Goal: Task Accomplishment & Management: Manage account settings

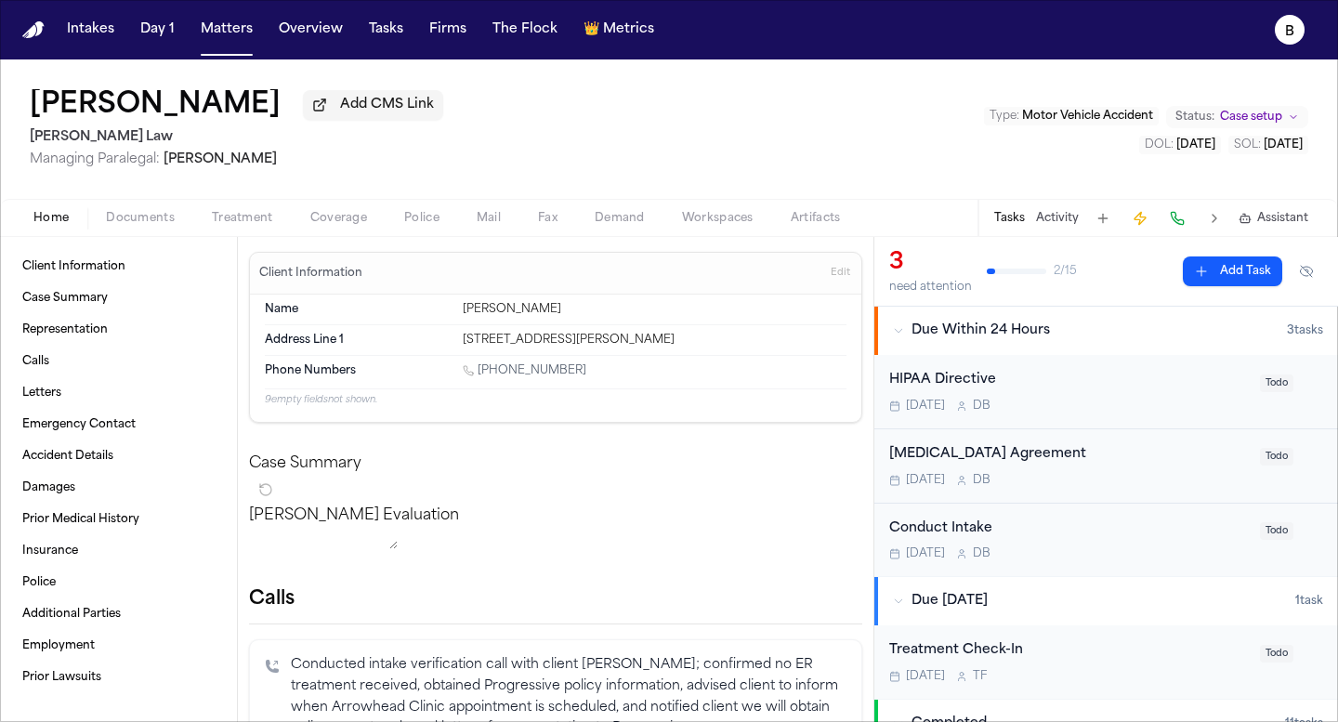
click at [415, 226] on span "Police" at bounding box center [421, 218] width 35 height 15
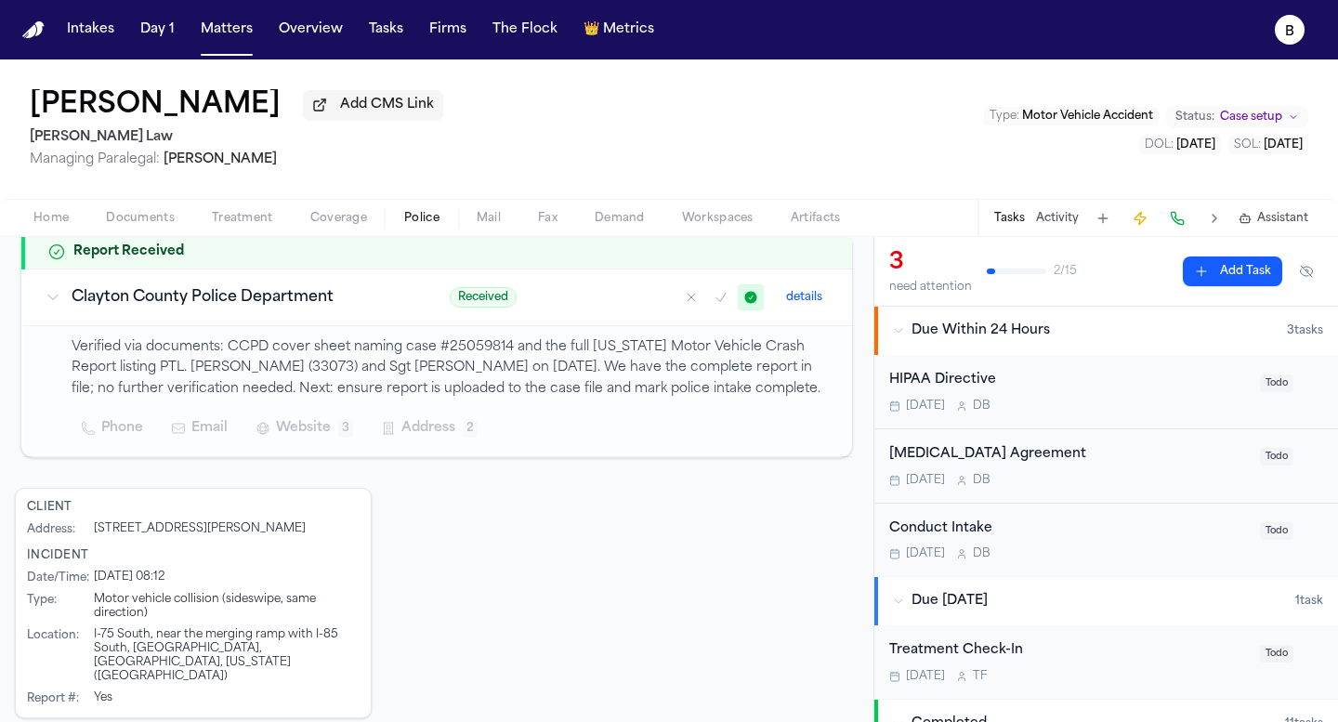
scroll to position [317, 0]
click at [450, 374] on p "Verified via documents: CCPD cover sheet naming case #25059814 and the full [US…" at bounding box center [451, 367] width 758 height 63
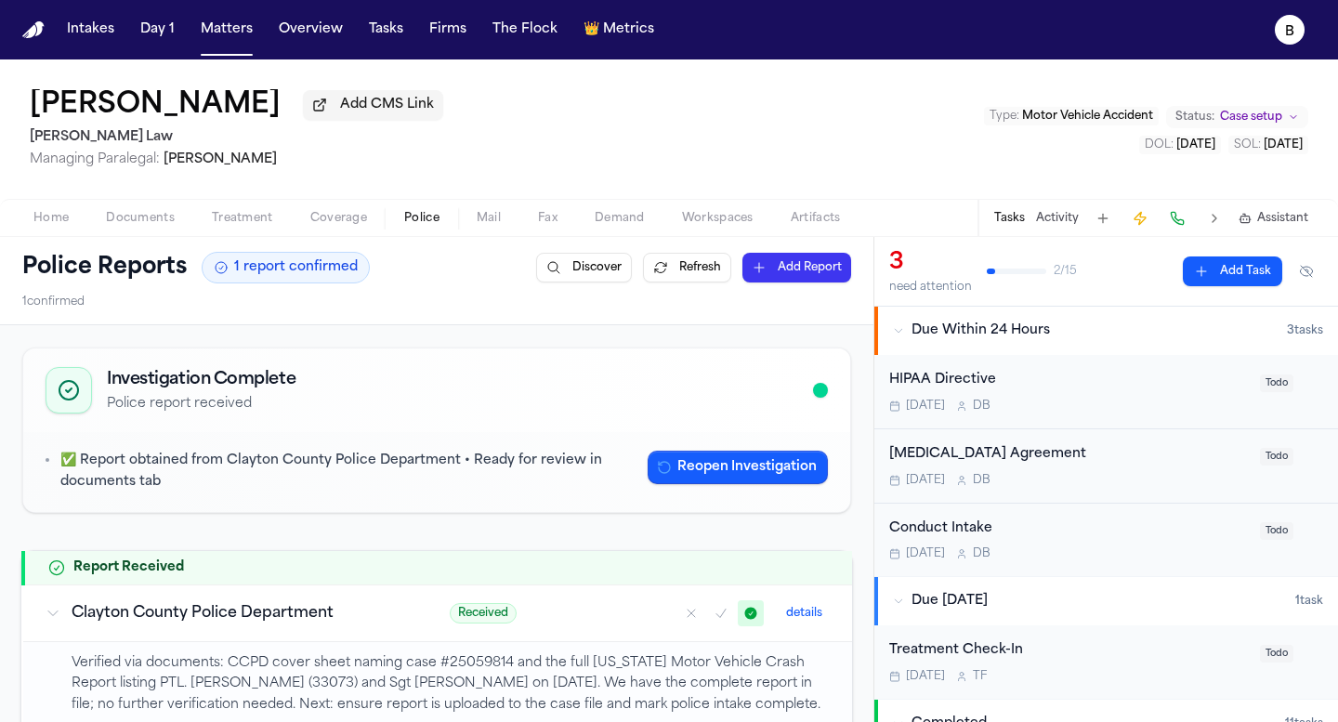
click at [138, 222] on span "Documents" at bounding box center [140, 218] width 69 height 15
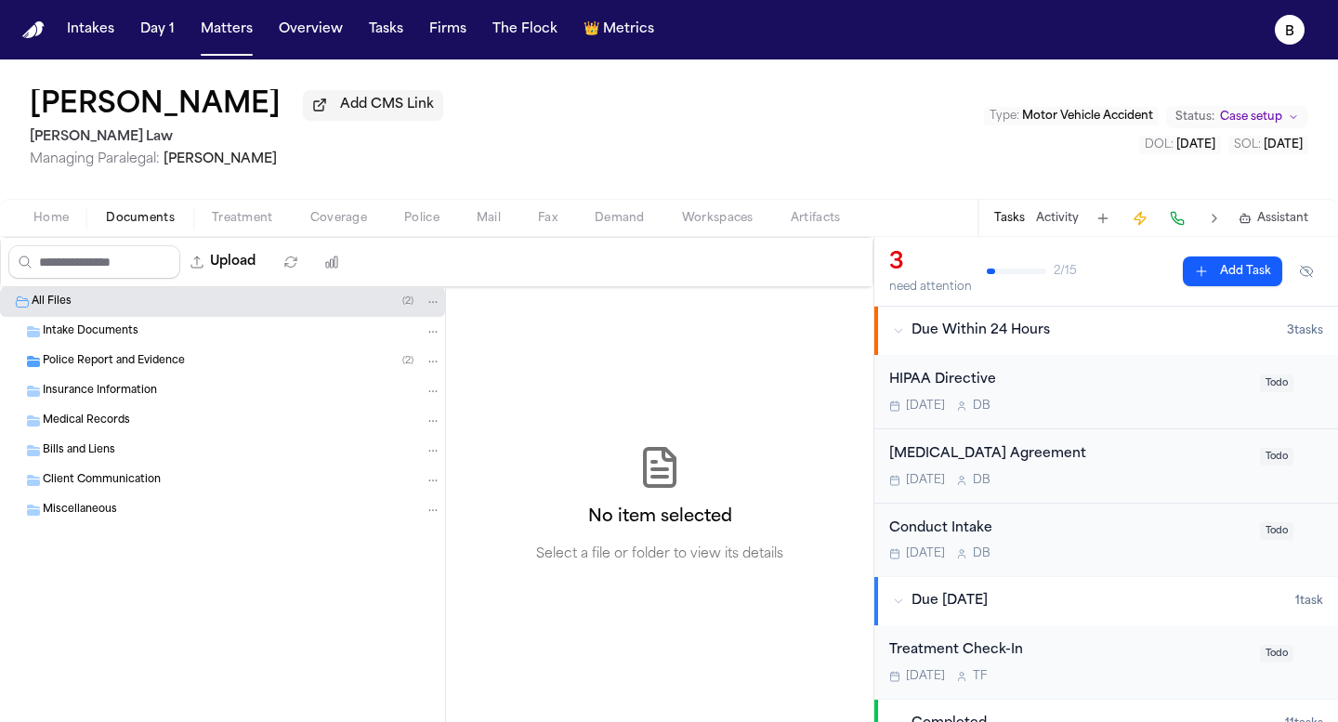
click at [140, 370] on span "Police Report and Evidence" at bounding box center [114, 362] width 142 height 16
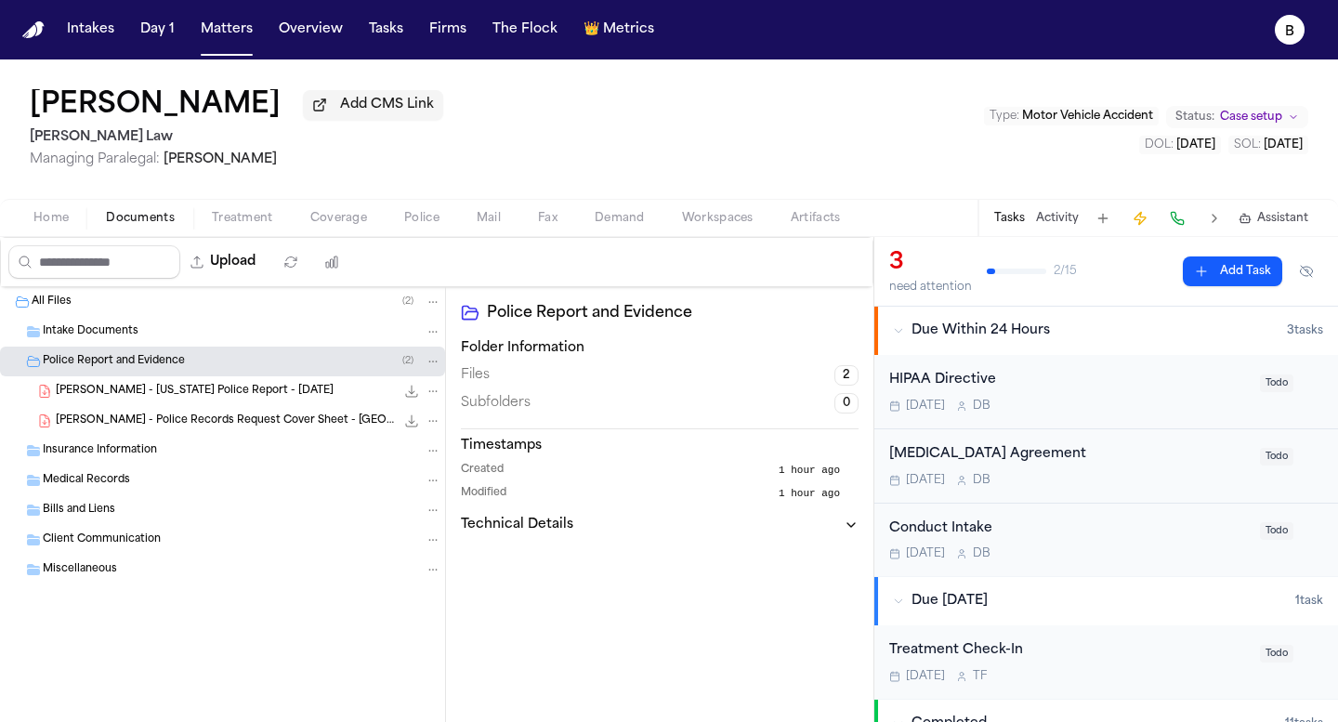
click at [518, 408] on span "Subfolders" at bounding box center [496, 403] width 70 height 19
click at [254, 396] on span "[PERSON_NAME] - [US_STATE] Police Report - [DATE]" at bounding box center [195, 392] width 278 height 16
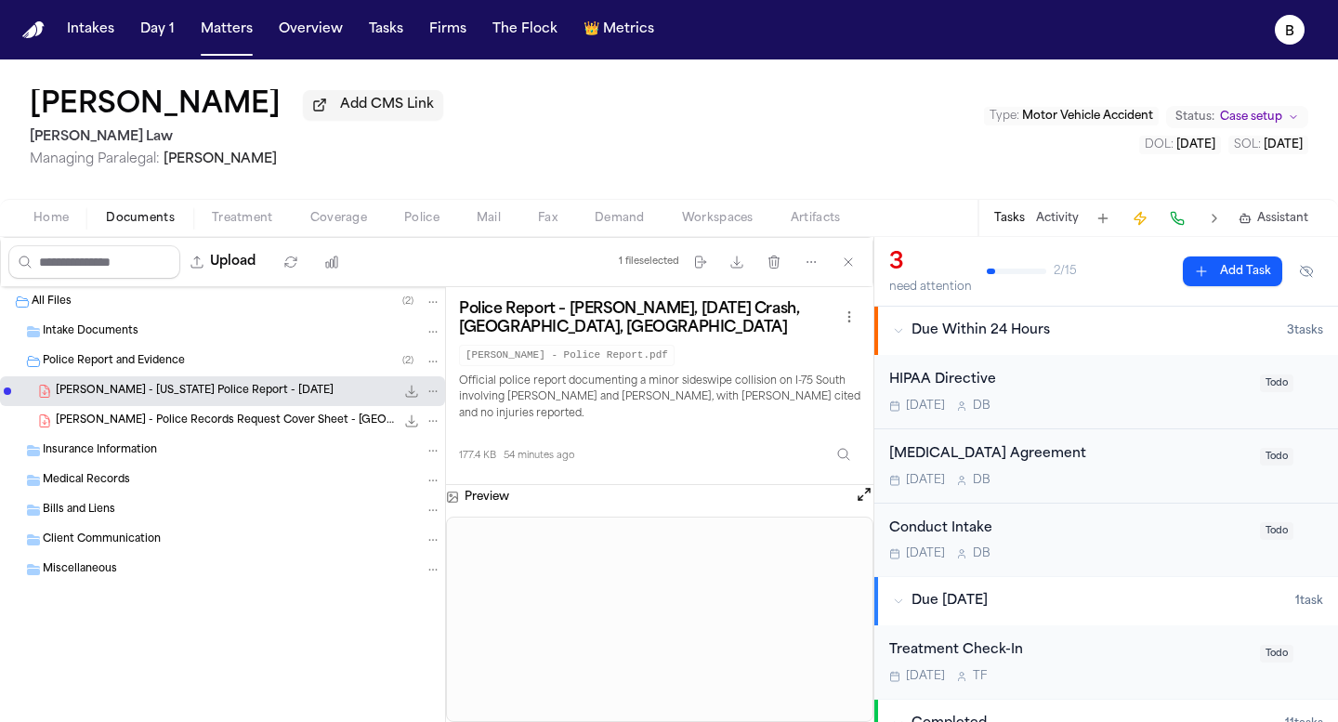
click at [857, 498] on button "Open preview" at bounding box center [864, 494] width 19 height 19
click at [237, 426] on span "[PERSON_NAME] - Police Records Request Cover Sheet - [GEOGRAPHIC_DATA] PD" at bounding box center [225, 421] width 339 height 16
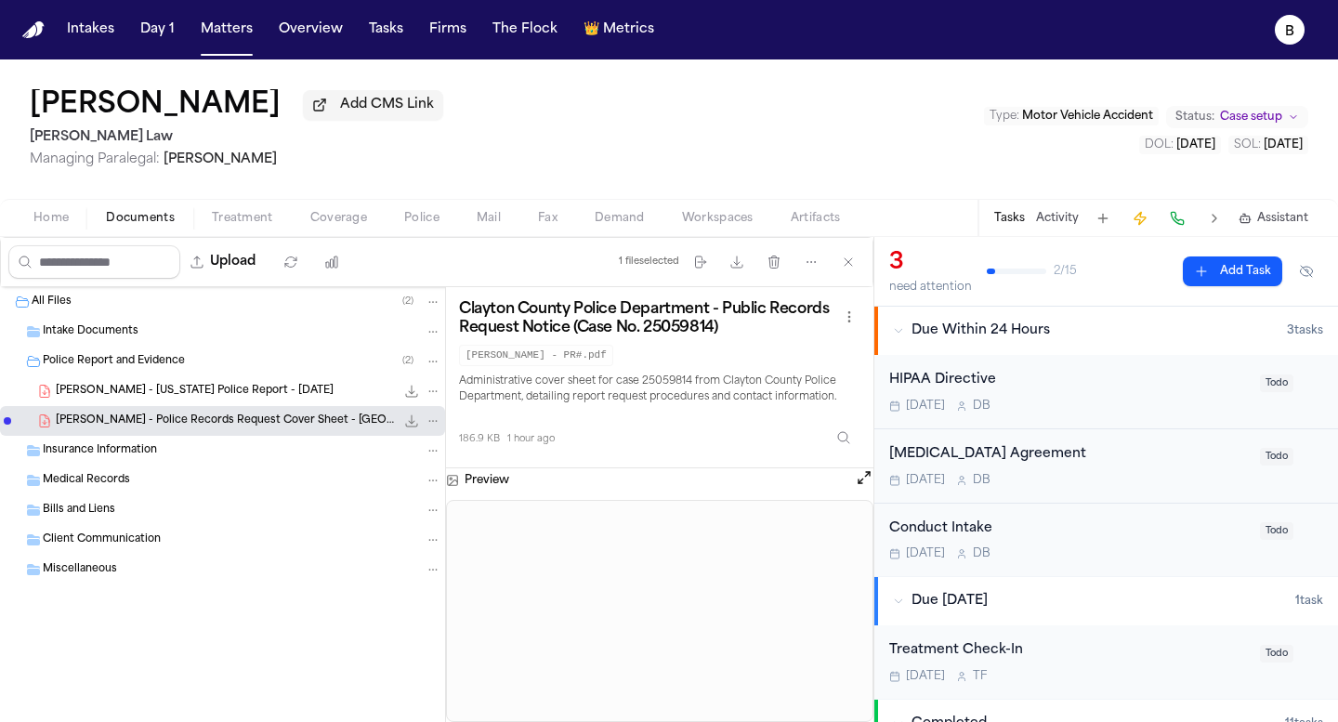
click at [236, 398] on span "[PERSON_NAME] - [US_STATE] Police Report - [DATE]" at bounding box center [195, 392] width 278 height 16
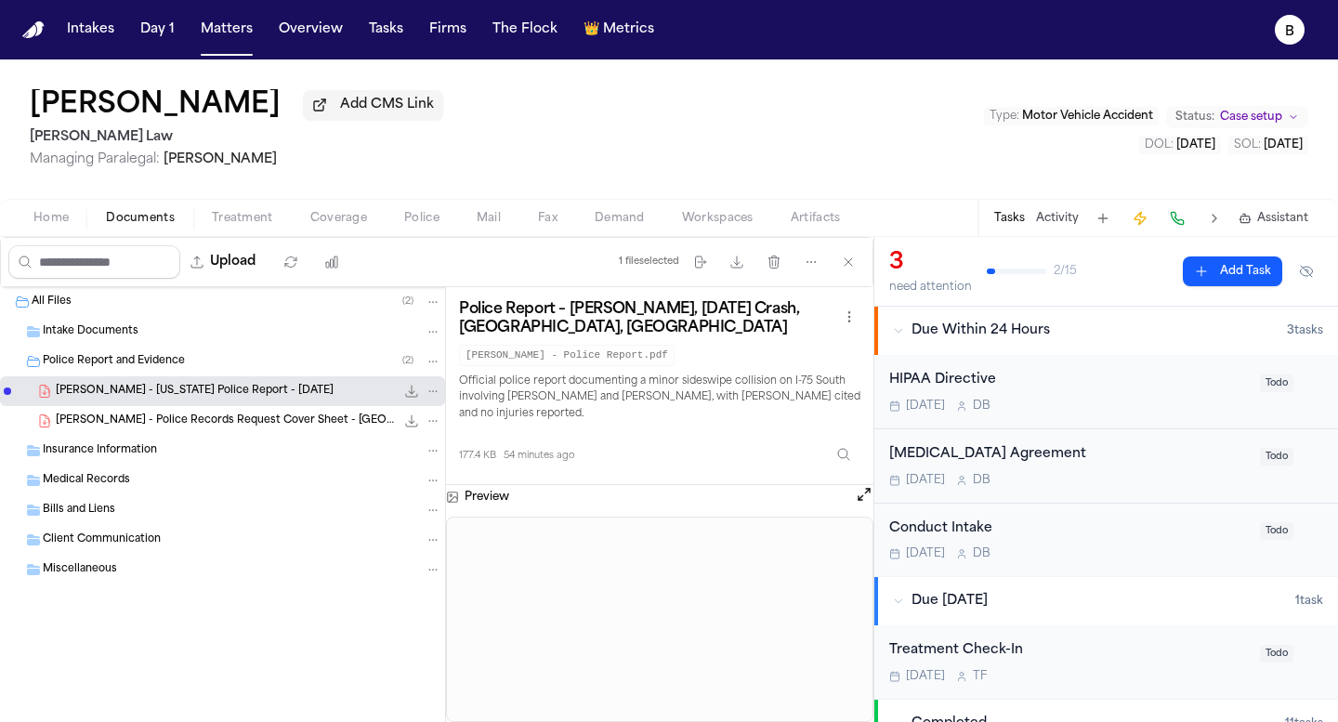
click at [510, 509] on div "Preview" at bounding box center [659, 497] width 427 height 24
click at [553, 366] on code "[PERSON_NAME] - Police Report.pdf" at bounding box center [567, 355] width 216 height 21
click at [857, 502] on button "Open preview" at bounding box center [864, 494] width 19 height 19
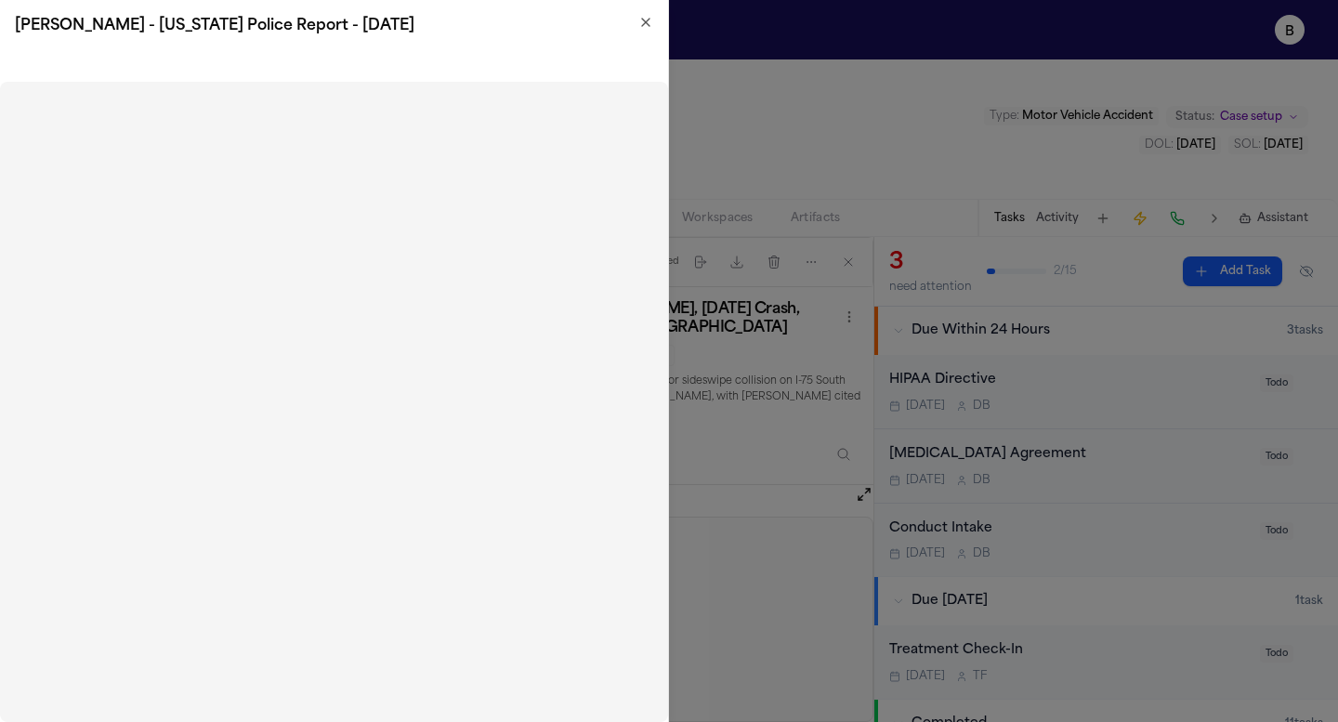
click at [644, 20] on icon "button" at bounding box center [645, 22] width 7 height 7
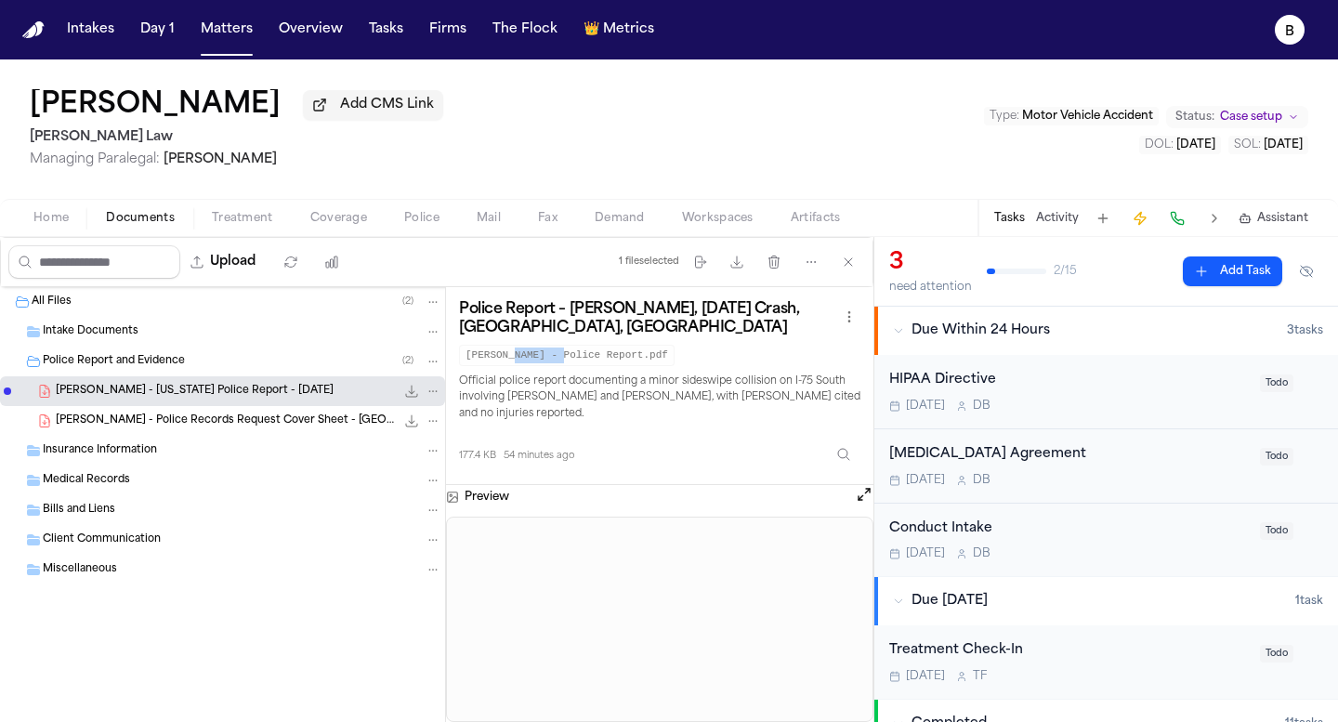
click at [412, 397] on icon "File: D. Wilson - Georgia Police Report - 9.20.25" at bounding box center [412, 392] width 12 height 12
click at [345, 226] on span "Coverage" at bounding box center [338, 218] width 57 height 15
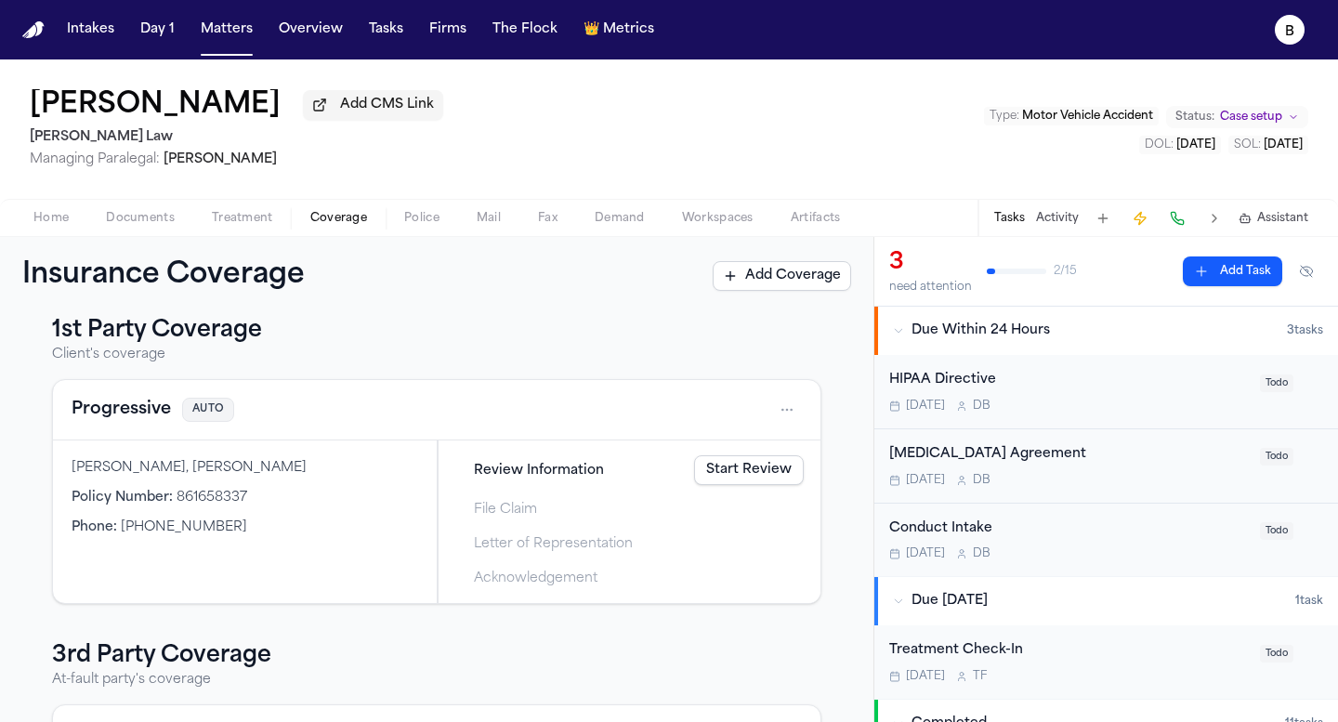
scroll to position [26, 0]
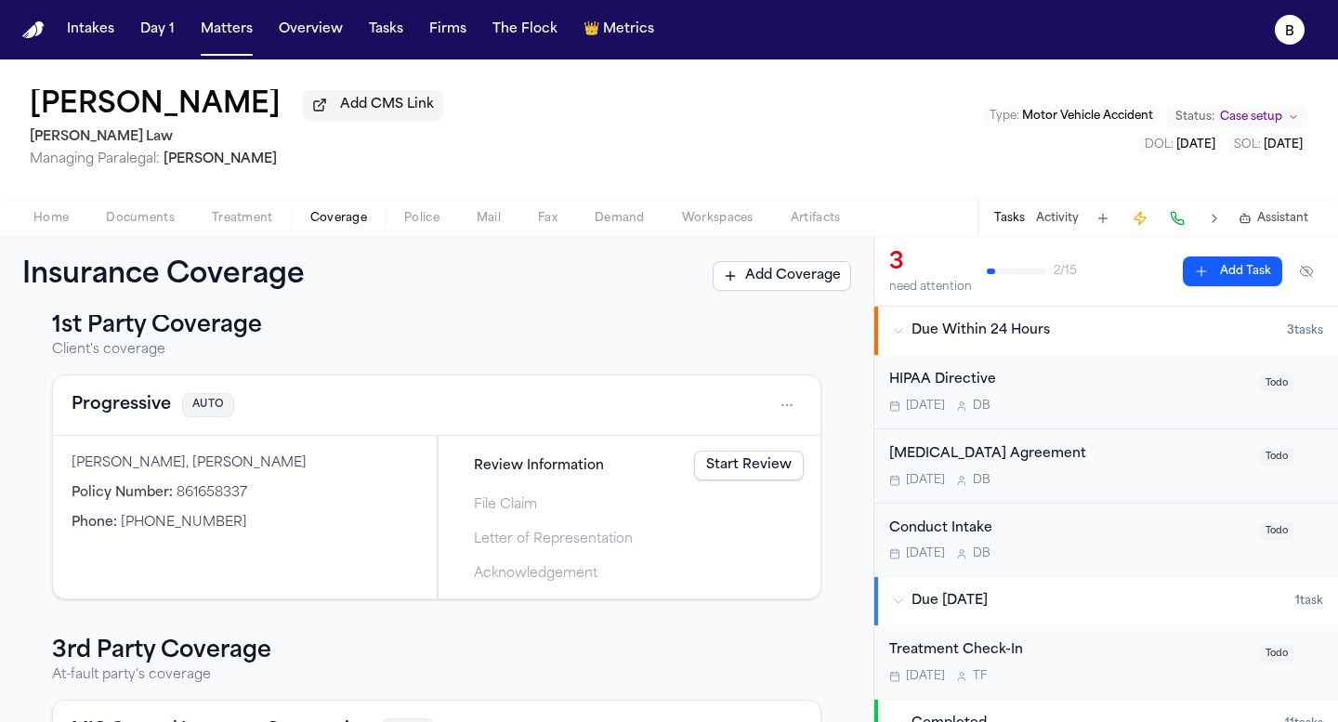
click at [708, 450] on div "Review Information Start Review" at bounding box center [629, 465] width 363 height 41
click at [723, 464] on link "Start Review" at bounding box center [749, 466] width 110 height 30
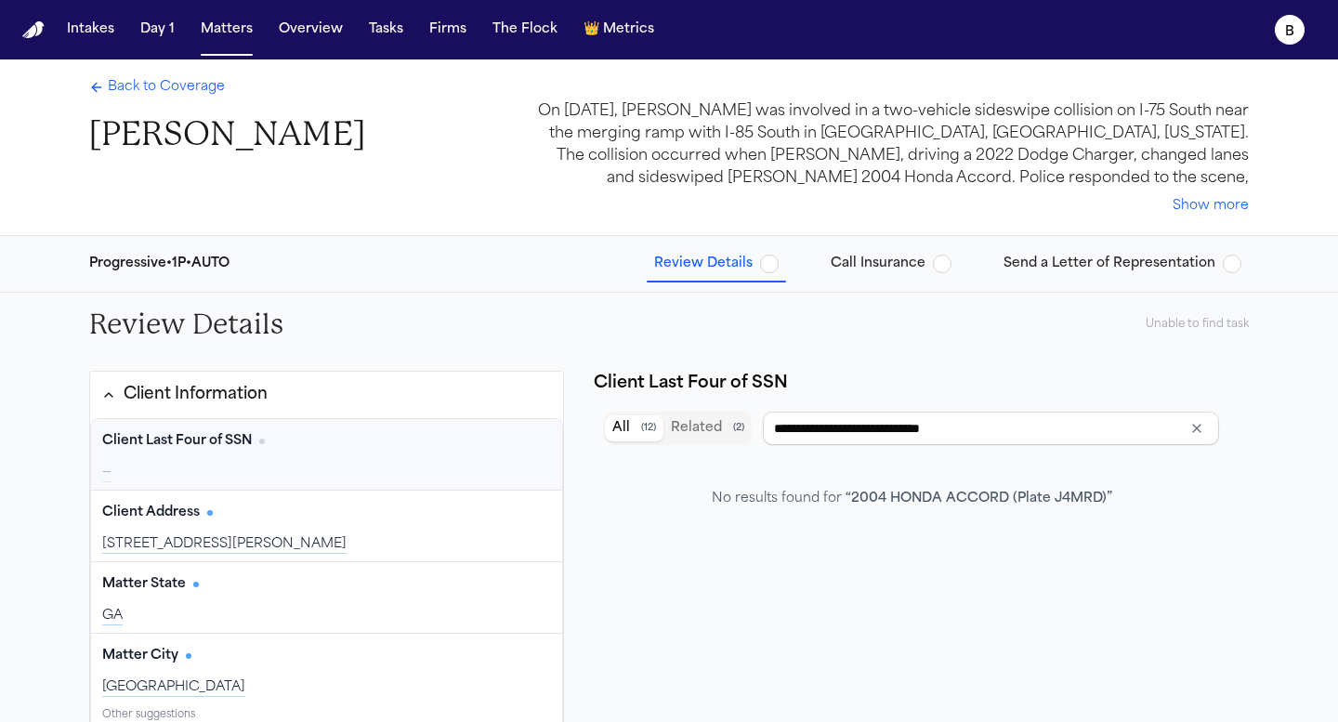
click at [222, 465] on div "—" at bounding box center [326, 473] width 449 height 19
click at [131, 106] on div "Back to Coverage [PERSON_NAME]" at bounding box center [227, 116] width 276 height 77
click at [131, 93] on span "Back to Coverage" at bounding box center [166, 87] width 117 height 19
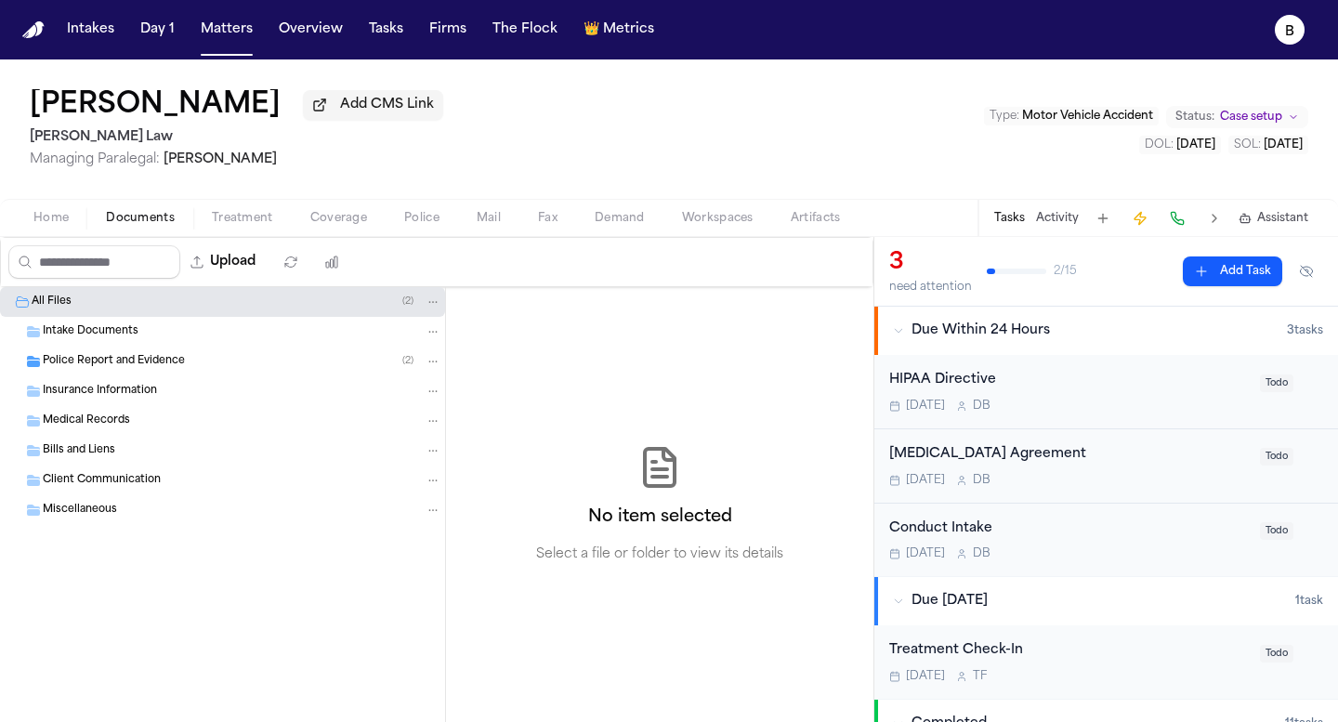
click at [145, 215] on span "Documents" at bounding box center [140, 218] width 69 height 15
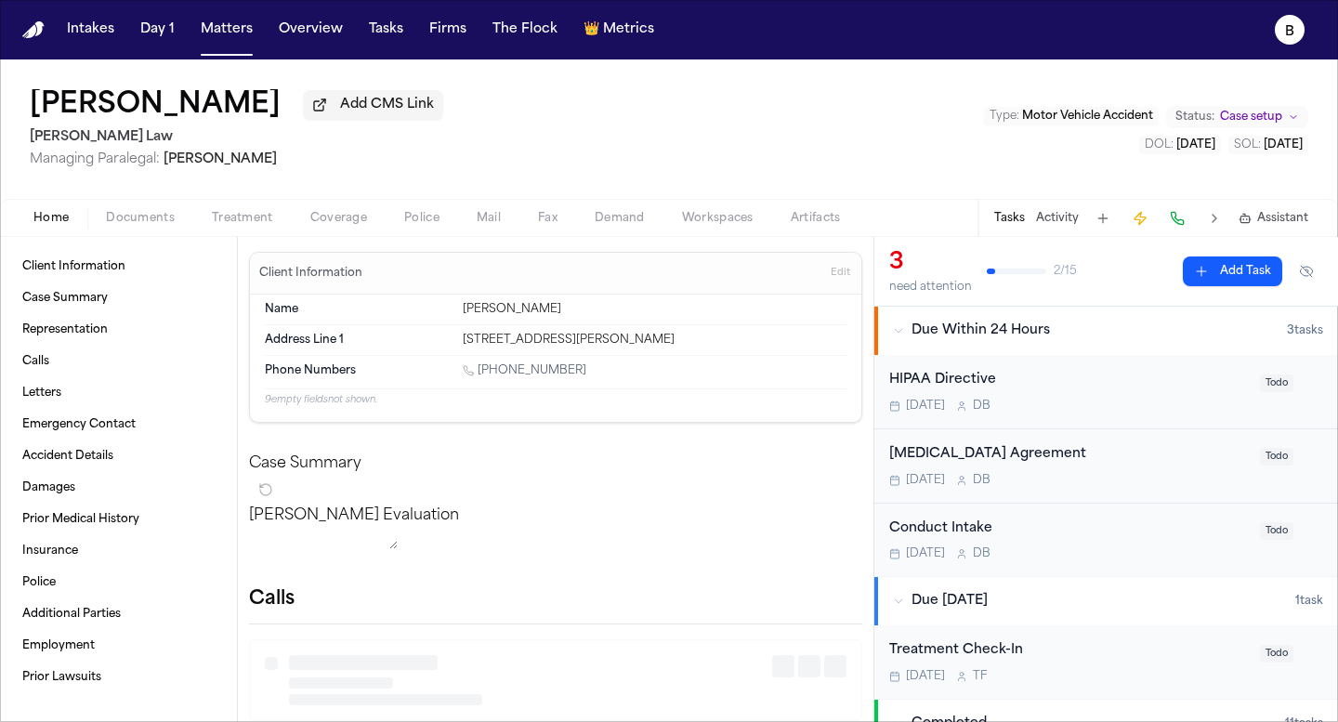
click at [57, 223] on span "Home" at bounding box center [50, 218] width 35 height 15
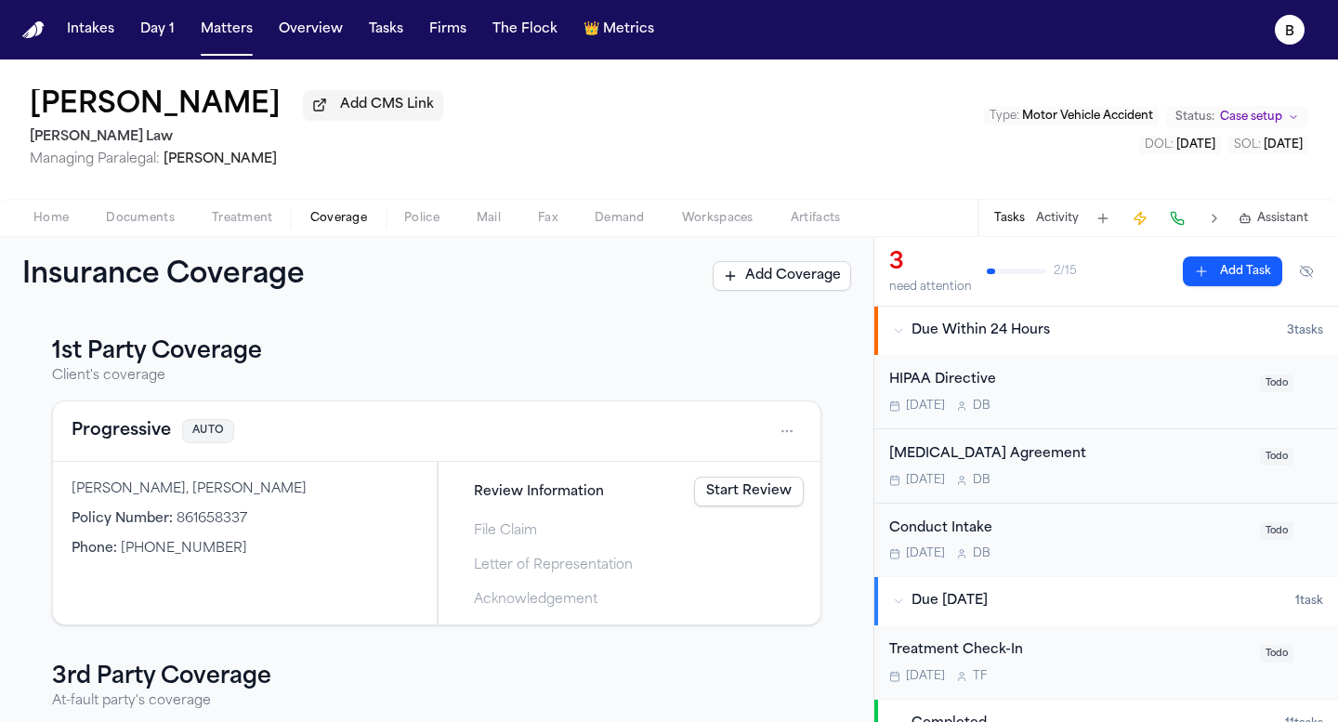
click at [337, 220] on span "Coverage" at bounding box center [338, 218] width 57 height 15
click at [401, 505] on div "[PERSON_NAME], [PERSON_NAME] Policy Number : 861658337 Phone : [PHONE_NUMBER]" at bounding box center [245, 543] width 384 height 163
click at [772, 506] on link "Start Review" at bounding box center [749, 492] width 110 height 30
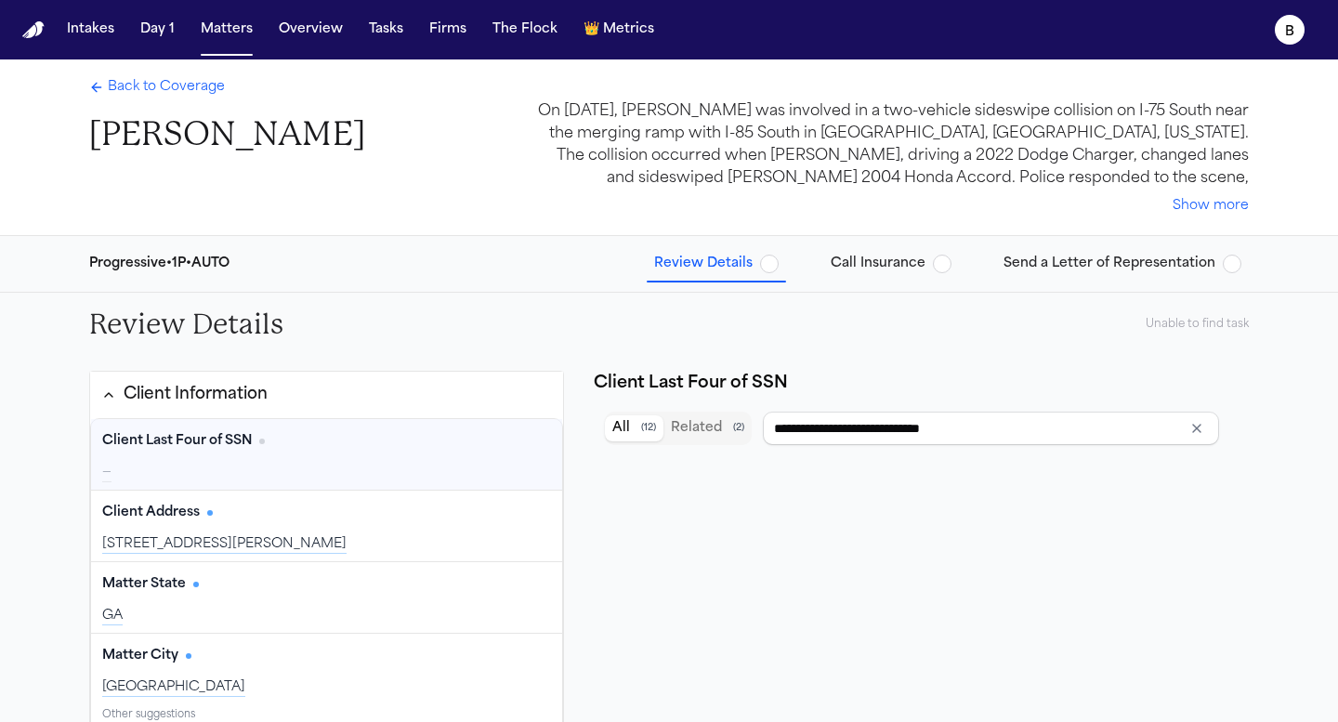
click at [210, 441] on span "Client Last Four of SSN" at bounding box center [177, 441] width 150 height 19
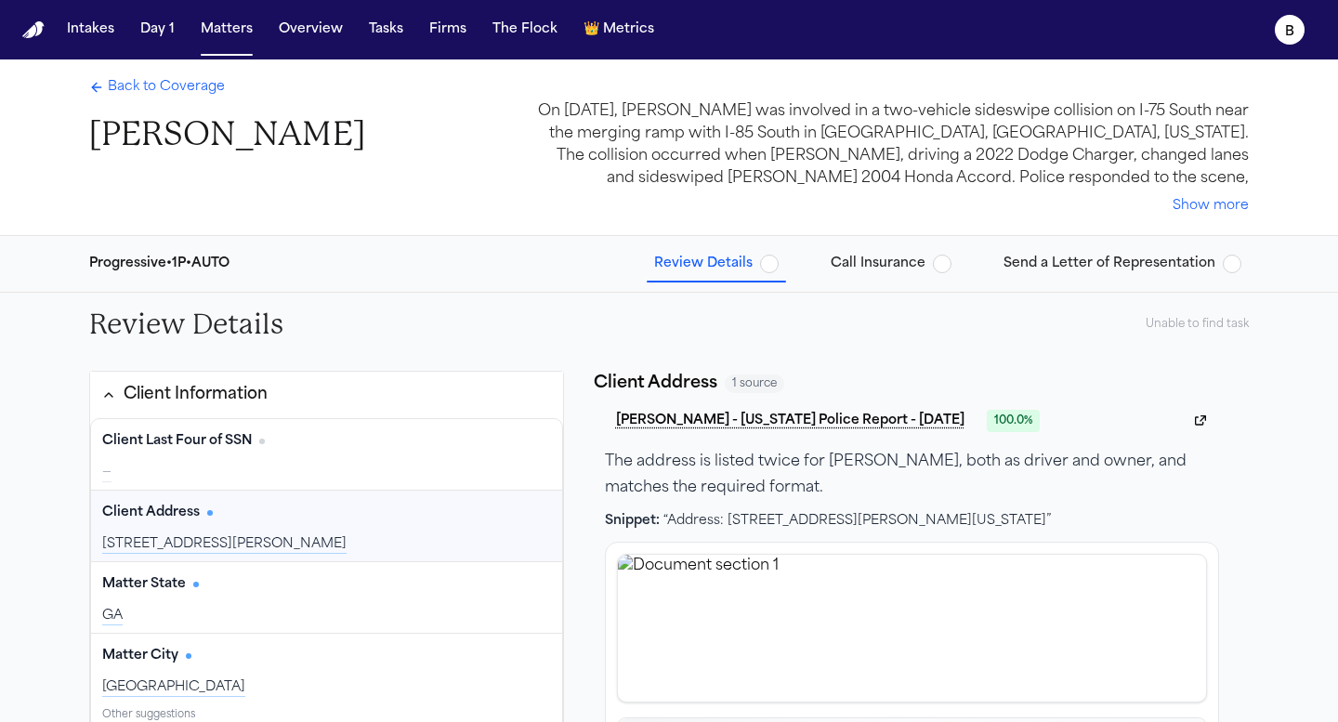
click at [401, 512] on div "Client Address Edit" at bounding box center [326, 513] width 449 height 30
click at [336, 565] on div "Matter State Edit GA" at bounding box center [326, 597] width 471 height 71
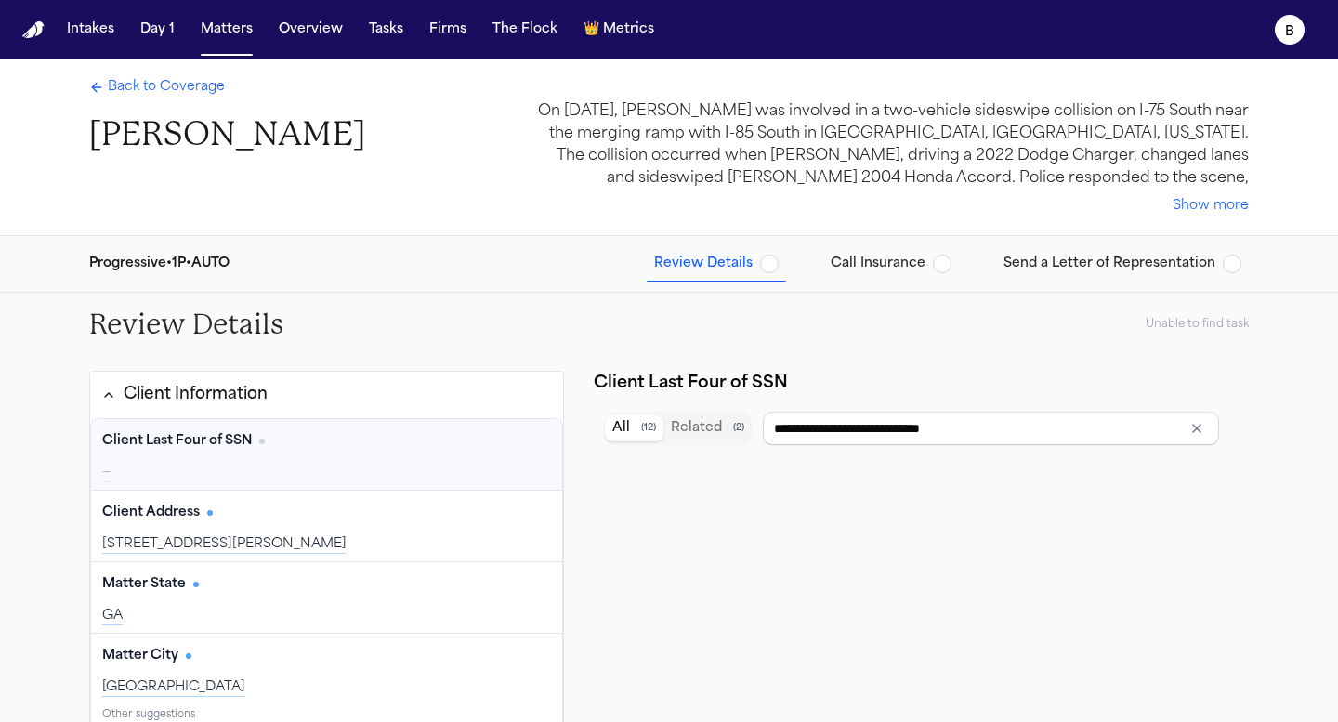
click at [126, 92] on span "Back to Coverage" at bounding box center [166, 87] width 117 height 19
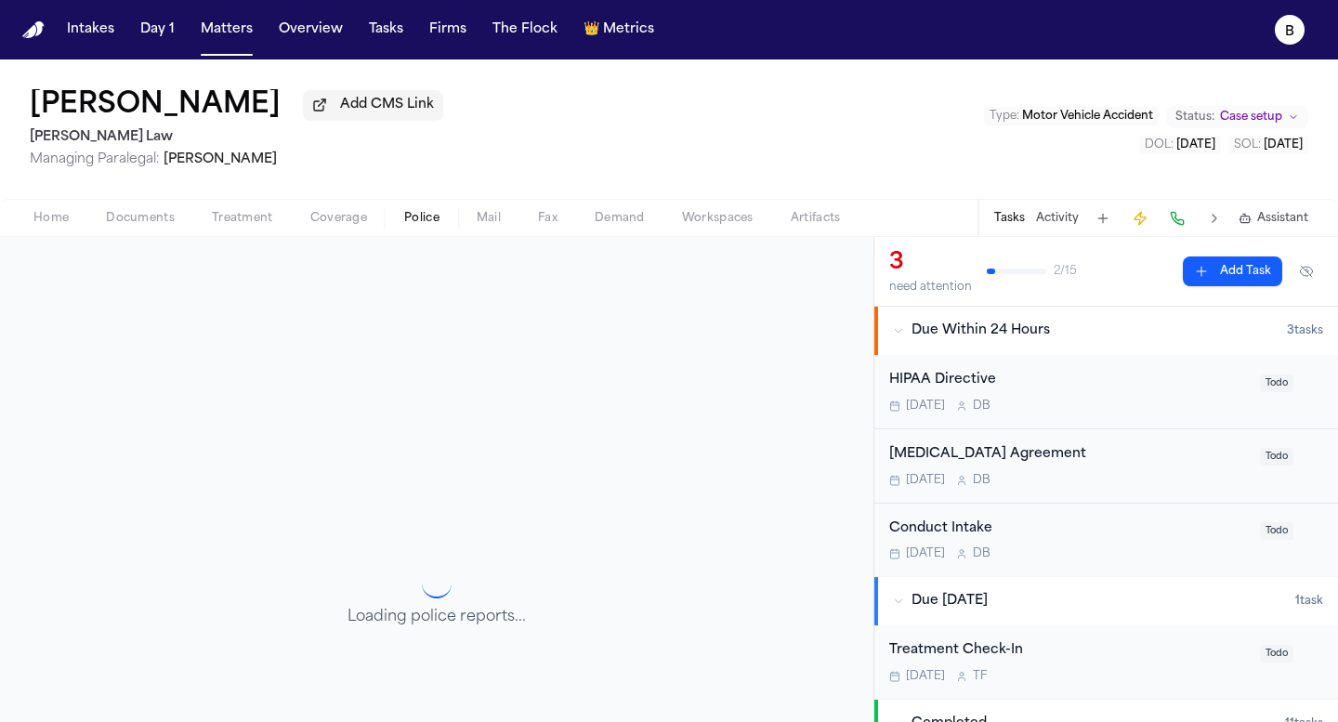
click at [417, 229] on span "button" at bounding box center [422, 229] width 58 height 2
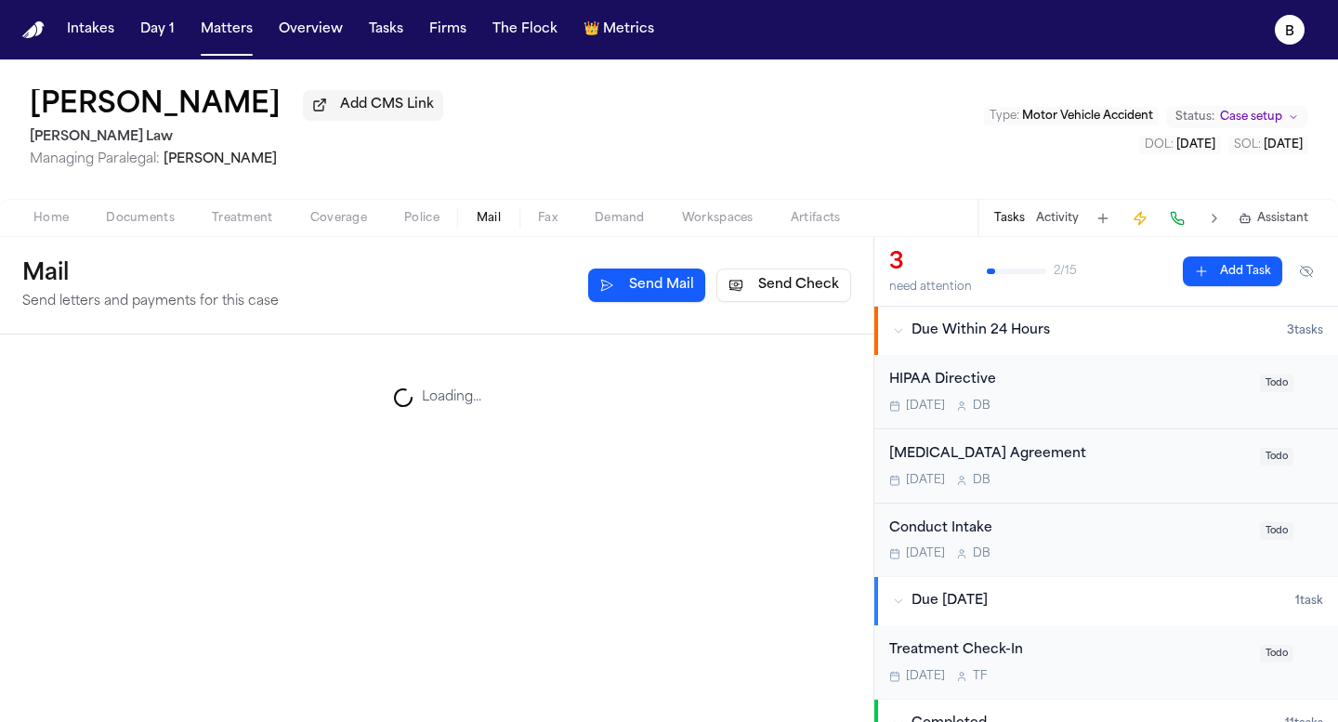
click at [481, 220] on span "Mail" at bounding box center [489, 218] width 24 height 15
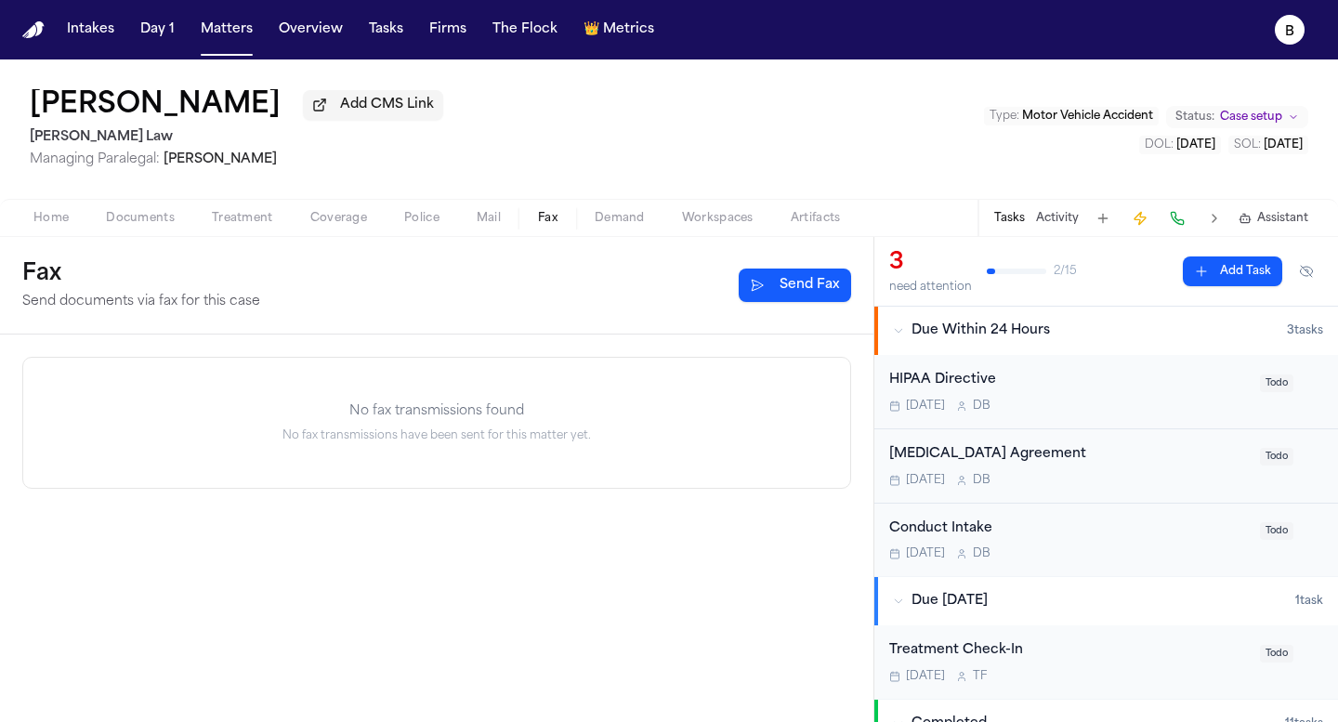
click at [547, 226] on span "Fax" at bounding box center [548, 218] width 20 height 15
click at [616, 225] on span "Demand" at bounding box center [620, 218] width 50 height 15
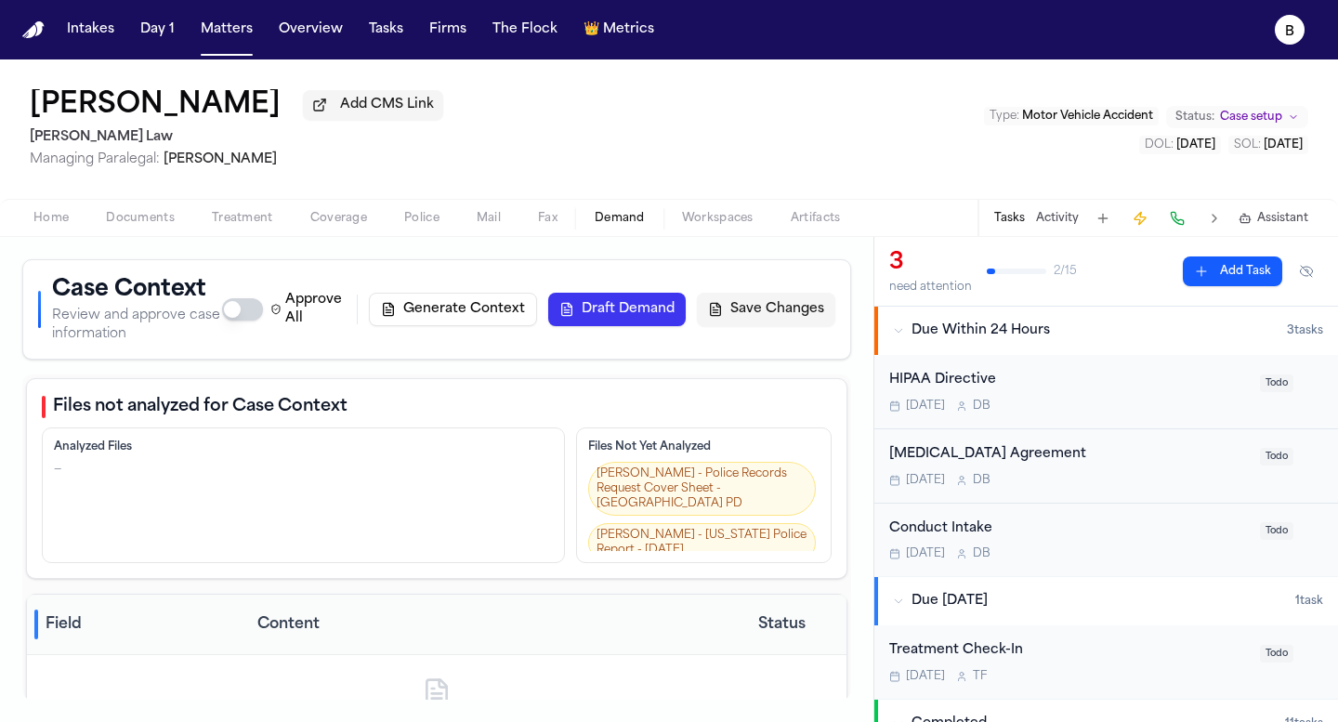
click at [704, 236] on div "Home Documents Treatment Coverage Police Mail Fax Demand Workspaces Artifacts T…" at bounding box center [669, 217] width 1338 height 37
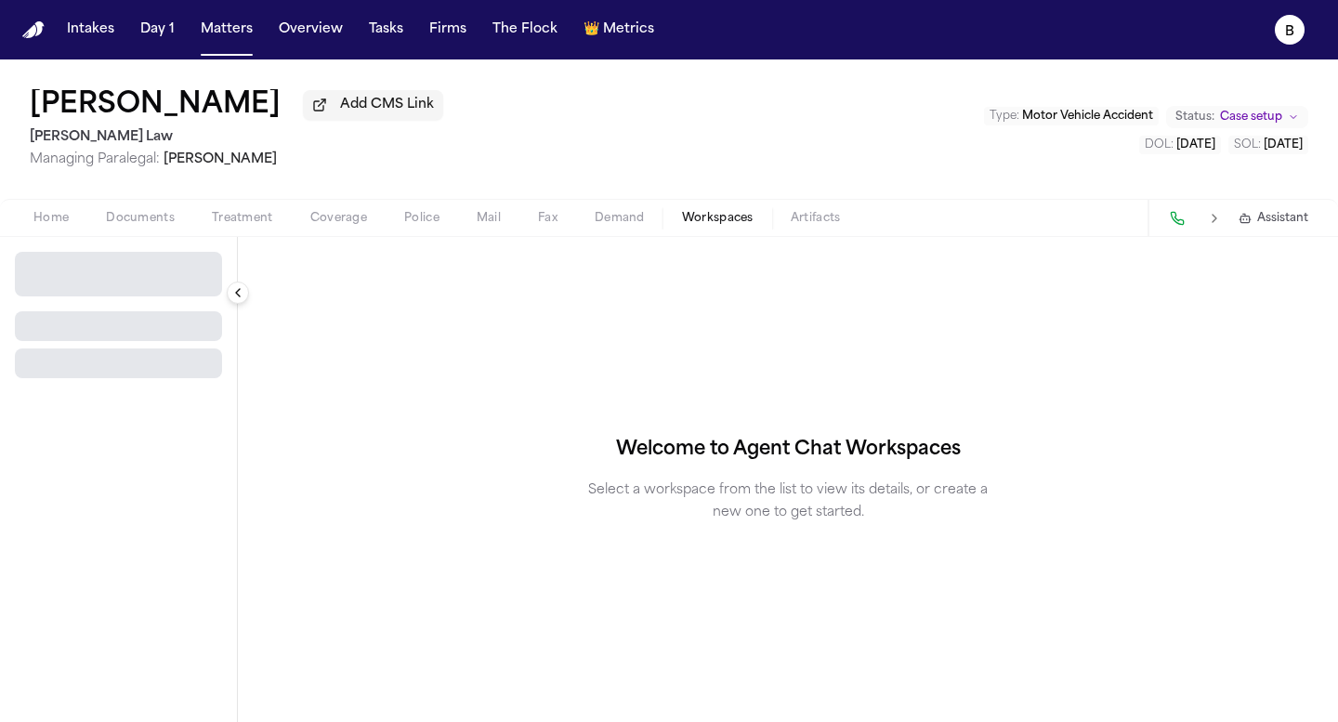
click at [762, 229] on span "button" at bounding box center [718, 229] width 94 height 2
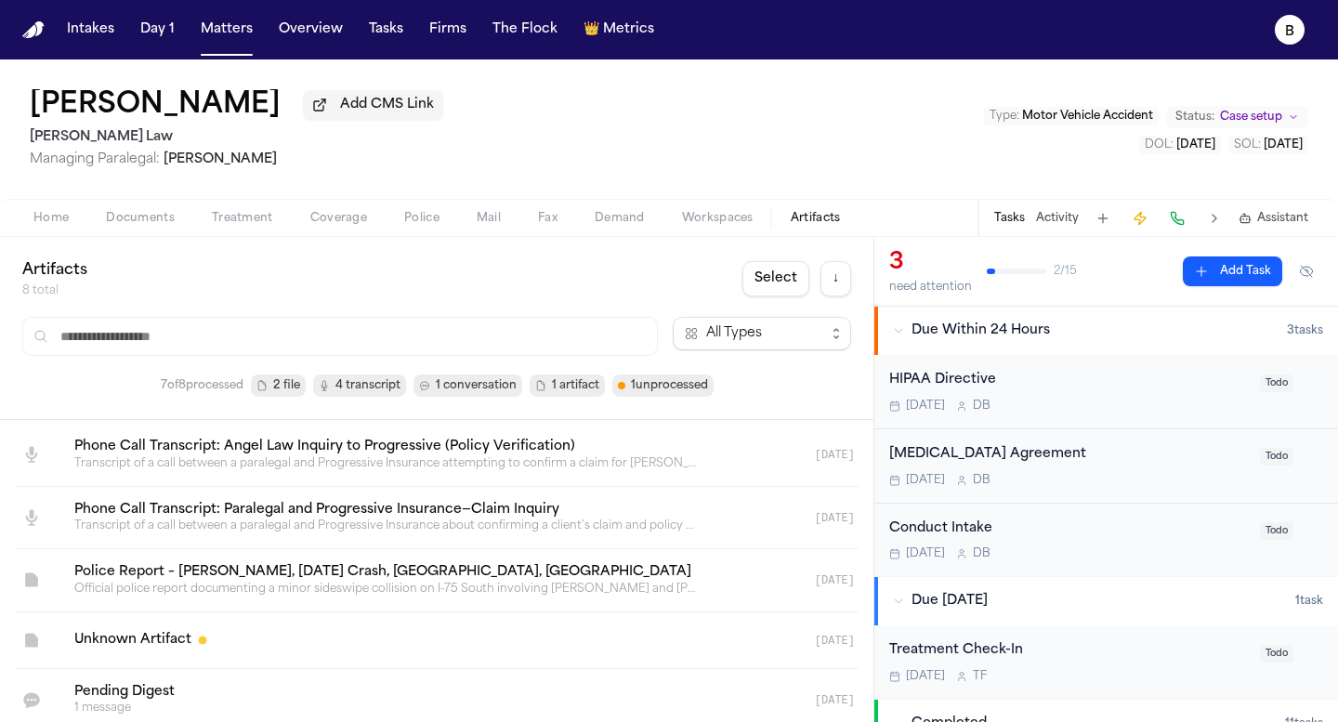
click at [788, 224] on button "Artifacts" at bounding box center [815, 218] width 87 height 22
click at [138, 208] on div "Home Documents Treatment Coverage Police Mail Fax Demand Workspaces Artifacts T…" at bounding box center [669, 217] width 1338 height 37
click at [142, 216] on span "Documents" at bounding box center [140, 218] width 69 height 15
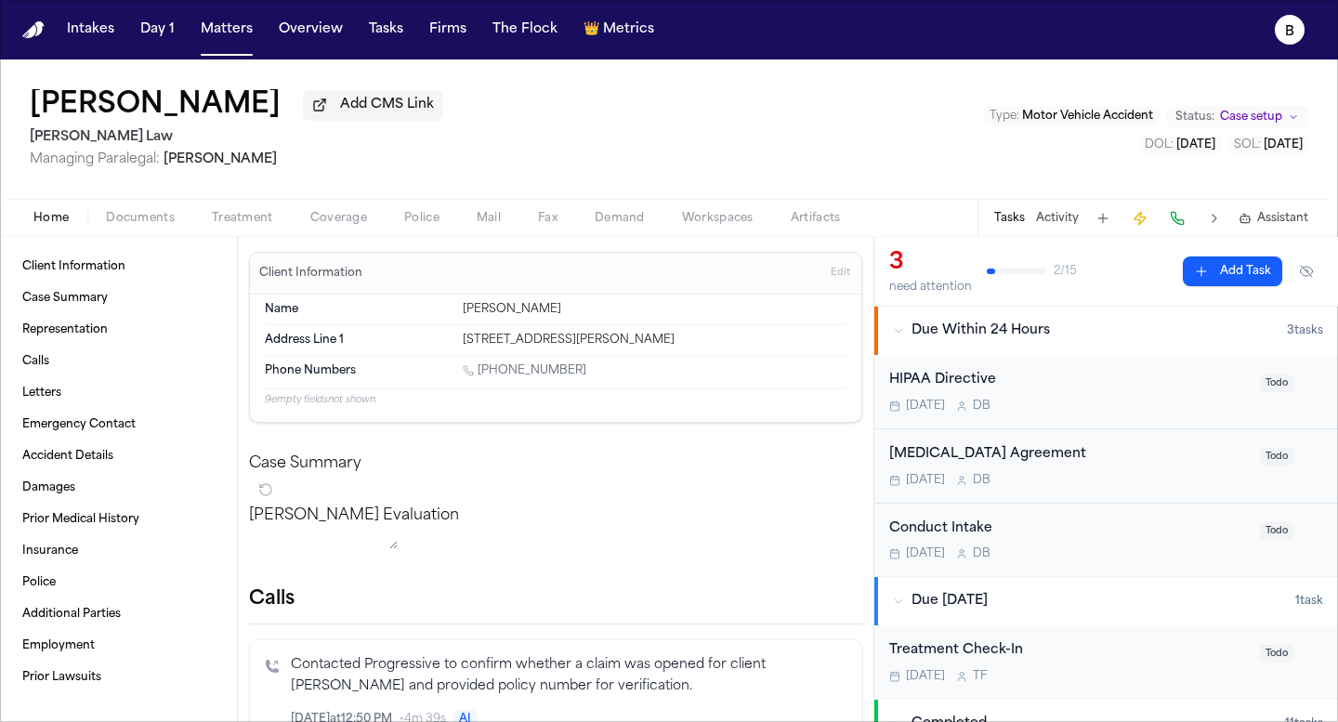
click at [44, 226] on span "Home" at bounding box center [50, 218] width 35 height 15
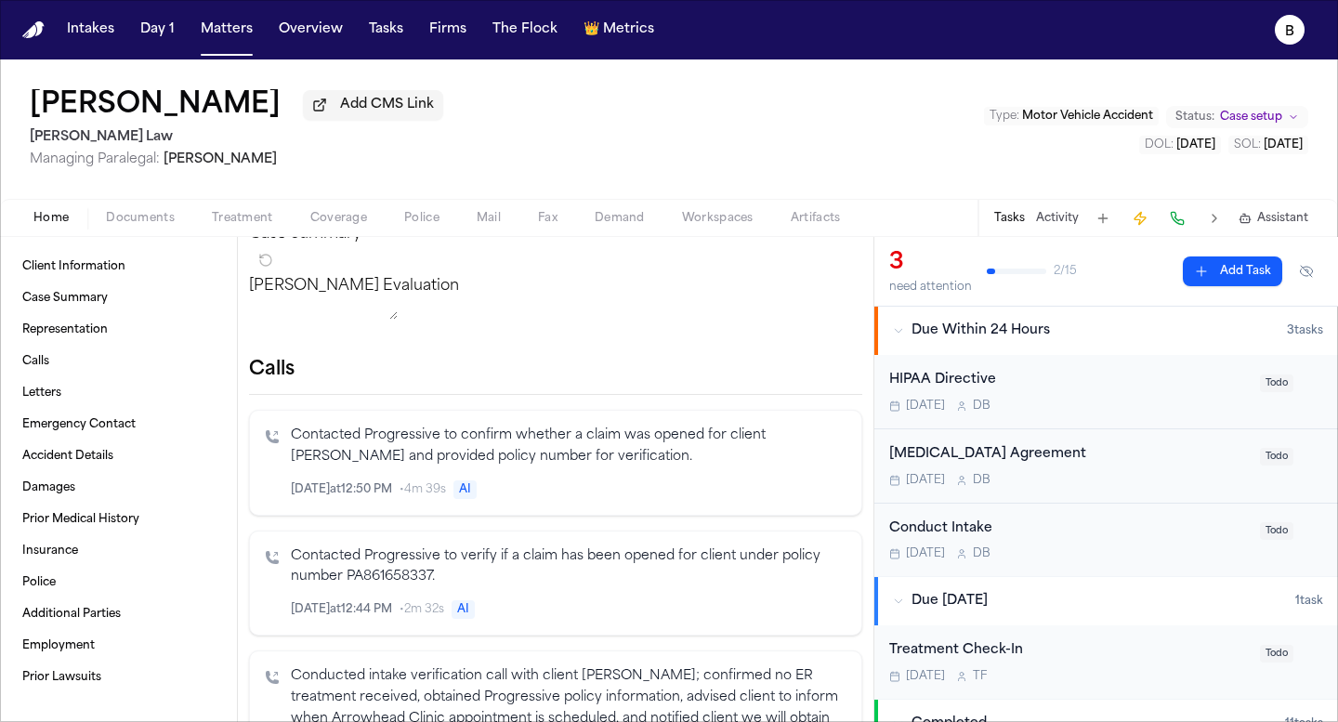
scroll to position [202, 0]
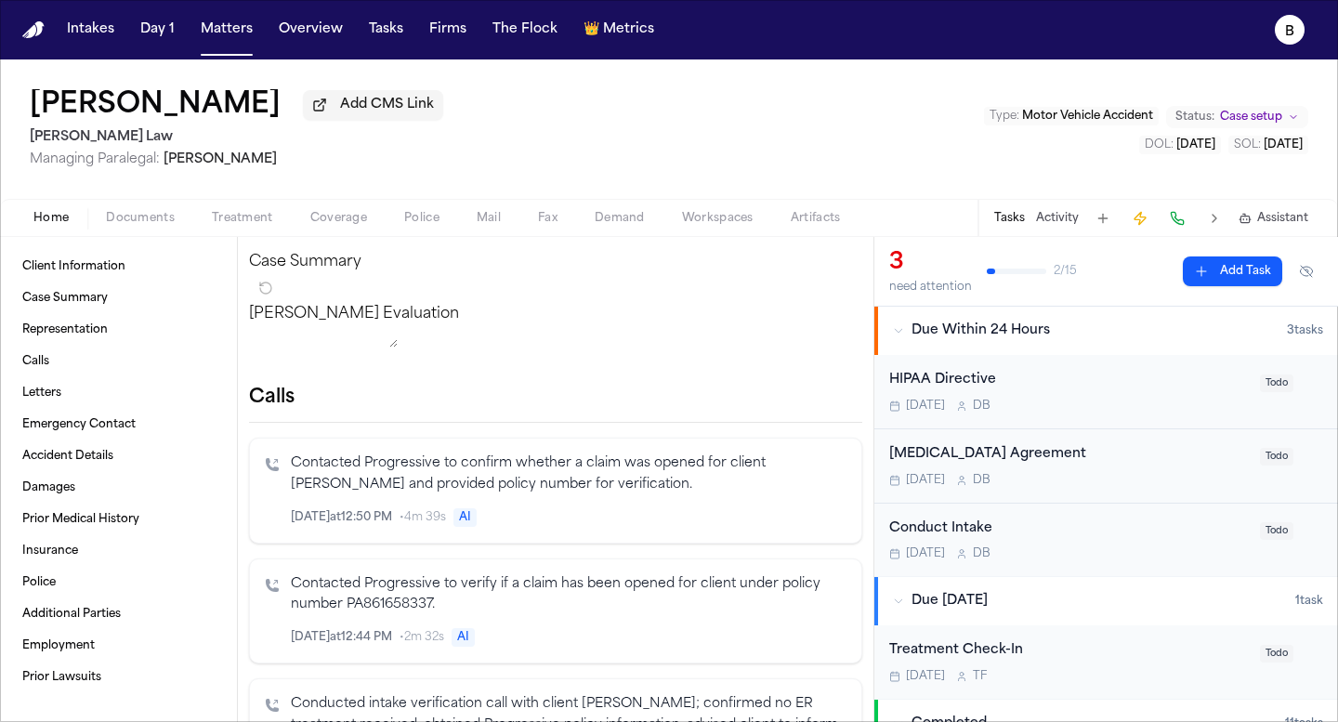
click at [470, 527] on span "AI" at bounding box center [464, 517] width 23 height 19
click at [423, 525] on span "• 4m 39s" at bounding box center [423, 517] width 46 height 15
click at [84, 361] on link "Calls" at bounding box center [118, 362] width 207 height 30
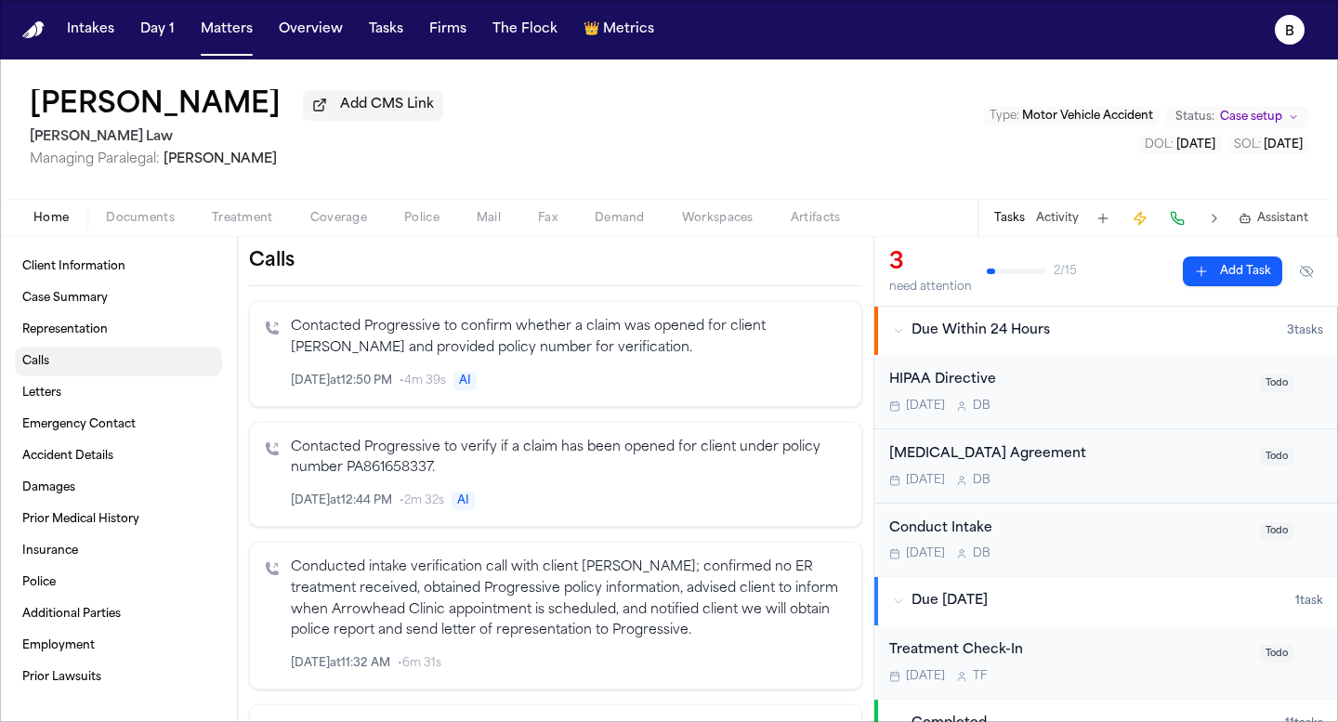
scroll to position [340, 0]
click at [93, 337] on span "Representation" at bounding box center [64, 329] width 85 height 15
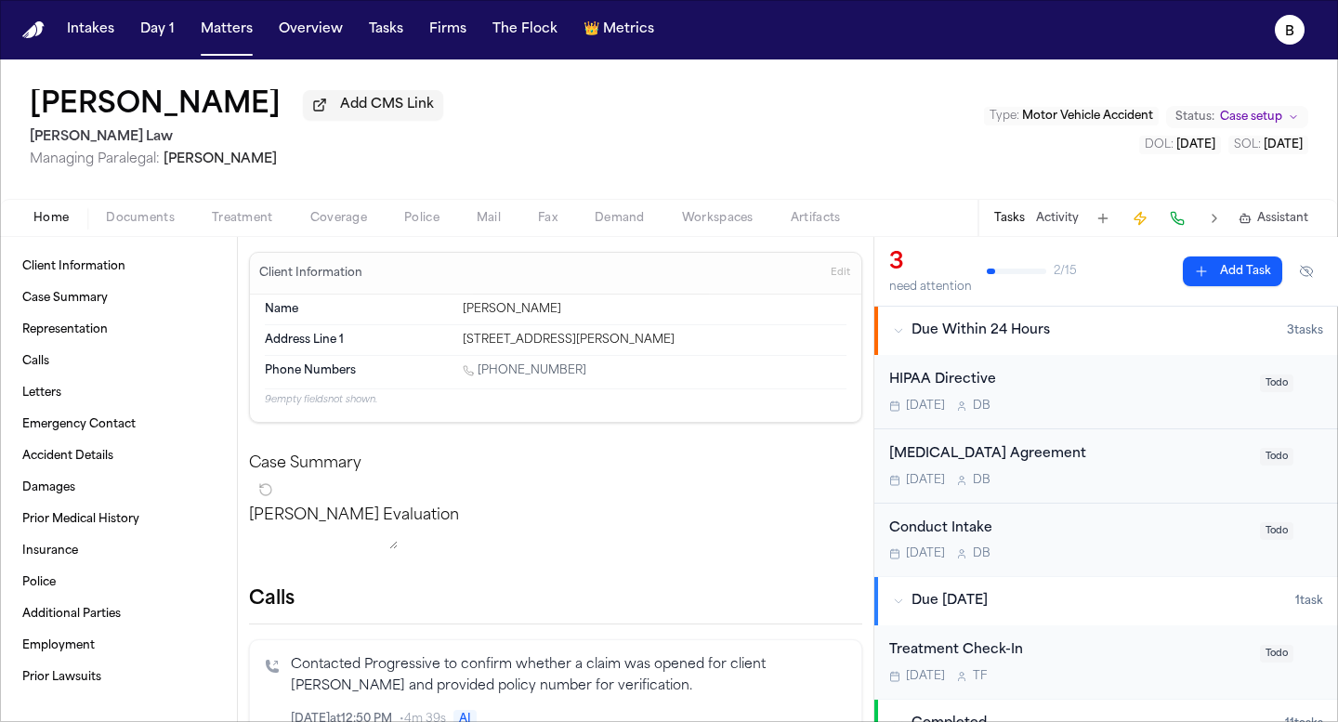
click at [179, 164] on span "[PERSON_NAME]" at bounding box center [220, 159] width 113 height 14
click at [63, 226] on span "Home" at bounding box center [50, 218] width 35 height 15
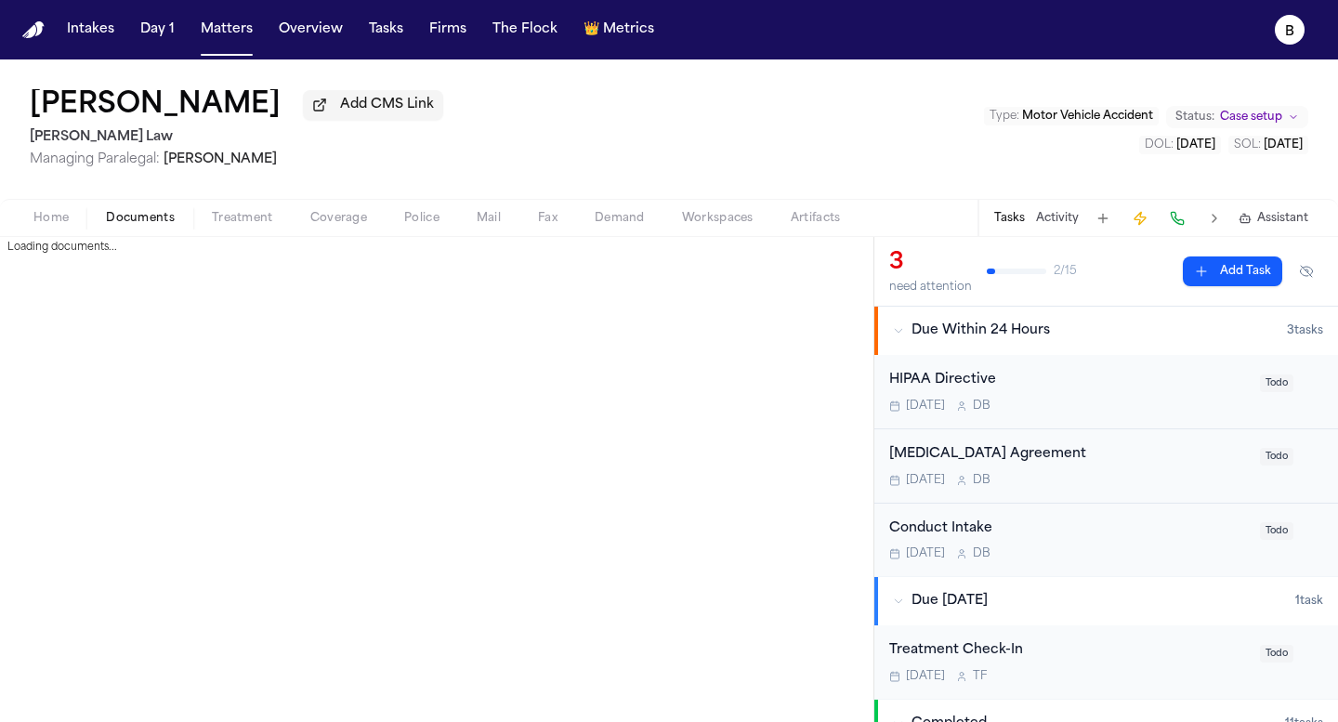
click at [119, 221] on span "Documents" at bounding box center [140, 218] width 69 height 15
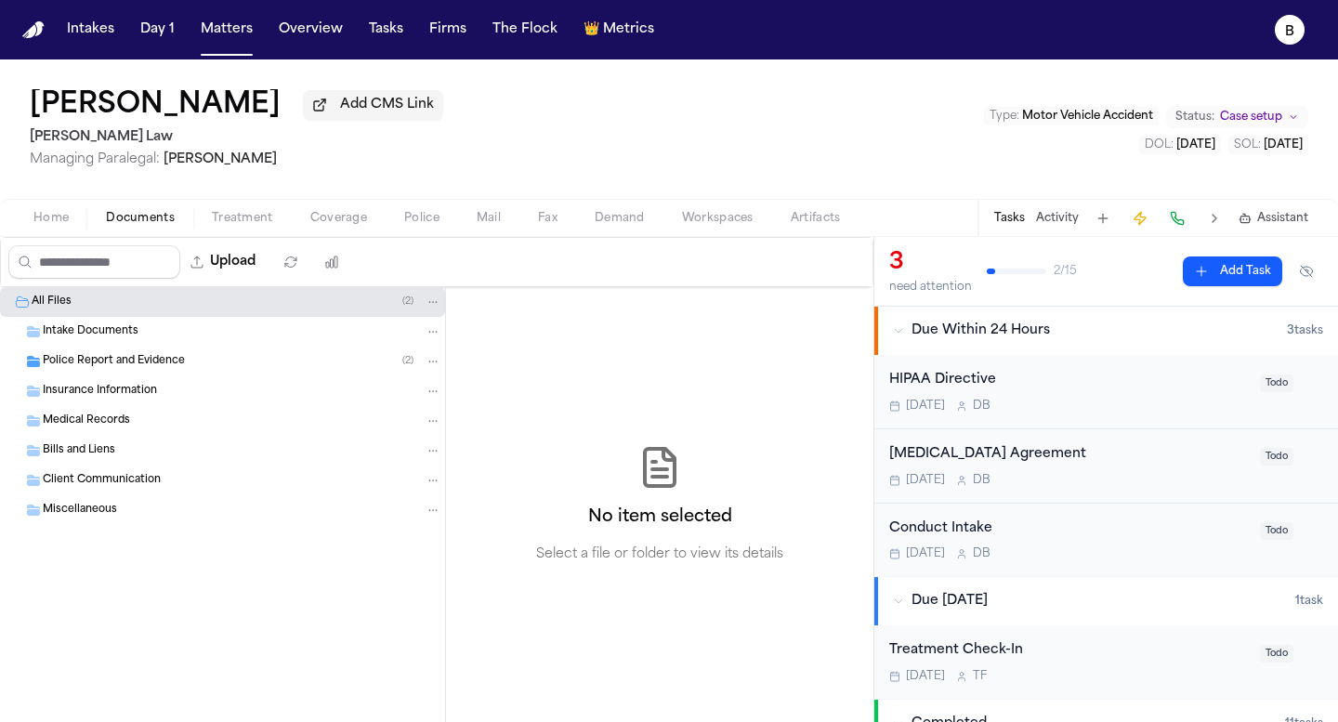
click at [243, 234] on div "Home Documents Treatment Coverage Police Mail Fax Demand Workspaces Artifacts T…" at bounding box center [669, 217] width 1338 height 37
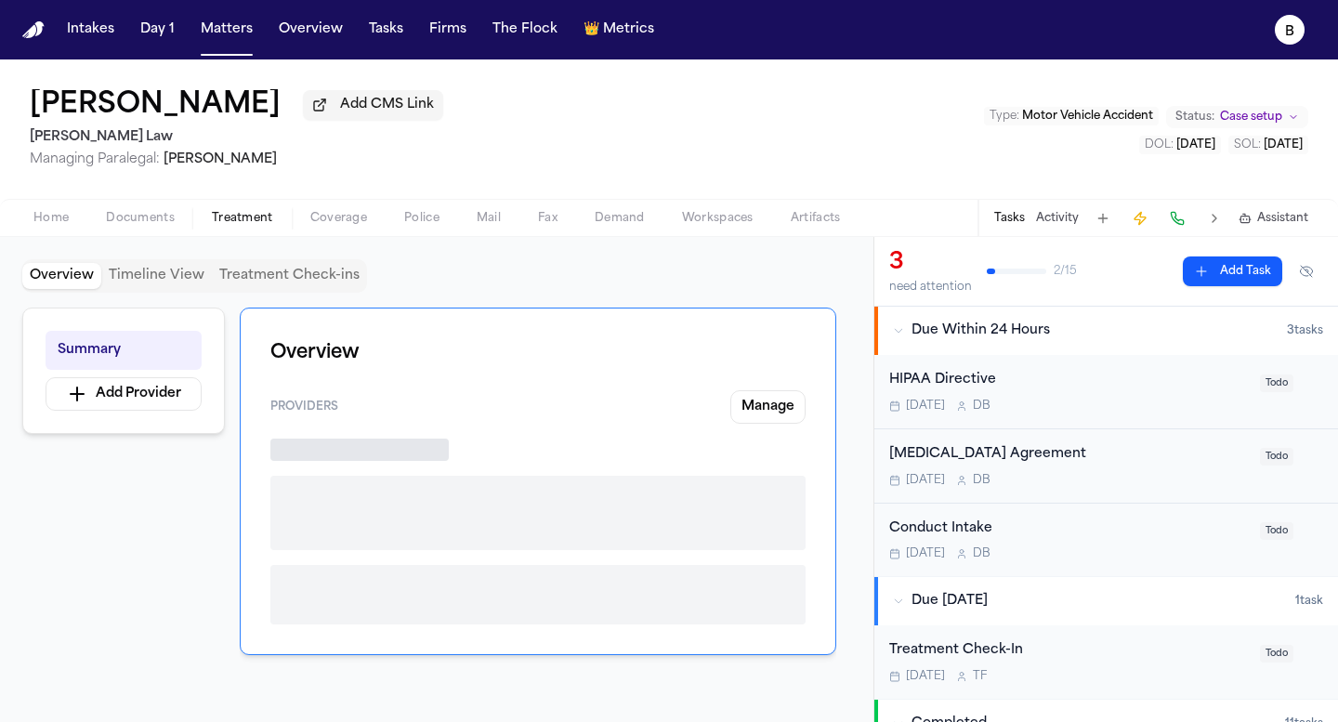
click at [239, 226] on span "Treatment" at bounding box center [242, 218] width 61 height 15
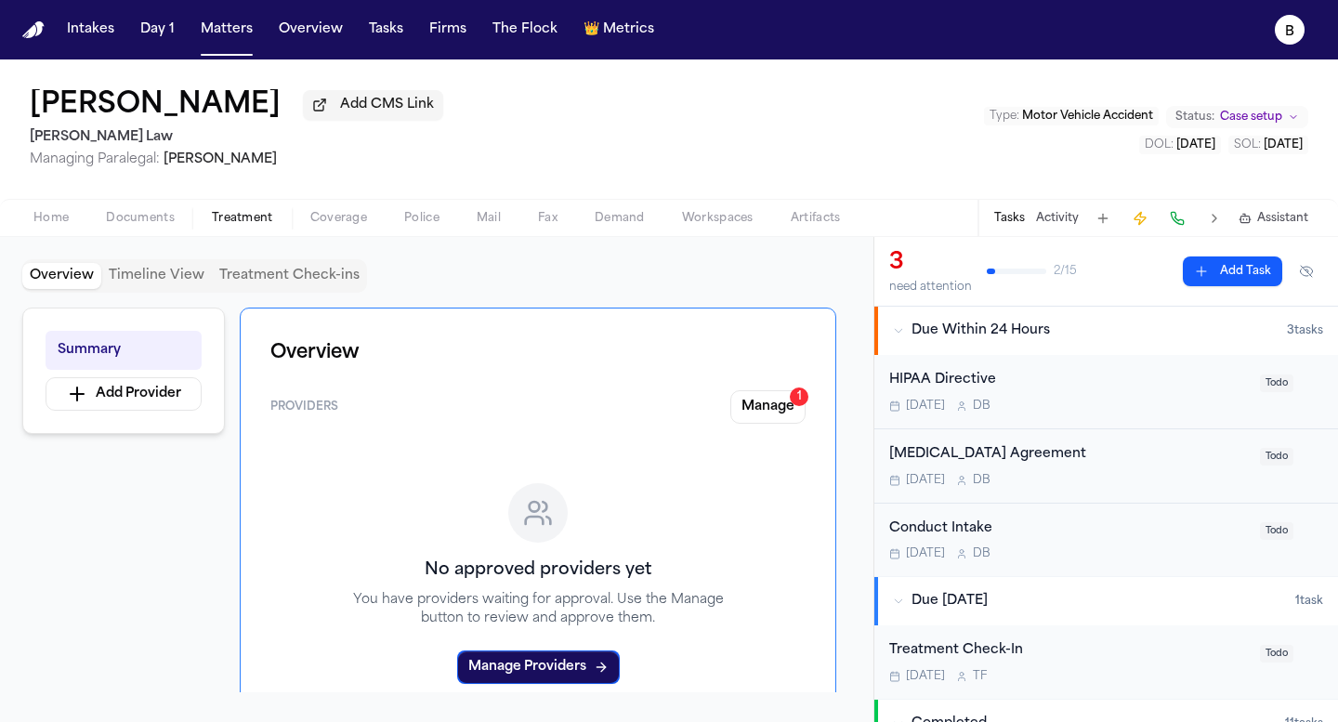
click at [334, 223] on span "Coverage" at bounding box center [338, 218] width 57 height 15
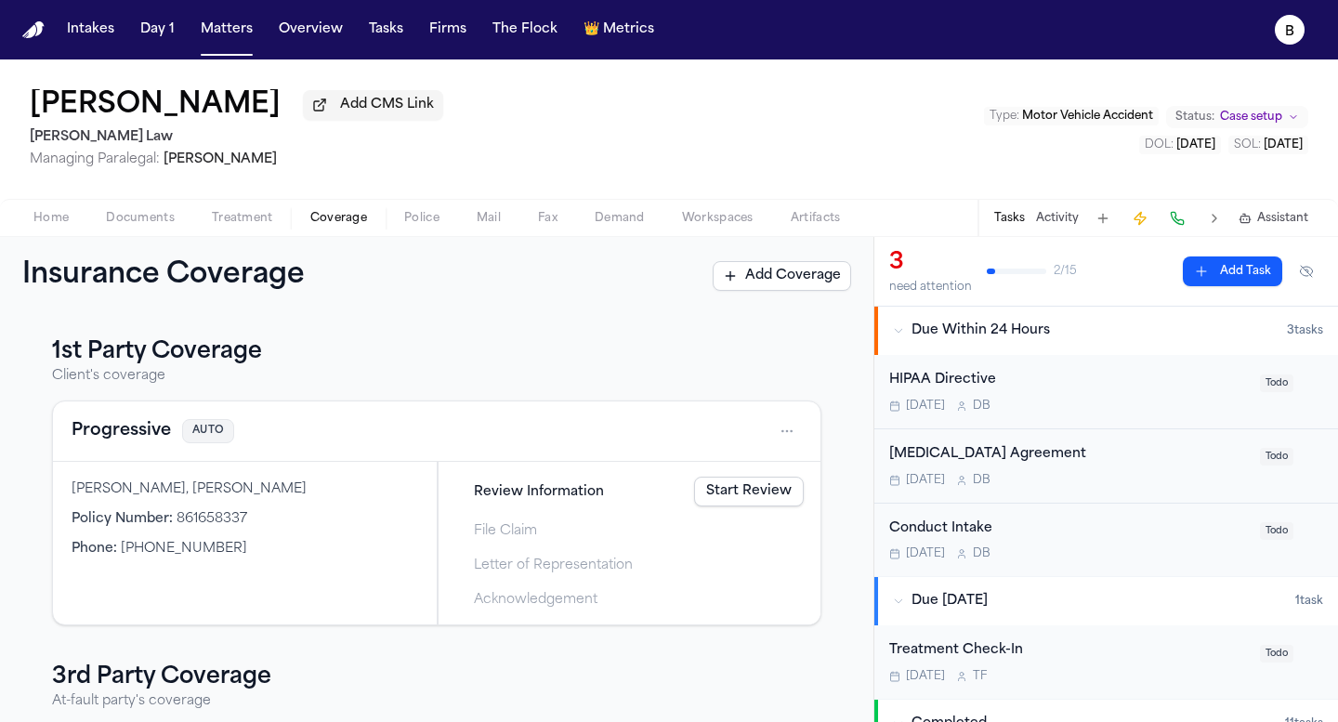
click at [176, 555] on span "[PHONE_NUMBER]" at bounding box center [184, 549] width 126 height 14
click at [396, 236] on div "Home Documents Treatment Coverage Police Mail Fax Demand Workspaces Artifacts T…" at bounding box center [669, 217] width 1338 height 37
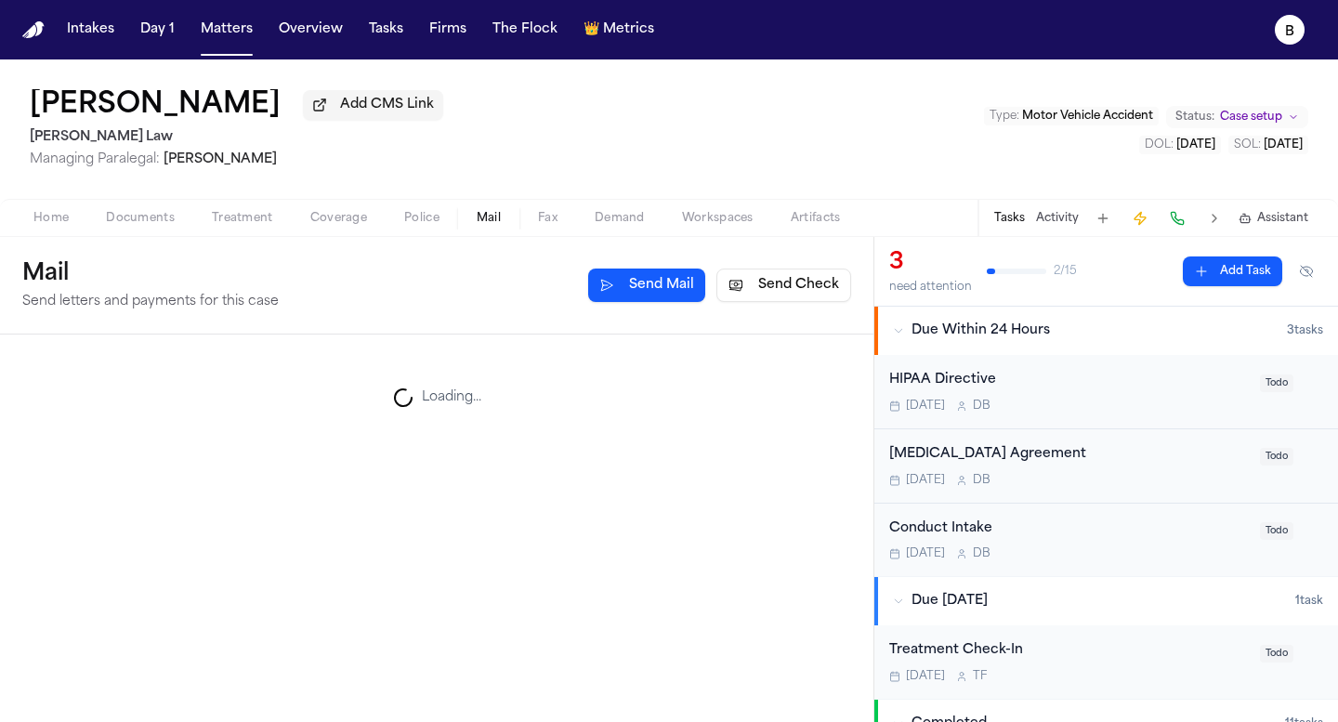
click at [488, 220] on span "Mail" at bounding box center [489, 218] width 24 height 15
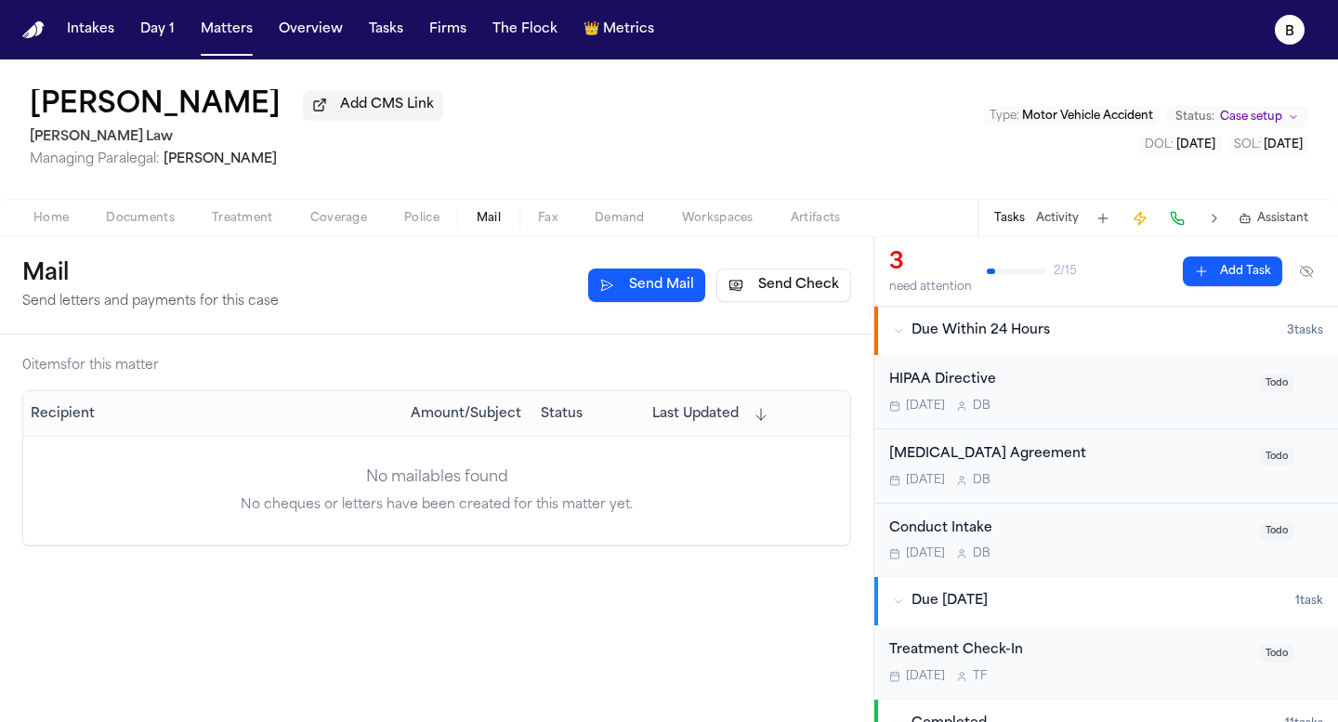
click at [427, 221] on span "Police" at bounding box center [421, 218] width 35 height 15
click at [489, 222] on span "Mail" at bounding box center [489, 218] width 24 height 15
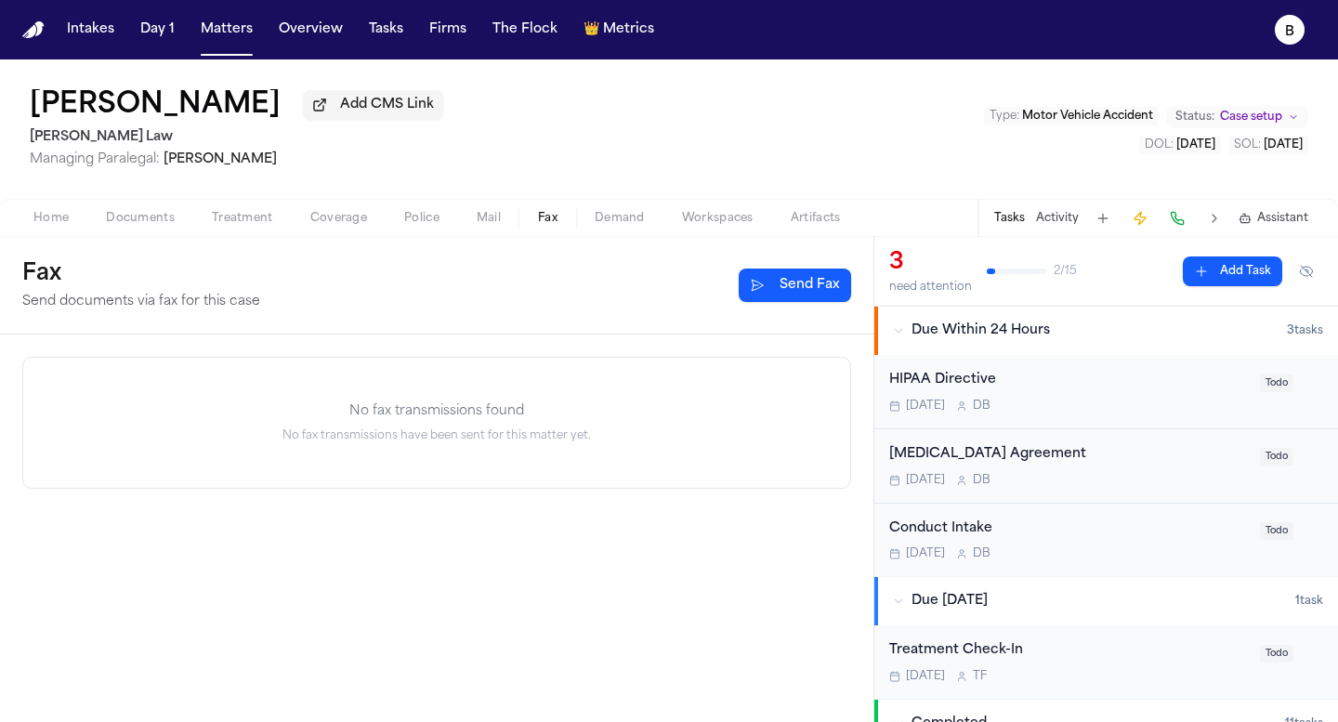
click at [538, 218] on span "Fax" at bounding box center [548, 218] width 20 height 15
click at [625, 216] on span "Demand" at bounding box center [620, 218] width 50 height 15
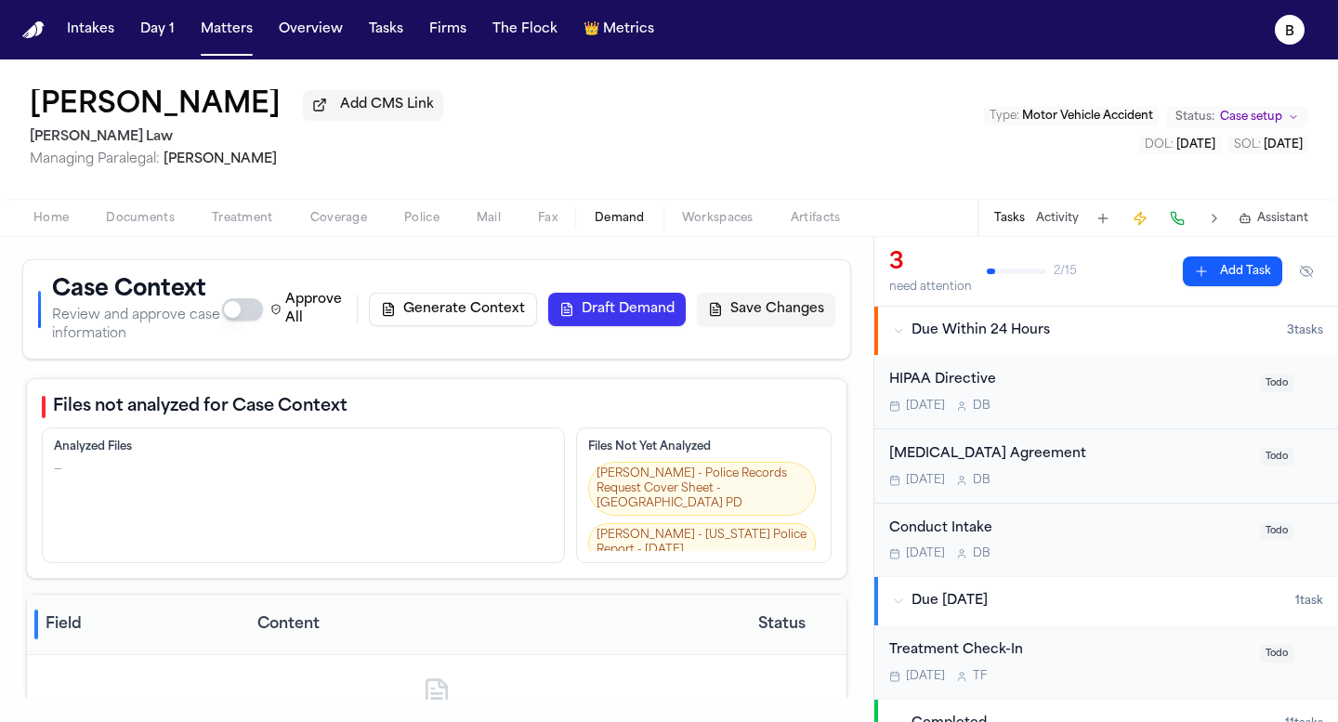
click at [335, 236] on div "Home Documents Treatment Coverage Police Mail Fax Demand Workspaces Artifacts T…" at bounding box center [669, 217] width 1338 height 37
click at [335, 226] on span "Coverage" at bounding box center [338, 218] width 57 height 15
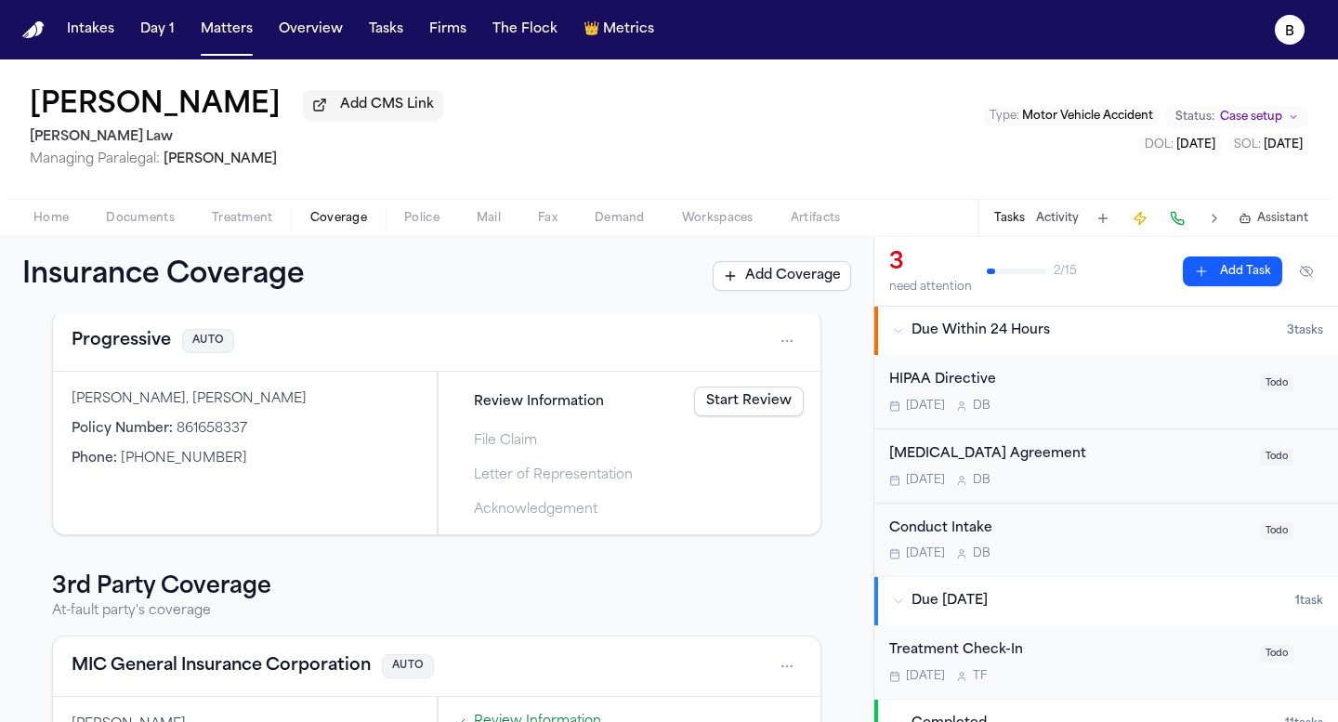
scroll to position [80, 0]
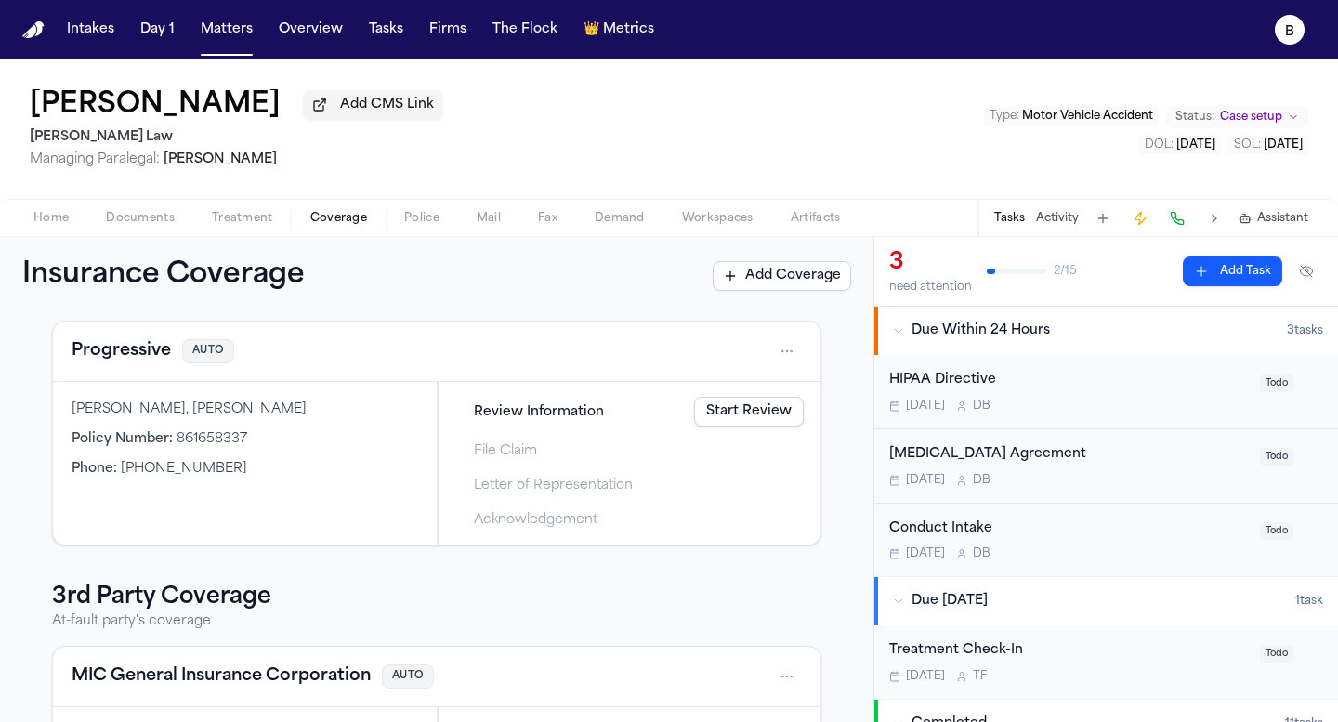
click at [415, 505] on div "[PERSON_NAME], [PERSON_NAME] Policy Number : 861658337 Phone : [PHONE_NUMBER]" at bounding box center [245, 463] width 384 height 163
click at [150, 236] on div "Home Documents Treatment Coverage Police Mail Fax Demand Workspaces Artifacts T…" at bounding box center [669, 217] width 1338 height 37
click at [136, 234] on div "Home Documents Treatment Coverage Police Mail Fax Demand Workspaces Artifacts T…" at bounding box center [669, 217] width 1338 height 37
click at [134, 226] on span "Documents" at bounding box center [140, 218] width 69 height 15
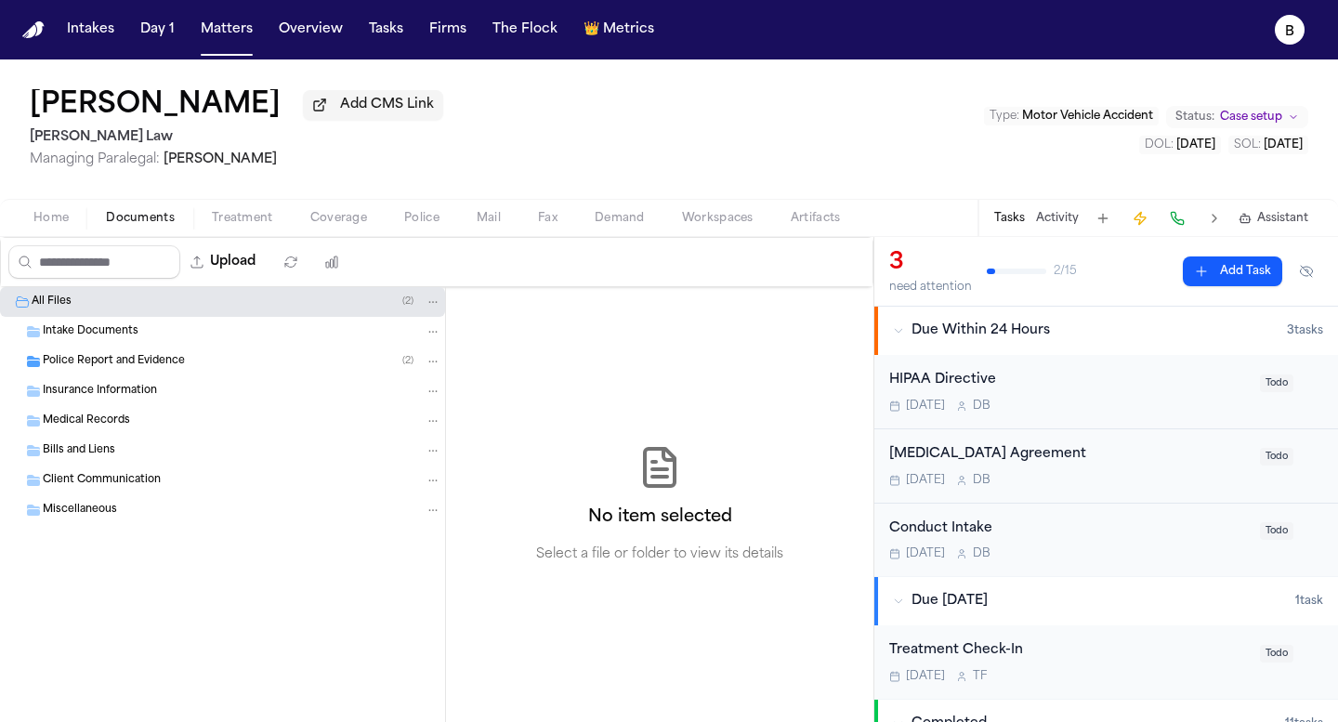
click at [65, 223] on span "Home" at bounding box center [50, 218] width 35 height 15
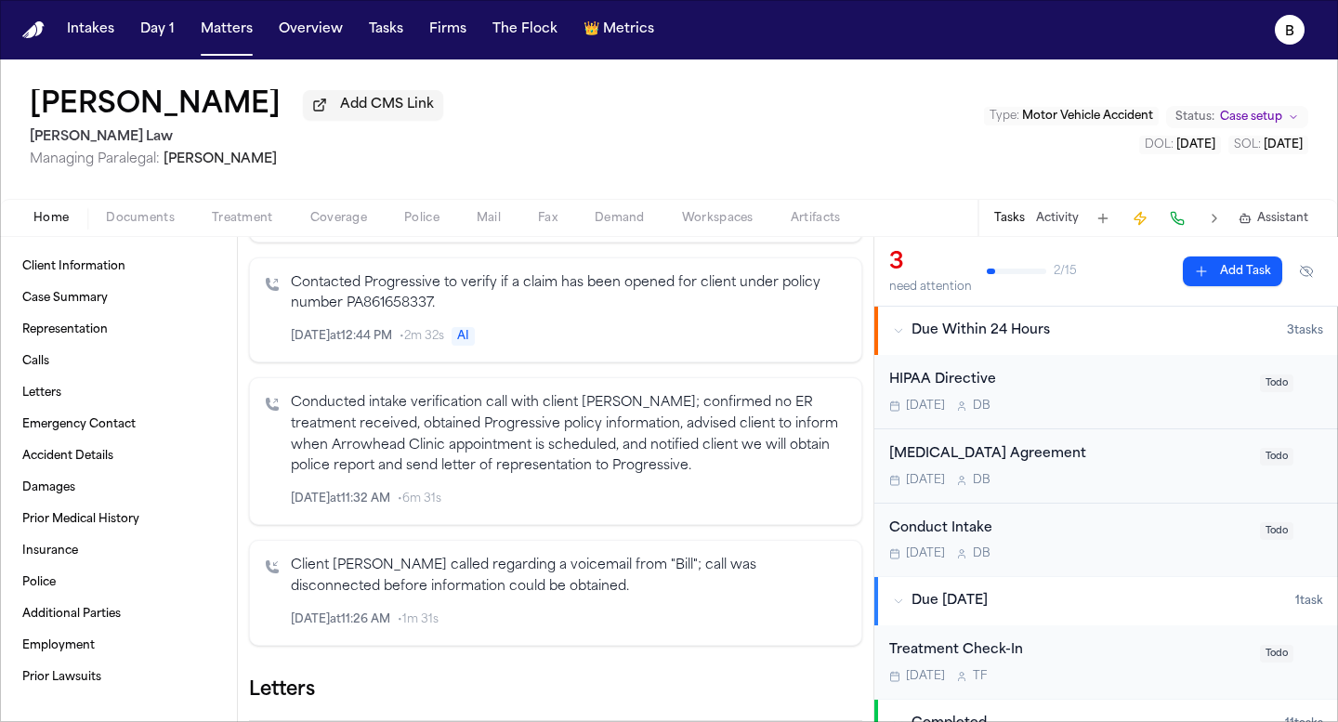
scroll to position [496, 0]
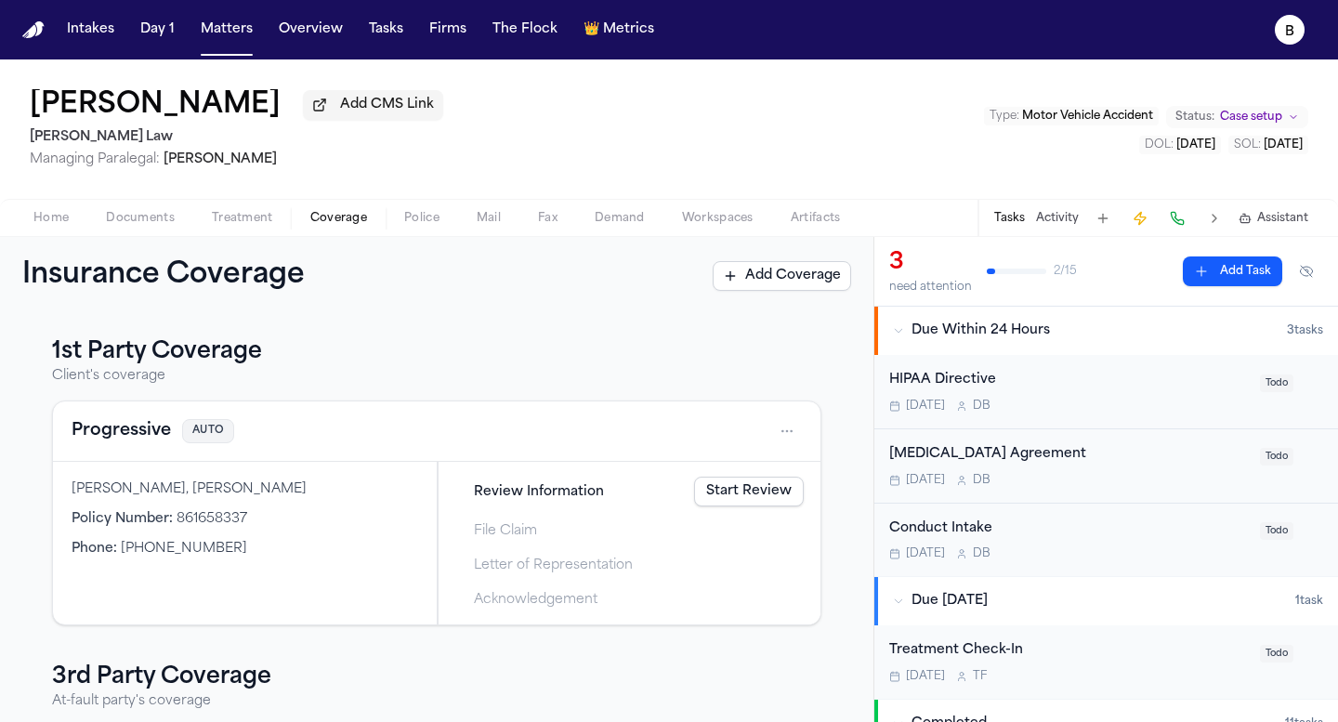
click at [325, 225] on span "Coverage" at bounding box center [338, 218] width 57 height 15
click at [700, 570] on div "Letter of Representation" at bounding box center [629, 564] width 363 height 31
click at [788, 431] on html "Intakes Day 1 Matters Overview Tasks Firms The Flock 👑 Metrics B [PERSON_NAME] …" at bounding box center [669, 361] width 1338 height 722
click at [708, 487] on div "View coverage details" at bounding box center [727, 482] width 139 height 48
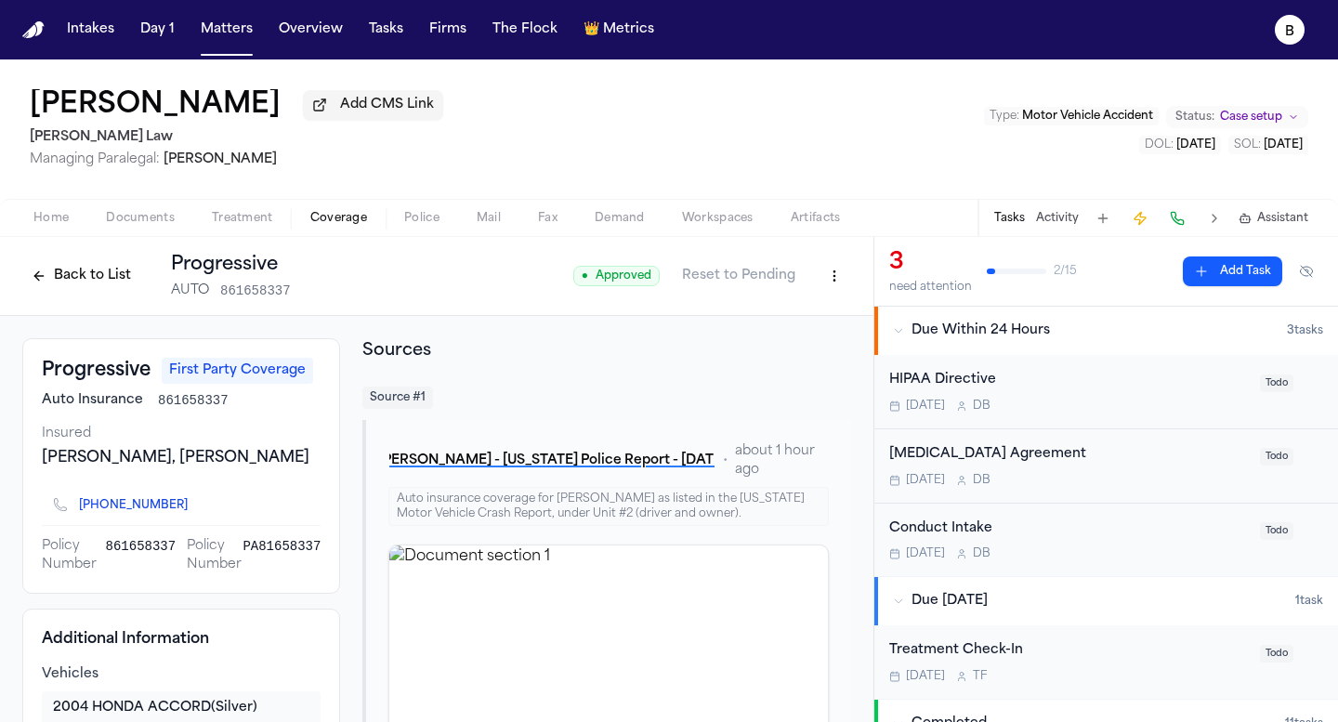
click at [218, 540] on span "Policy Number" at bounding box center [215, 555] width 56 height 37
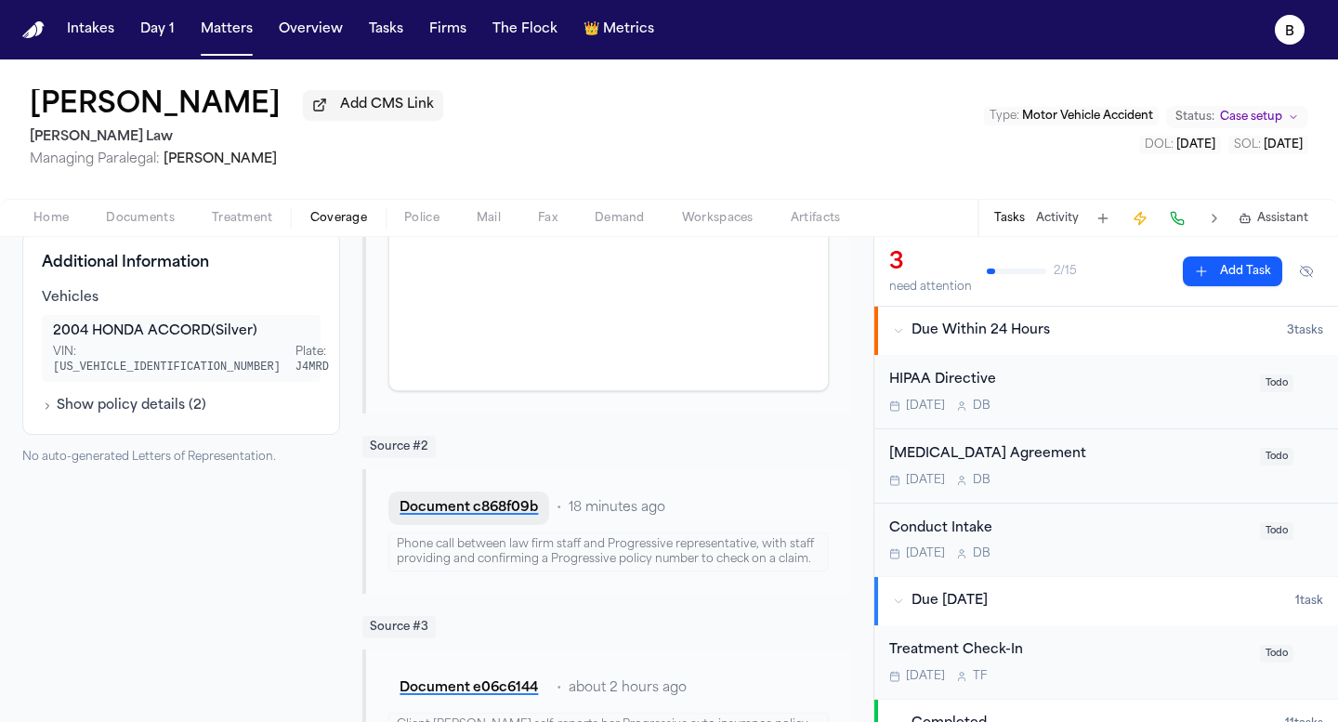
scroll to position [380, 0]
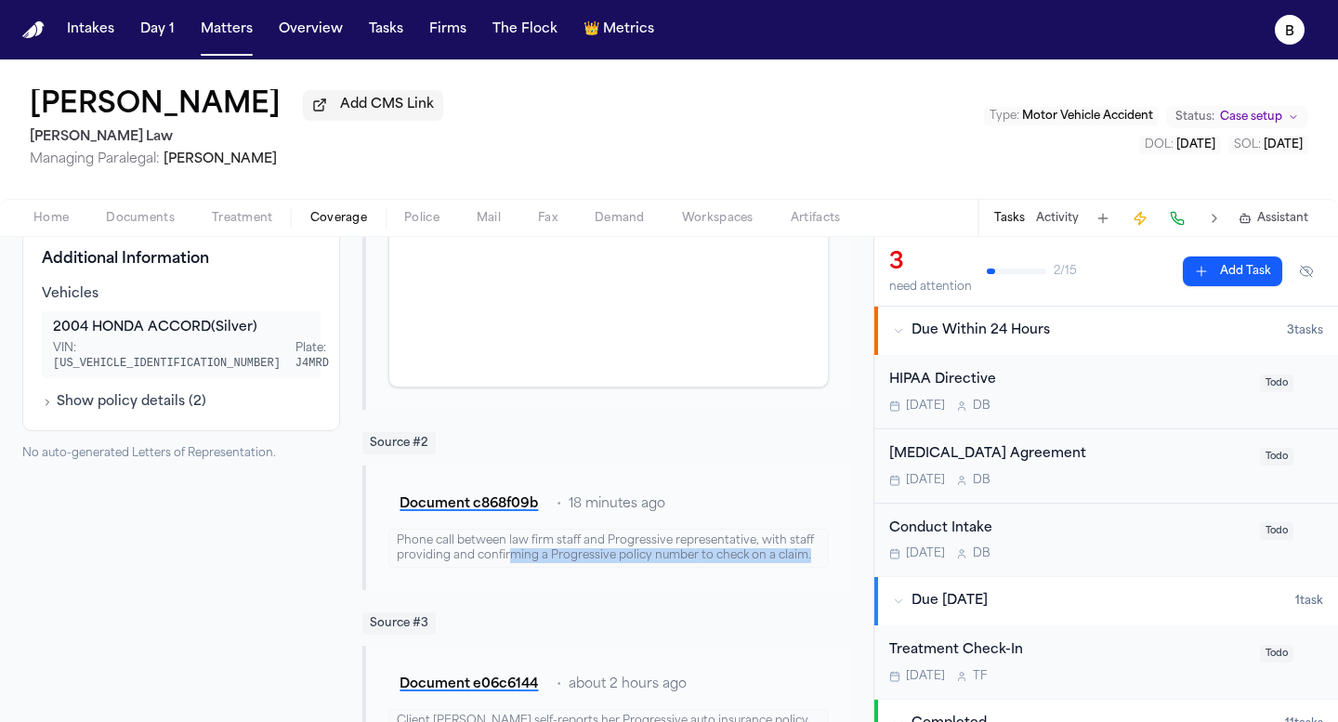
click at [509, 565] on div "Phone call between law firm staff and Progressive representative, with staff pr…" at bounding box center [608, 548] width 440 height 39
click at [501, 474] on div "Document c868f09b • 18 minutes ago Phone call between law firm staff and Progre…" at bounding box center [606, 527] width 489 height 125
click at [489, 518] on button "Document c868f09b" at bounding box center [468, 504] width 161 height 33
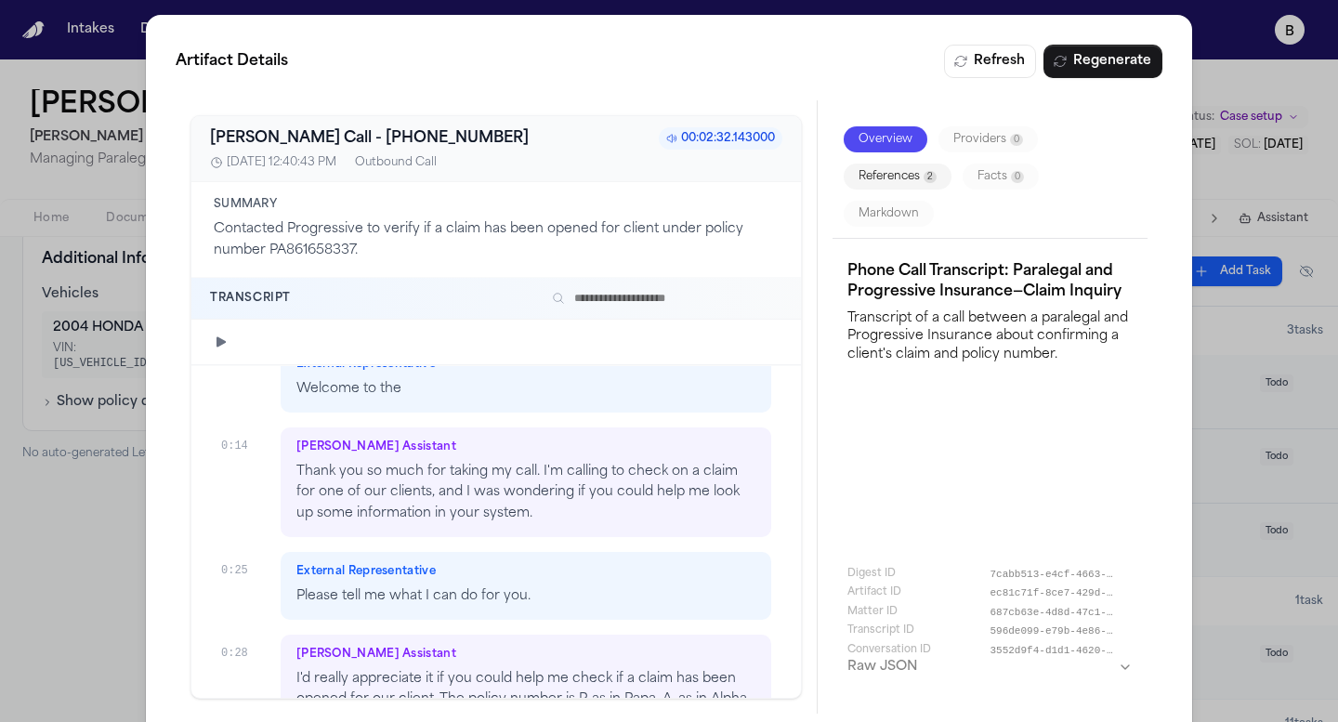
scroll to position [177, 0]
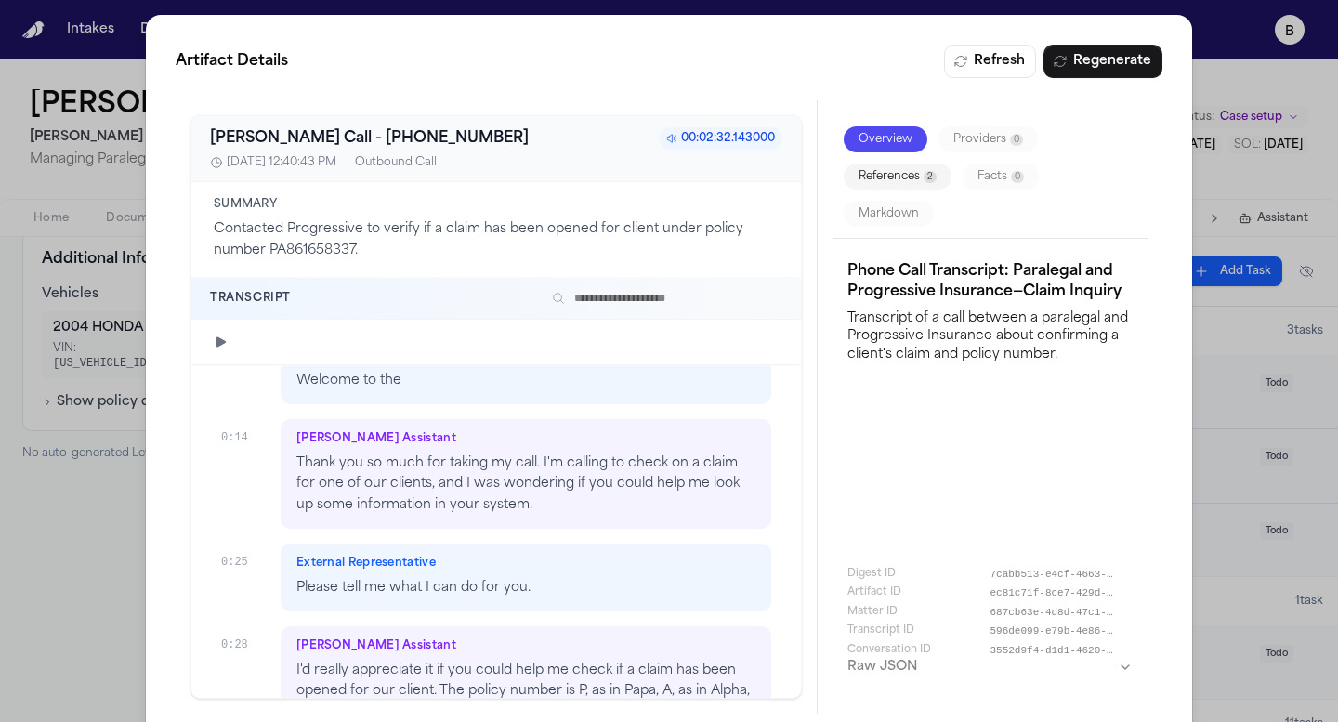
click at [426, 464] on p "Thank you so much for taking my call. I'm calling to check on a claim for one o…" at bounding box center [525, 484] width 459 height 63
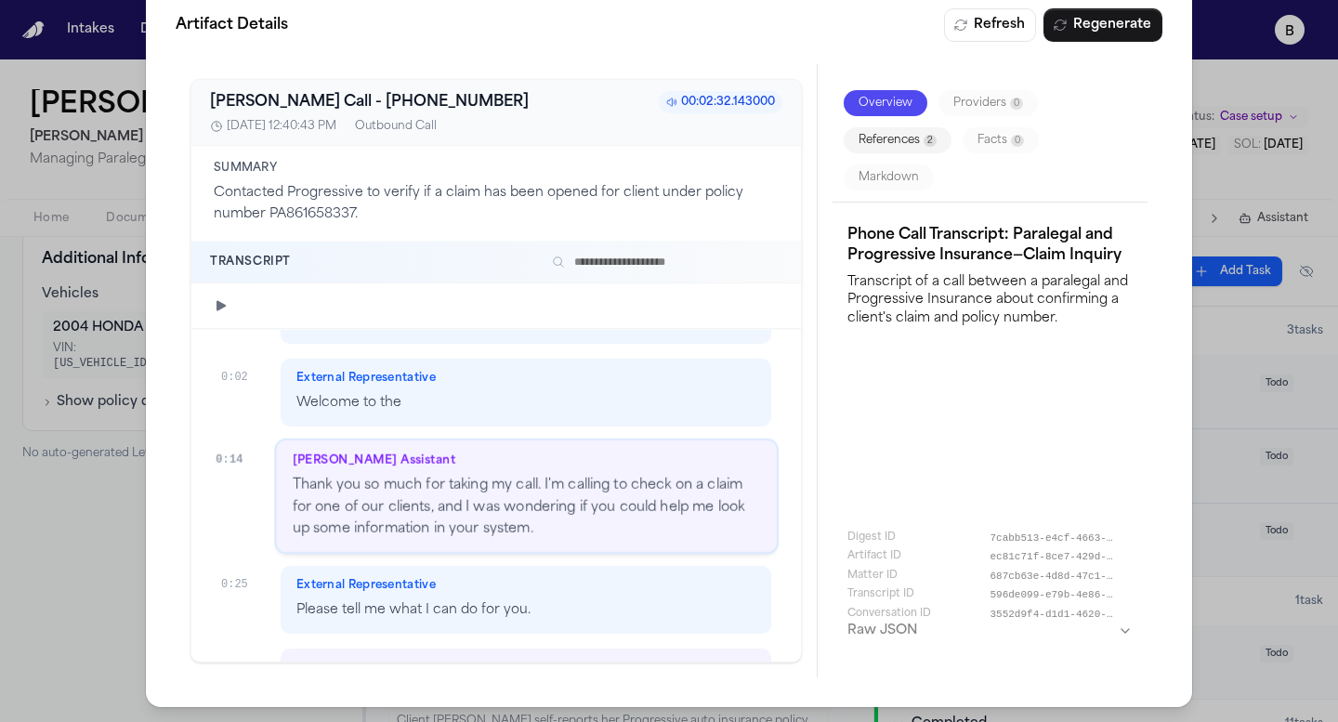
click at [219, 303] on icon "button" at bounding box center [220, 305] width 9 height 10
click at [279, 302] on div at bounding box center [512, 305] width 539 height 15
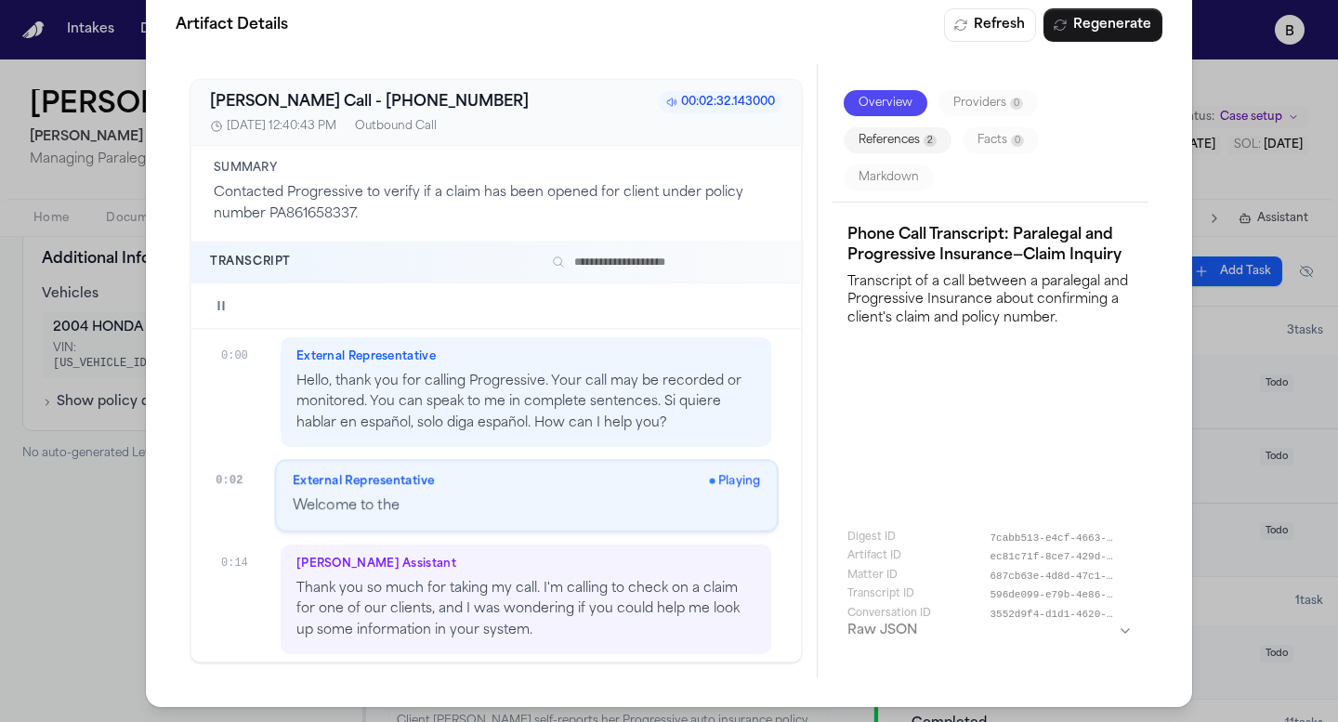
scroll to position [14, 0]
click at [351, 298] on div at bounding box center [512, 305] width 539 height 15
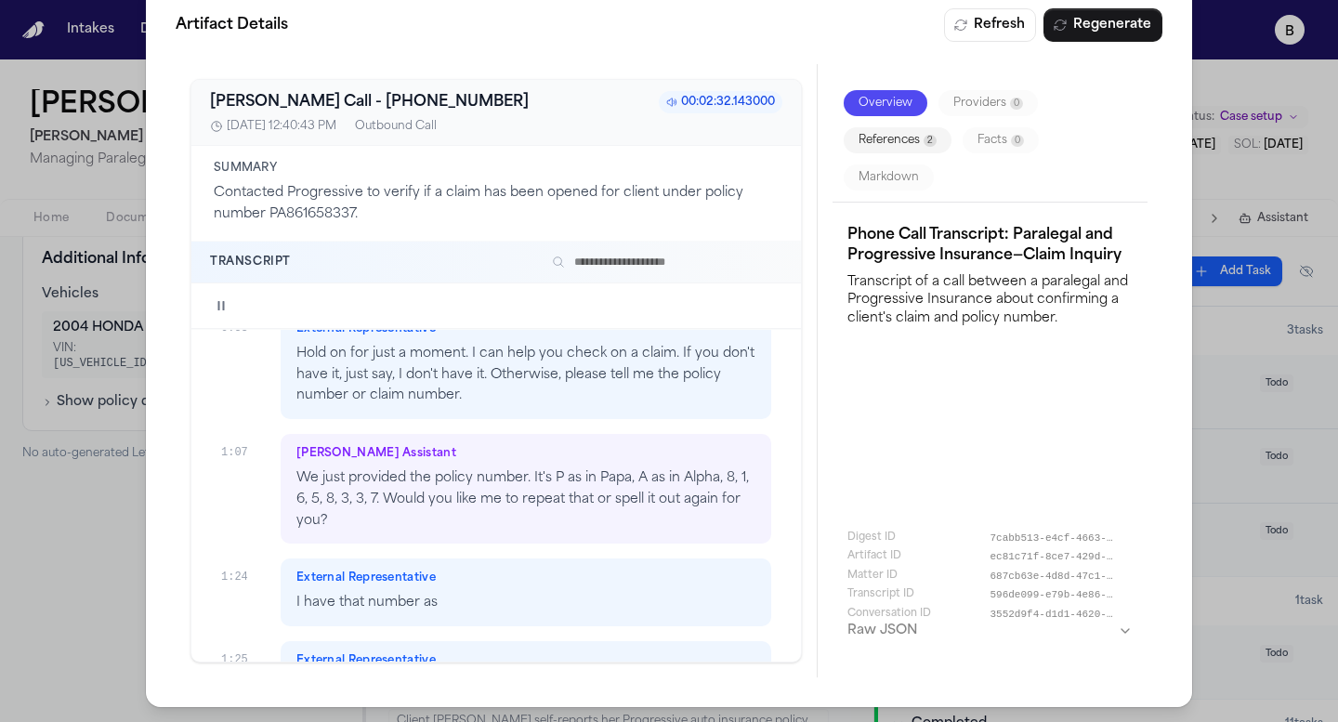
click at [585, 379] on p "Hold on for just a moment. I can help you check on a claim. If you don't have i…" at bounding box center [525, 375] width 459 height 63
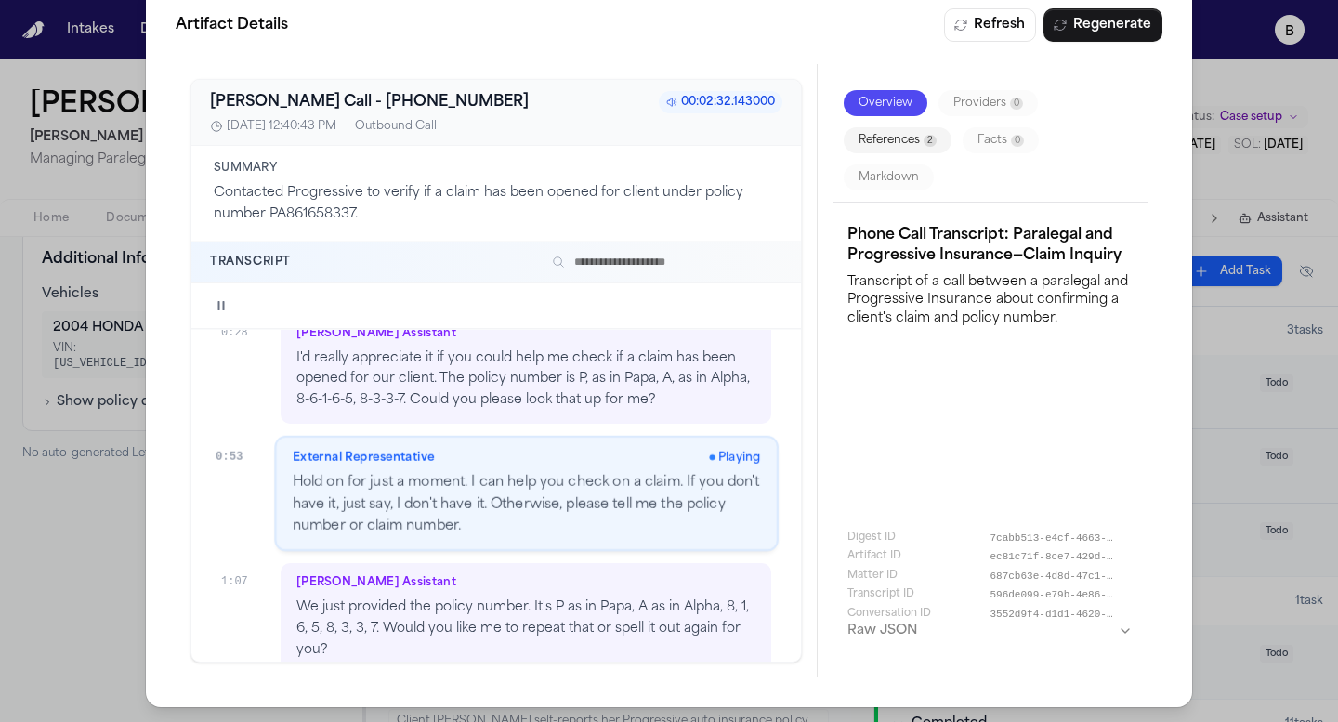
scroll to position [450, 0]
click at [514, 648] on p "We just provided the policy number. It's P as in Papa, A as in Alpha, 8, 1, 6, …" at bounding box center [525, 631] width 459 height 63
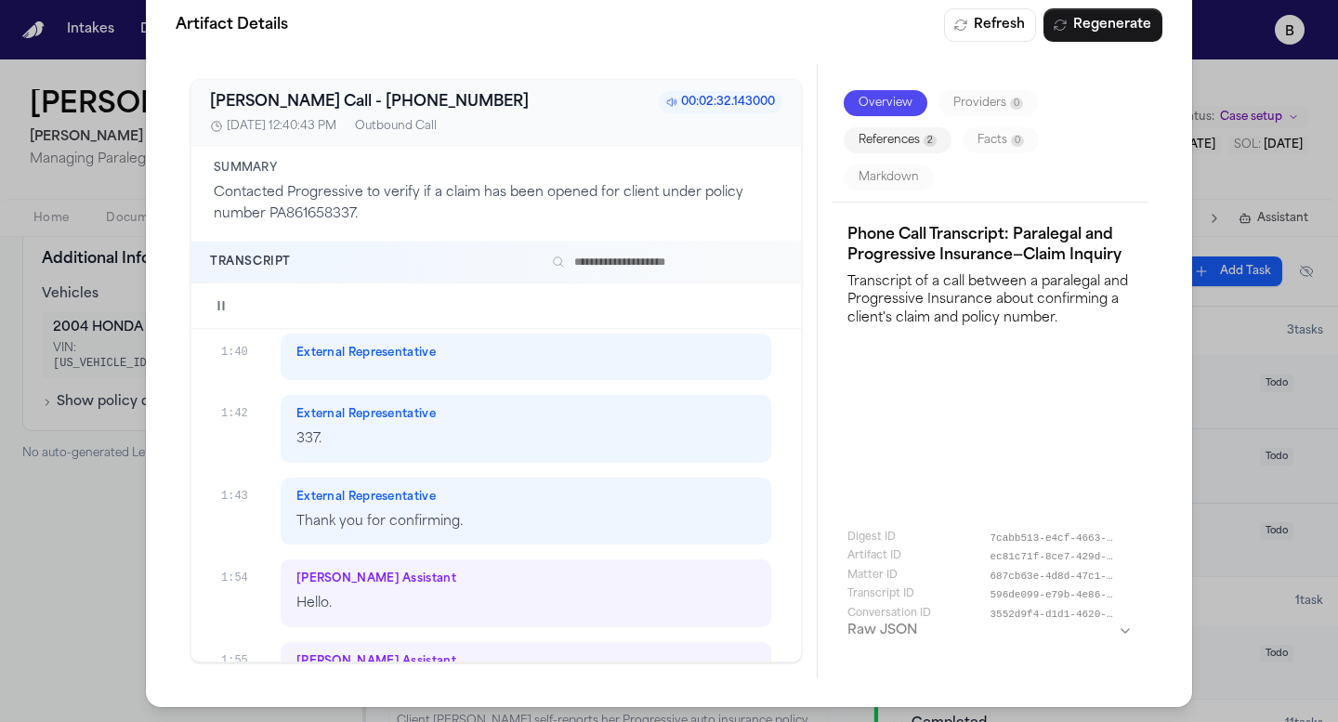
scroll to position [1961, 0]
click at [384, 522] on p "Thank you for confirming." at bounding box center [525, 522] width 459 height 21
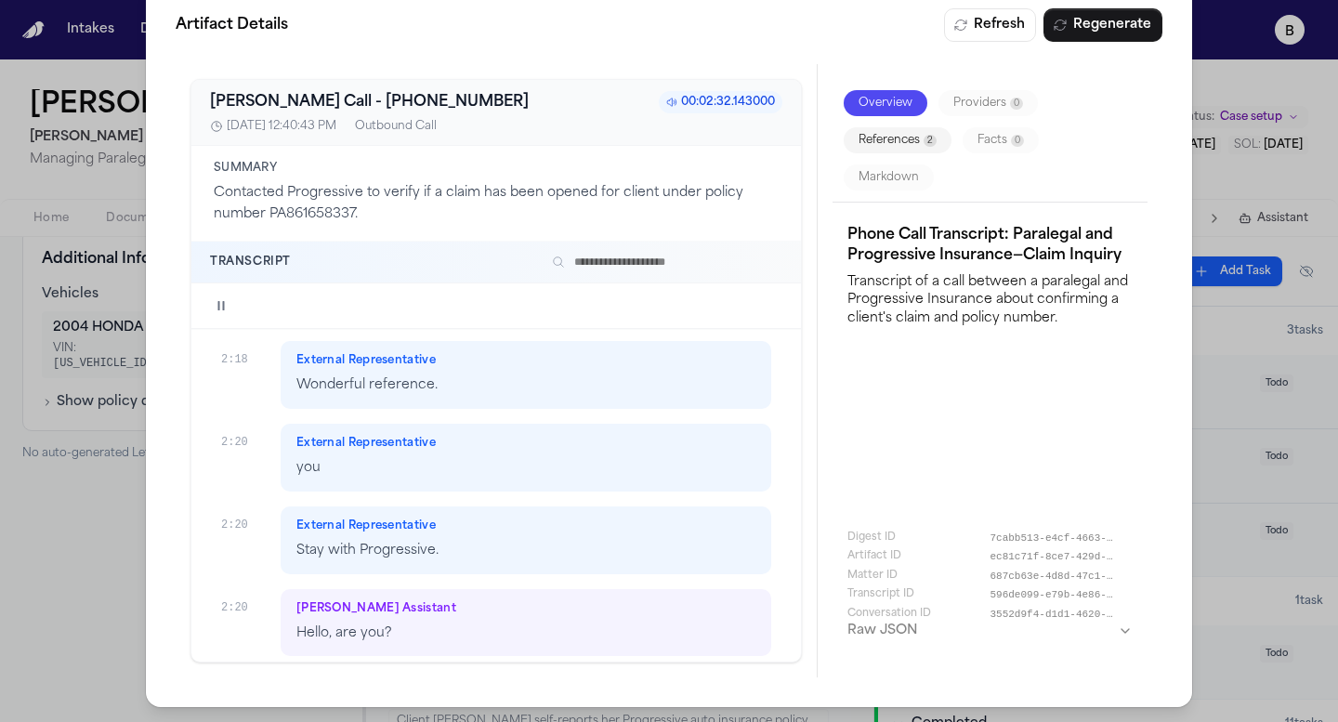
scroll to position [2526, 0]
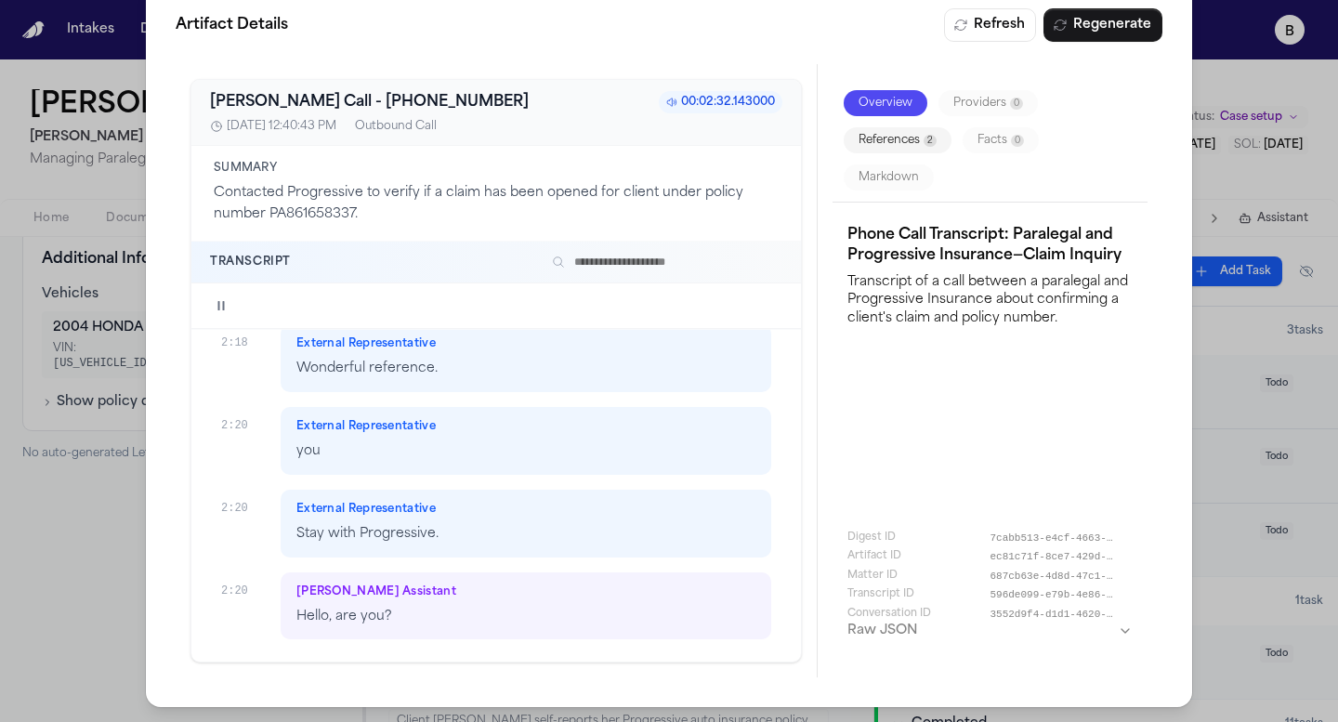
click at [368, 515] on span "External Representative" at bounding box center [365, 509] width 139 height 15
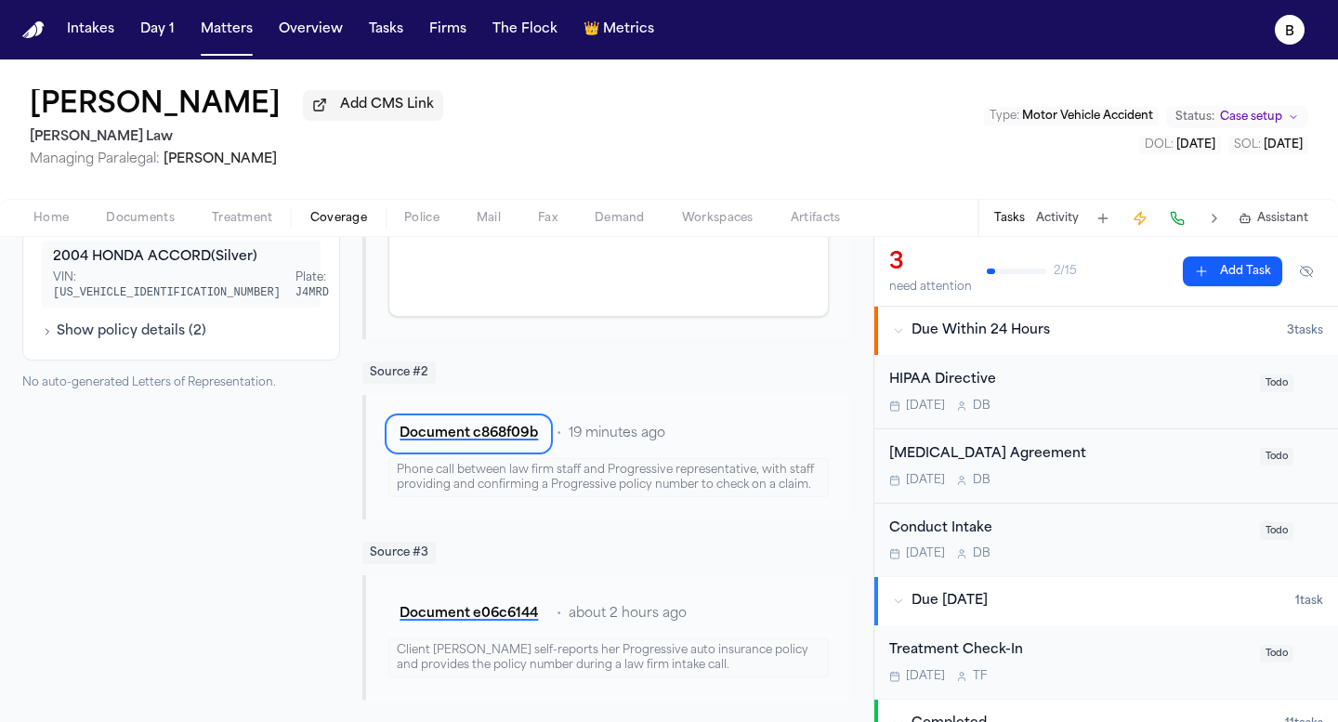
scroll to position [0, 0]
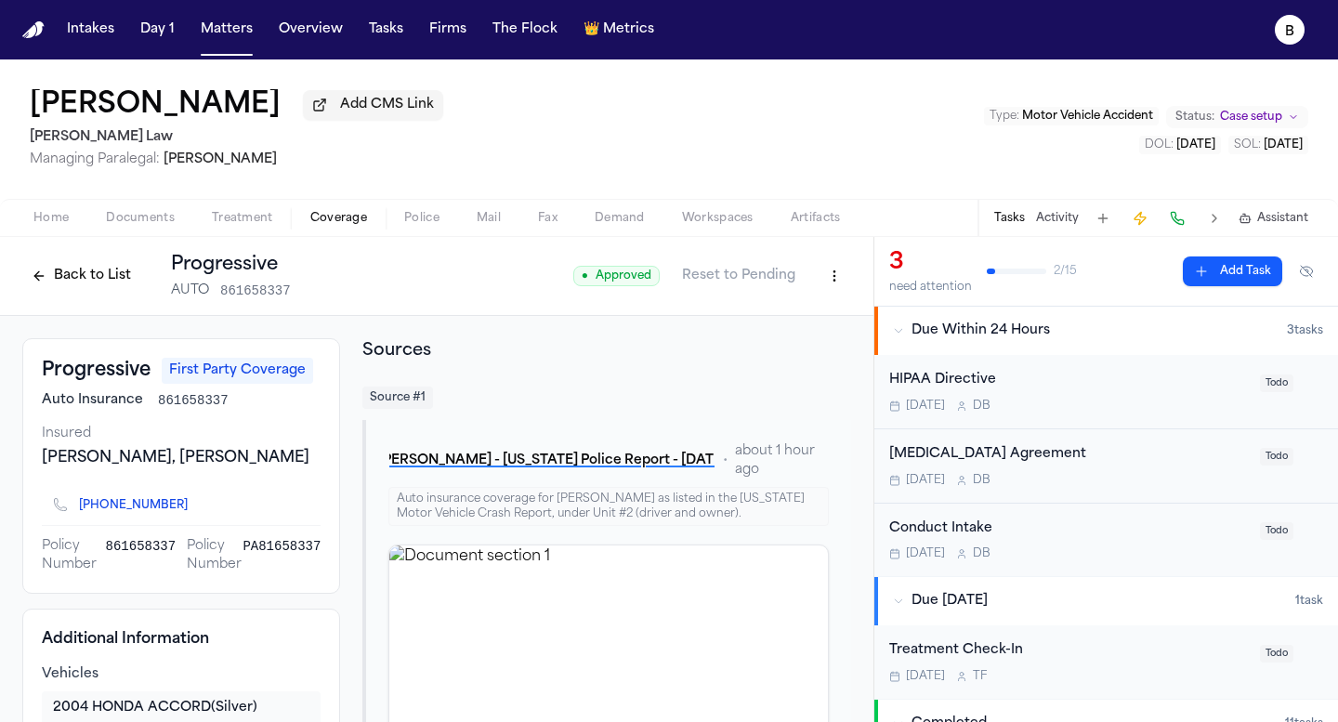
click at [66, 299] on div "Back to List Progressive AUTO 861658337" at bounding box center [156, 276] width 269 height 48
click at [58, 295] on div "Back to List Progressive AUTO 861658337" at bounding box center [156, 276] width 269 height 48
click at [50, 291] on button "Back to List" at bounding box center [81, 276] width 118 height 30
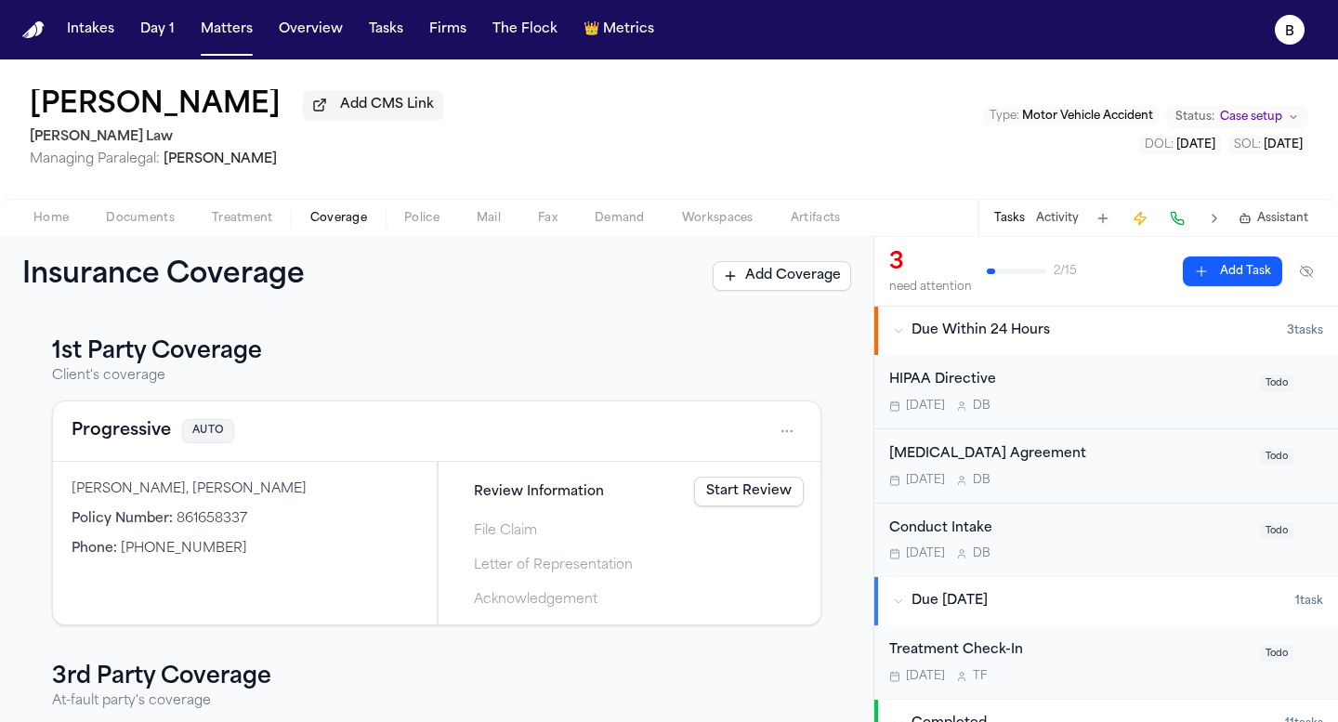
click at [726, 505] on link "Start Review" at bounding box center [749, 492] width 110 height 30
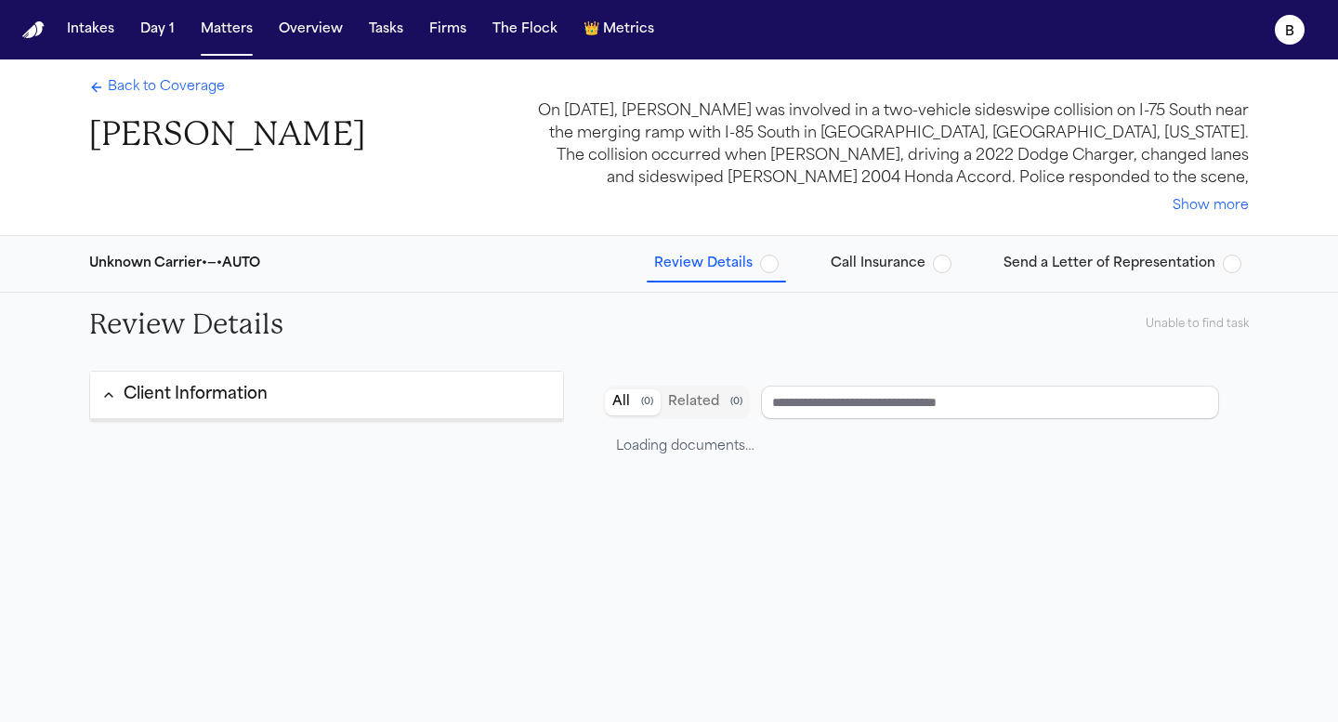
type input "**********"
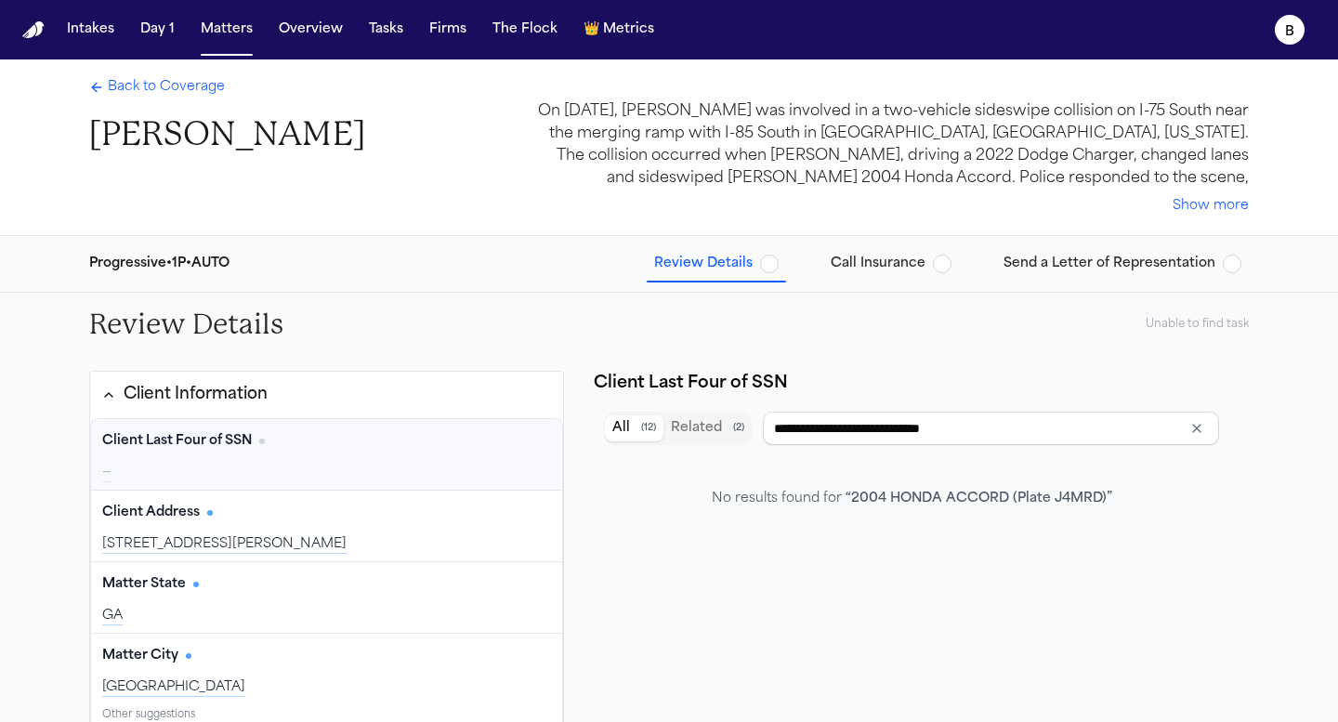
click at [152, 95] on span "Back to Coverage" at bounding box center [166, 87] width 117 height 19
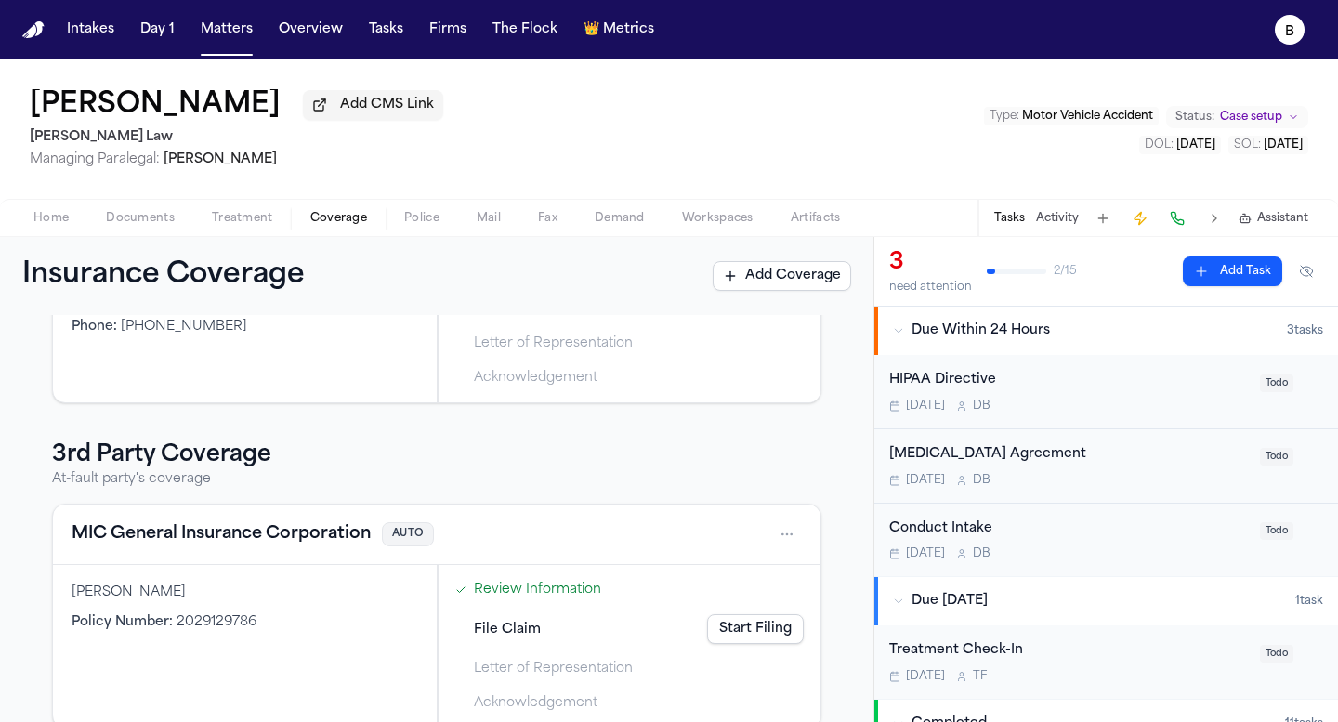
scroll to position [216, 0]
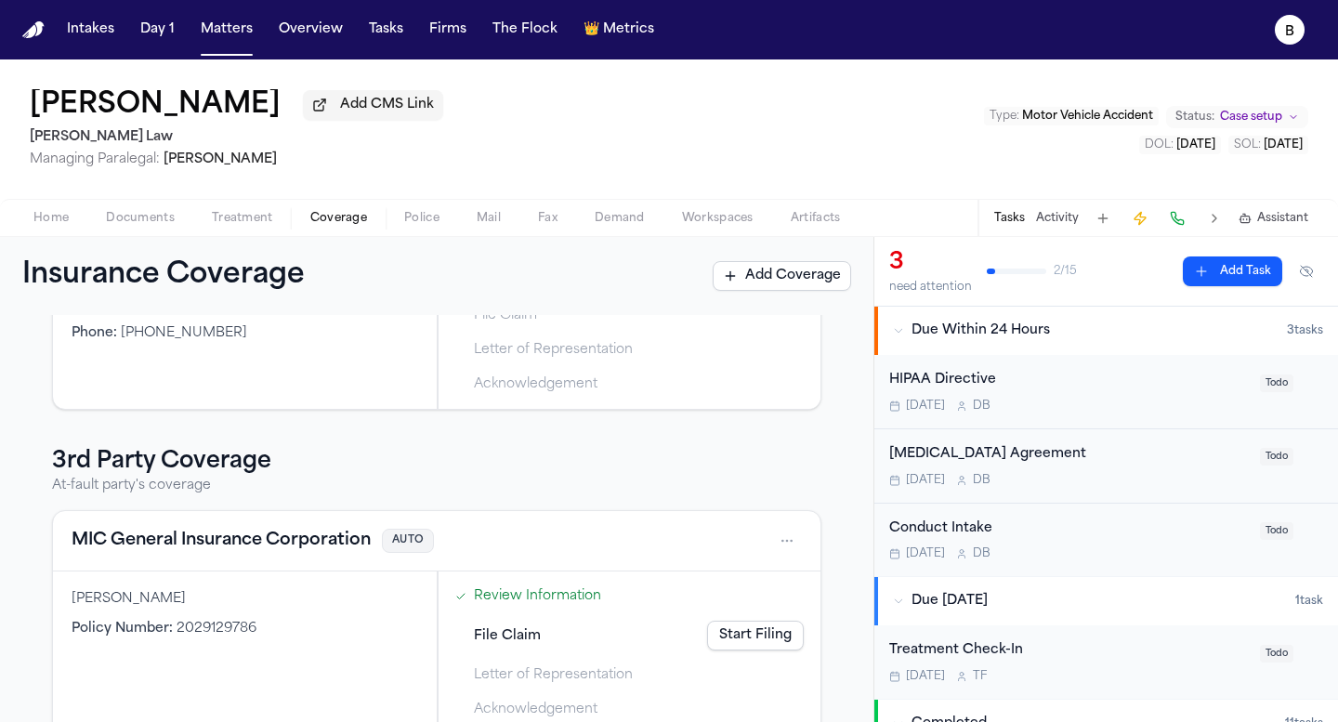
click at [387, 367] on div "[PERSON_NAME], [PERSON_NAME] Policy Number : 861658337 Phone : [PHONE_NUMBER]" at bounding box center [245, 327] width 384 height 163
click at [199, 364] on div "[PERSON_NAME], [PERSON_NAME] Policy Number : 861658337 Phone : [PHONE_NUMBER]" at bounding box center [245, 327] width 384 height 163
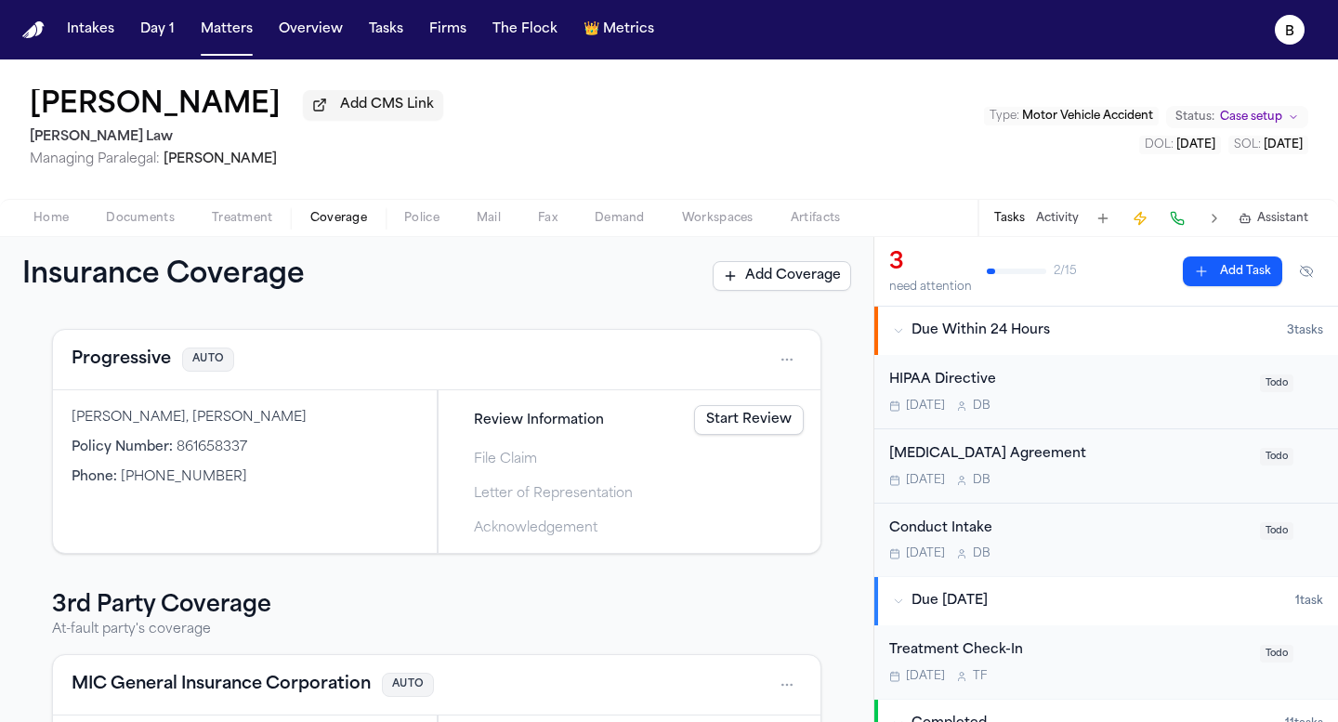
scroll to position [71, 0]
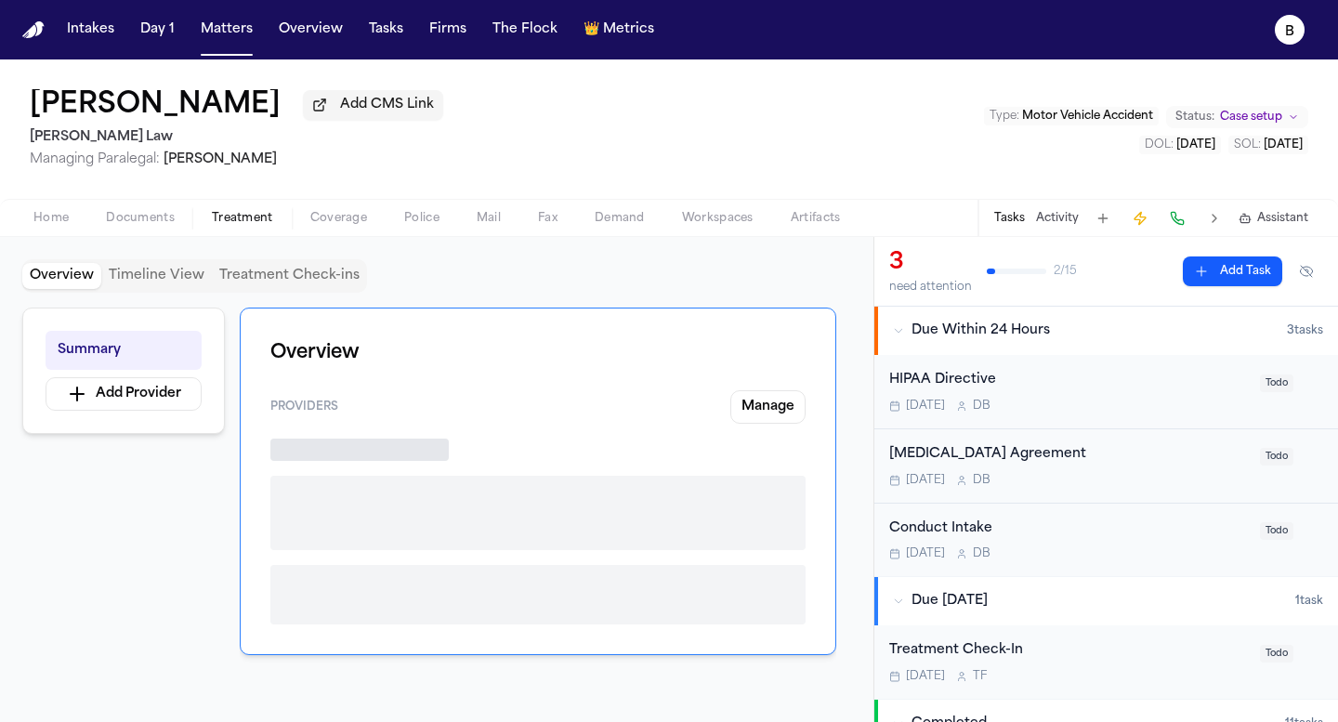
click at [245, 226] on span "Treatment" at bounding box center [242, 218] width 61 height 15
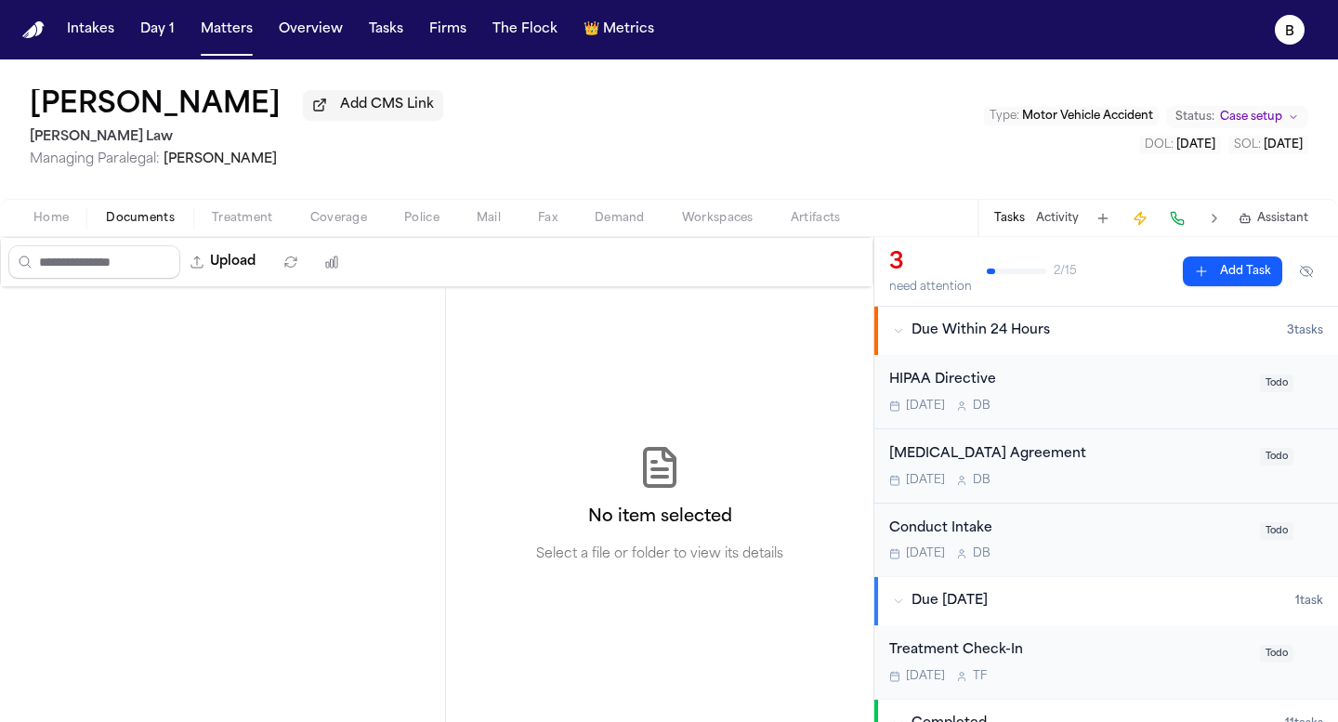
click at [148, 226] on span "Documents" at bounding box center [140, 218] width 69 height 15
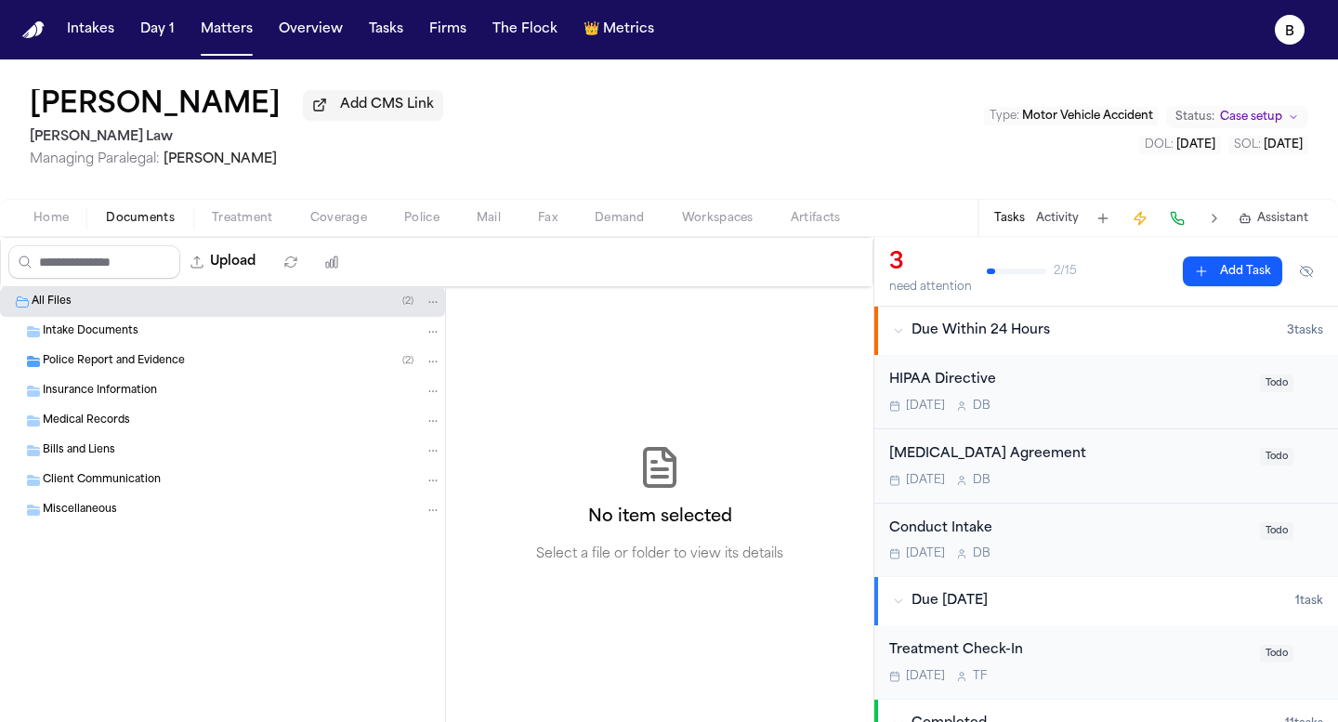
click at [130, 436] on div "Medical Records" at bounding box center [222, 421] width 445 height 30
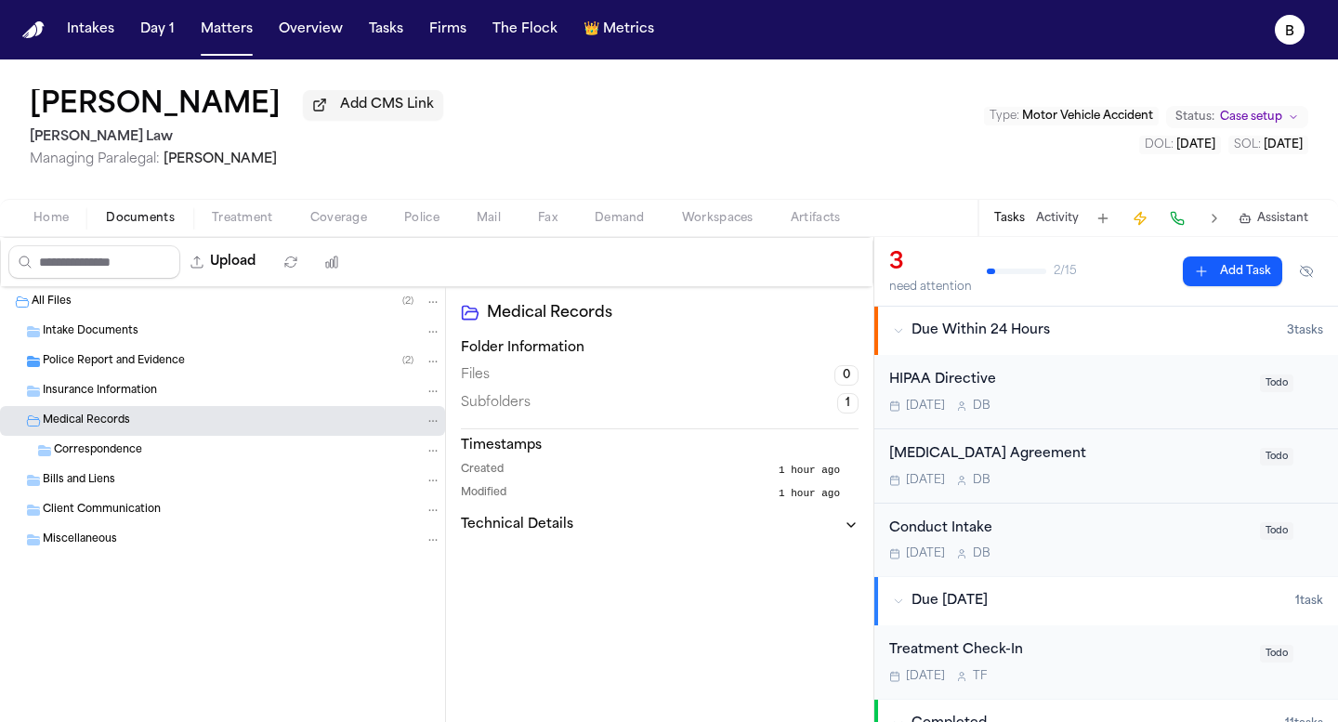
click at [134, 429] on div "Medical Records" at bounding box center [242, 421] width 399 height 17
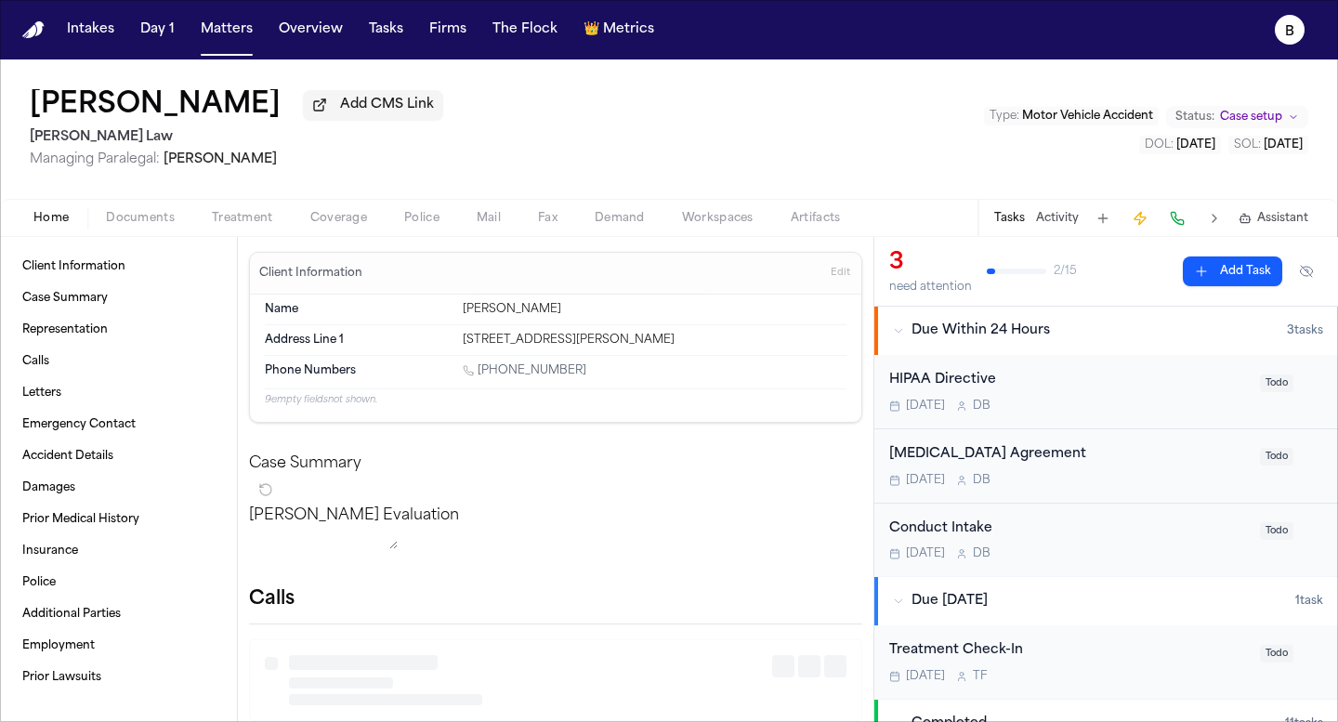
click at [61, 218] on span "Home" at bounding box center [50, 218] width 35 height 15
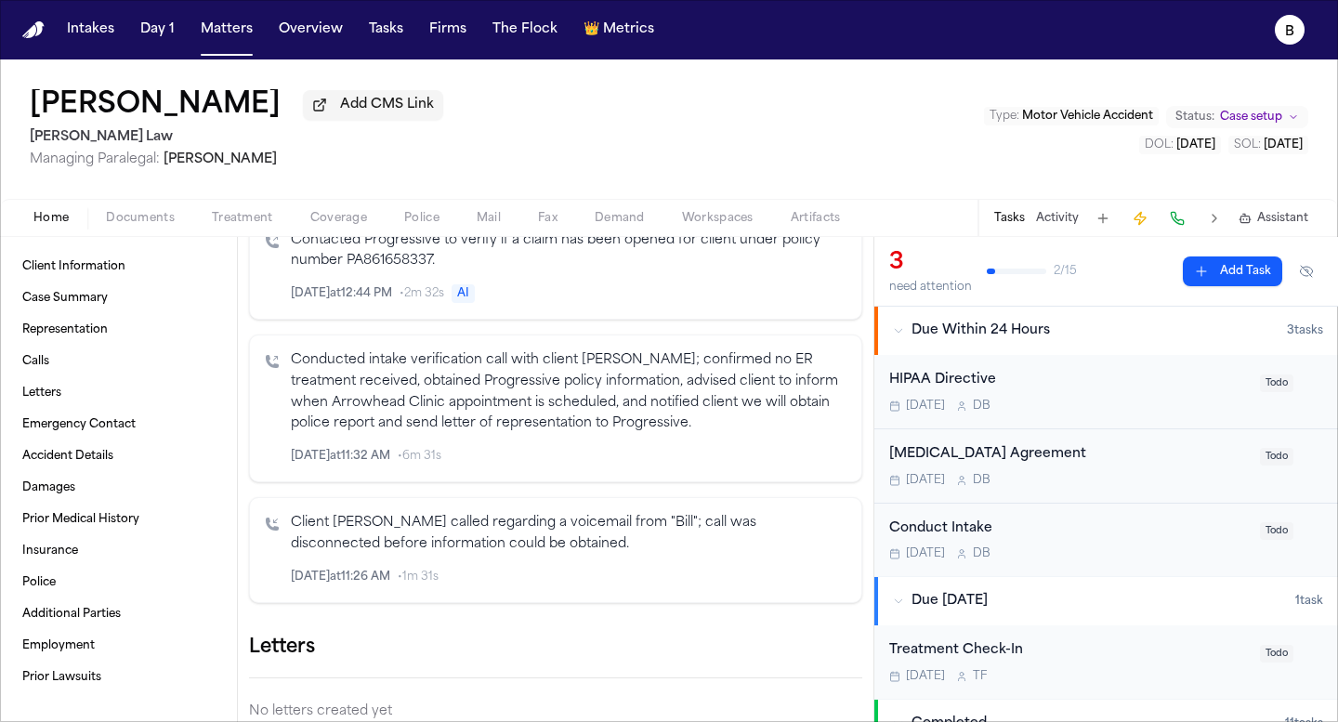
scroll to position [329, 0]
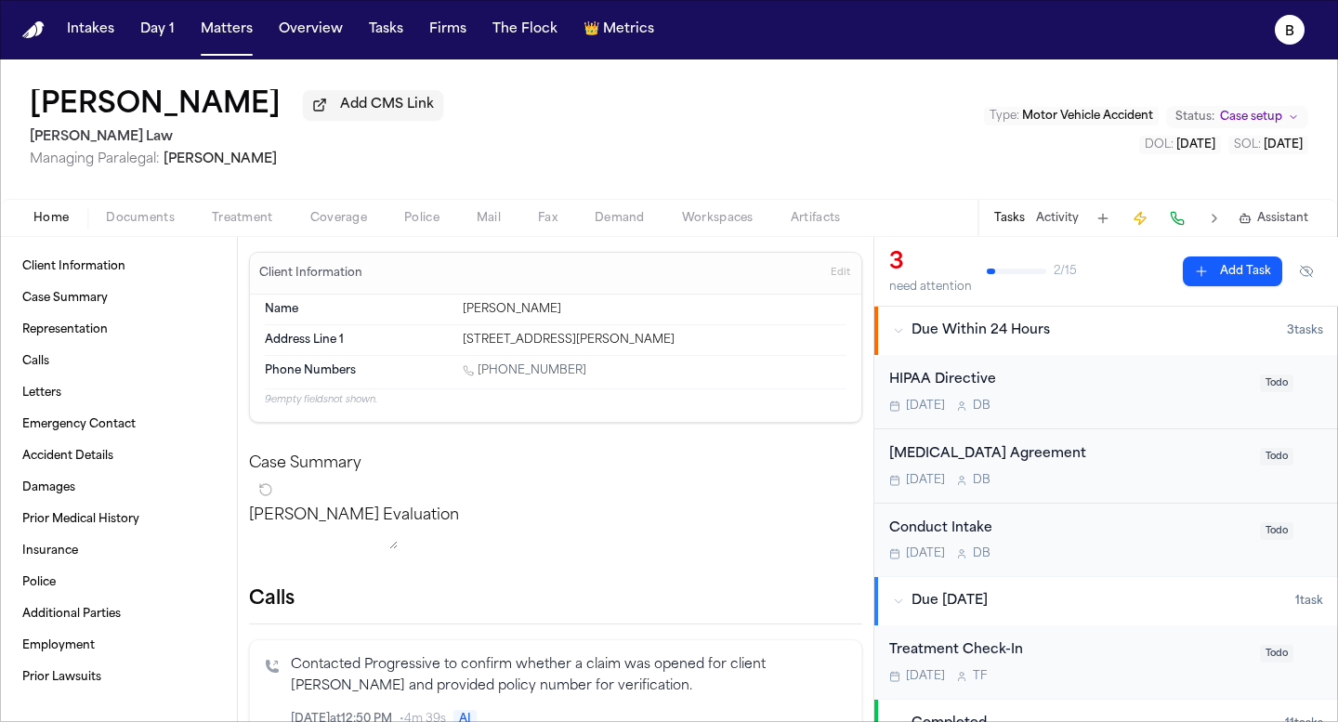
click at [321, 226] on span "Coverage" at bounding box center [338, 218] width 57 height 15
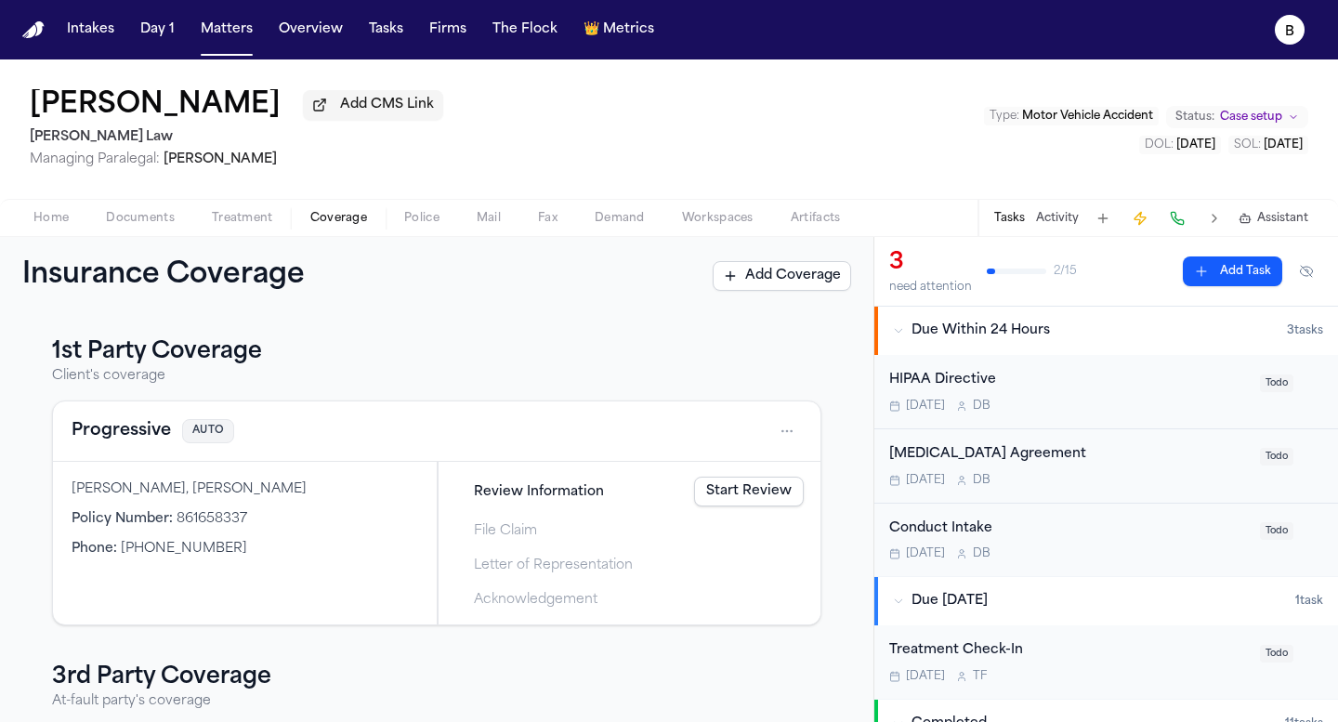
click at [370, 216] on button "Coverage" at bounding box center [339, 218] width 94 height 22
click at [410, 226] on span "Police" at bounding box center [421, 218] width 35 height 15
click at [330, 226] on span "Coverage" at bounding box center [338, 218] width 57 height 15
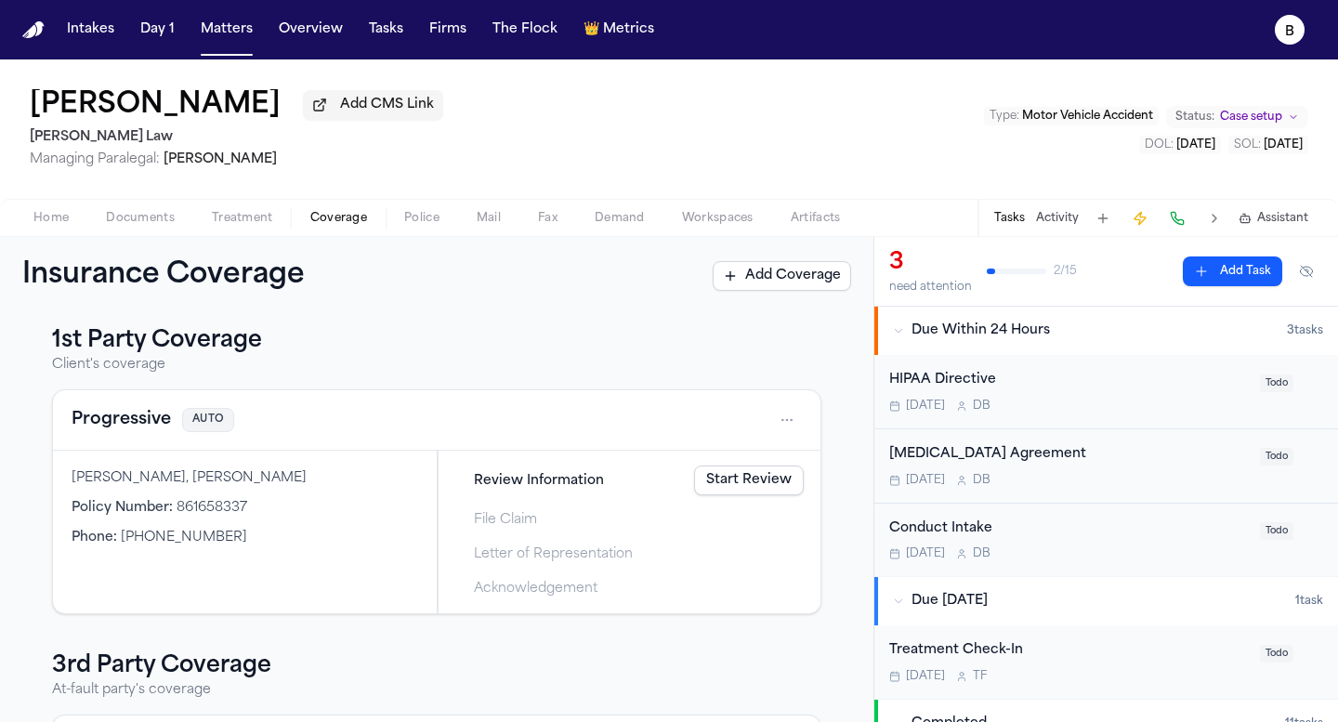
scroll to position [12, 0]
click at [770, 413] on div "Progressive AUTO" at bounding box center [437, 419] width 730 height 30
click at [775, 413] on html "Intakes Day 1 Matters Overview Tasks Firms The Flock 👑 Metrics B [PERSON_NAME] …" at bounding box center [669, 361] width 1338 height 722
click at [750, 480] on div "View coverage details" at bounding box center [727, 471] width 139 height 48
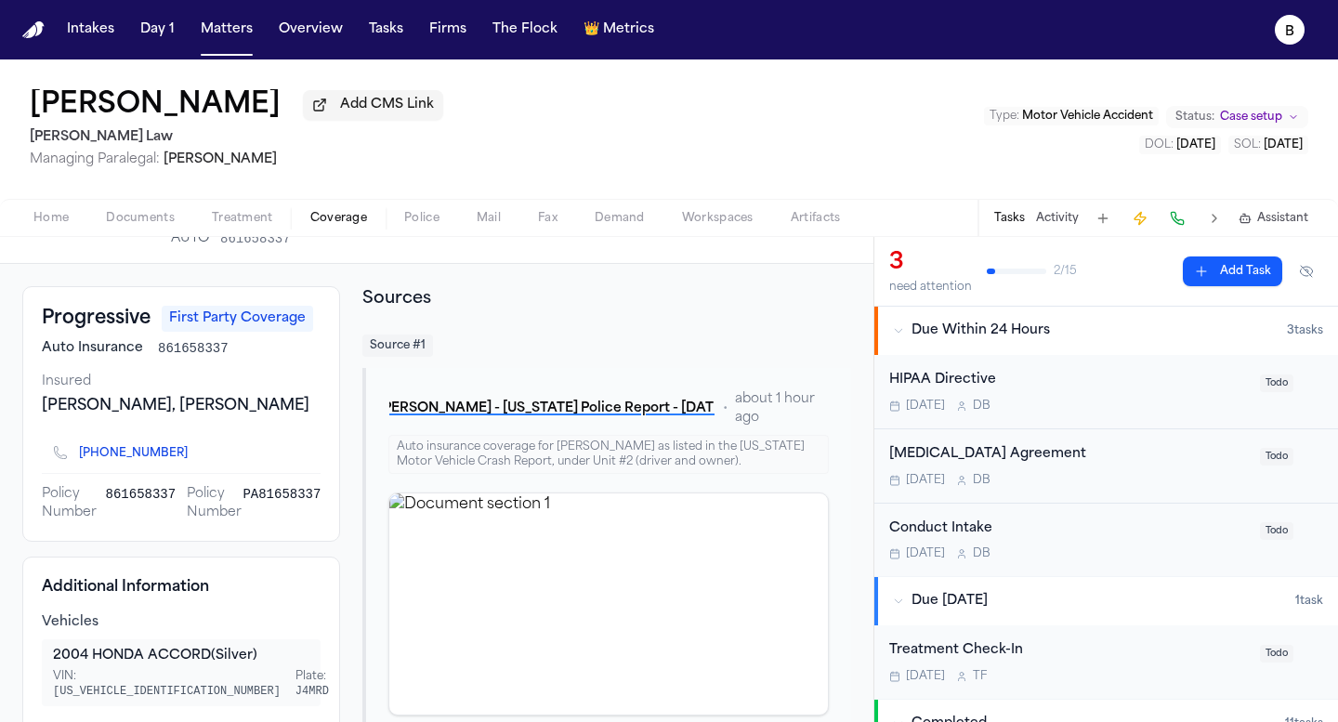
scroll to position [50, 0]
click at [738, 234] on div "Home Documents Treatment Coverage Police Mail Fax Demand Workspaces Artifacts T…" at bounding box center [669, 217] width 1338 height 37
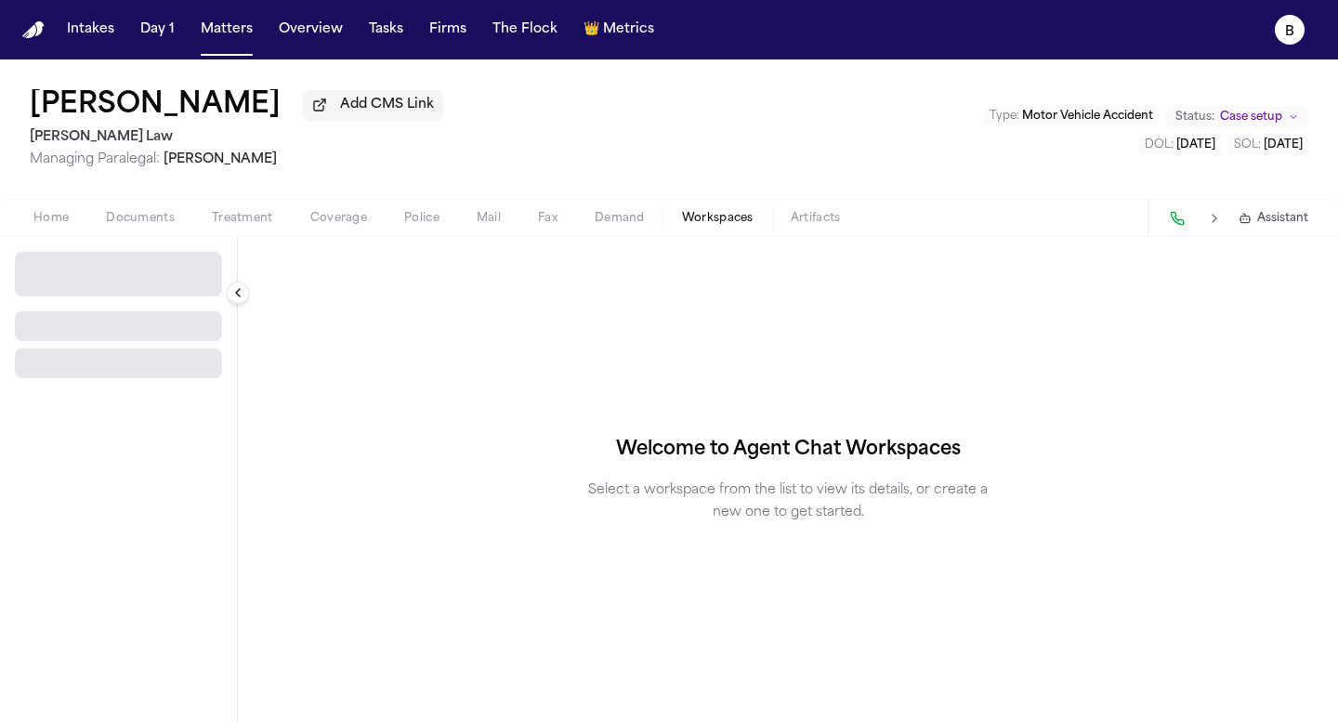
click at [735, 226] on span "Workspaces" at bounding box center [718, 218] width 72 height 15
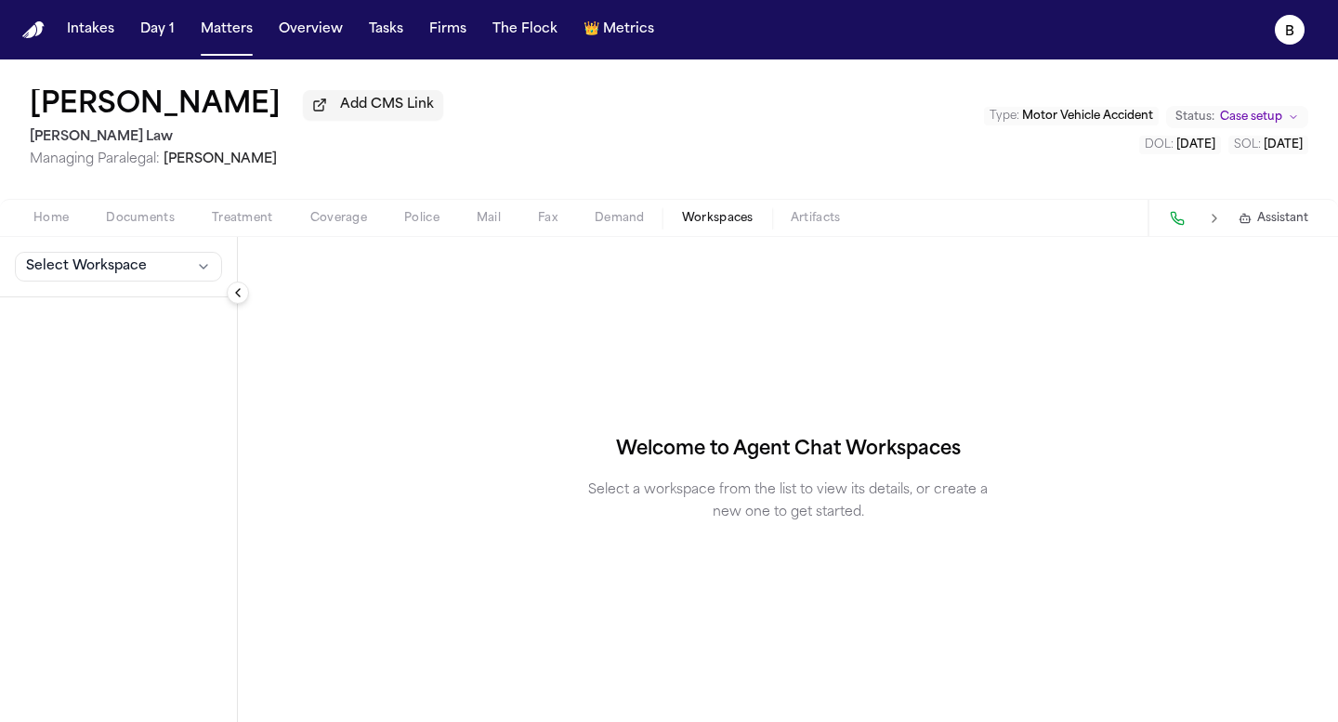
click at [636, 226] on span "Demand" at bounding box center [620, 218] width 50 height 15
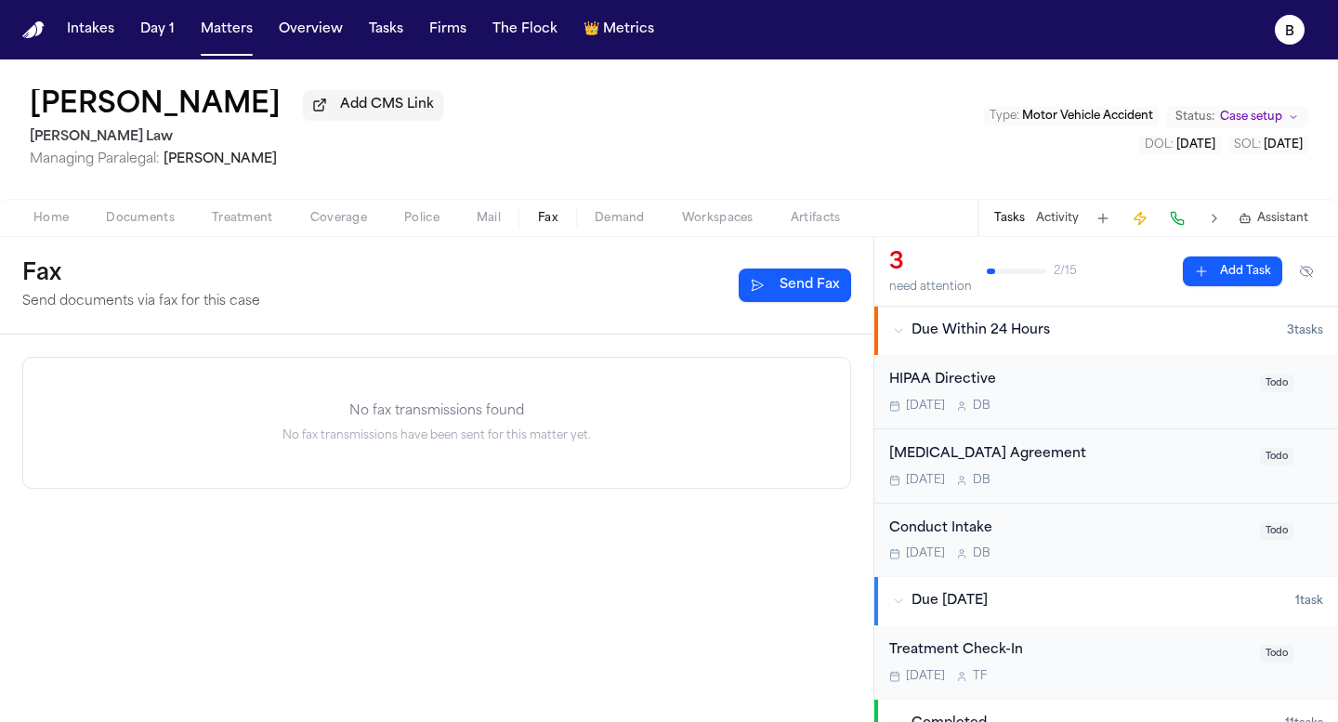
click at [527, 224] on button "Fax" at bounding box center [547, 218] width 57 height 22
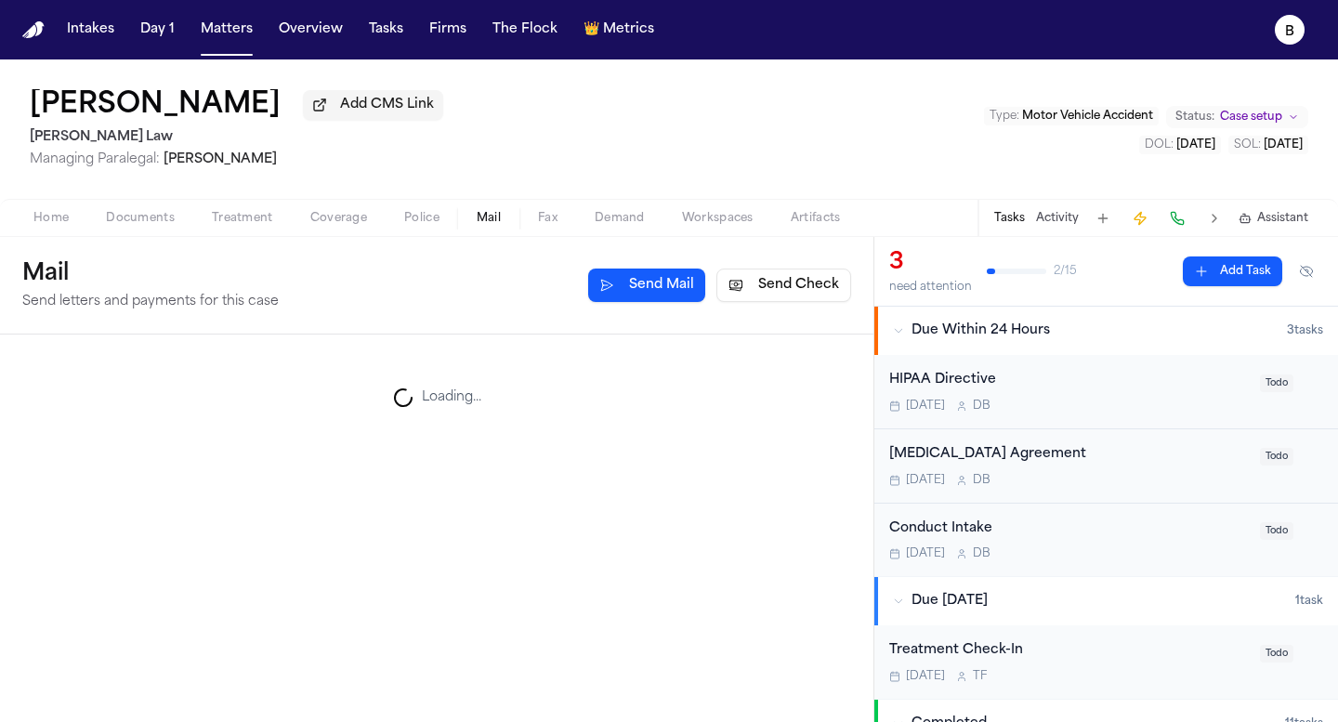
click at [492, 224] on span "Mail" at bounding box center [489, 218] width 24 height 15
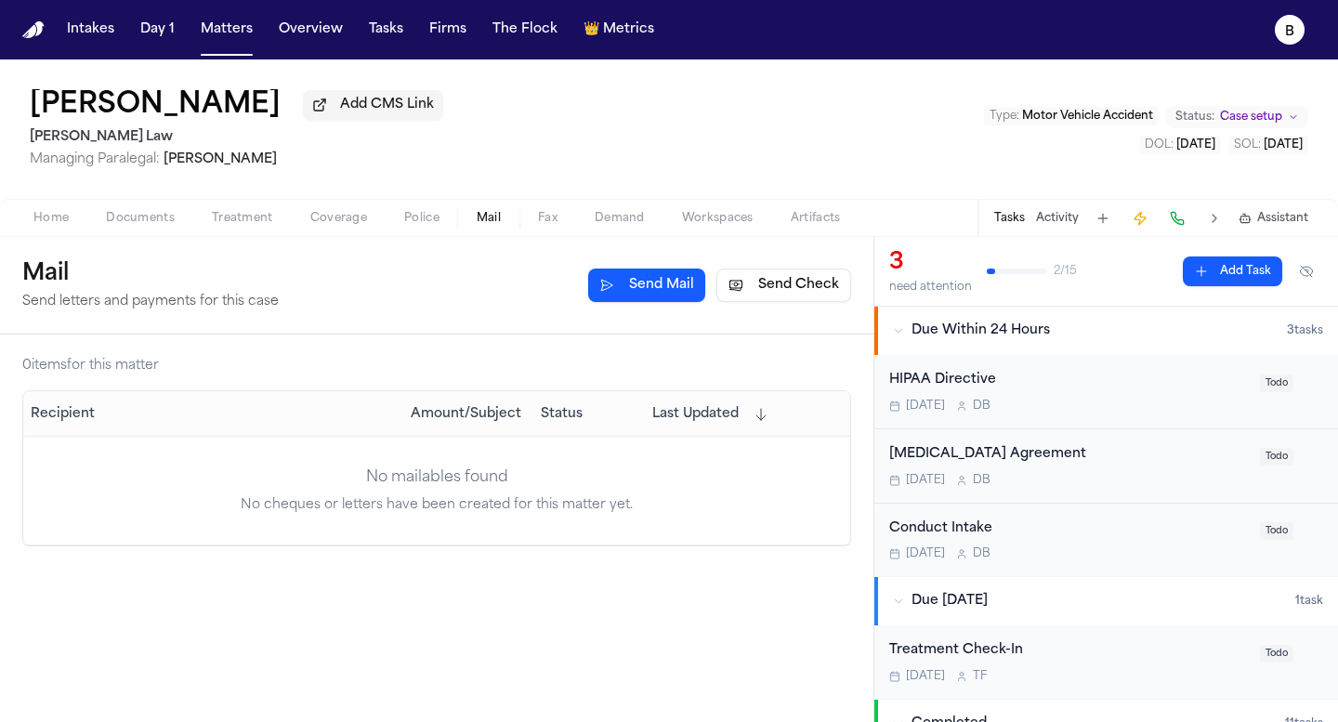
click at [201, 224] on button "Treatment" at bounding box center [242, 218] width 98 height 22
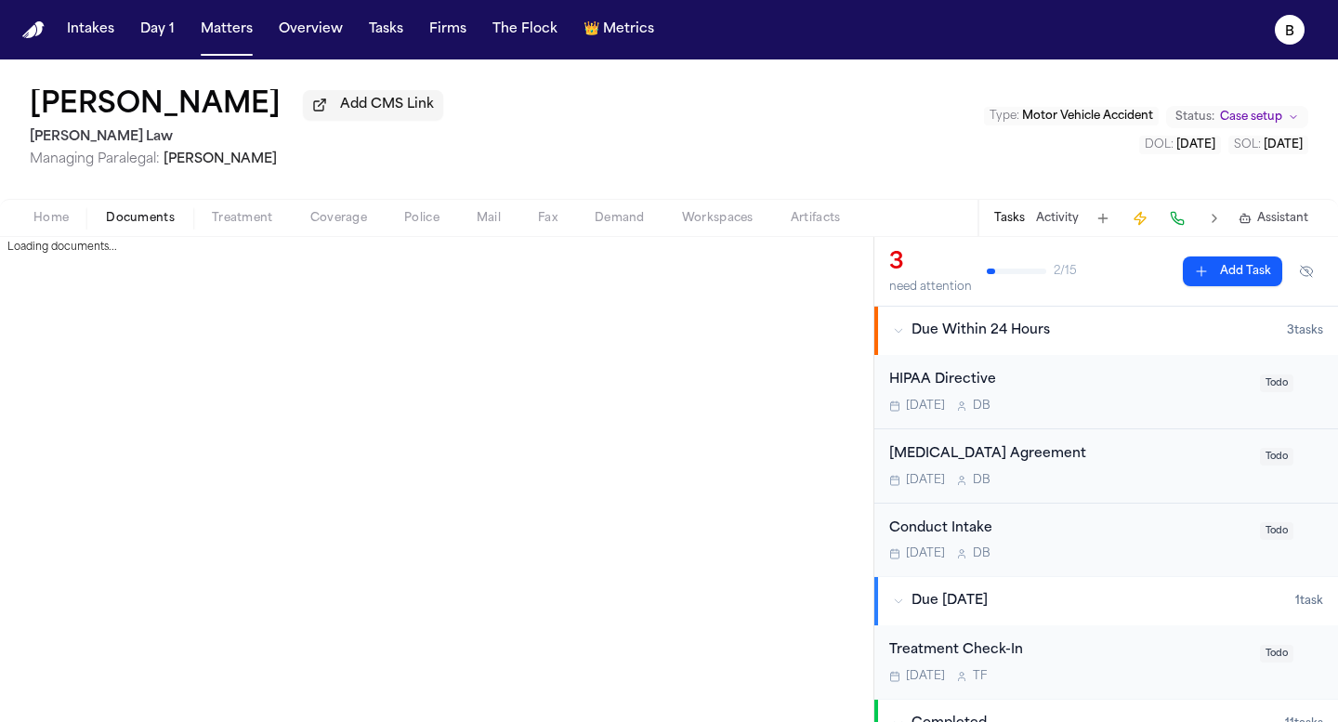
click at [151, 226] on span "Documents" at bounding box center [140, 218] width 69 height 15
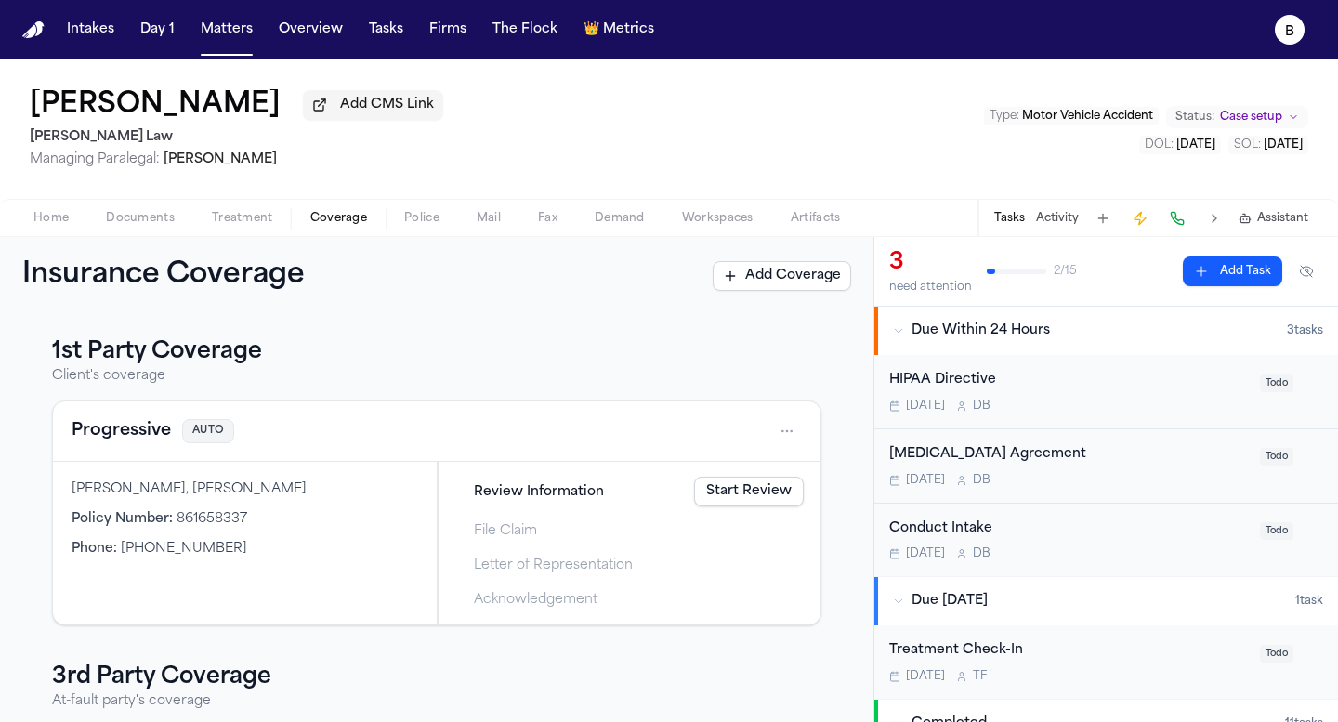
click at [360, 225] on span "Coverage" at bounding box center [338, 218] width 57 height 15
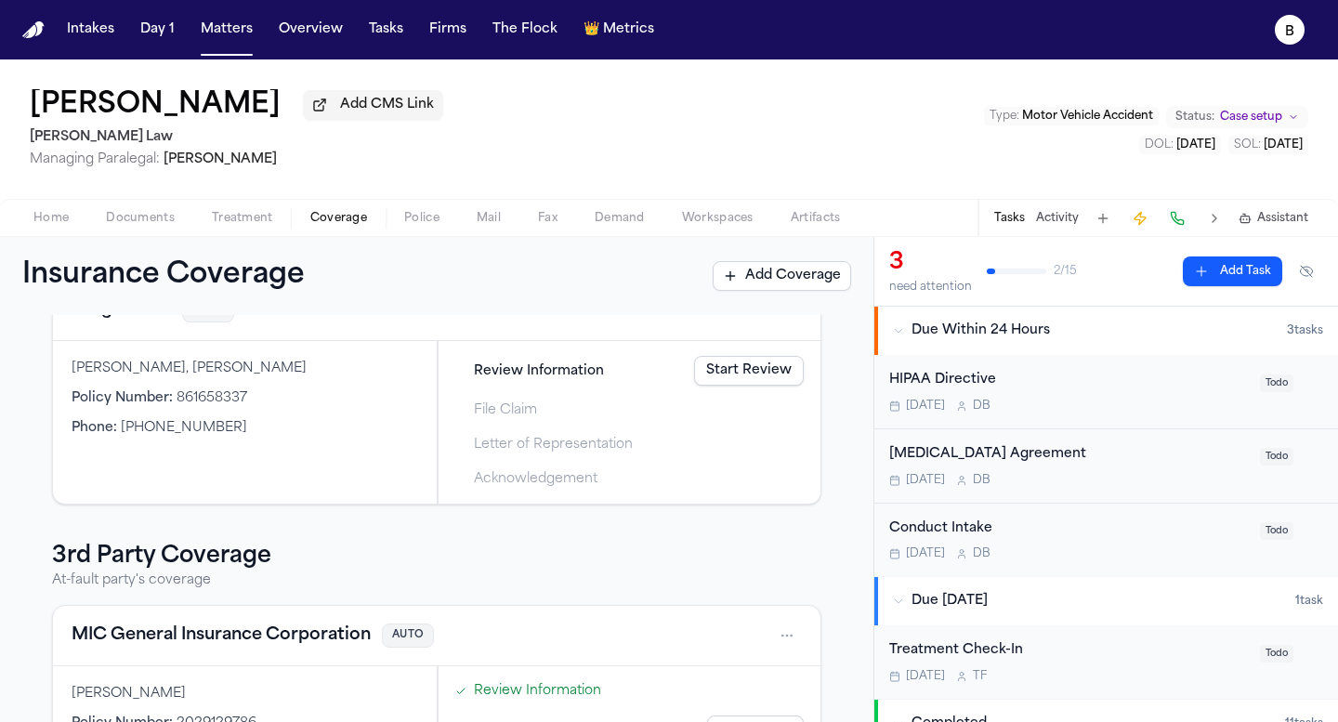
scroll to position [122, 0]
click at [151, 220] on span "Documents" at bounding box center [140, 218] width 69 height 15
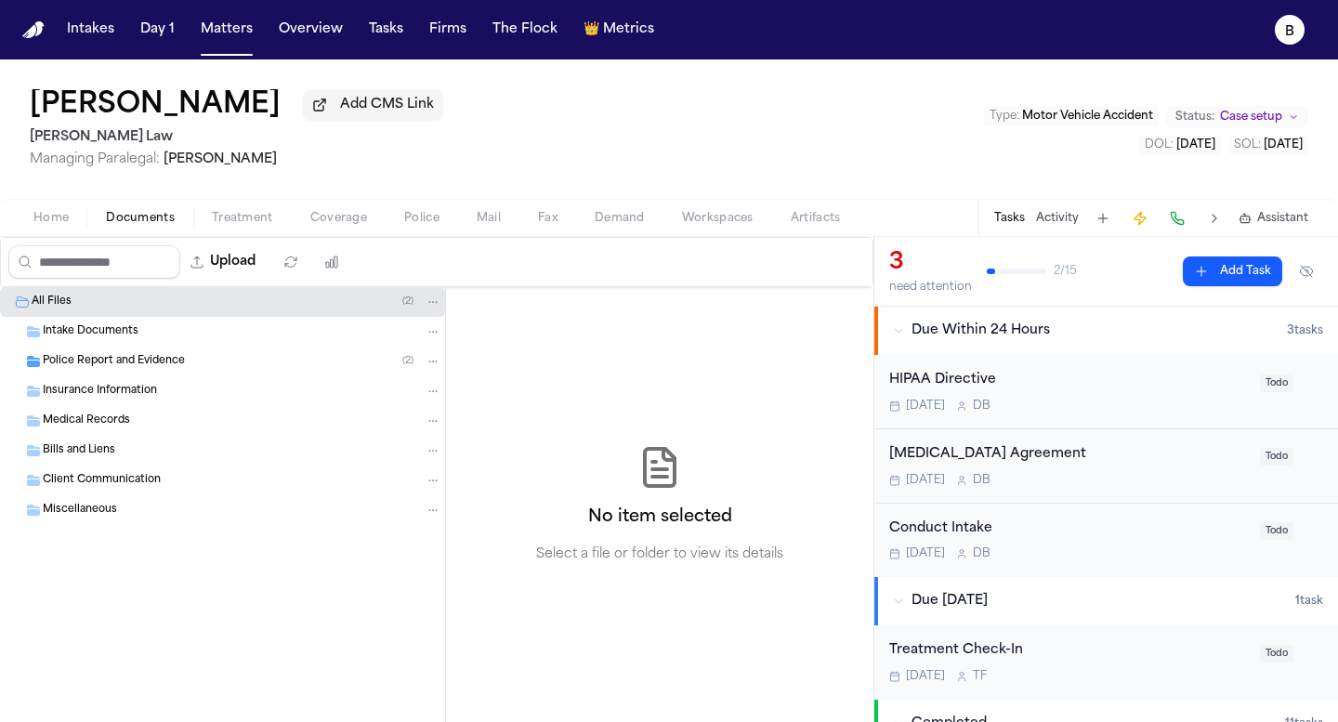
click at [51, 222] on span "Home" at bounding box center [50, 218] width 35 height 15
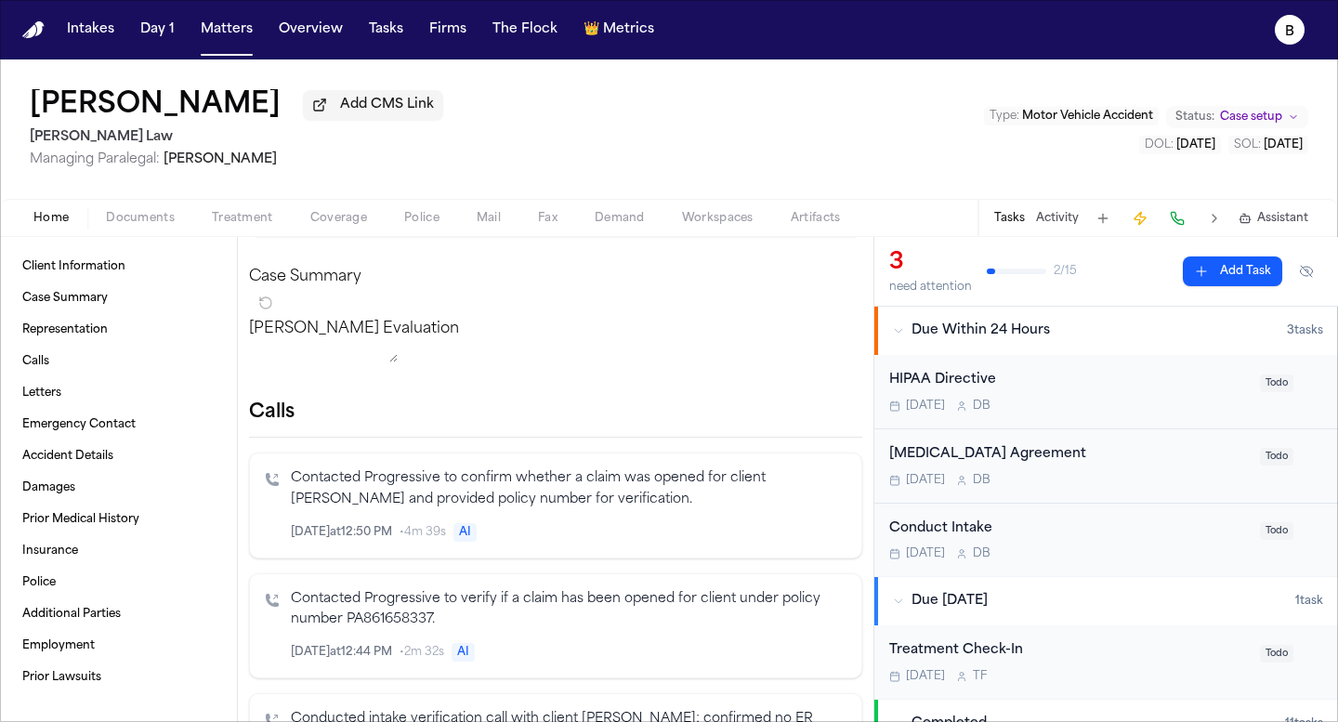
scroll to position [190, 0]
click at [135, 222] on span "Documents" at bounding box center [140, 218] width 69 height 15
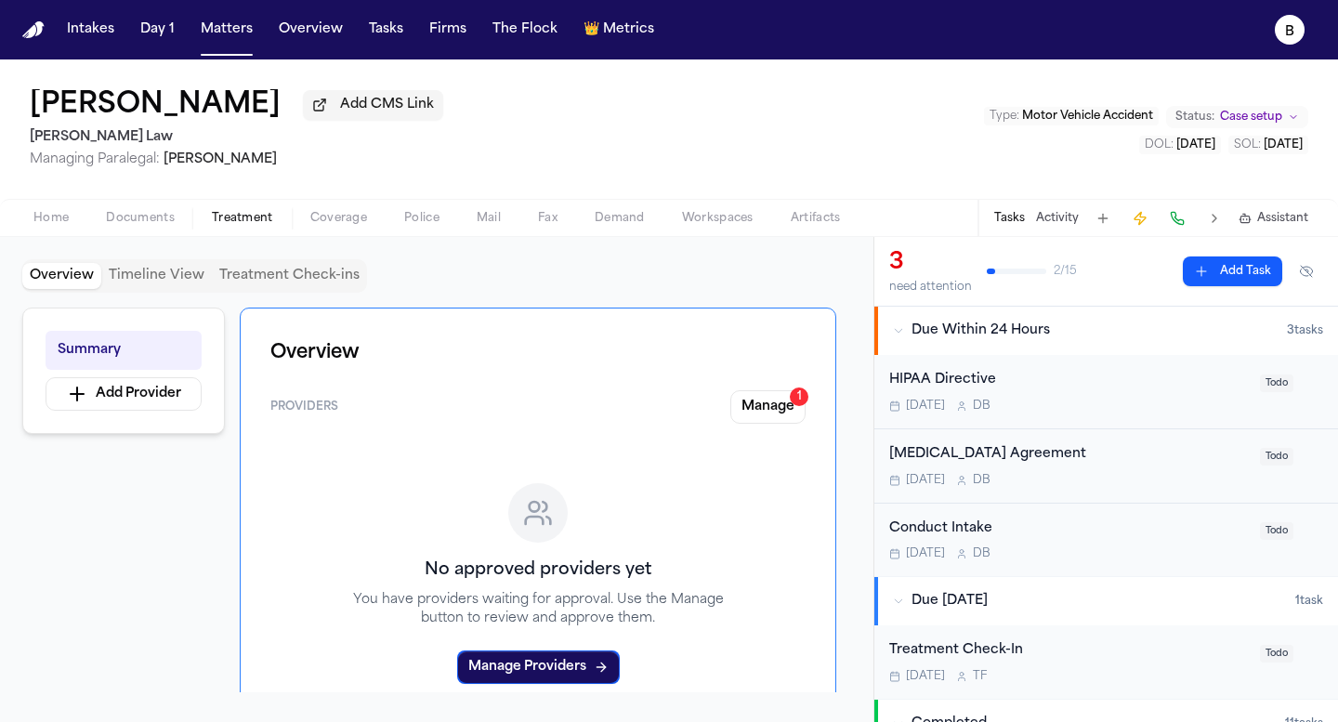
click at [216, 222] on span "Treatment" at bounding box center [242, 218] width 61 height 15
click at [323, 229] on button "Coverage" at bounding box center [339, 218] width 94 height 22
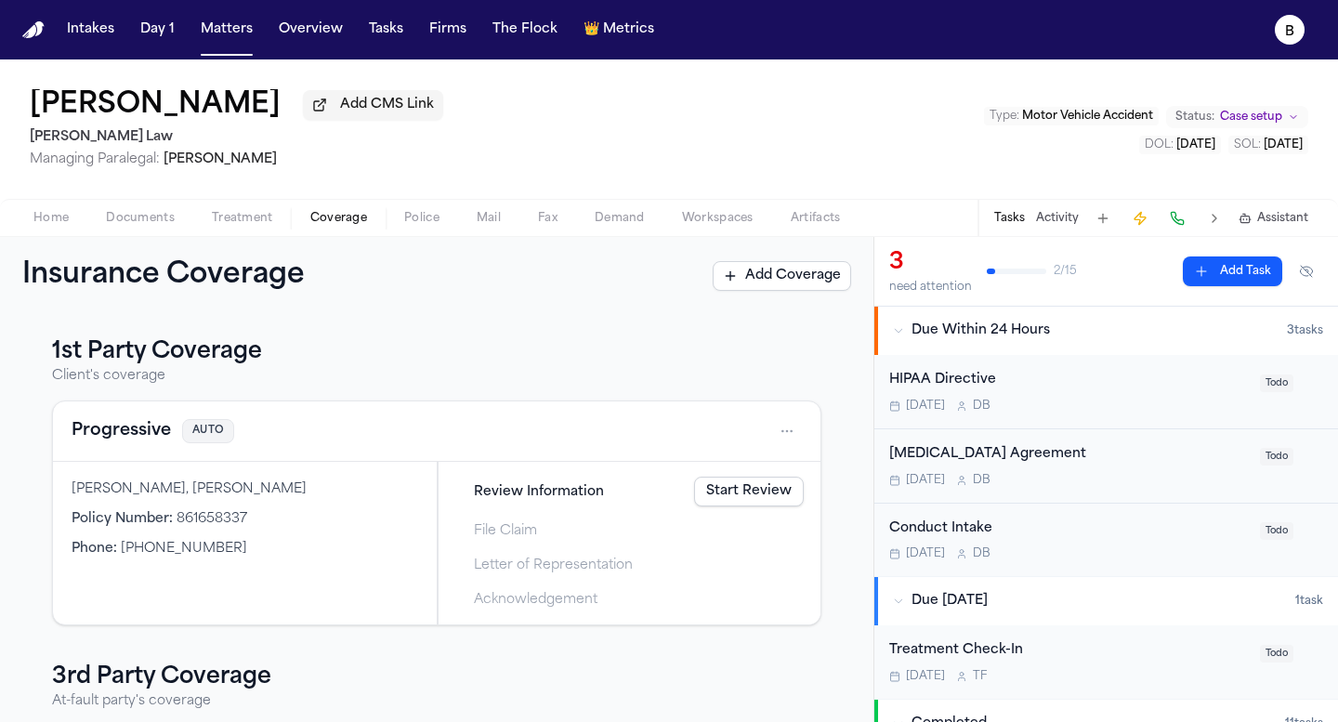
click at [743, 291] on button "Add Coverage" at bounding box center [782, 276] width 138 height 30
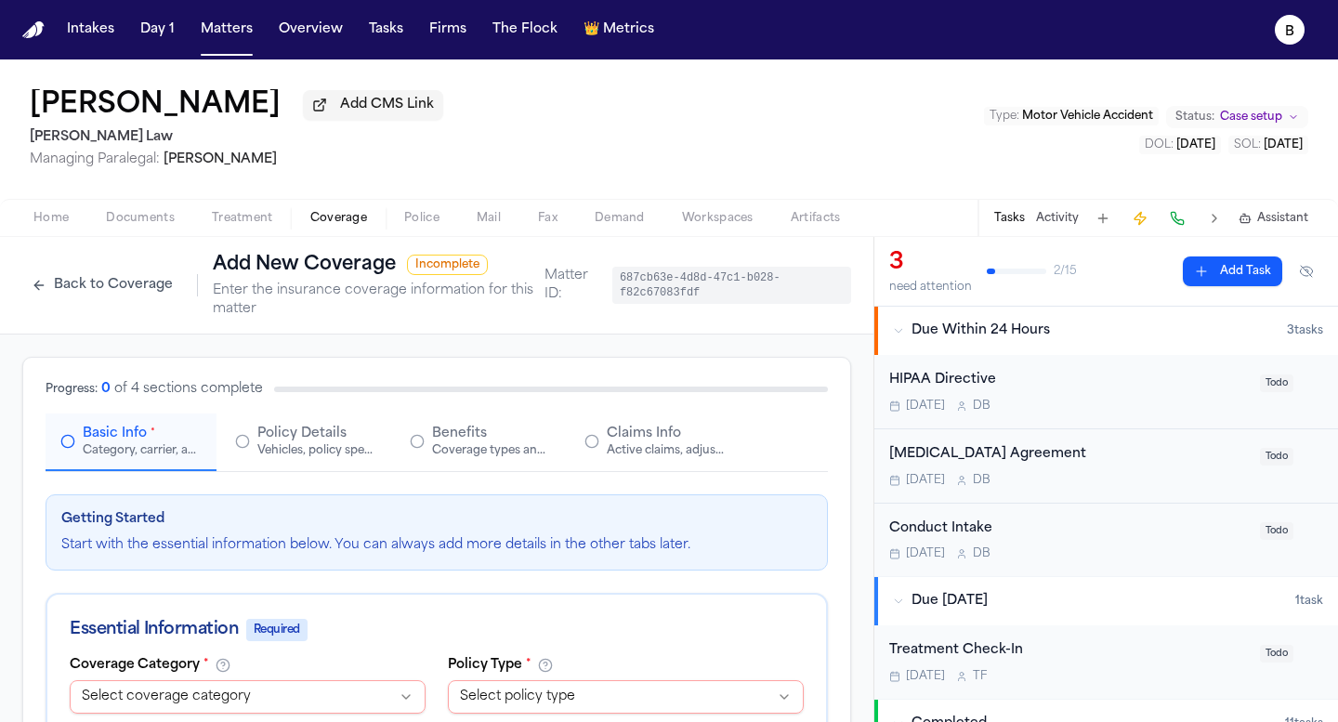
click at [103, 308] on div "Back to Coverage Add New Coverage Incomplete Enter the insurance coverage infor…" at bounding box center [283, 285] width 522 height 67
click at [77, 288] on button "Back to Coverage" at bounding box center [102, 285] width 160 height 30
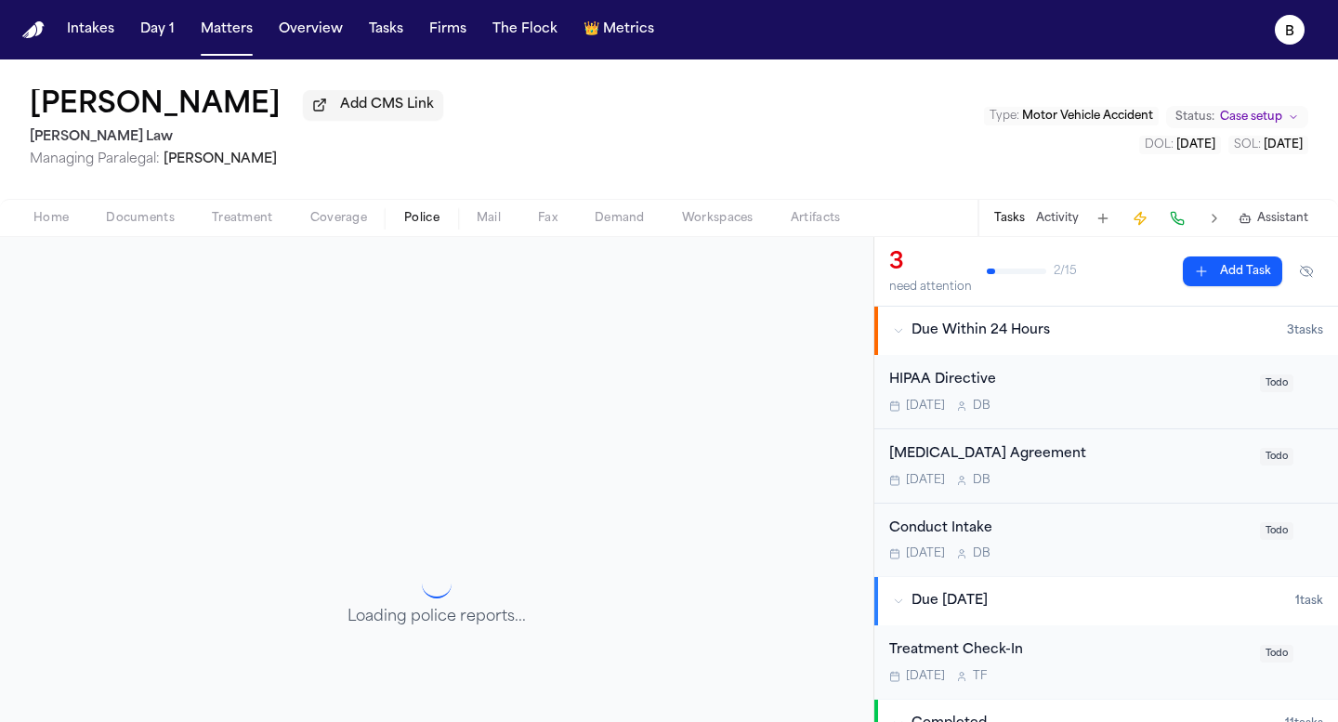
click at [417, 226] on span "Police" at bounding box center [421, 218] width 35 height 15
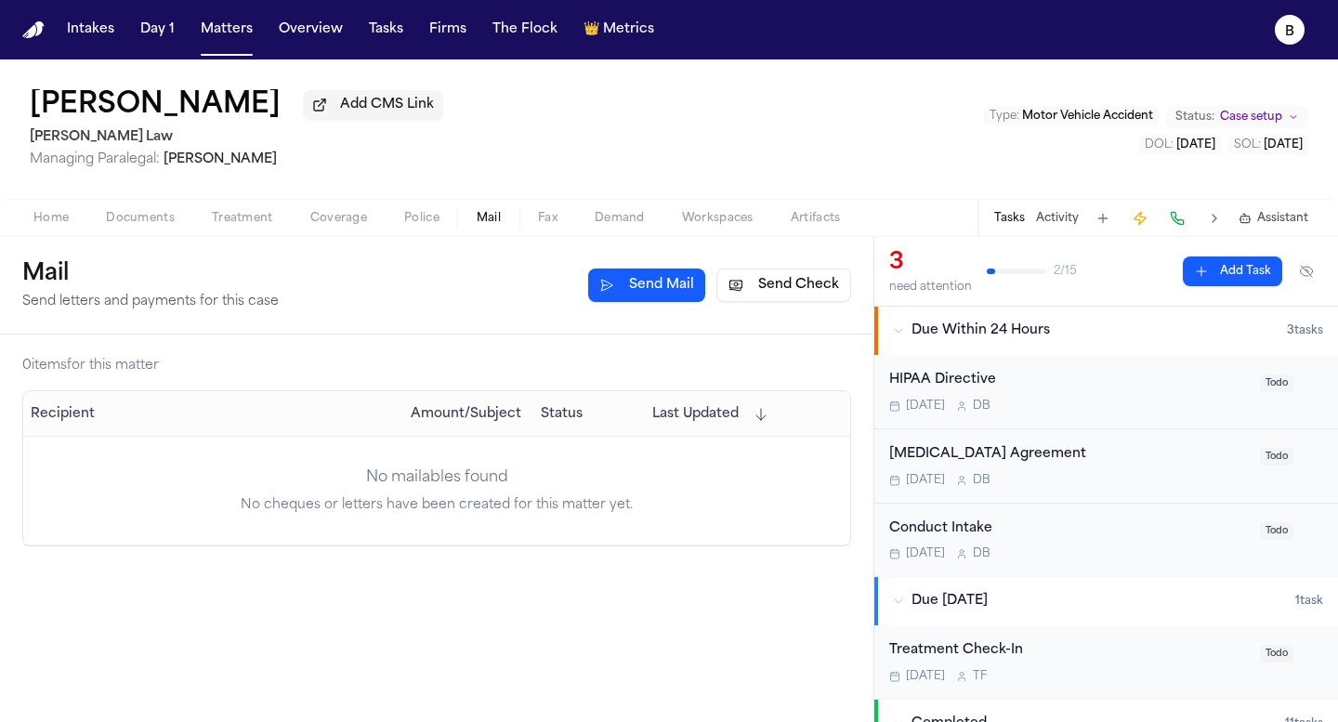
click at [477, 225] on span "Mail" at bounding box center [489, 218] width 24 height 15
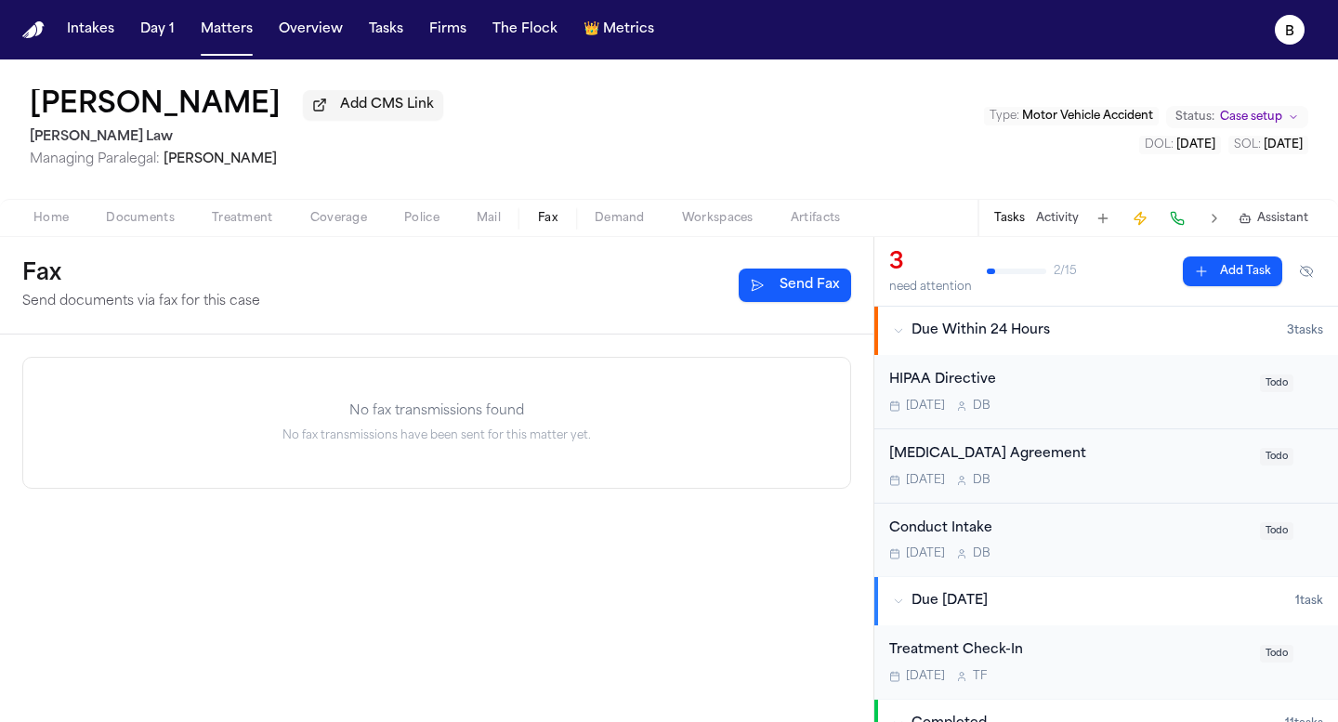
click at [570, 214] on button "Fax" at bounding box center [547, 218] width 57 height 22
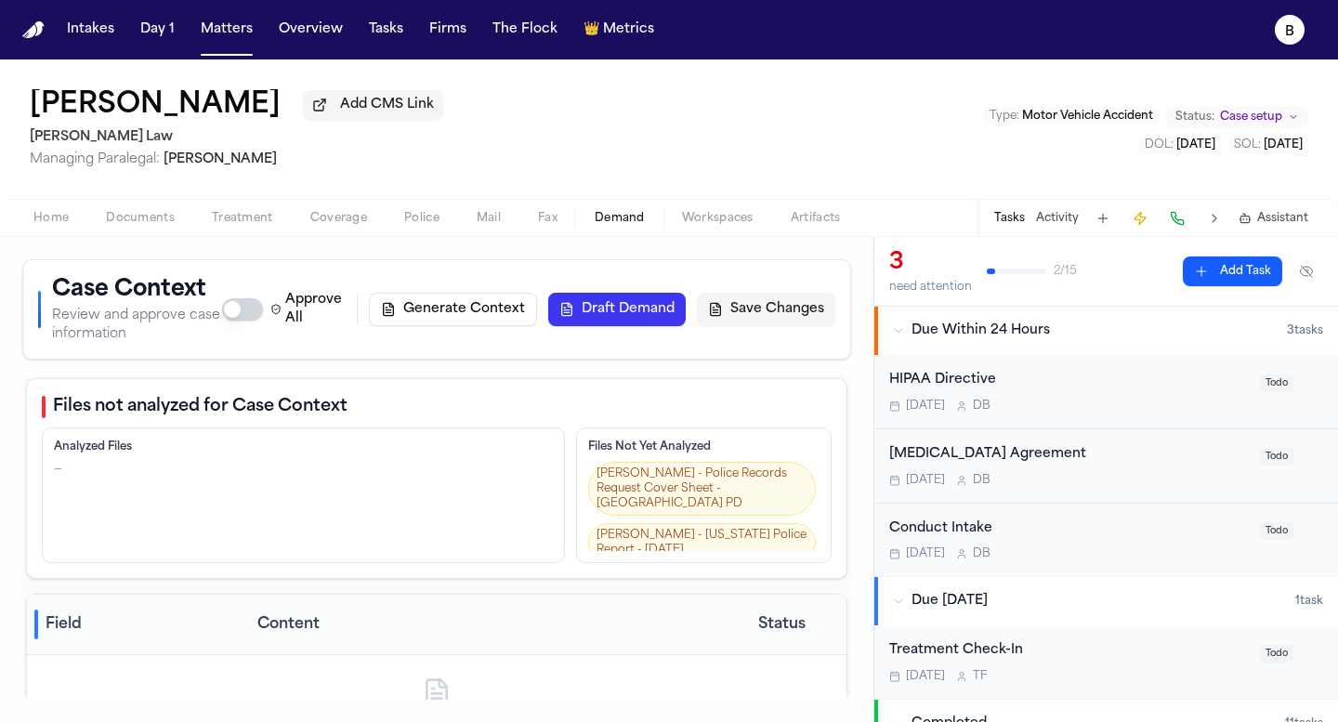
click at [619, 217] on span "Demand" at bounding box center [620, 218] width 50 height 15
click at [719, 217] on span "Workspaces" at bounding box center [718, 218] width 72 height 15
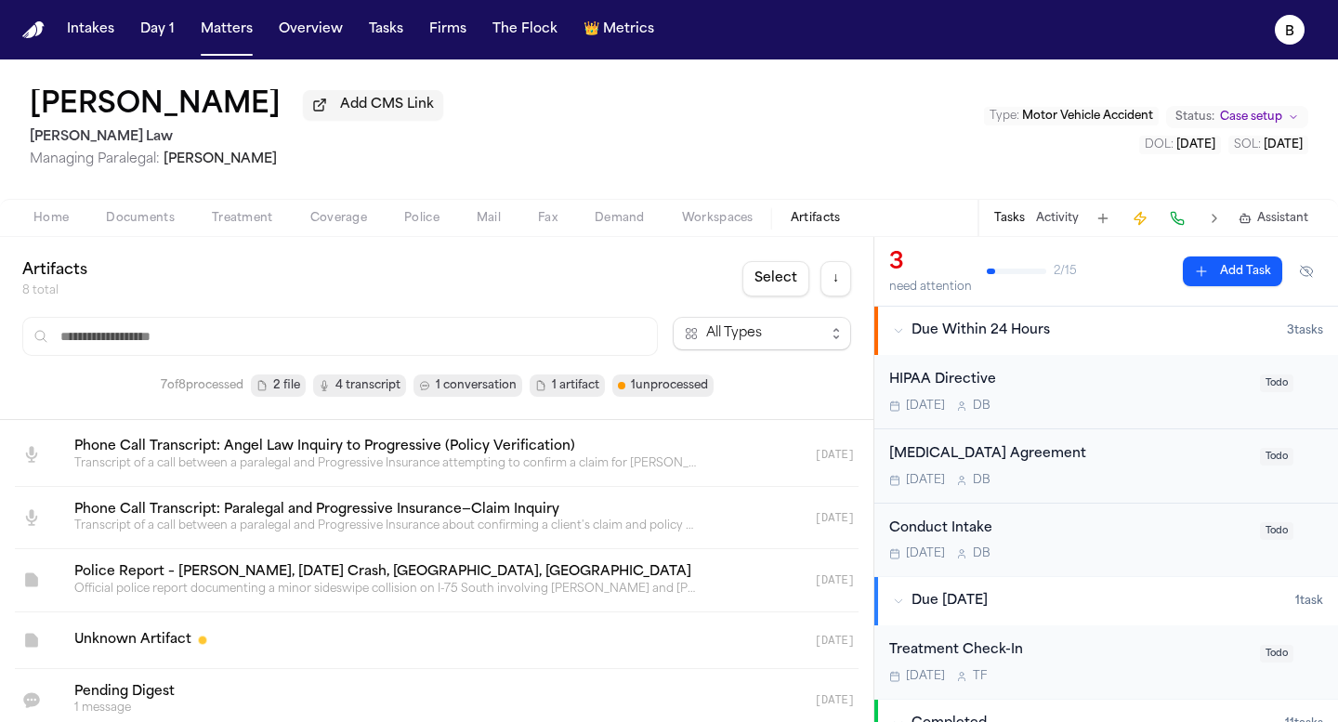
click at [800, 216] on span "Artifacts" at bounding box center [816, 218] width 50 height 15
click at [132, 222] on span "Documents" at bounding box center [140, 218] width 69 height 15
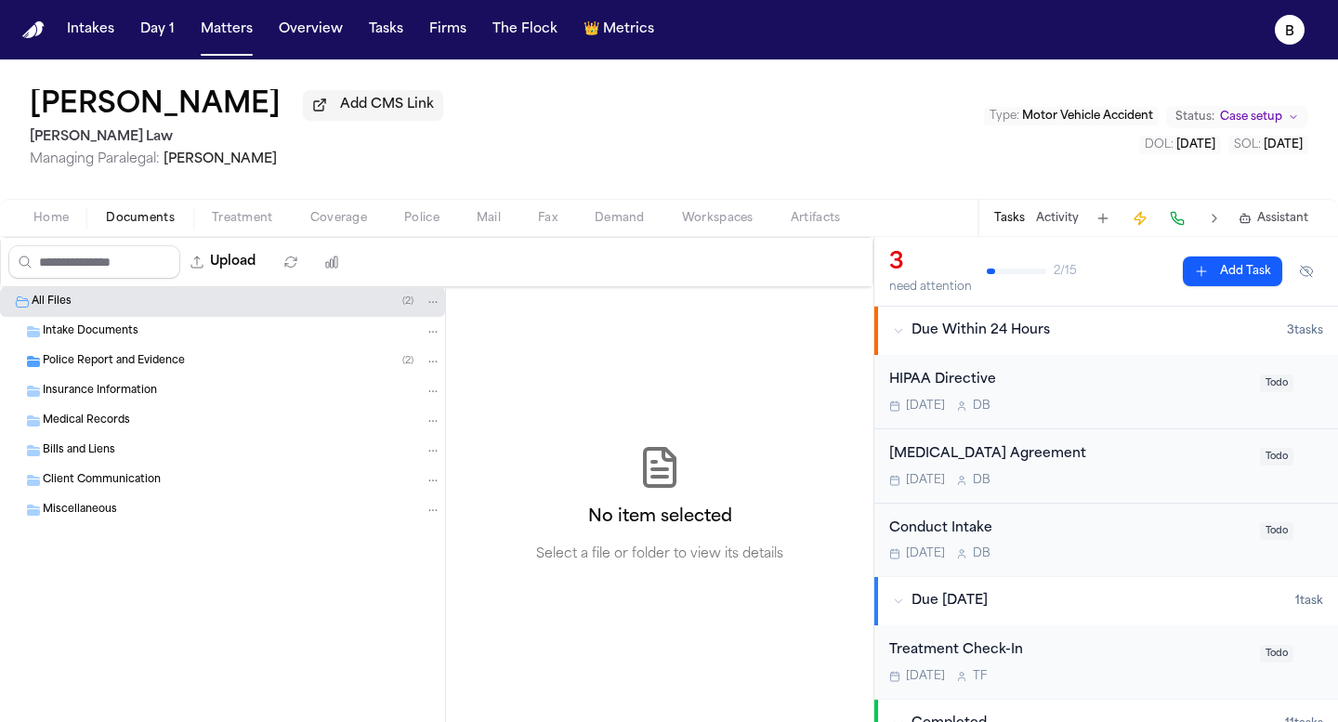
click at [85, 385] on div "Insurance Information" at bounding box center [222, 391] width 445 height 30
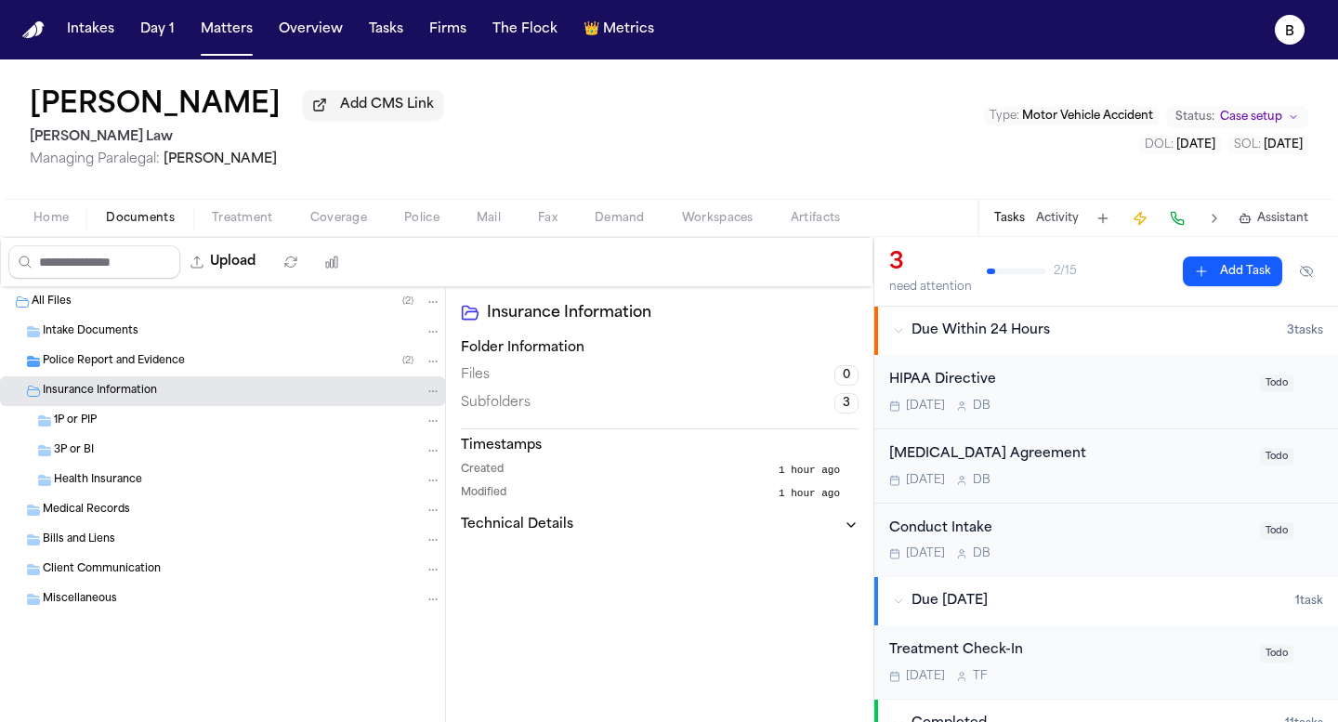
click at [497, 336] on div "Insurance Information Folder Information Files 0 Subfolders 3 Timestamps Create…" at bounding box center [659, 504] width 427 height 435
click at [819, 527] on button "Technical Details" at bounding box center [660, 525] width 398 height 19
click at [834, 402] on span "3" at bounding box center [846, 403] width 24 height 20
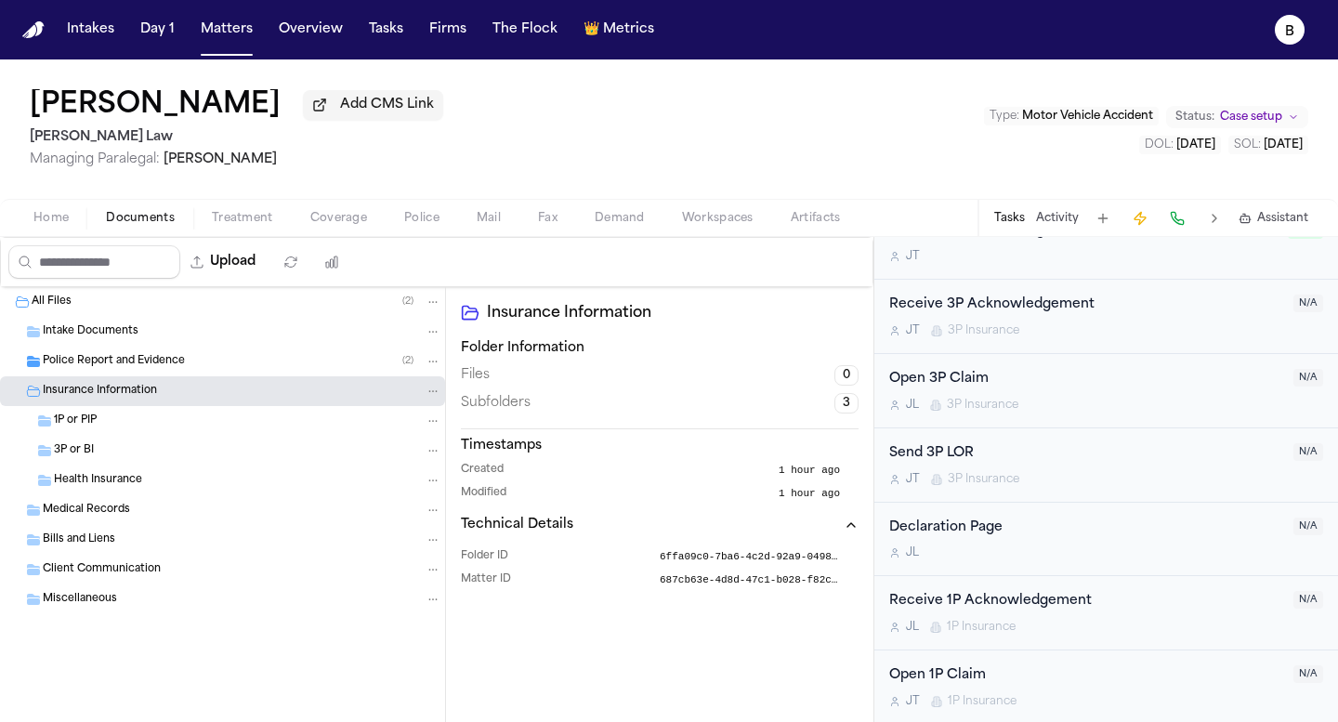
scroll to position [845, 0]
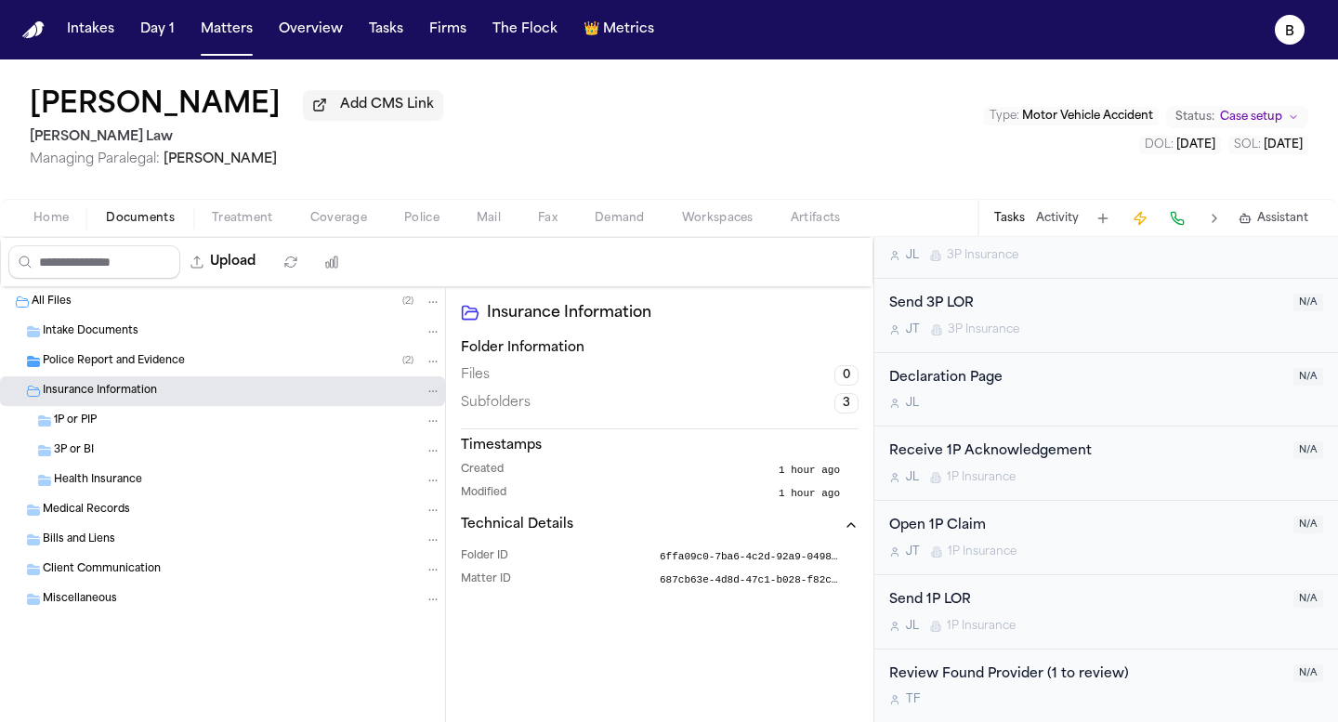
click at [1010, 537] on div "Open 1P Claim [PERSON_NAME] 1P Insurance" at bounding box center [1085, 538] width 393 height 44
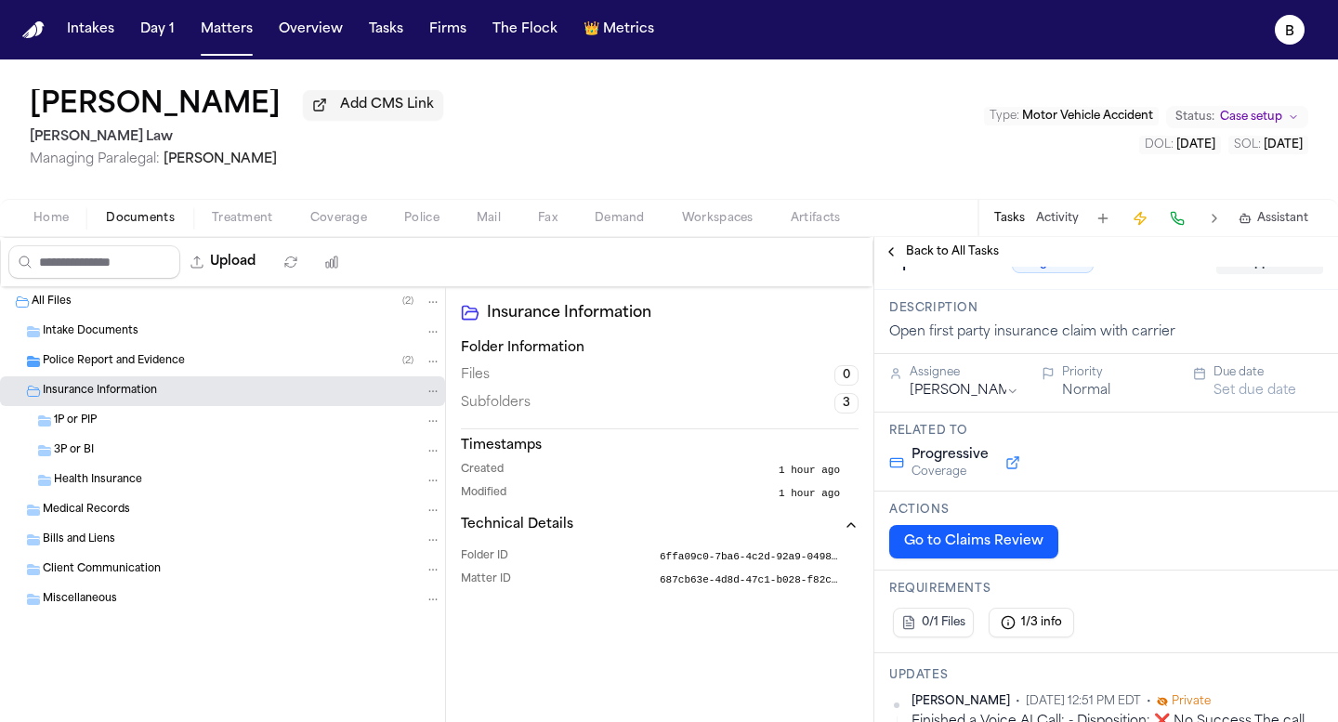
scroll to position [37, 0]
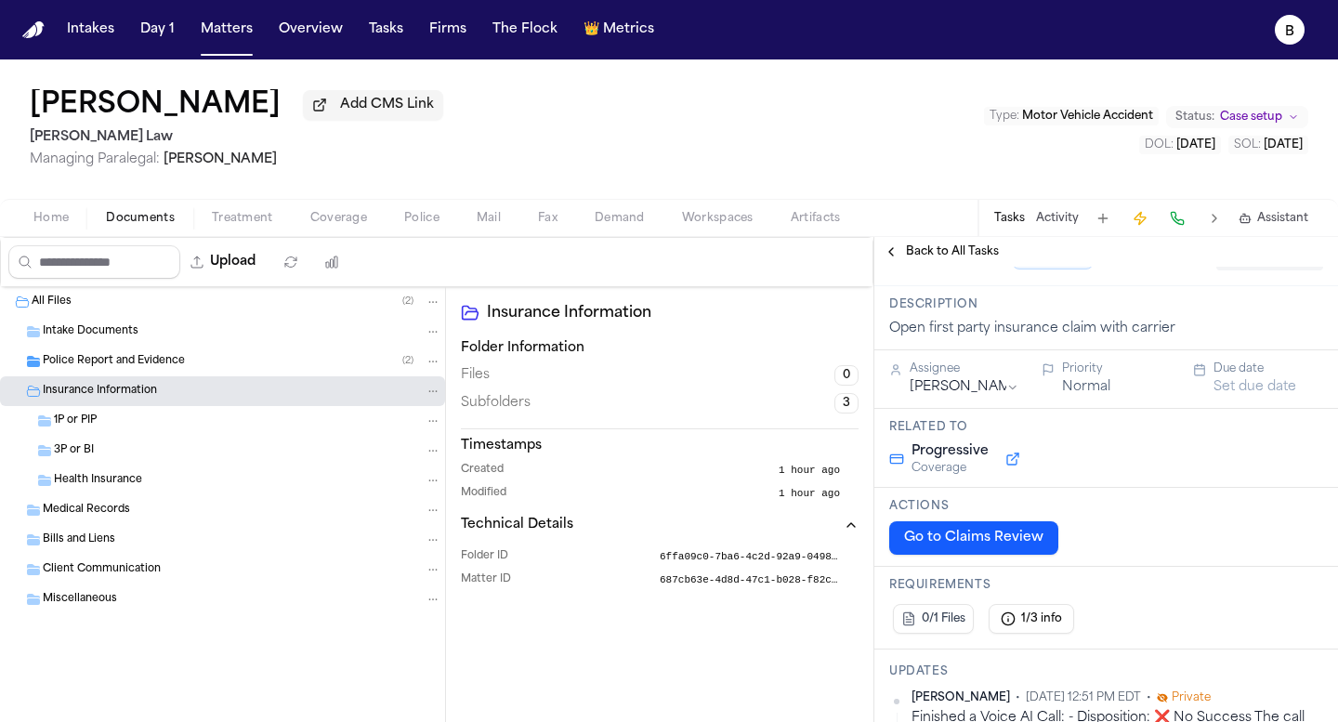
click at [994, 553] on button "Go to Claims Review" at bounding box center [973, 537] width 169 height 33
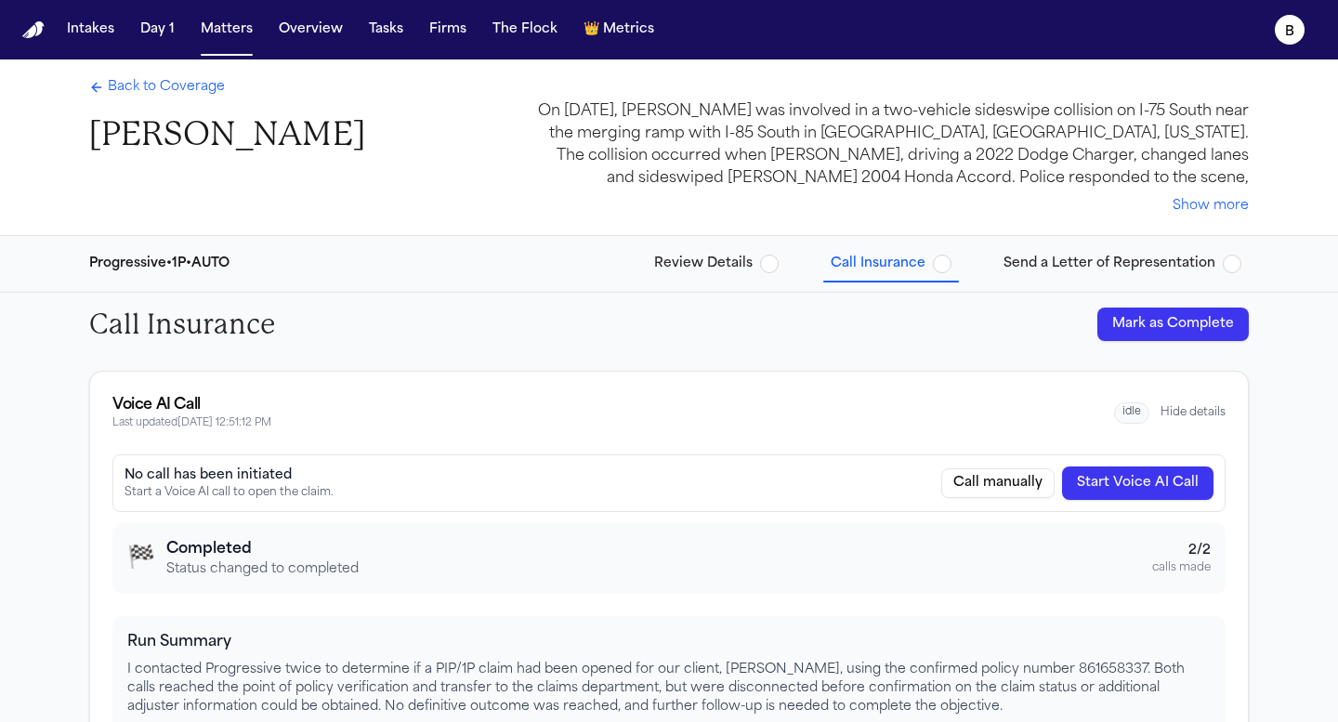
click at [729, 260] on span "Review Details" at bounding box center [703, 264] width 98 height 19
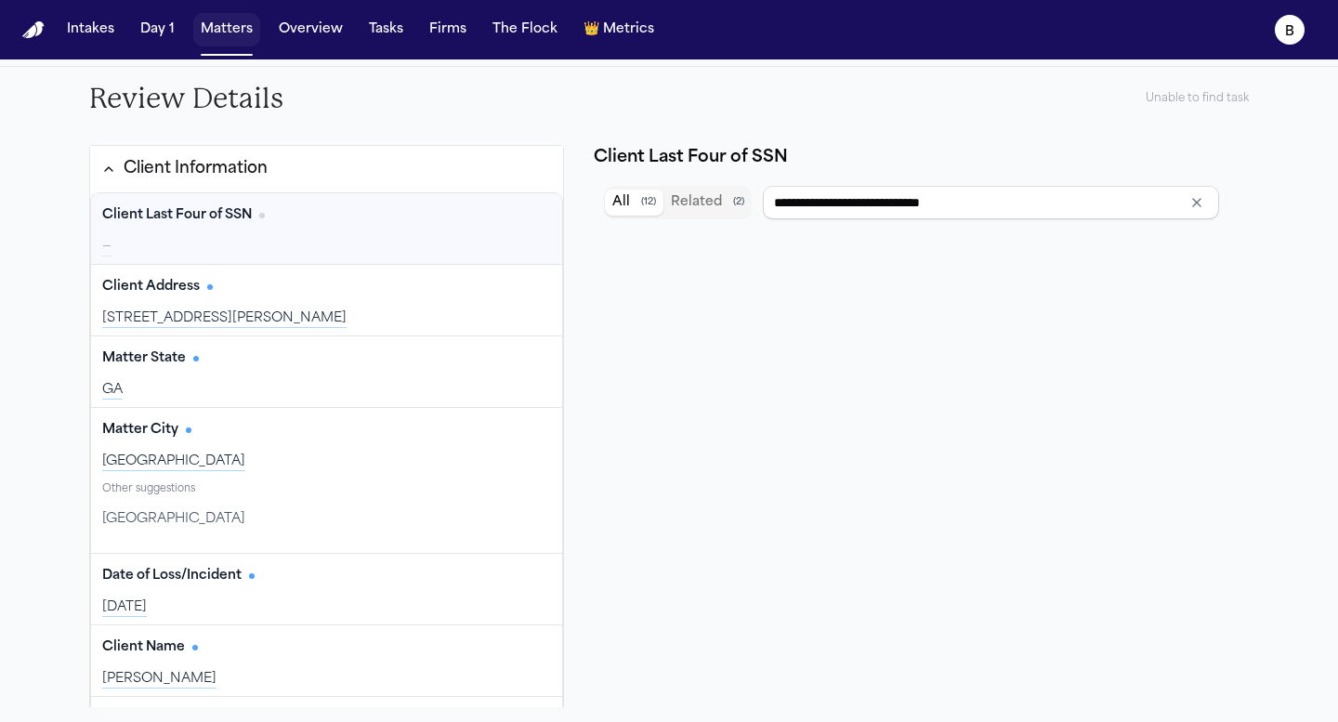
click at [220, 46] on button "Matters" at bounding box center [226, 29] width 67 height 33
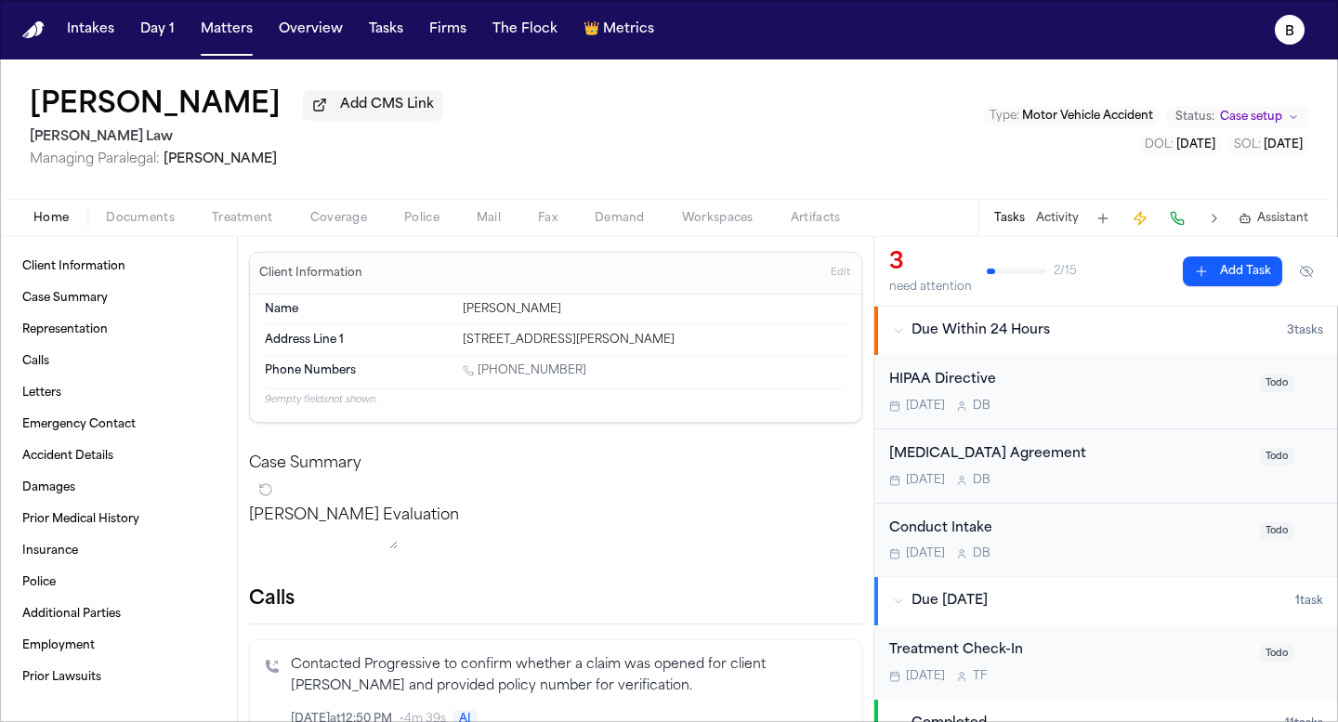
click at [1106, 111] on span "Motor Vehicle Accident" at bounding box center [1087, 116] width 131 height 11
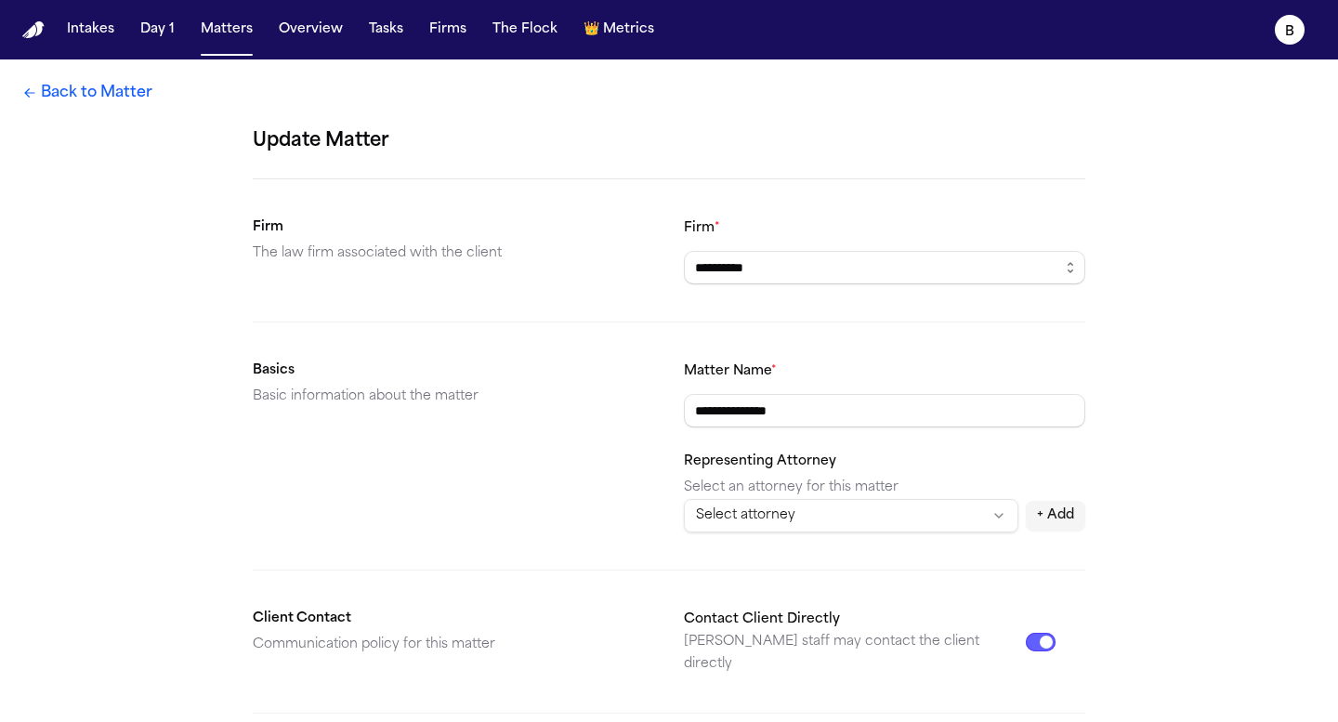
click at [358, 227] on h2 "Firm" at bounding box center [453, 227] width 401 height 22
click at [63, 101] on link "Back to Matter" at bounding box center [87, 93] width 130 height 22
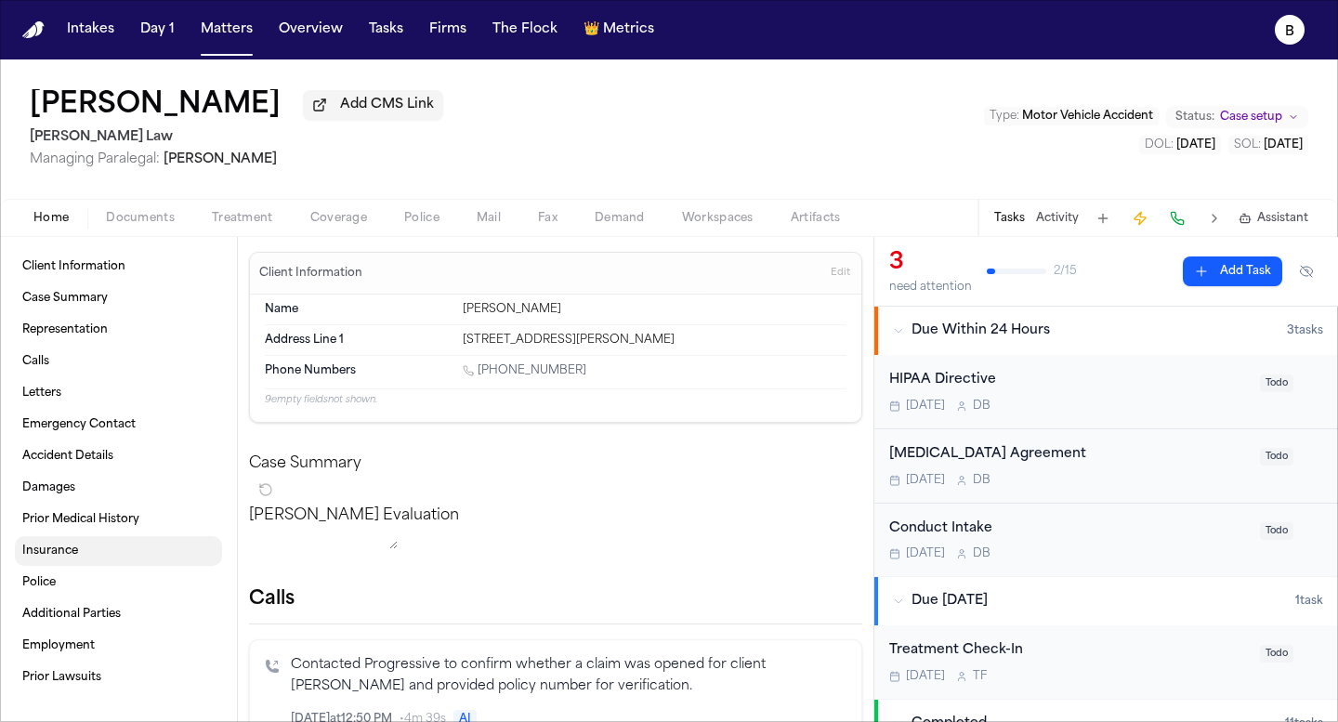
click at [87, 551] on link "Insurance" at bounding box center [118, 551] width 207 height 30
click at [124, 188] on div "[PERSON_NAME] Add CMS Link [PERSON_NAME] Law Managing Paralegal: [PERSON_NAME] …" at bounding box center [669, 128] width 1338 height 139
click at [141, 207] on div "Home Documents Treatment Coverage Police Mail Fax Demand Workspaces Artifacts T…" at bounding box center [669, 217] width 1338 height 37
click at [142, 214] on span "Documents" at bounding box center [140, 218] width 69 height 15
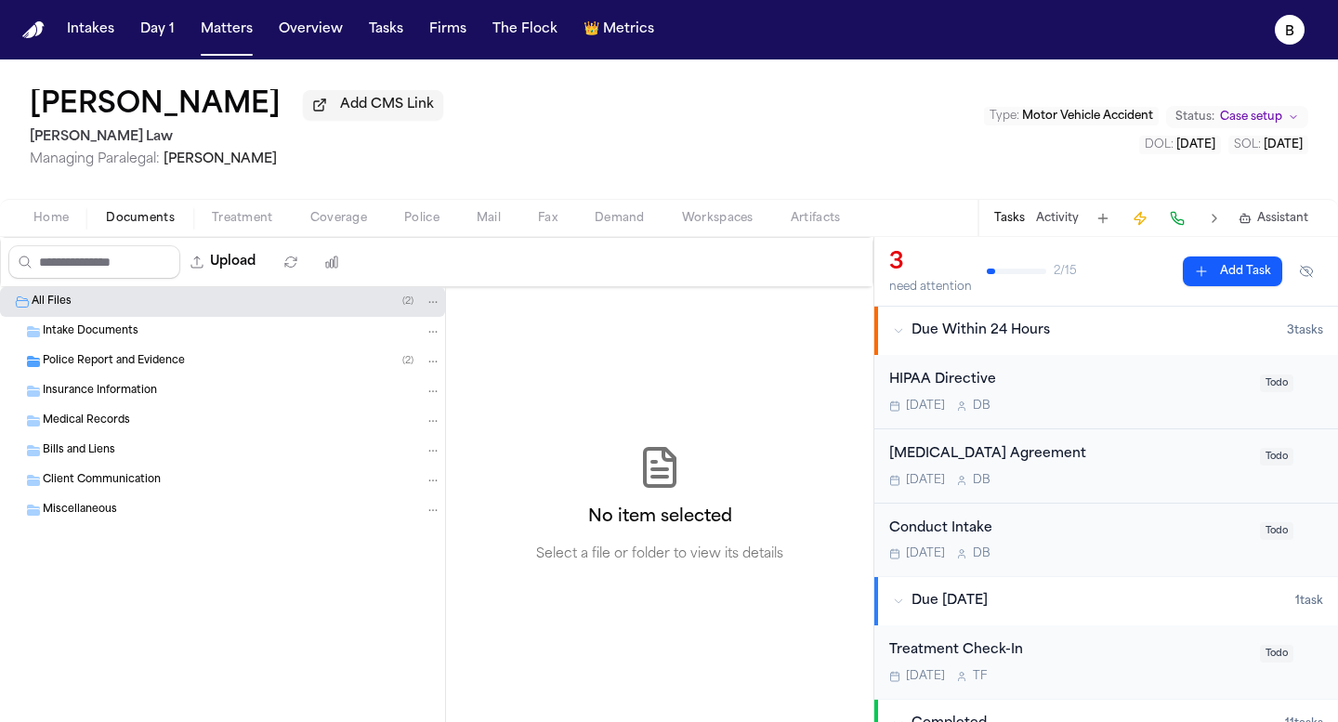
click at [748, 225] on span "Workspaces" at bounding box center [718, 218] width 72 height 15
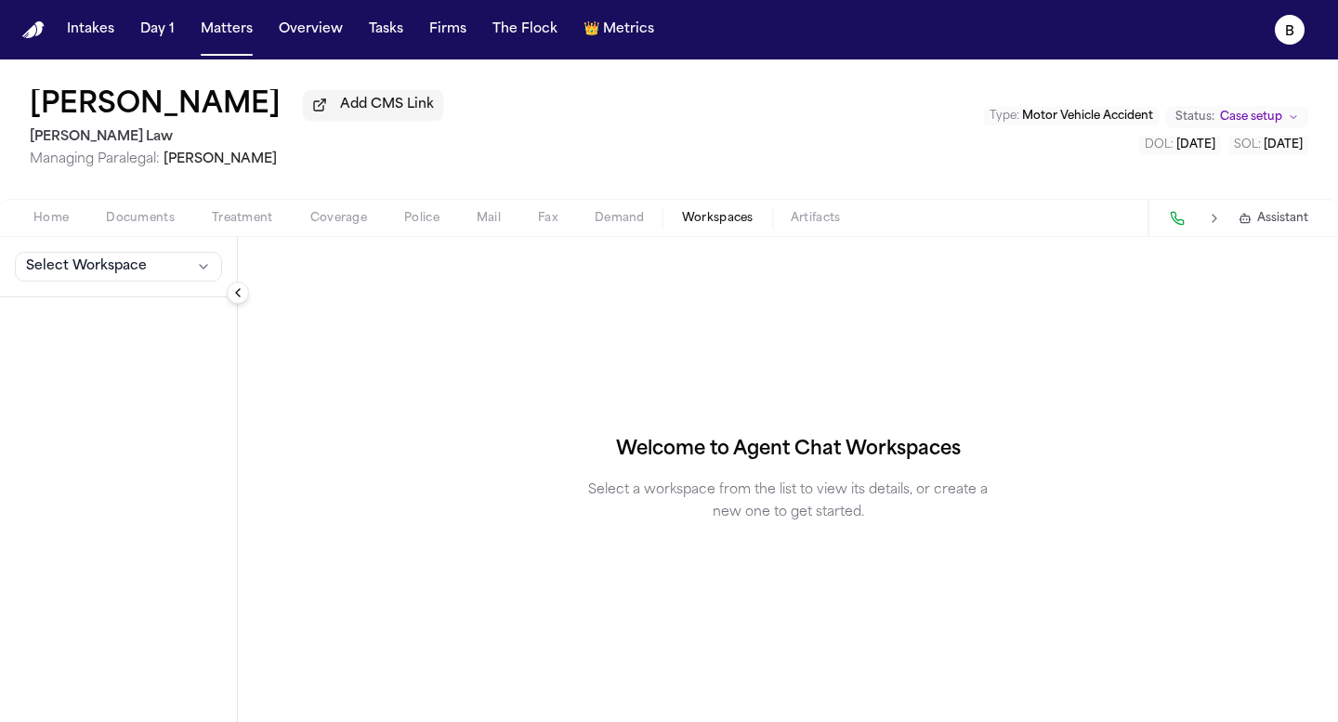
click at [794, 226] on span "Artifacts" at bounding box center [816, 218] width 50 height 15
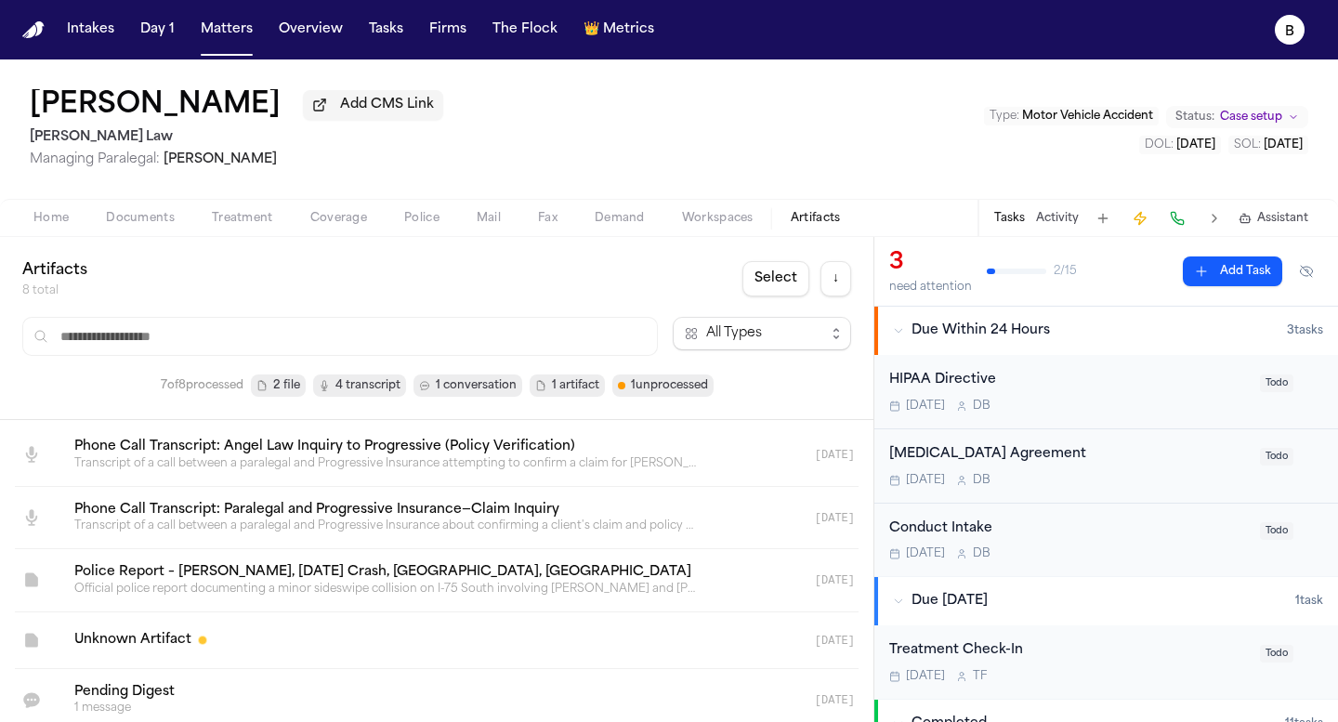
click at [112, 203] on div "Home Documents Treatment Coverage Police Mail Fax Demand Workspaces Artifacts T…" at bounding box center [669, 217] width 1338 height 37
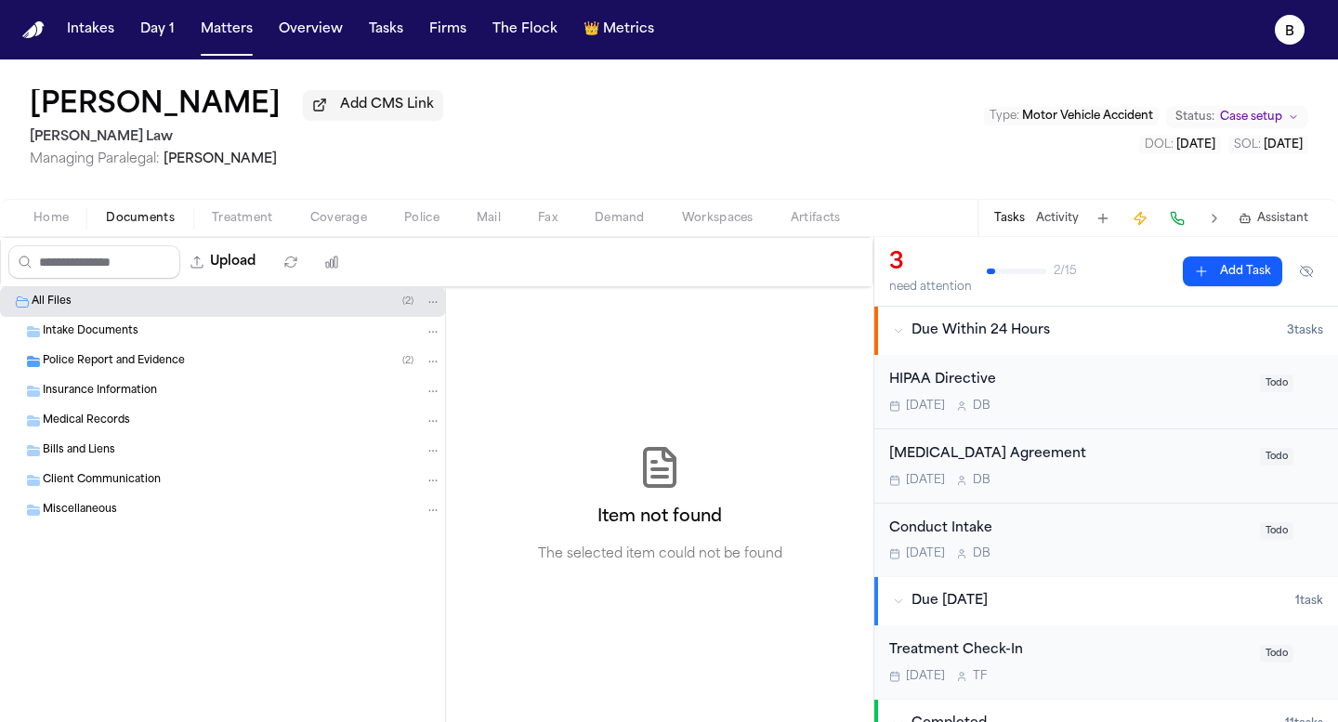
click at [128, 217] on span "Documents" at bounding box center [140, 218] width 69 height 15
click at [59, 225] on span "Home" at bounding box center [50, 218] width 35 height 15
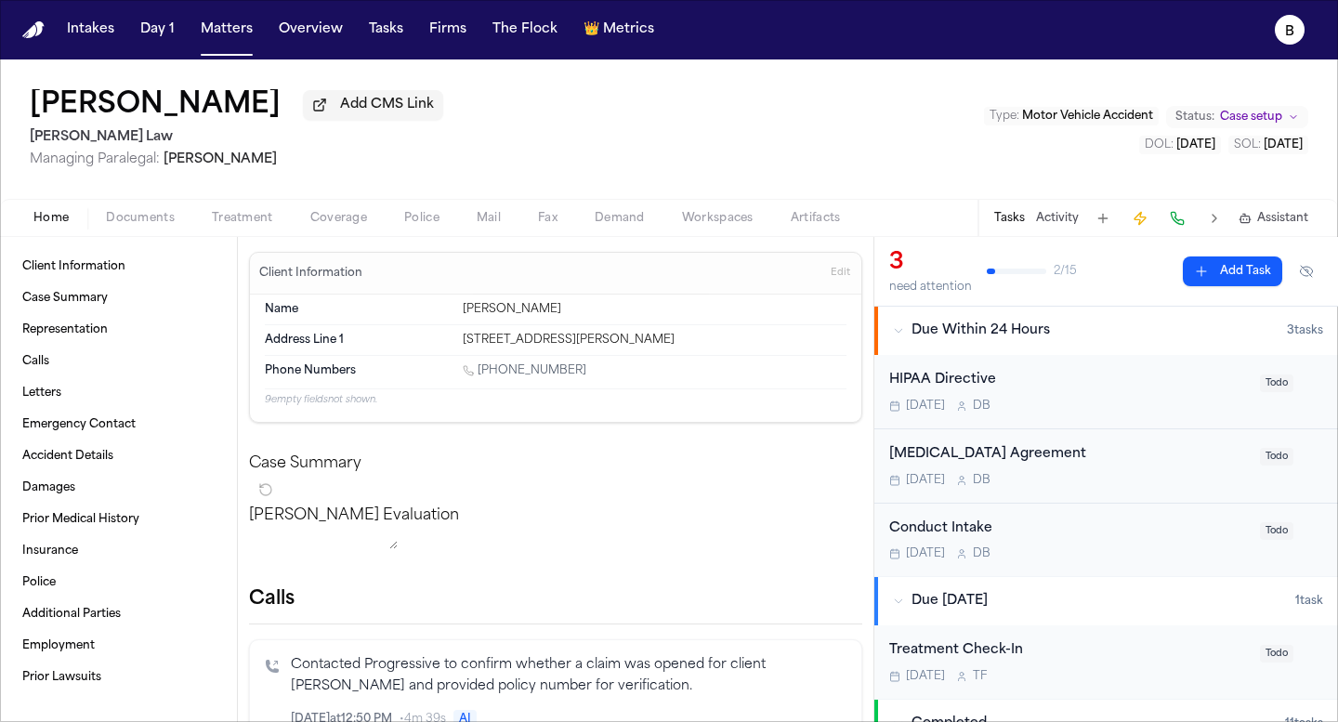
click at [1213, 224] on button at bounding box center [1214, 218] width 26 height 26
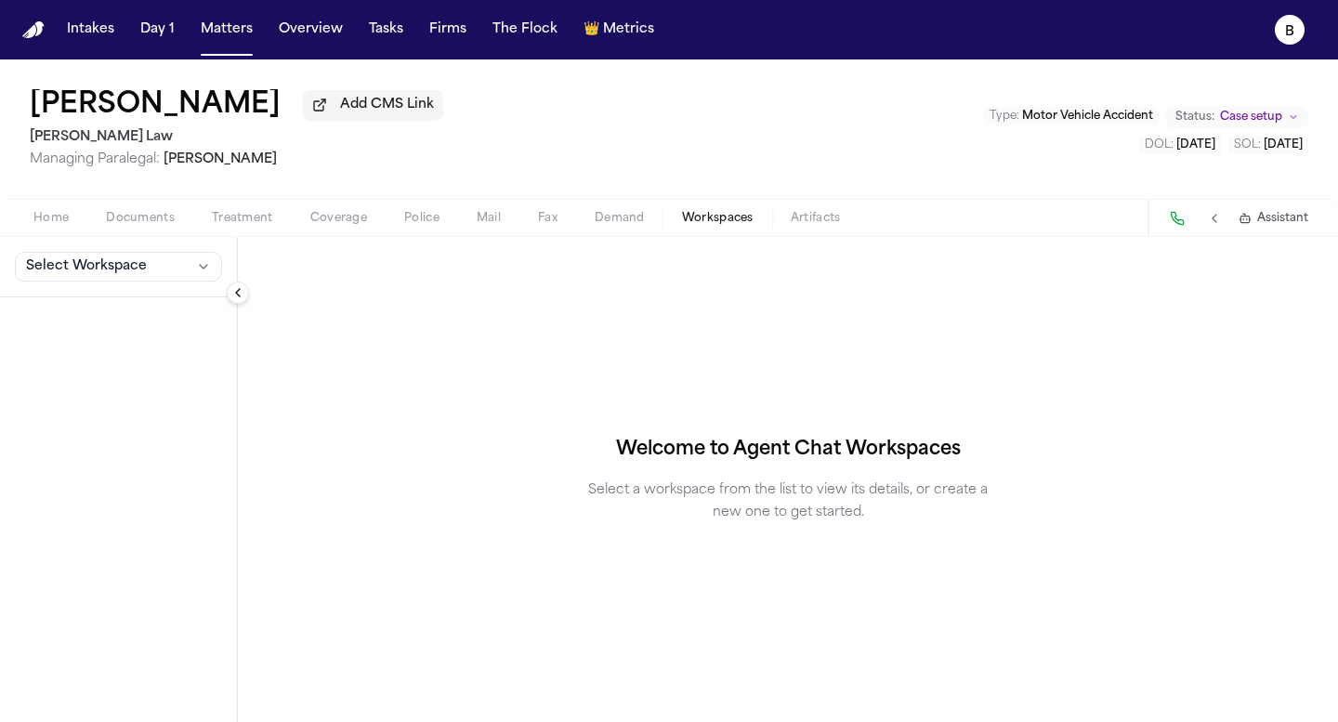
click at [728, 220] on span "Workspaces" at bounding box center [718, 218] width 72 height 15
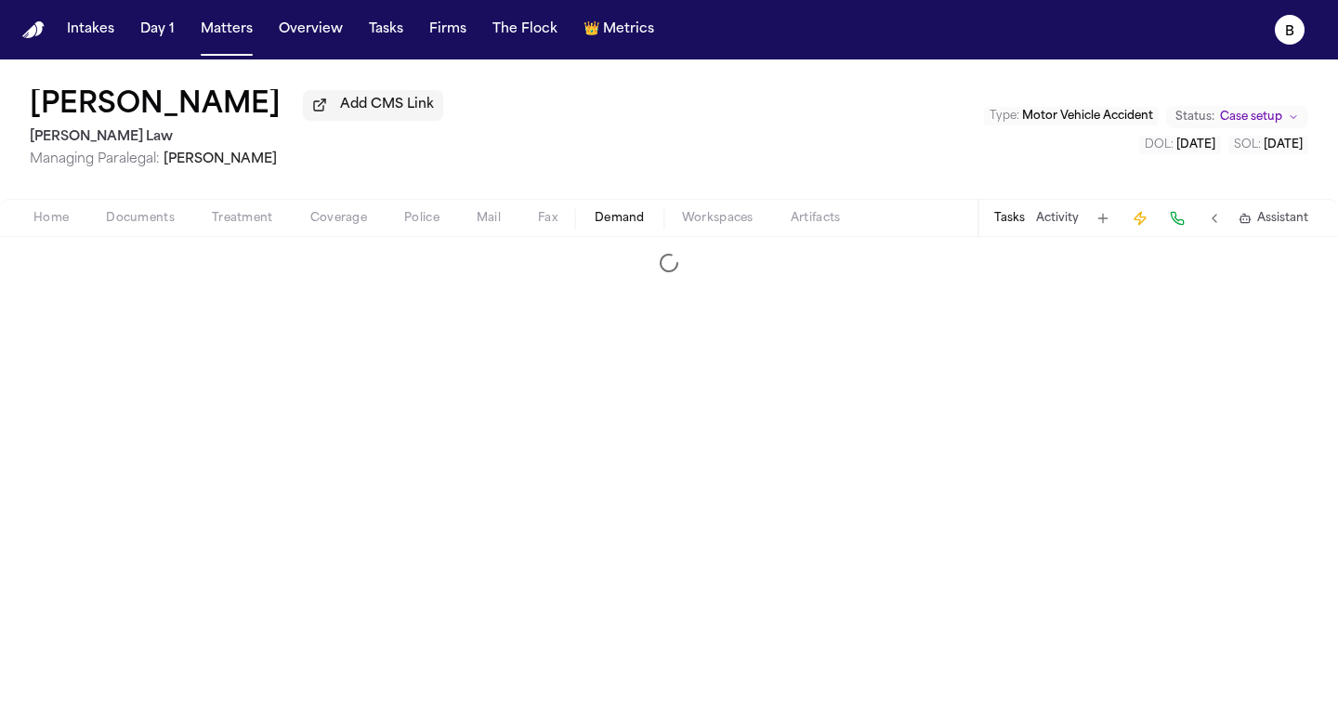
click at [620, 226] on span "Demand" at bounding box center [620, 218] width 50 height 15
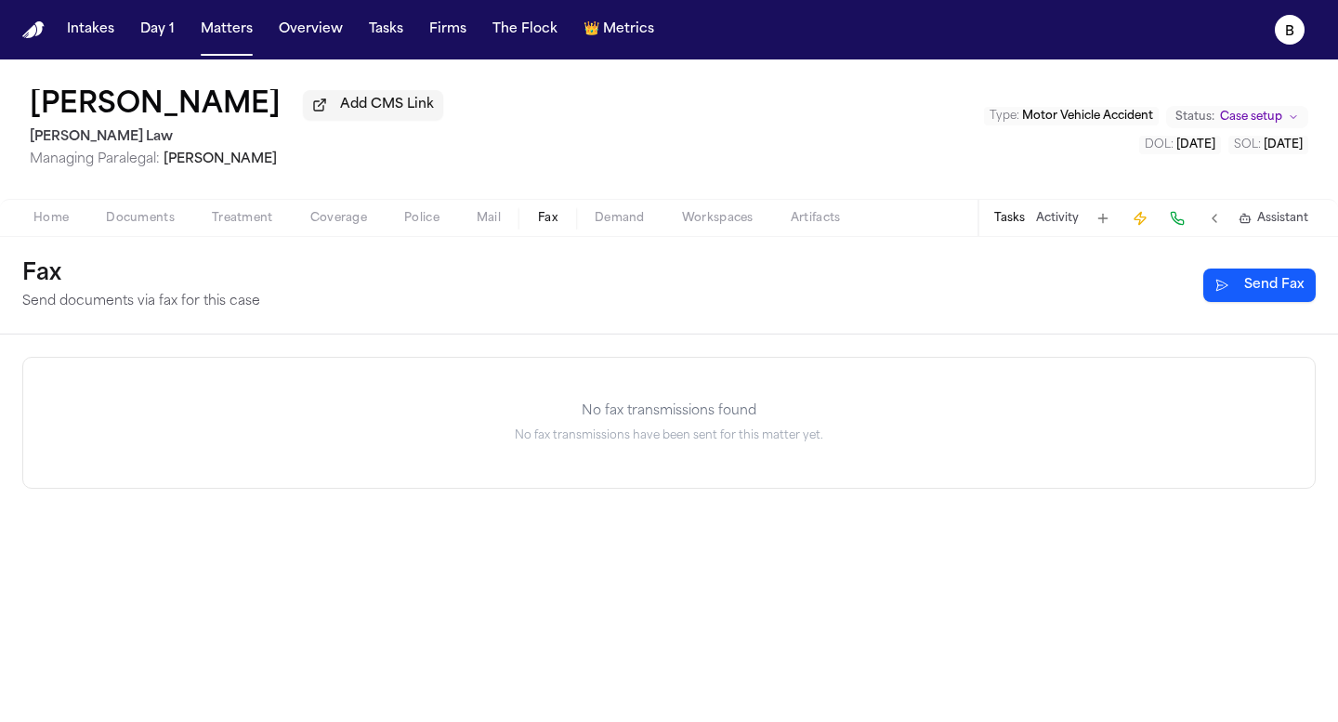
click at [553, 223] on span "Fax" at bounding box center [548, 218] width 20 height 15
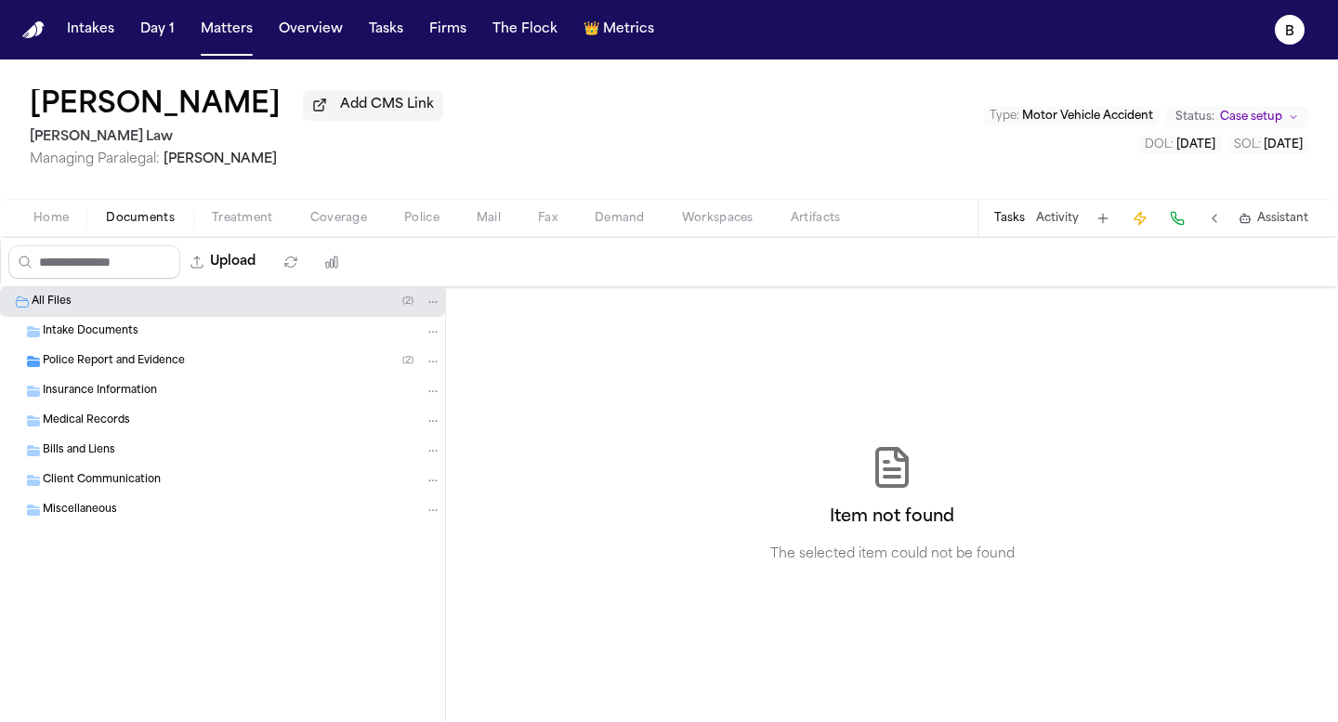
click at [151, 216] on span "Documents" at bounding box center [140, 218] width 69 height 15
click at [63, 222] on span "Home" at bounding box center [50, 218] width 35 height 15
click at [171, 226] on span "Documents" at bounding box center [140, 218] width 69 height 15
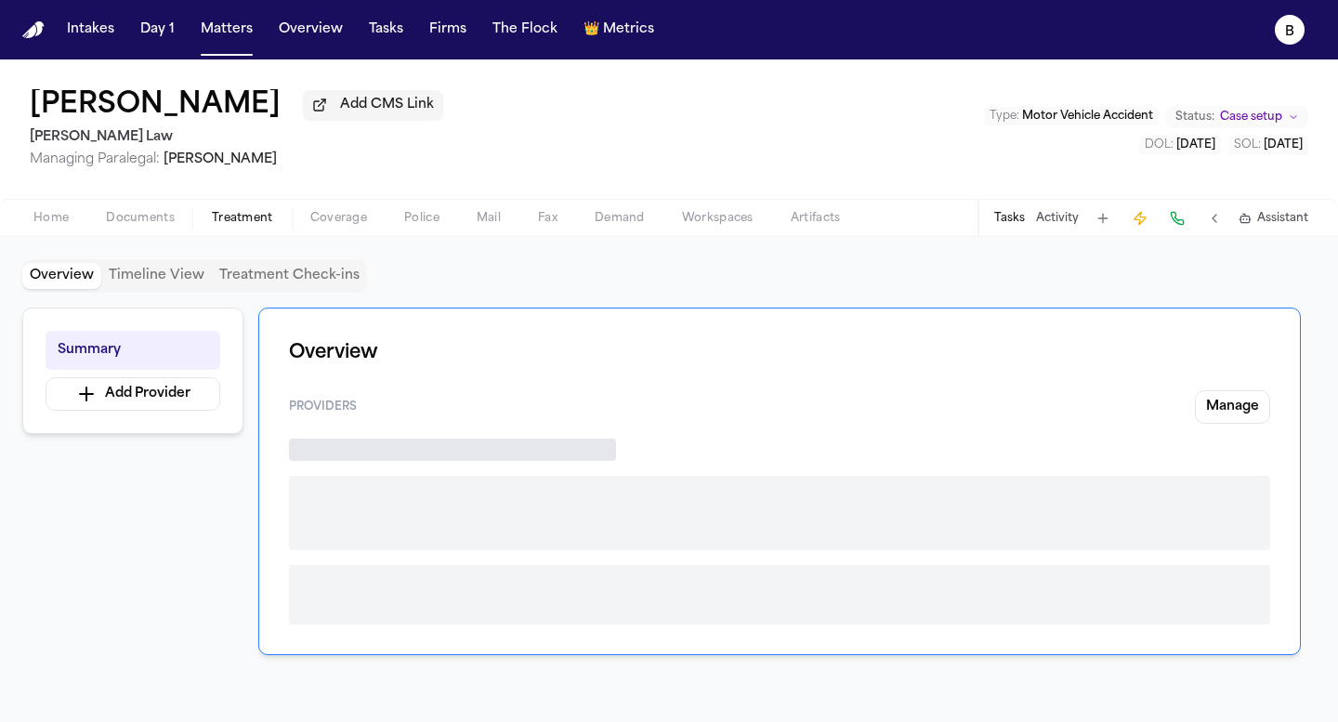
click at [230, 229] on span "button" at bounding box center [243, 229] width 84 height 2
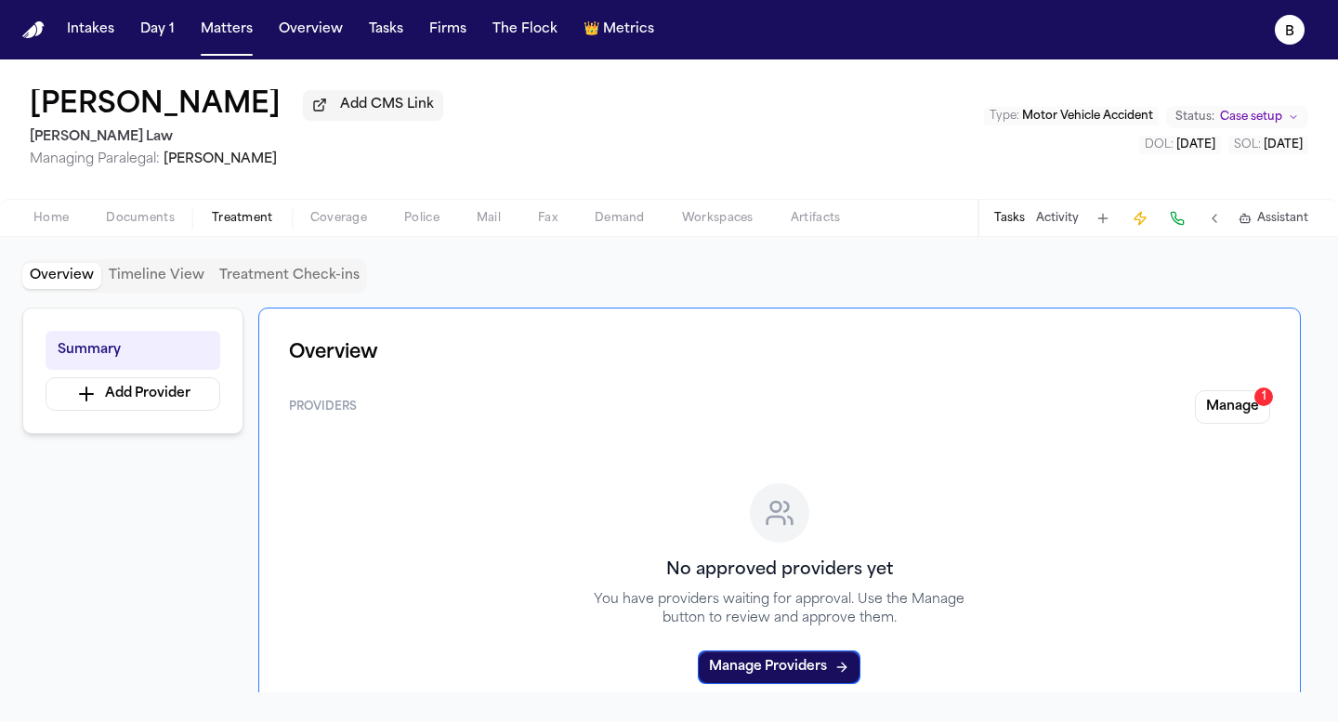
click at [369, 210] on div "Home Documents Treatment Coverage Police Mail Fax Demand Workspaces Artifacts T…" at bounding box center [669, 217] width 1338 height 37
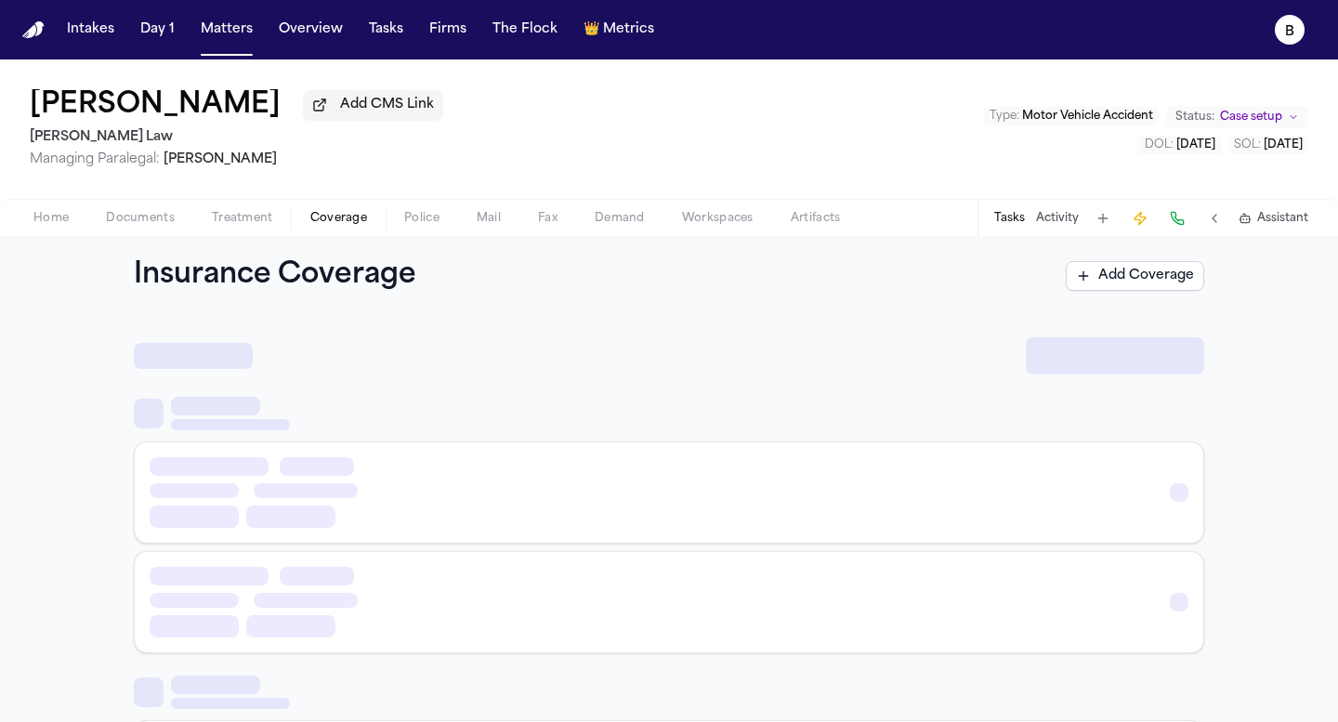
click at [354, 219] on span "Coverage" at bounding box center [338, 218] width 57 height 15
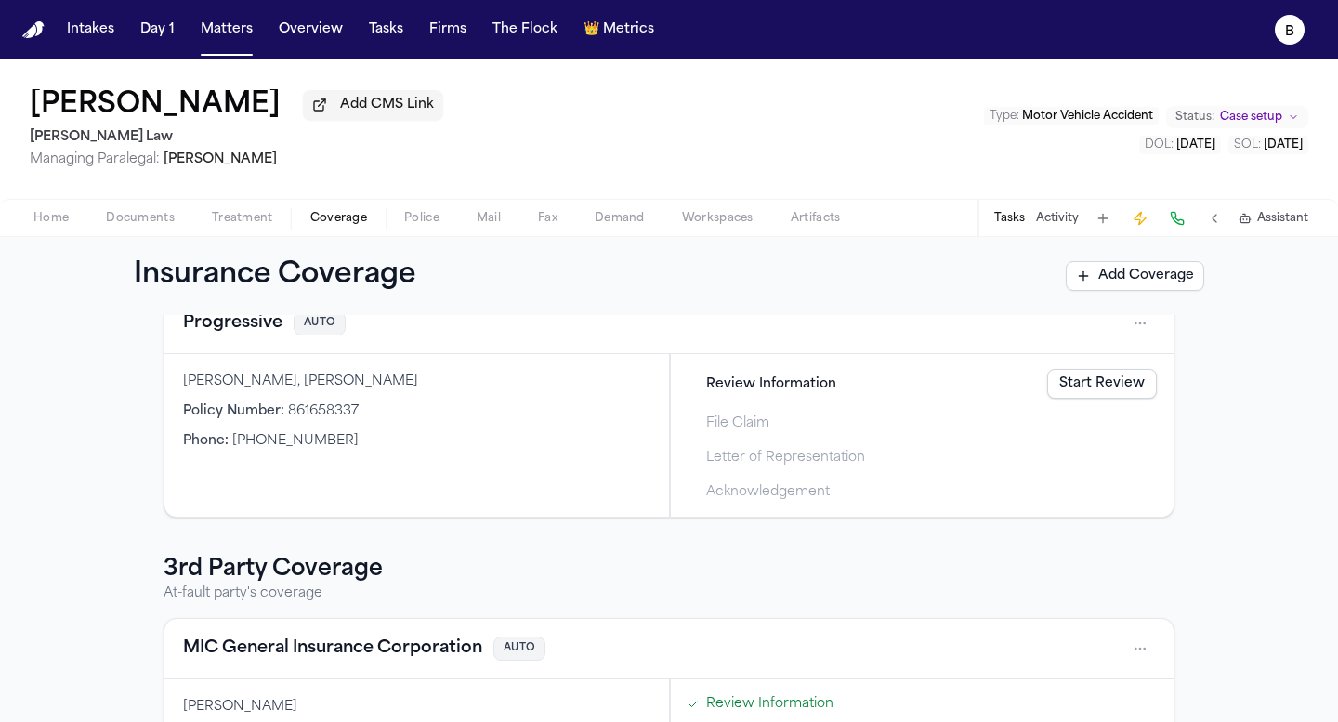
scroll to position [107, 0]
click at [1137, 393] on link "Start Review" at bounding box center [1102, 385] width 110 height 30
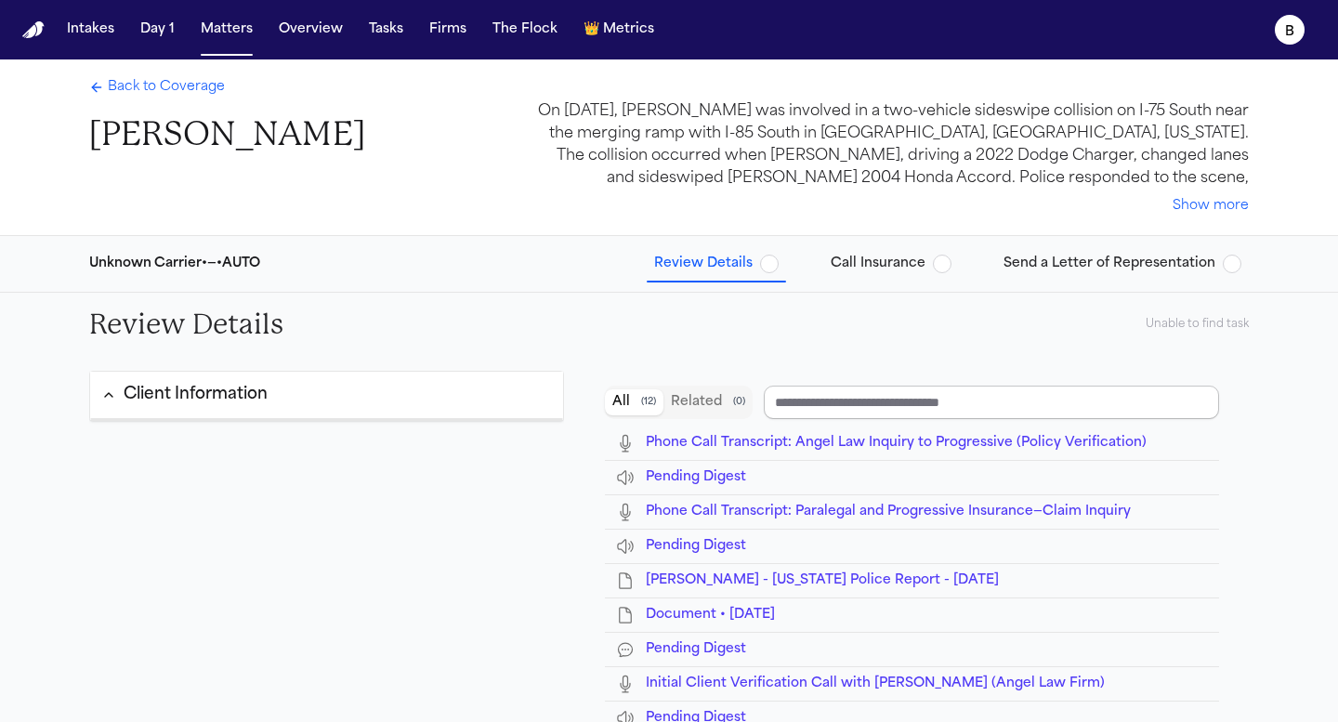
type input "**********"
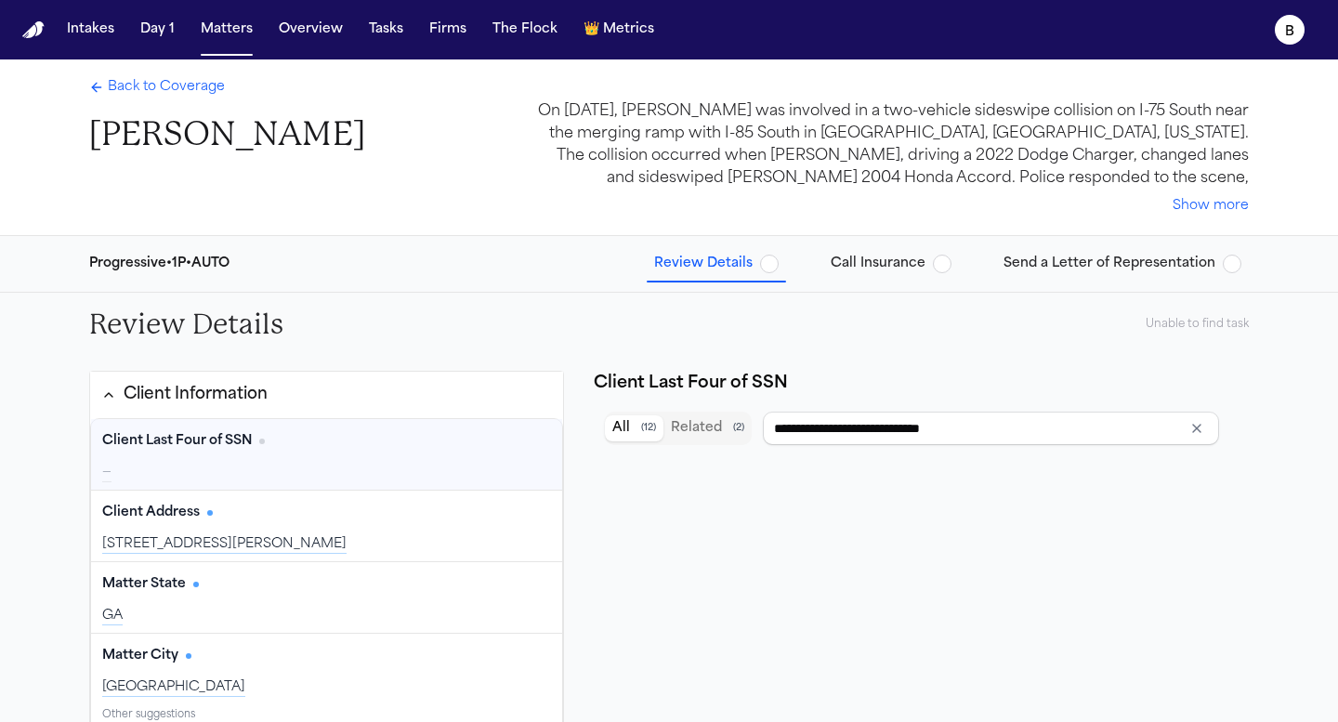
click at [149, 475] on div "—" at bounding box center [326, 473] width 449 height 19
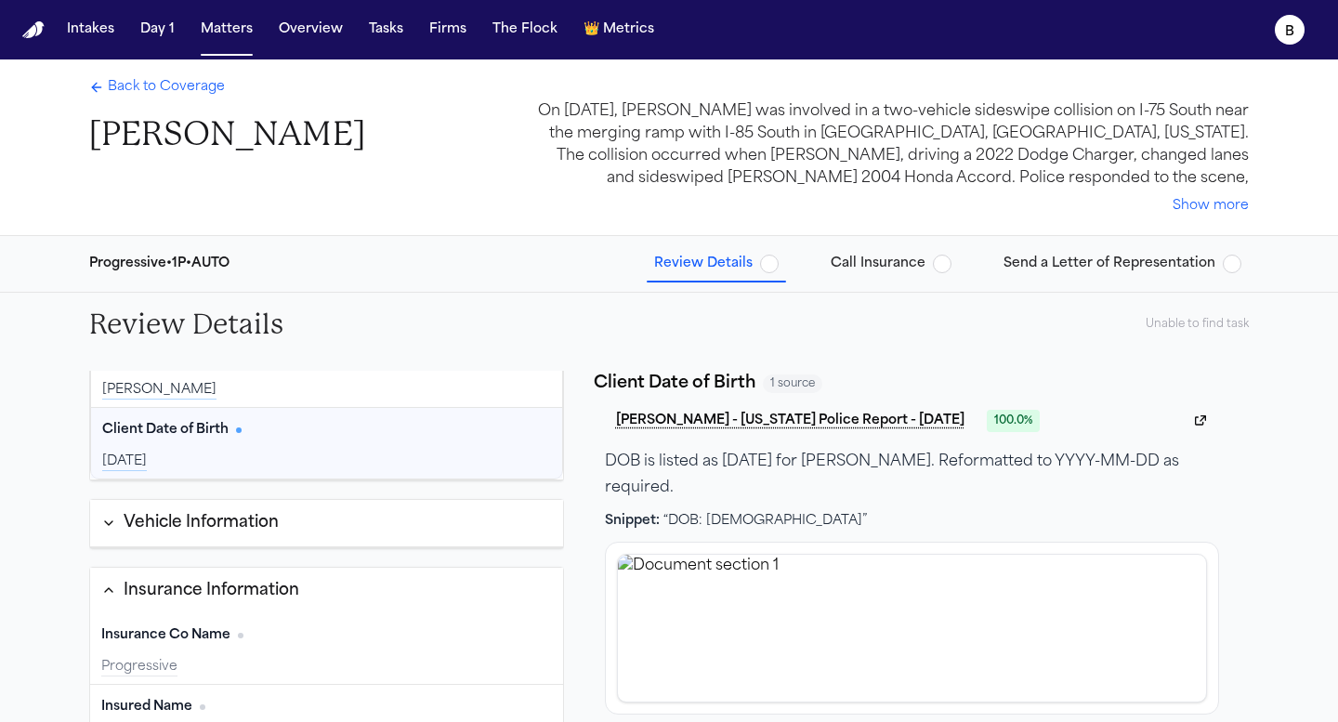
click at [162, 537] on button "Vehicle Information" at bounding box center [326, 523] width 473 height 47
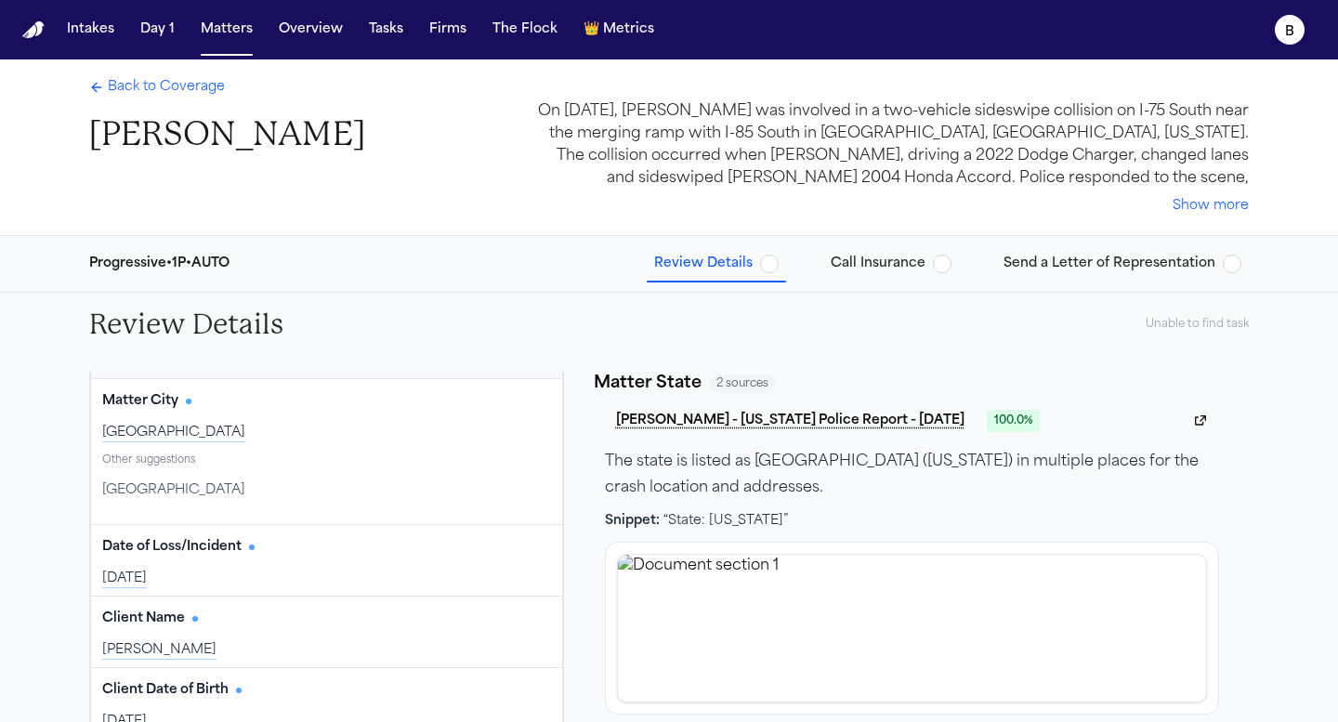
scroll to position [256, 0]
click at [162, 86] on span "Back to Coverage" at bounding box center [166, 87] width 117 height 19
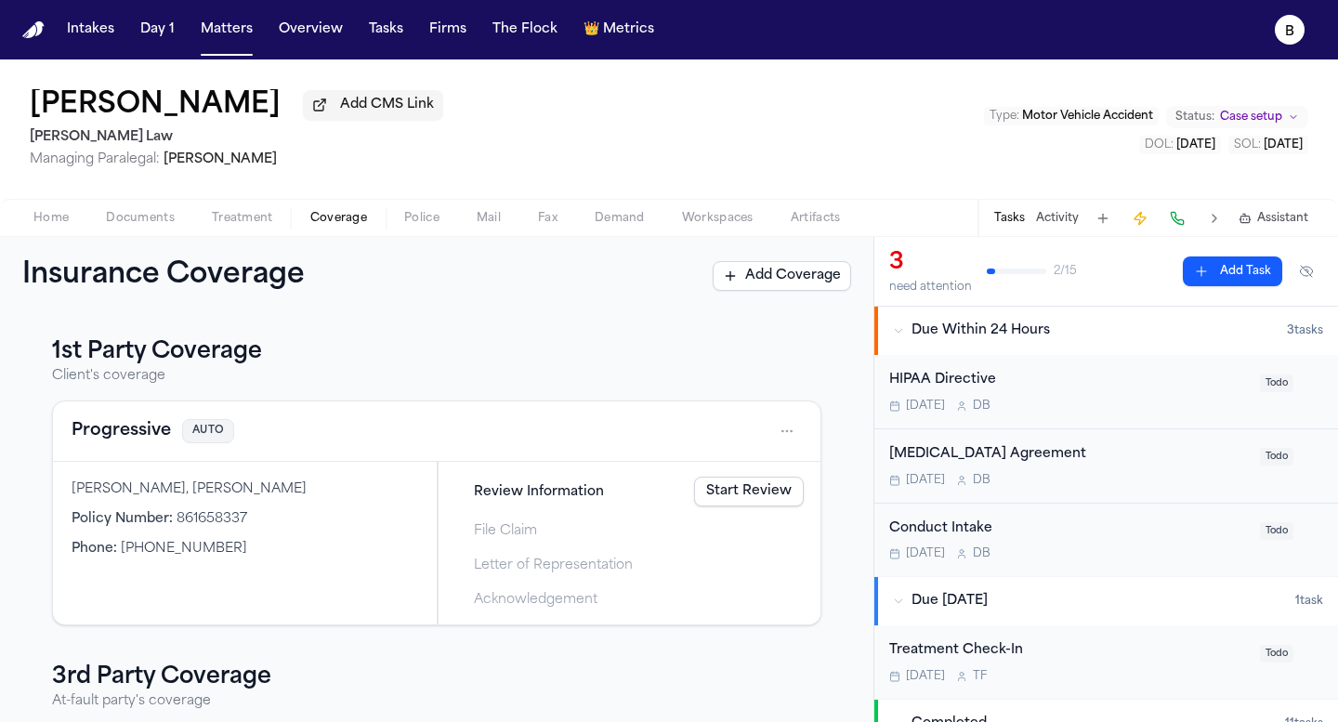
click at [120, 526] on span "Policy Number :" at bounding box center [122, 519] width 101 height 14
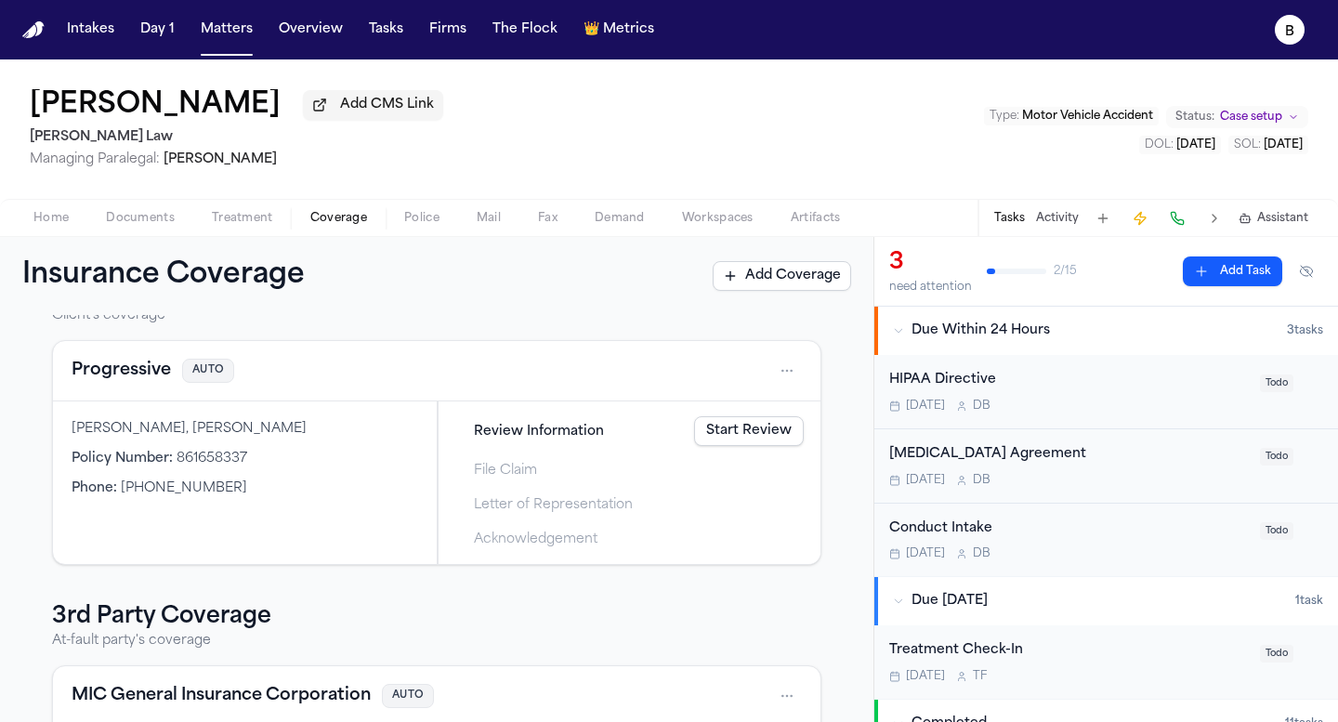
scroll to position [46, 0]
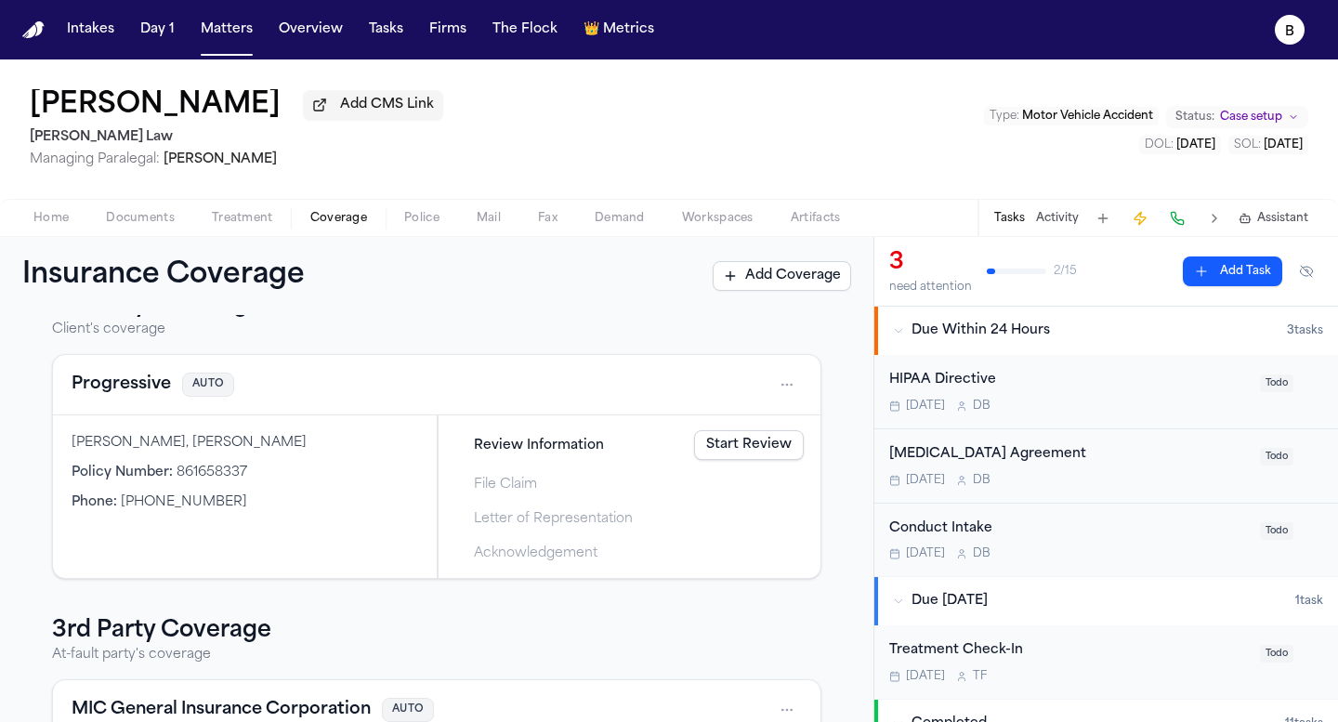
click at [138, 397] on button "Progressive" at bounding box center [121, 385] width 99 height 26
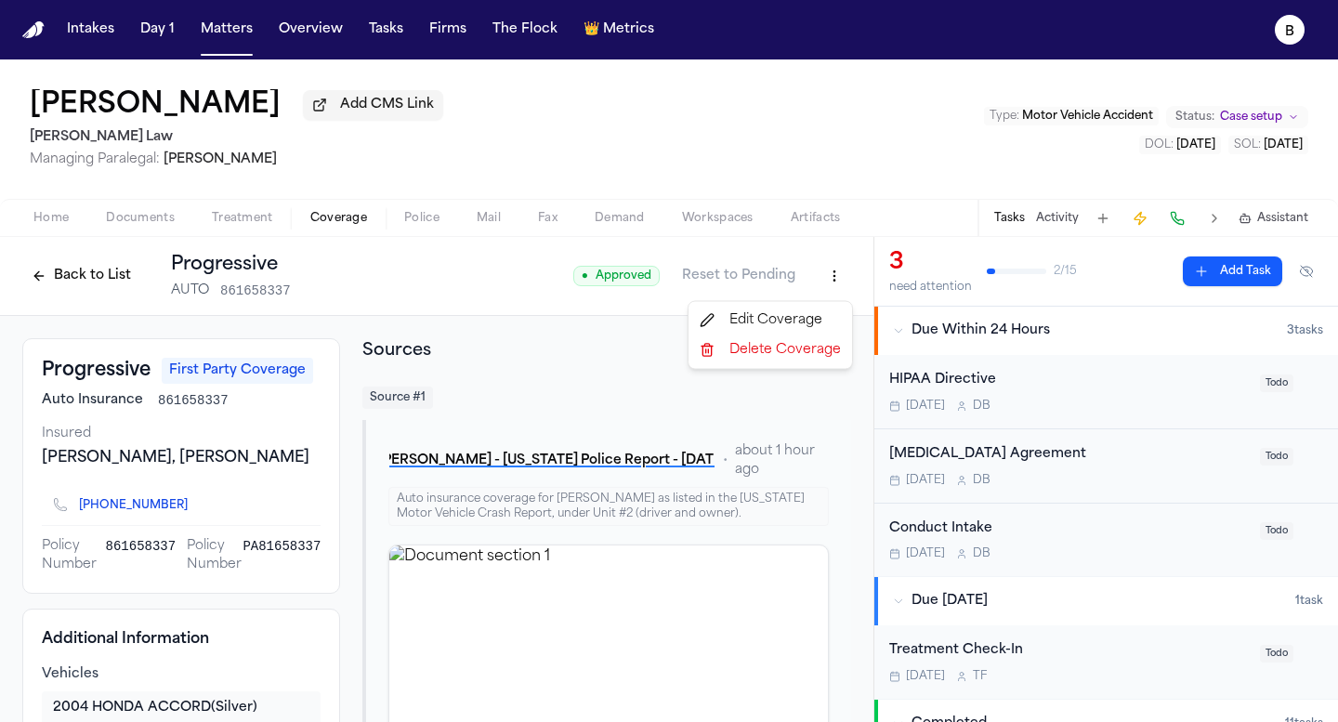
click at [841, 274] on html "Intakes Day 1 Matters Overview Tasks Firms The Flock 👑 Metrics B [PERSON_NAME] …" at bounding box center [669, 361] width 1338 height 722
click at [777, 318] on div "Edit Coverage" at bounding box center [770, 321] width 156 height 30
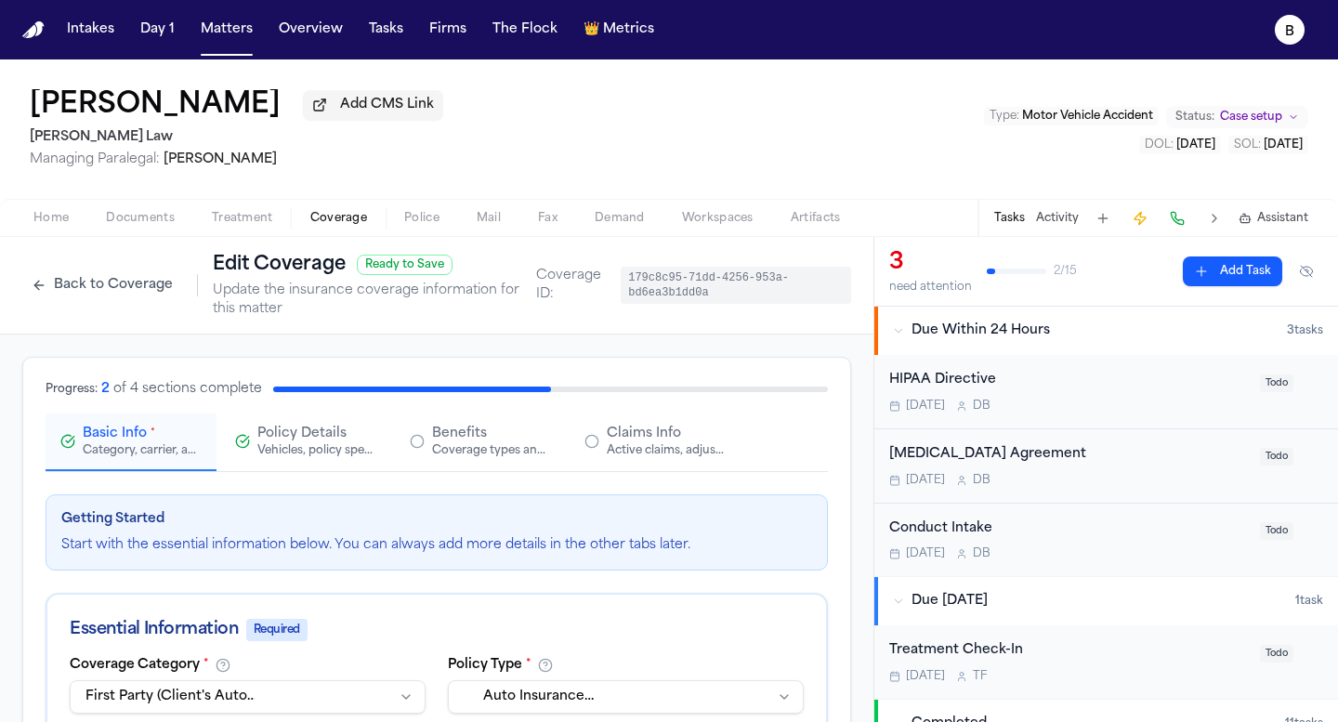
click at [645, 471] on button "Claims Info Active claims, adjusters, and subrogation details" at bounding box center [655, 442] width 171 height 58
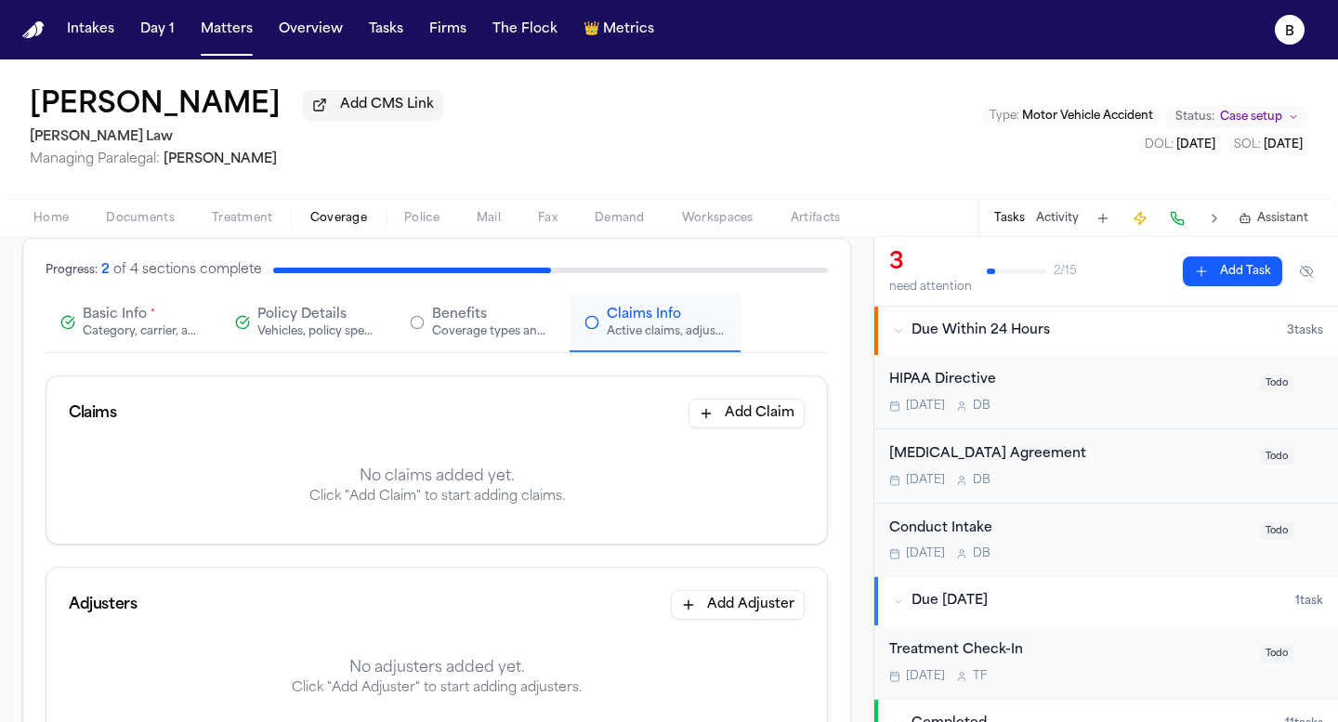
scroll to position [120, 0]
click at [755, 420] on button "Add Claim" at bounding box center [746, 413] width 116 height 30
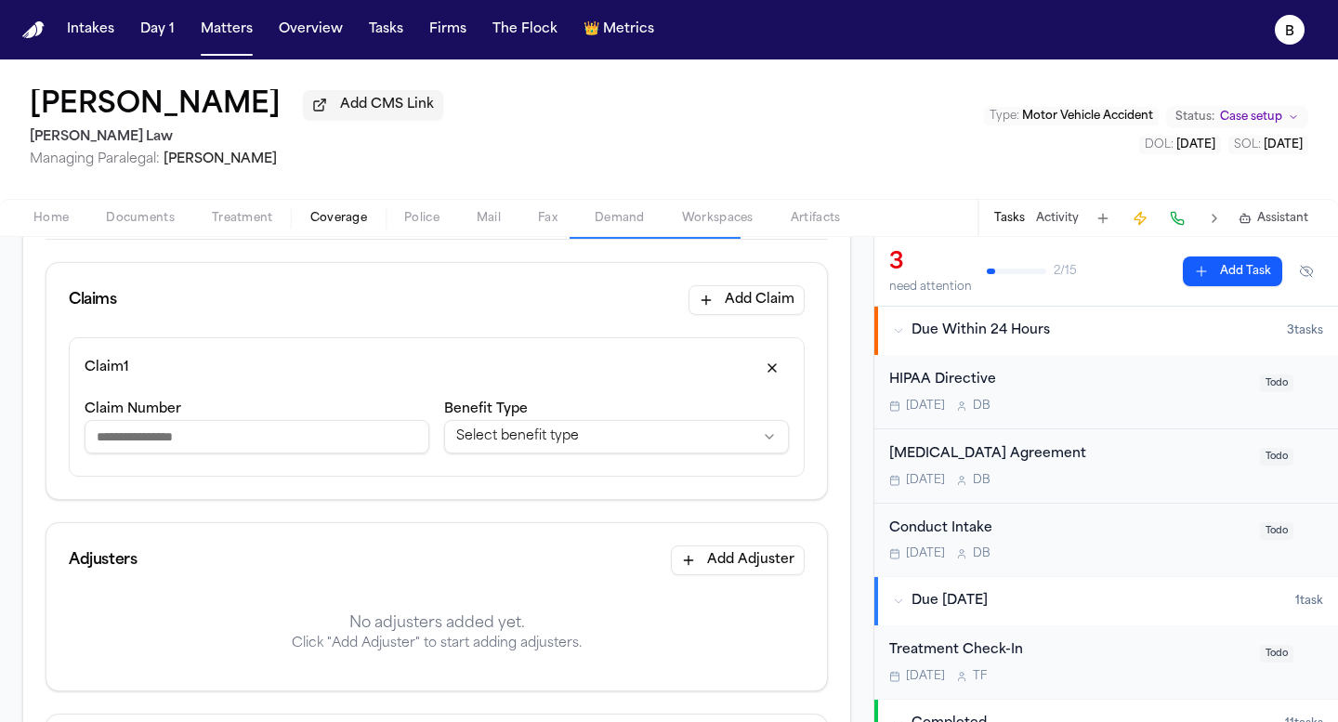
scroll to position [233, 0]
click at [234, 444] on input "Claim Number" at bounding box center [257, 435] width 345 height 33
click at [469, 449] on html "**********" at bounding box center [669, 361] width 1338 height 722
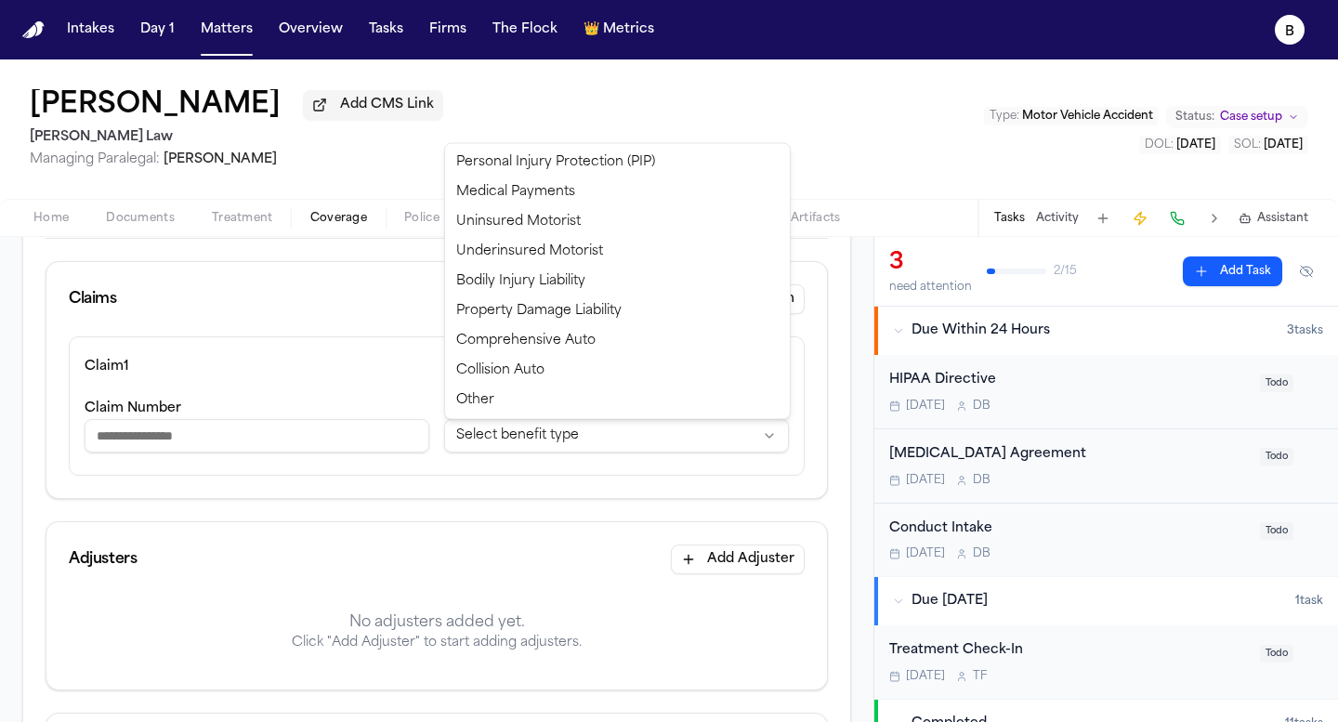
select select "**********"
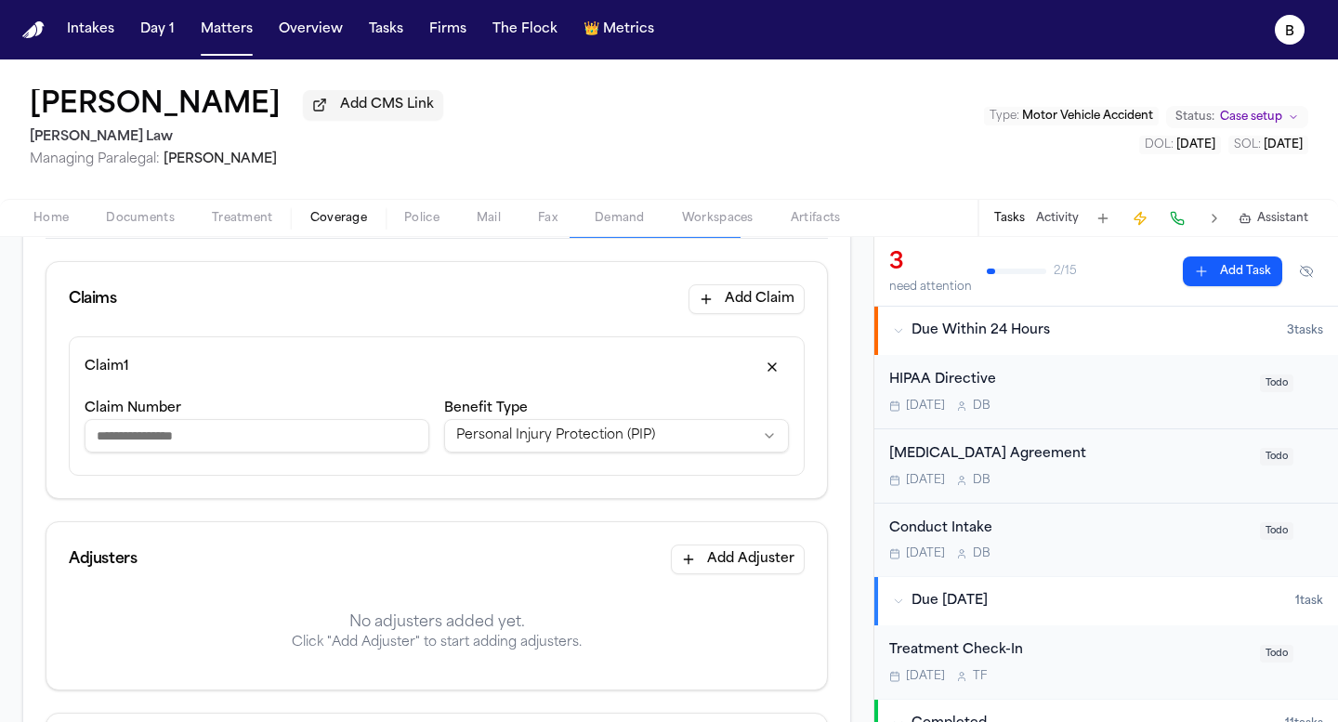
click at [326, 444] on input "Claim Number" at bounding box center [257, 435] width 345 height 33
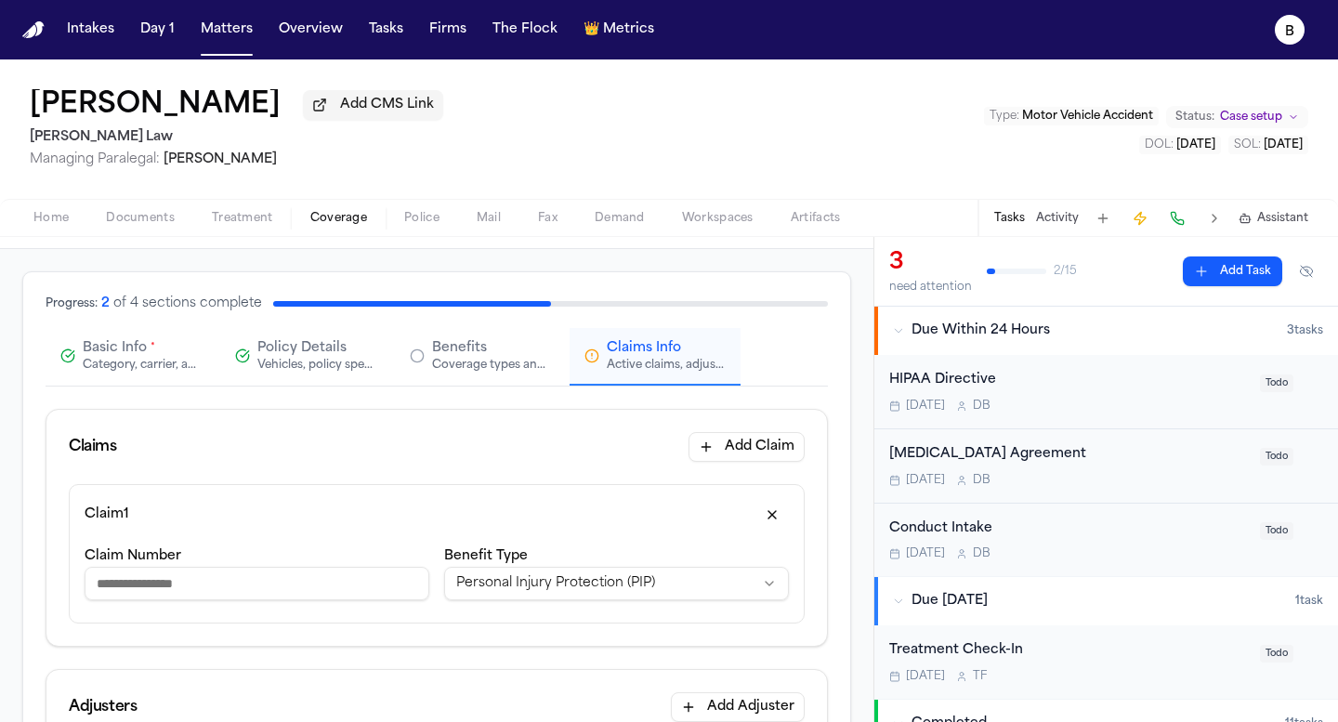
scroll to position [207, 0]
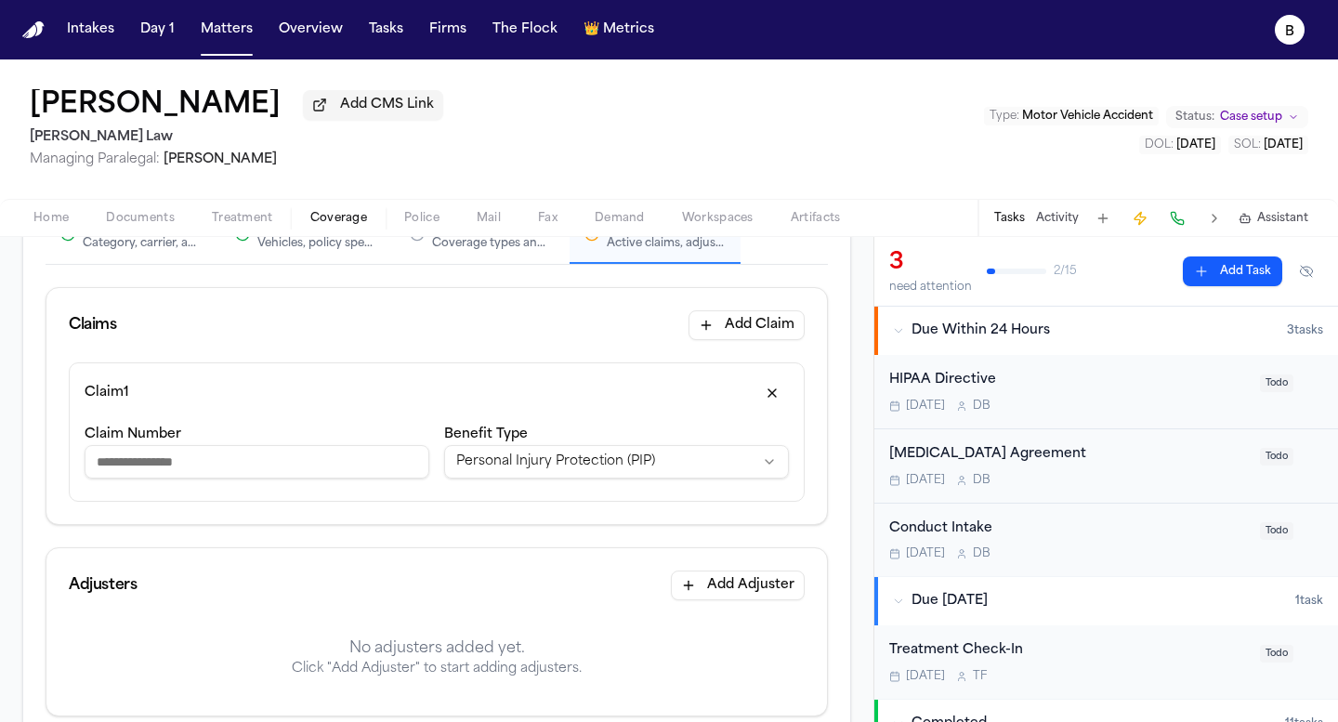
paste input "**********"
drag, startPoint x: 108, startPoint y: 467, endPoint x: 72, endPoint y: 467, distance: 36.2
click at [72, 467] on div "**********" at bounding box center [437, 431] width 736 height 139
type input "**********"
click at [365, 399] on div "Claim 1" at bounding box center [437, 393] width 704 height 30
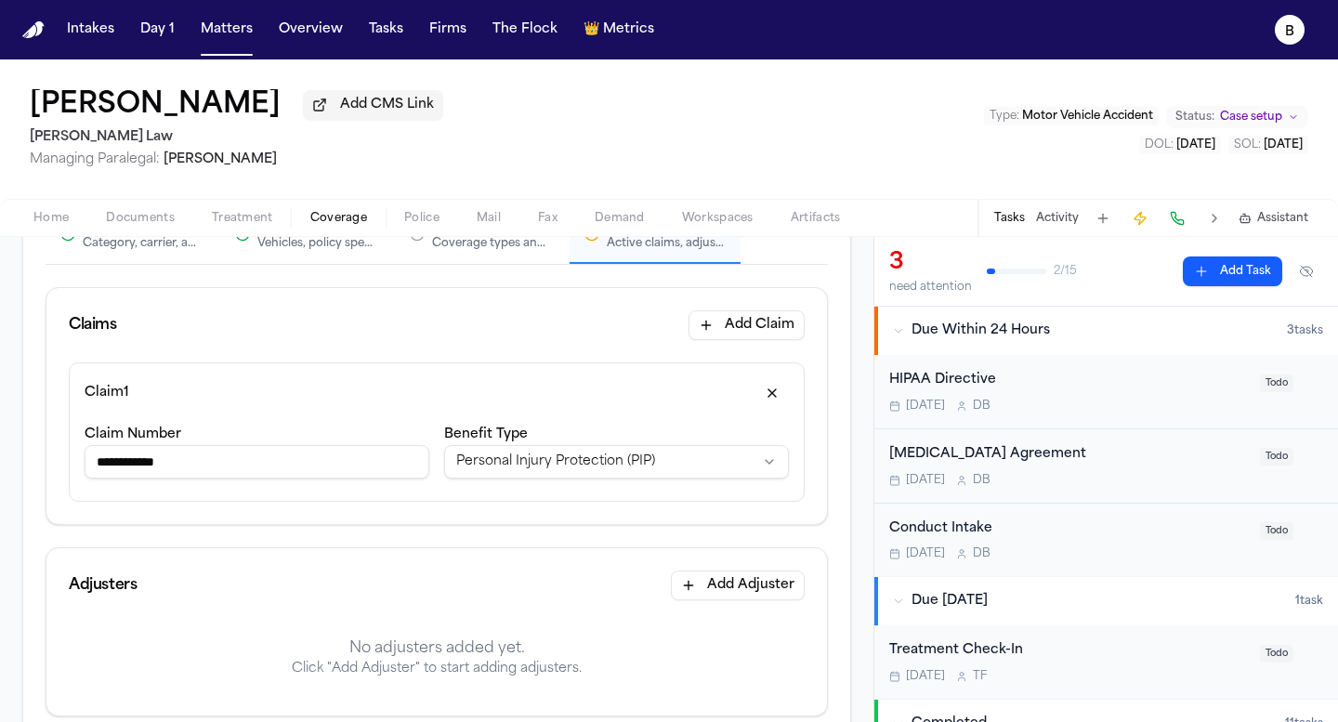
click at [104, 470] on input "**********" at bounding box center [257, 461] width 345 height 33
click at [176, 470] on input "**********" at bounding box center [257, 461] width 345 height 33
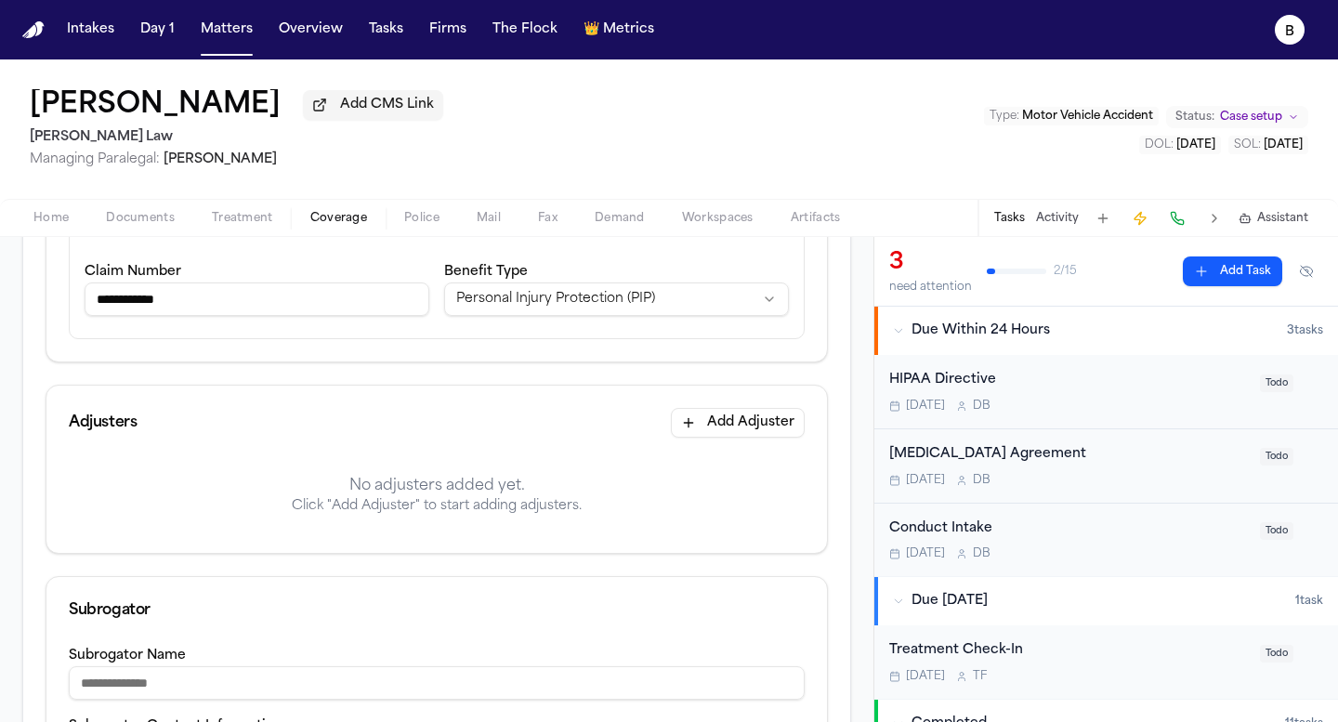
scroll to position [379, 0]
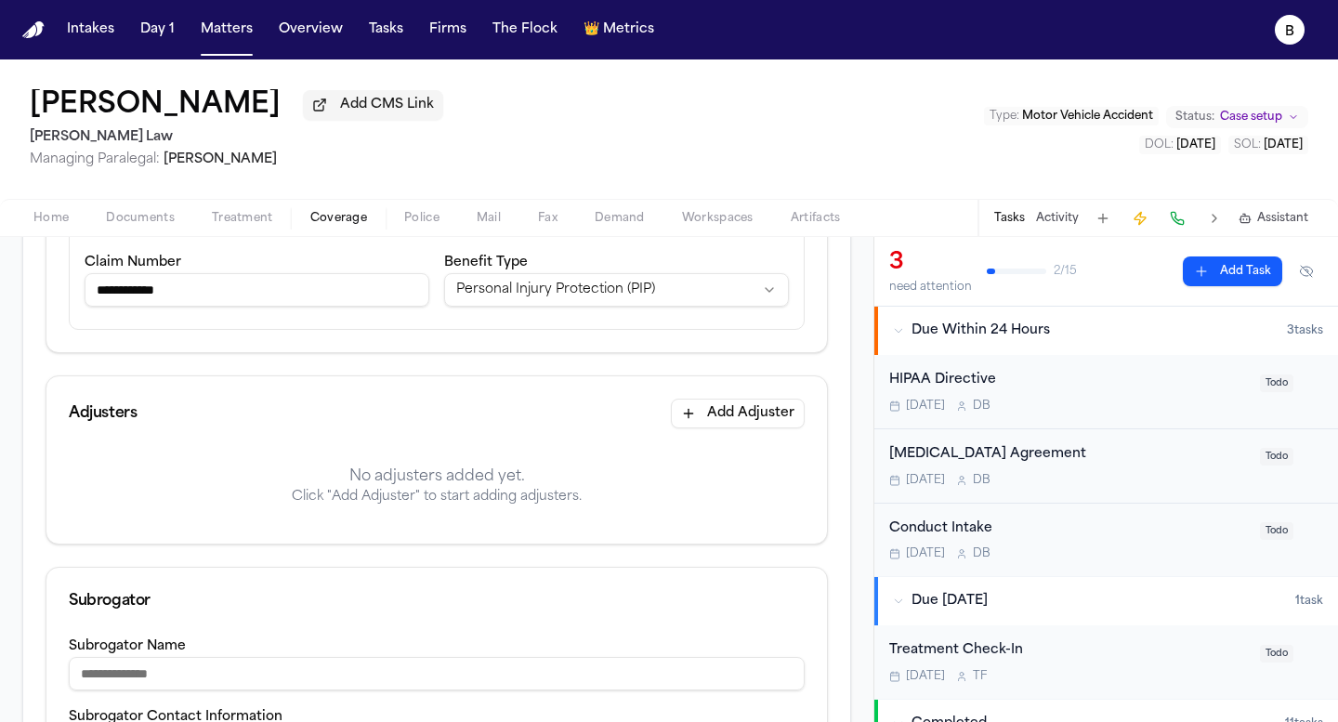
click at [734, 428] on button "Add Adjuster" at bounding box center [738, 414] width 134 height 30
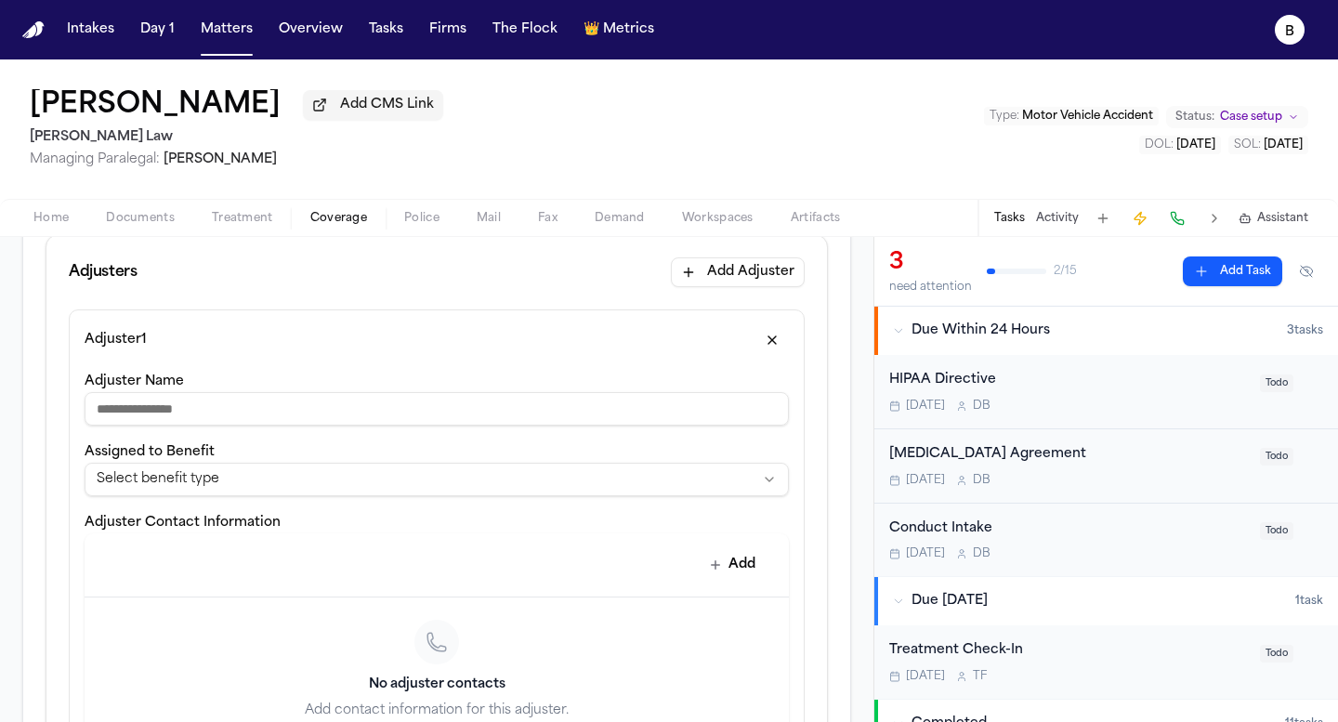
scroll to position [543, 0]
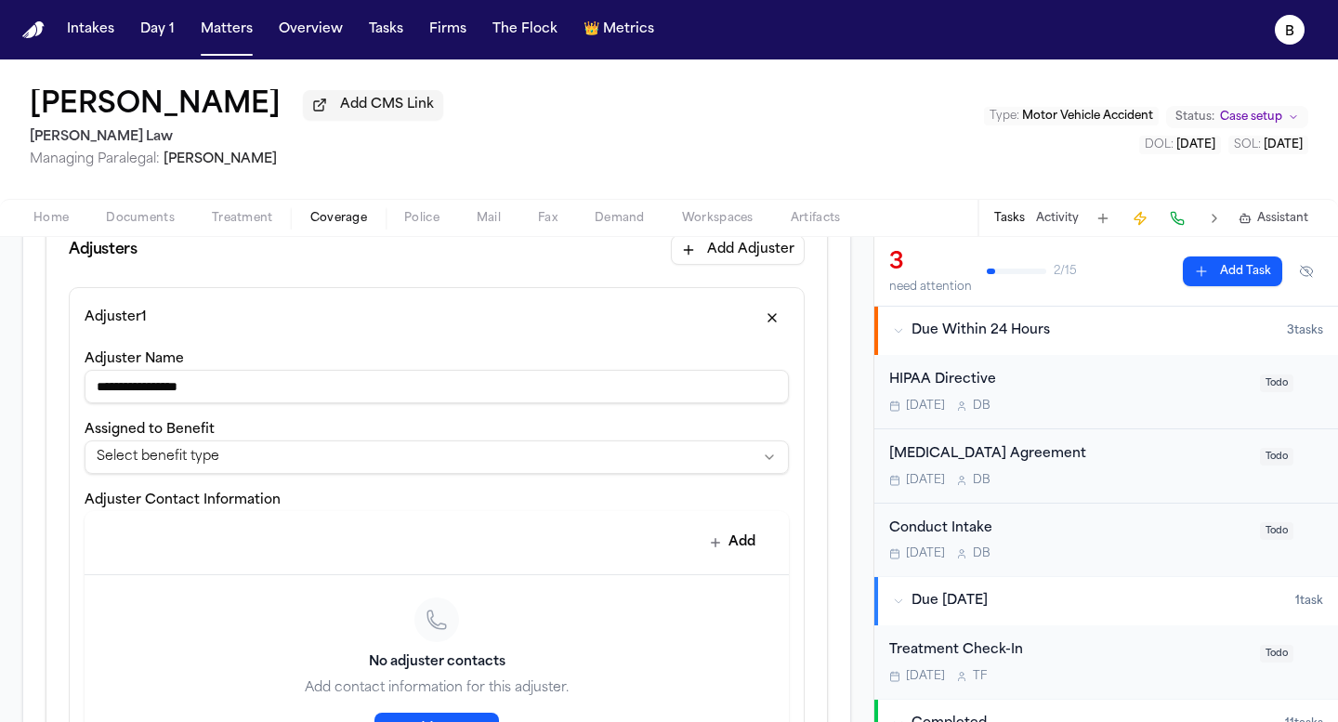
type input "**********"
click at [243, 468] on html "**********" at bounding box center [669, 361] width 1338 height 722
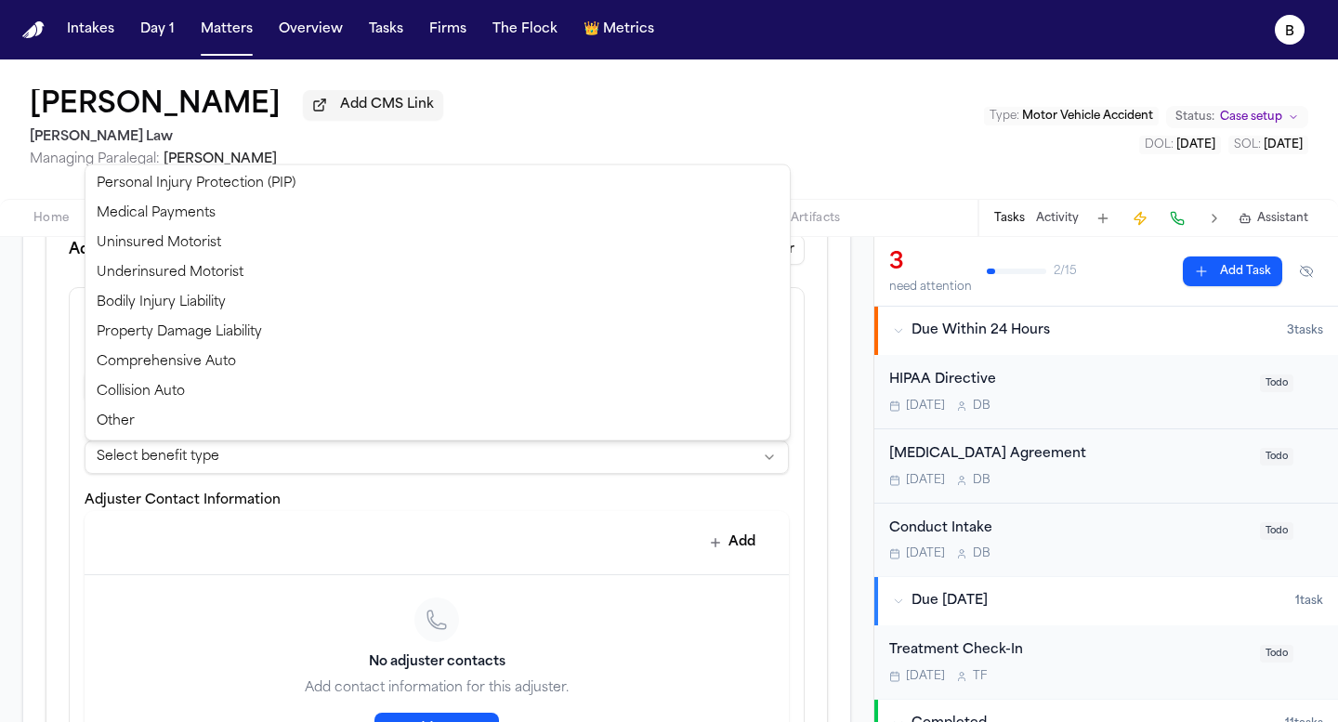
click at [243, 468] on html "**********" at bounding box center [669, 361] width 1338 height 722
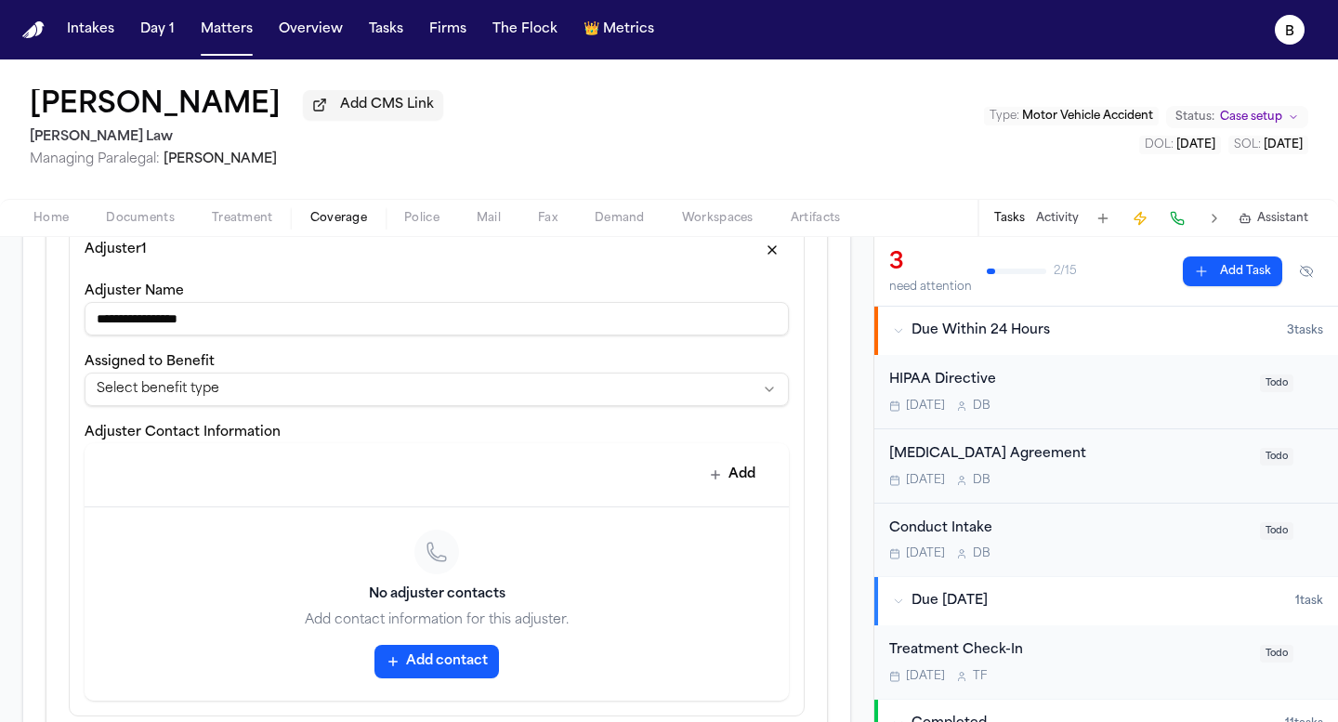
scroll to position [611, 0]
click at [732, 480] on button "Add" at bounding box center [733, 473] width 68 height 33
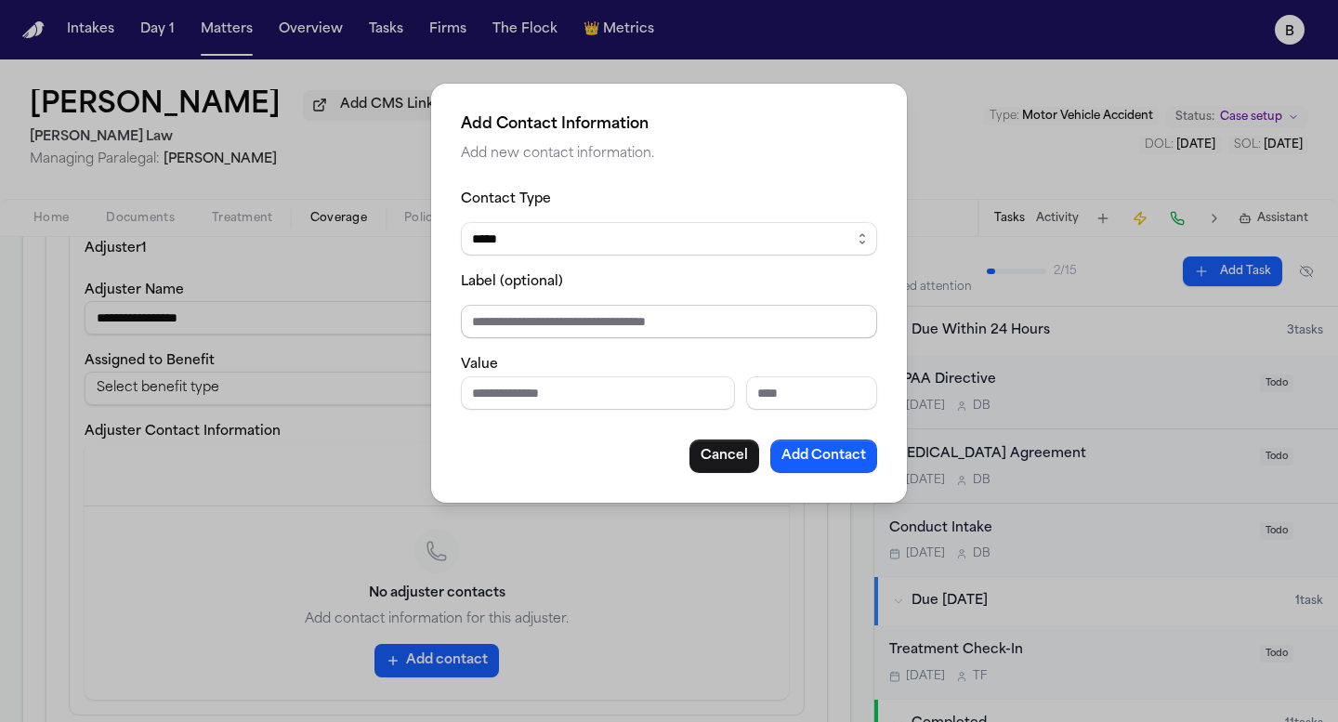
click at [587, 336] on input "Label (optional)" at bounding box center [669, 321] width 416 height 33
click at [637, 323] on input "Label (optional)" at bounding box center [669, 321] width 416 height 33
type input "******"
type input "**********"
click at [644, 405] on input "Phone number" at bounding box center [598, 392] width 274 height 33
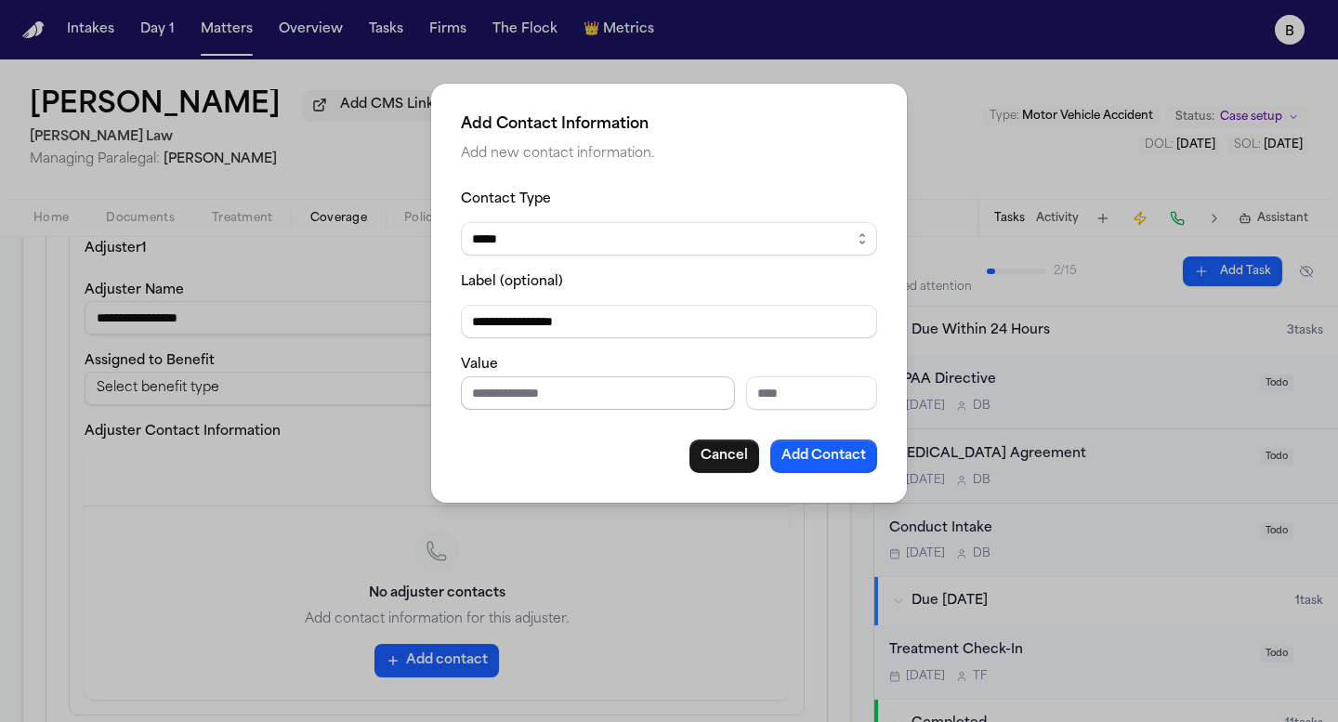
paste input "**********"
type input "**********"
click at [623, 321] on input "**********" at bounding box center [669, 321] width 416 height 33
type input "**********"
drag, startPoint x: 482, startPoint y: 398, endPoint x: 458, endPoint y: 398, distance: 24.2
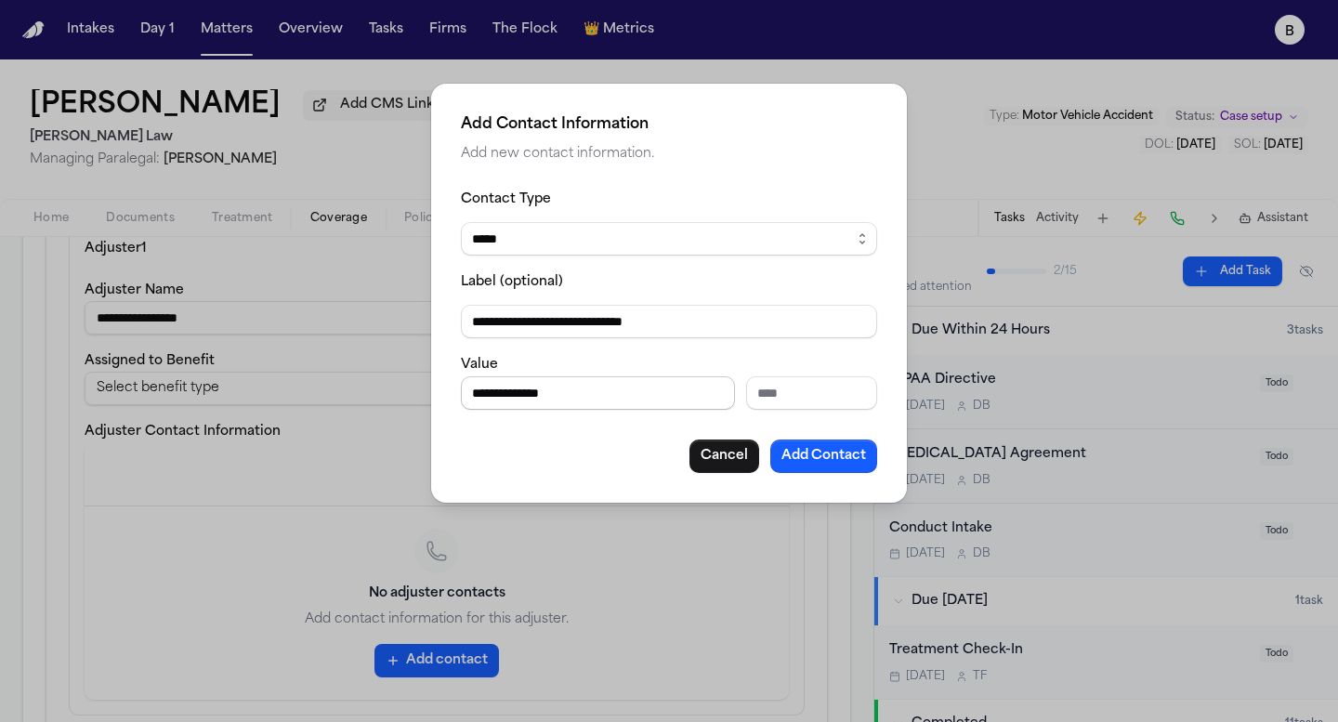
click at [461, 398] on input "**********" at bounding box center [598, 392] width 274 height 33
type input "**********"
click at [815, 361] on div "**********" at bounding box center [669, 381] width 416 height 57
click at [842, 444] on button "Add Contact" at bounding box center [823, 455] width 107 height 33
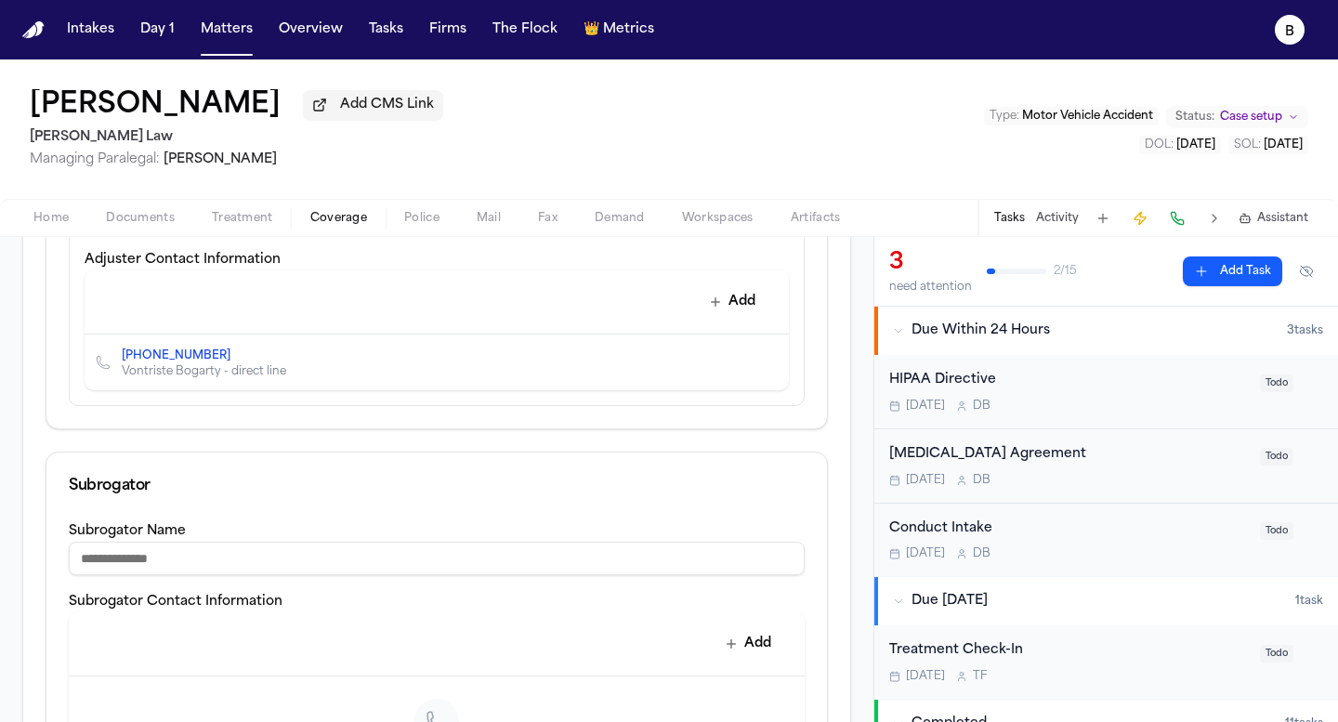
scroll to position [785, 0]
click at [711, 295] on button "Add" at bounding box center [733, 299] width 68 height 33
click at [326, 386] on div "[PHONE_NUMBER] Vontriste [DEMOGRAPHIC_DATA] - direct line" at bounding box center [437, 361] width 704 height 56
click at [265, 342] on div "[PHONE_NUMBER] Vontriste [DEMOGRAPHIC_DATA] - direct line" at bounding box center [437, 361] width 704 height 56
click at [736, 371] on button "Edit contact" at bounding box center [737, 360] width 26 height 26
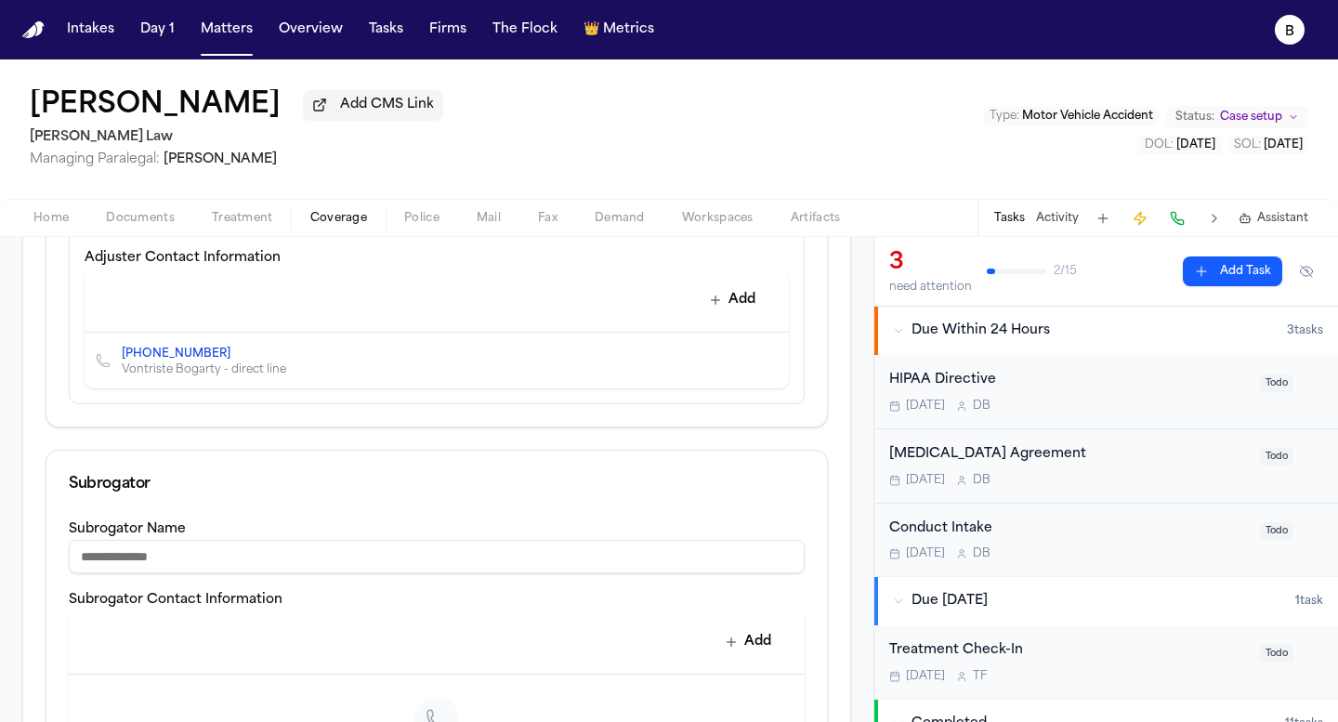
click at [755, 315] on button "Add" at bounding box center [733, 299] width 68 height 33
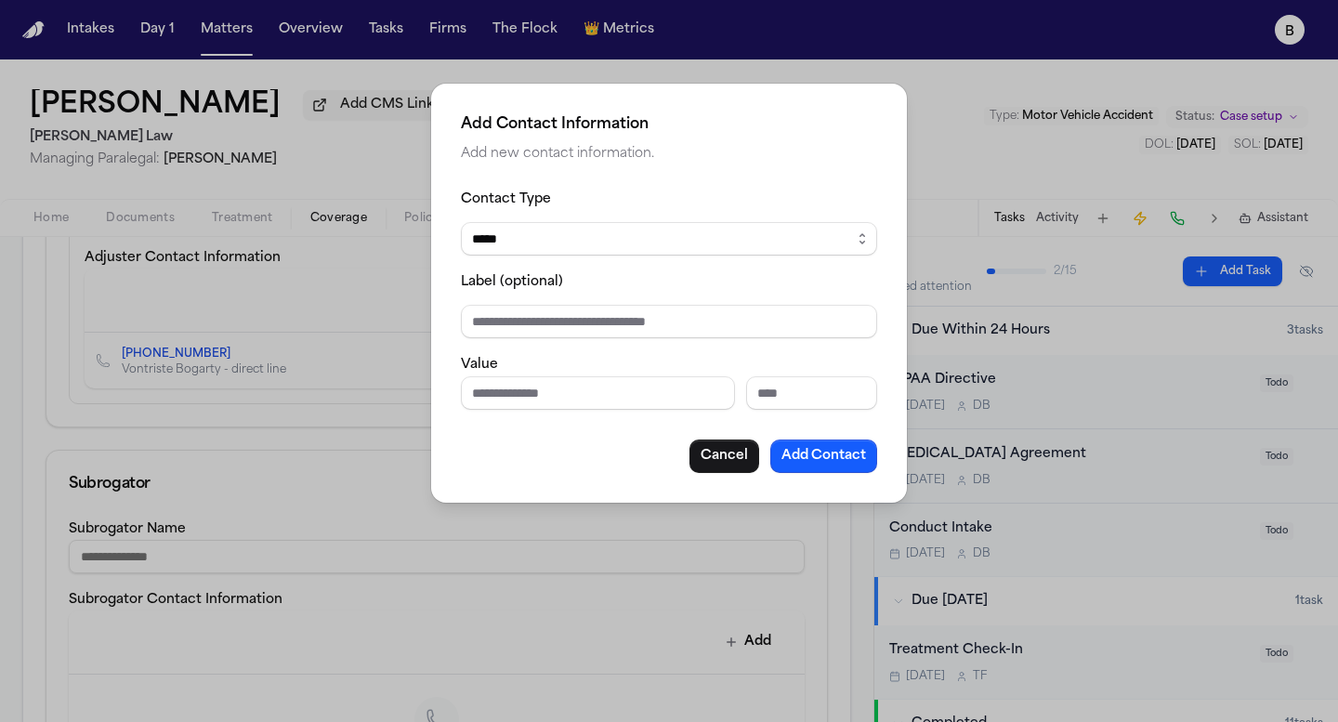
click at [606, 241] on select "***** ***** ******* *** *****" at bounding box center [669, 238] width 416 height 33
select select "***"
click at [461, 222] on select "***** ***** ******* *** *****" at bounding box center [669, 238] width 416 height 33
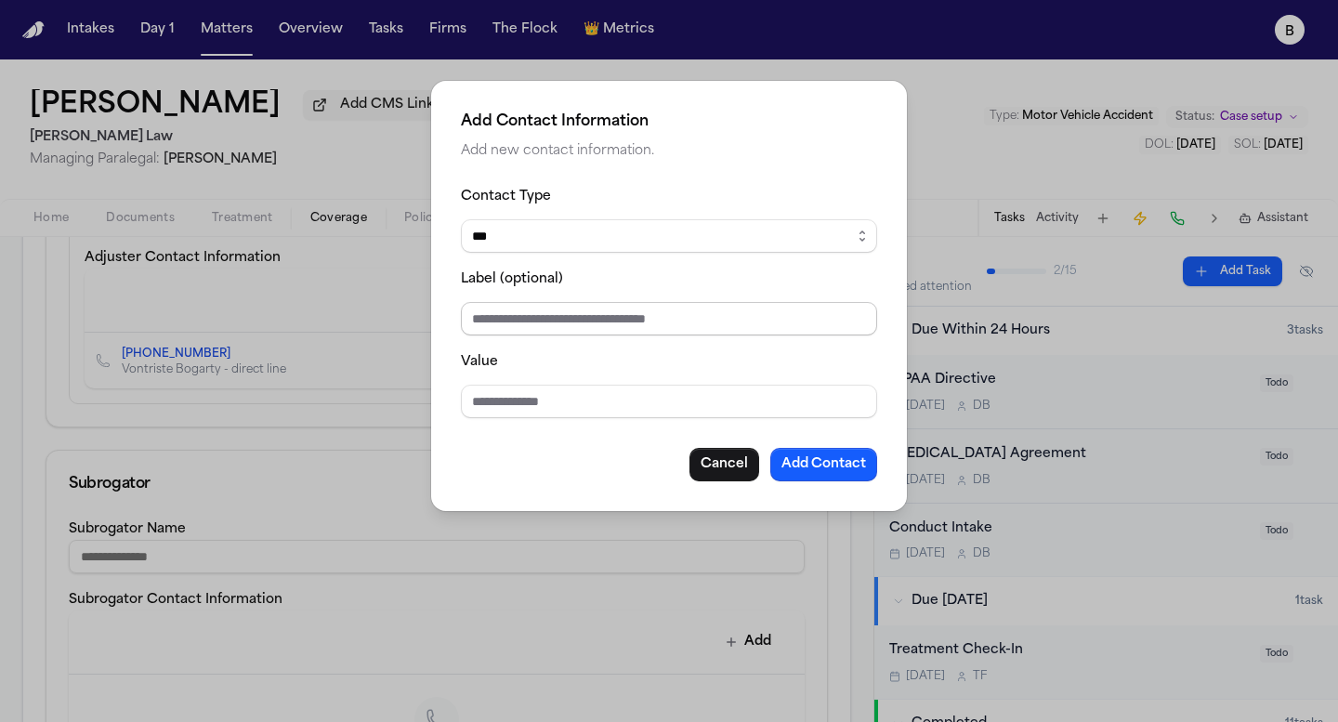
click at [510, 324] on input "Label (optional)" at bounding box center [669, 318] width 416 height 33
type input "***"
click at [520, 413] on input "Value" at bounding box center [669, 401] width 416 height 33
click at [530, 398] on input "**********" at bounding box center [669, 401] width 416 height 33
drag, startPoint x: 536, startPoint y: 399, endPoint x: 587, endPoint y: 398, distance: 51.1
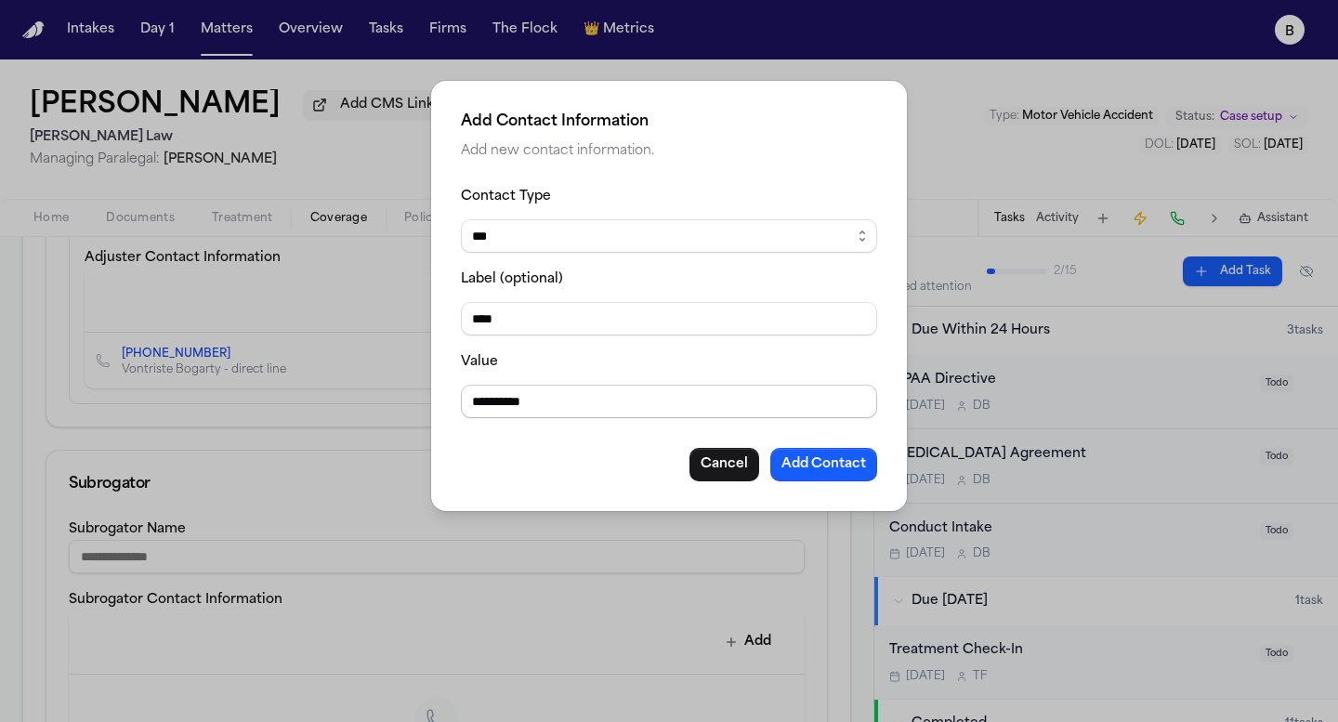
click at [587, 398] on input "**********" at bounding box center [669, 401] width 416 height 33
type input "**********"
click at [825, 461] on button "Add Contact" at bounding box center [823, 464] width 107 height 33
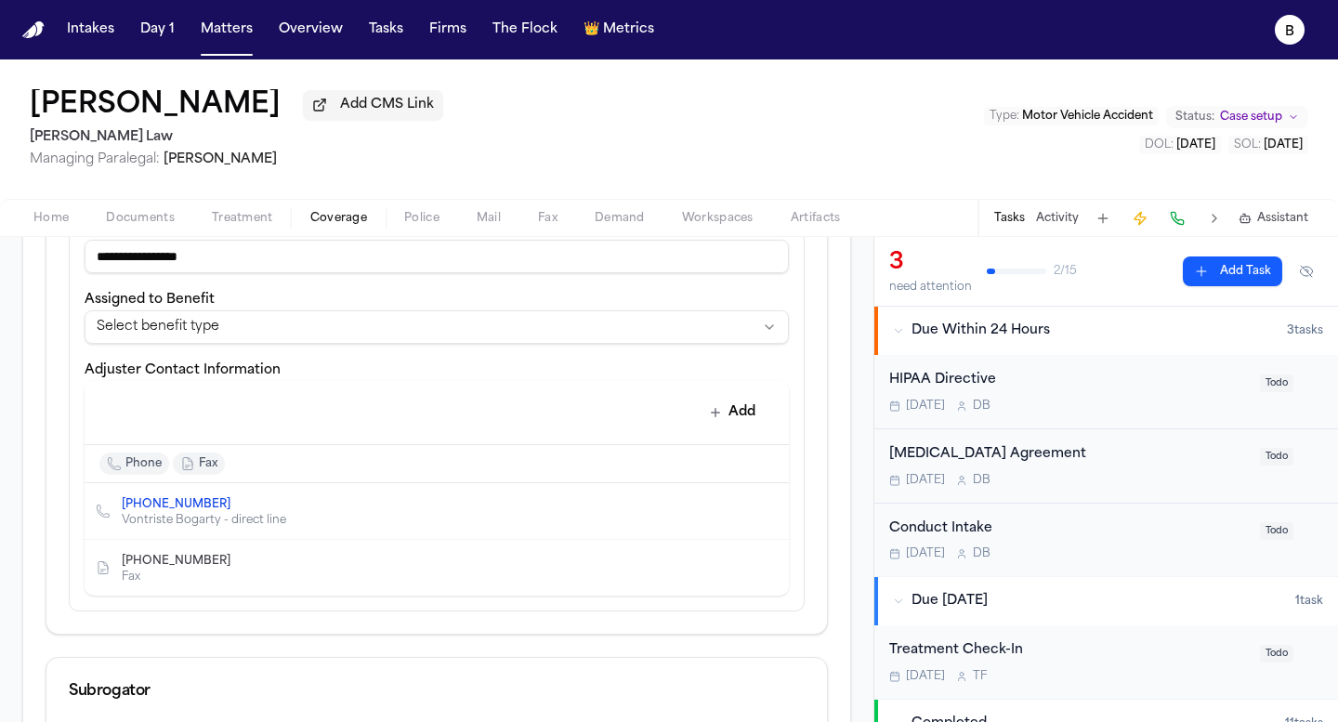
scroll to position [693, 0]
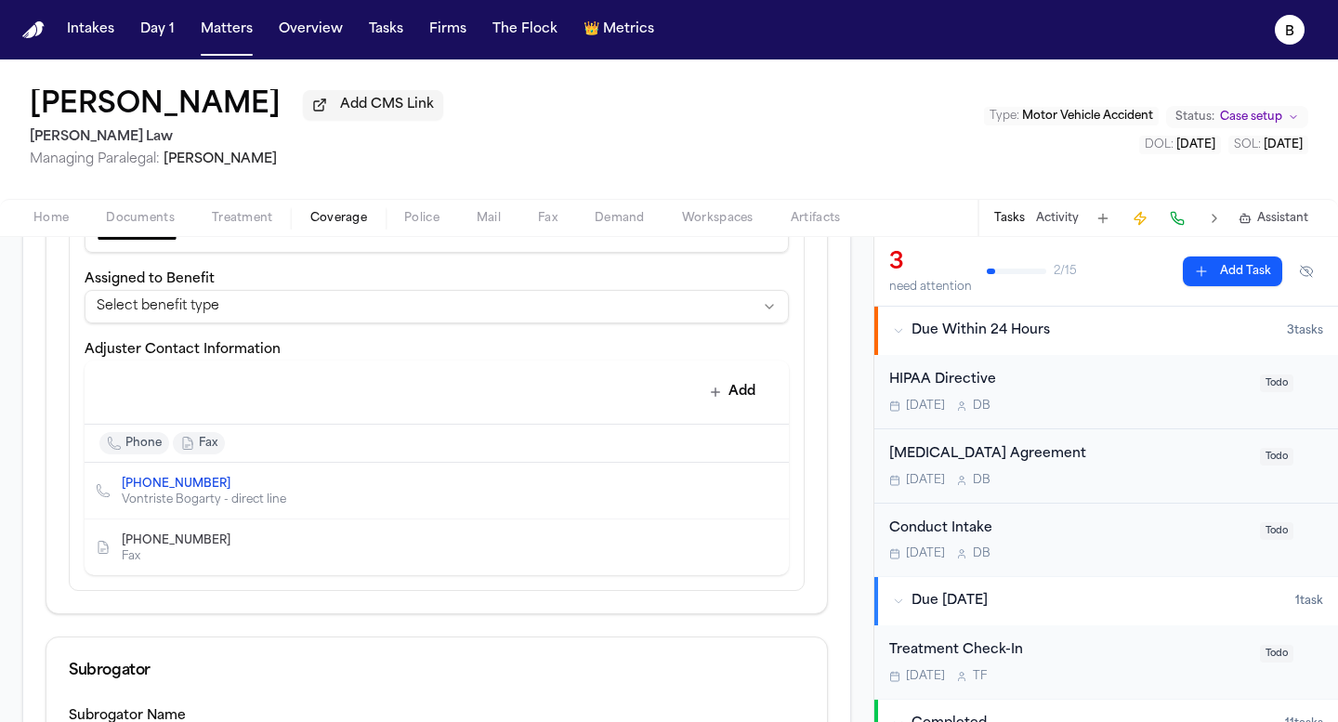
click at [741, 551] on icon "Edit contact" at bounding box center [736, 547] width 13 height 13
select select "***"
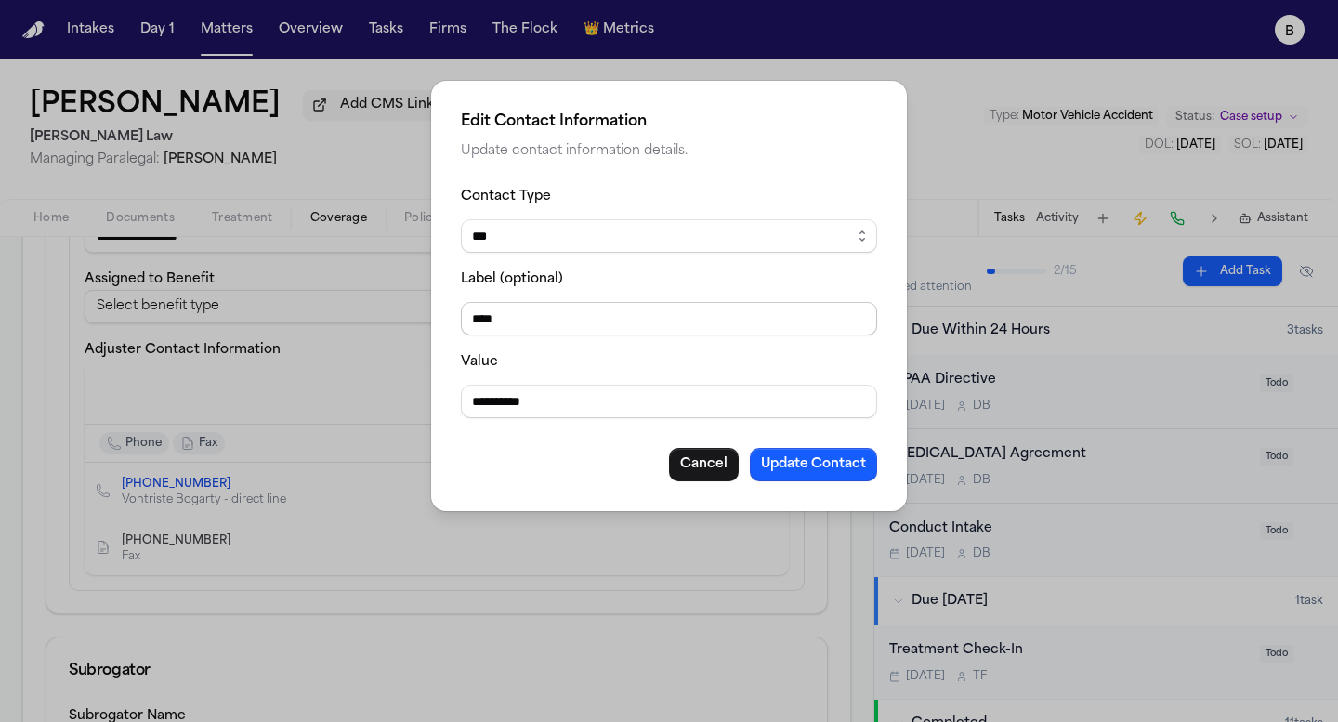
click at [467, 315] on input "***" at bounding box center [669, 318] width 416 height 33
type input "**********"
click at [814, 465] on button "Update Contact" at bounding box center [813, 464] width 127 height 33
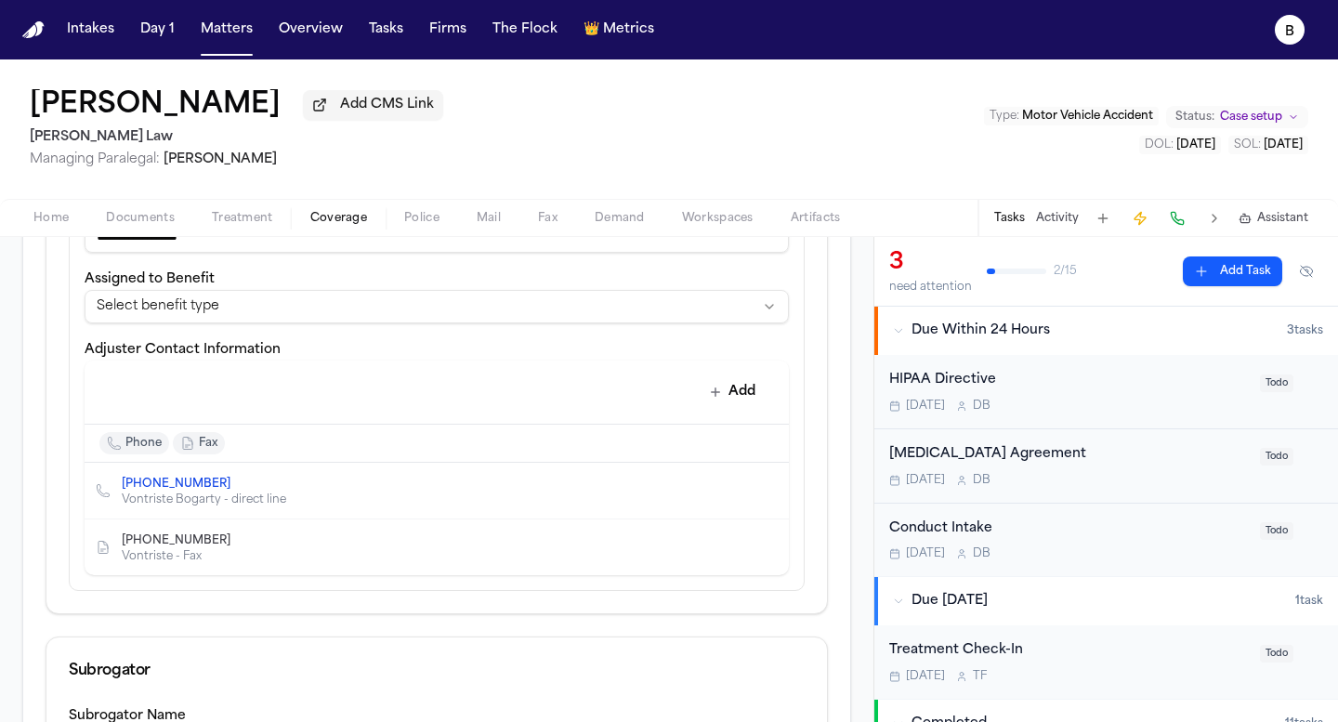
scroll to position [646, 0]
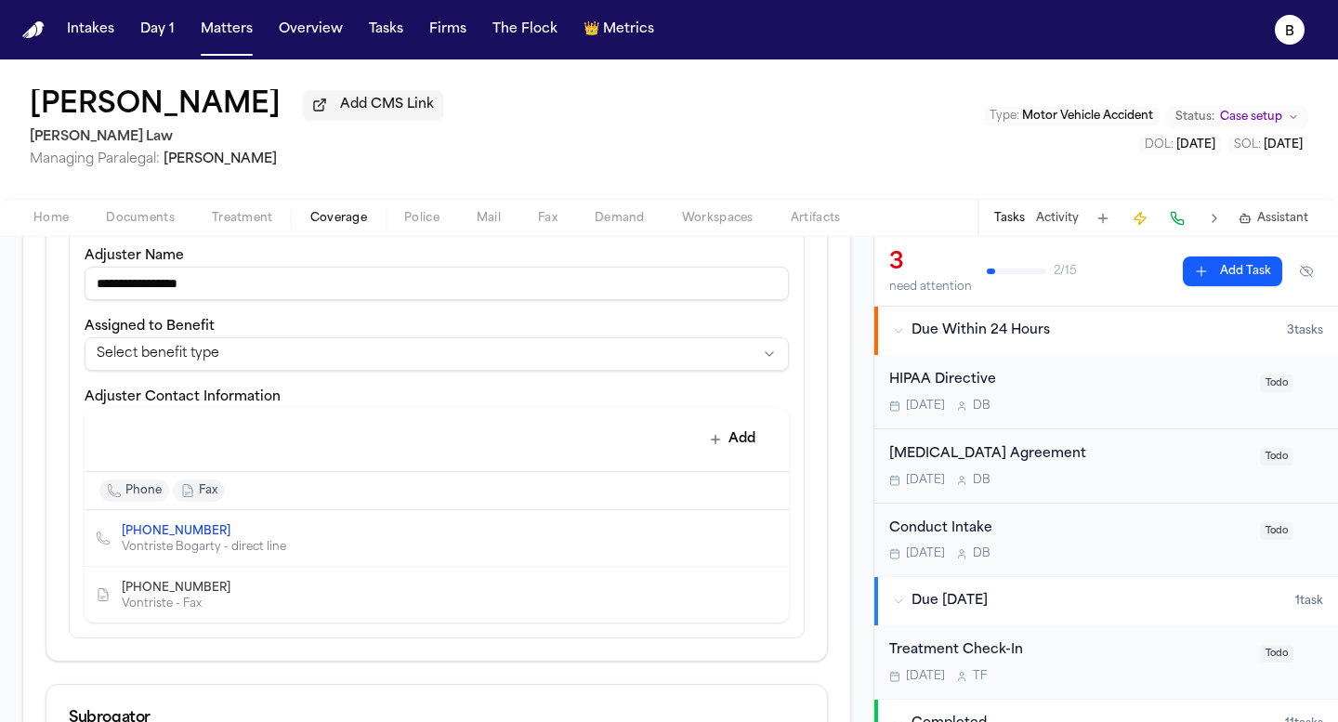
click at [370, 361] on html "**********" at bounding box center [669, 361] width 1338 height 722
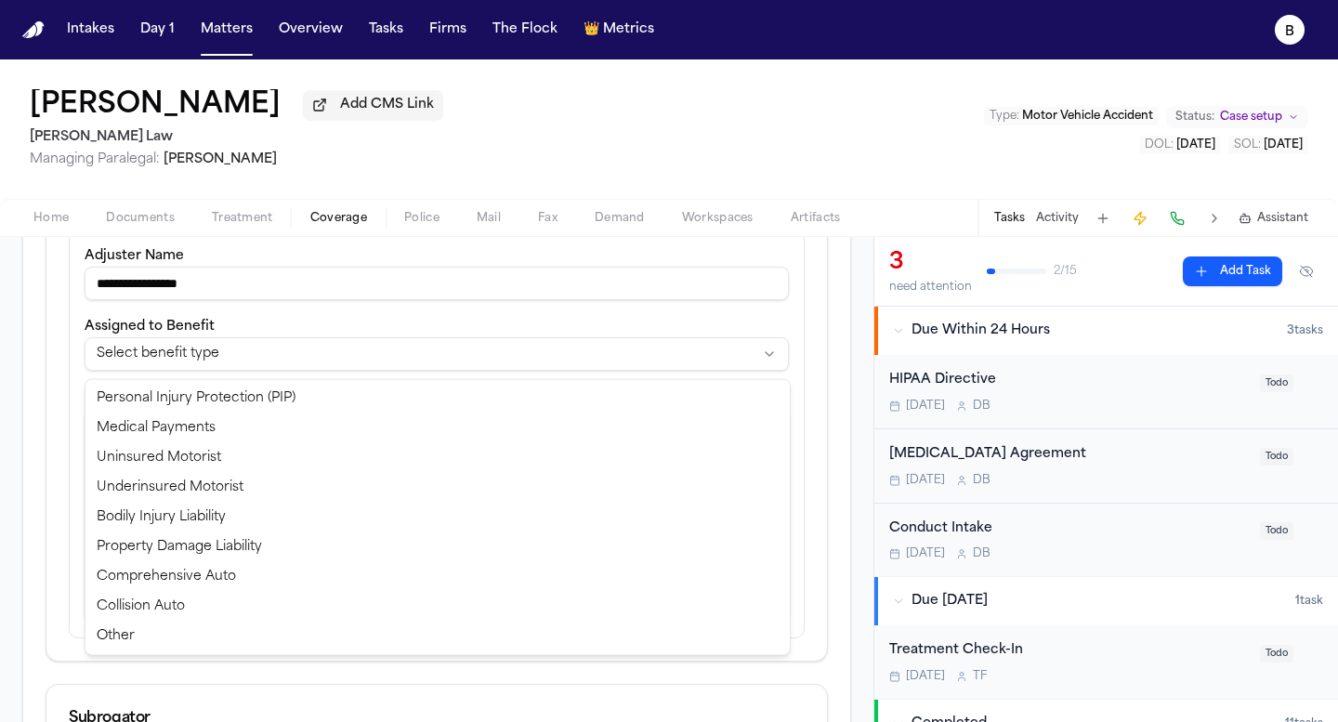
select select "**********"
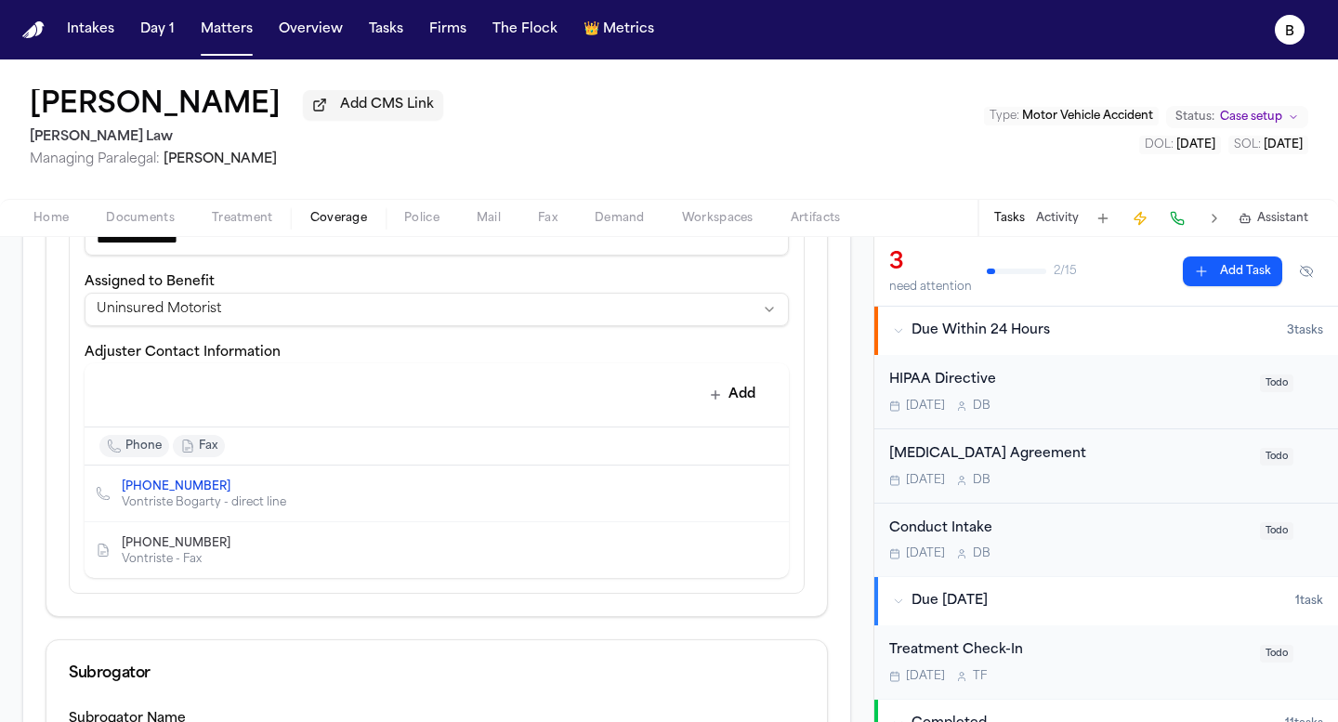
scroll to position [689, 0]
click at [493, 401] on div "Add" at bounding box center [429, 393] width 675 height 37
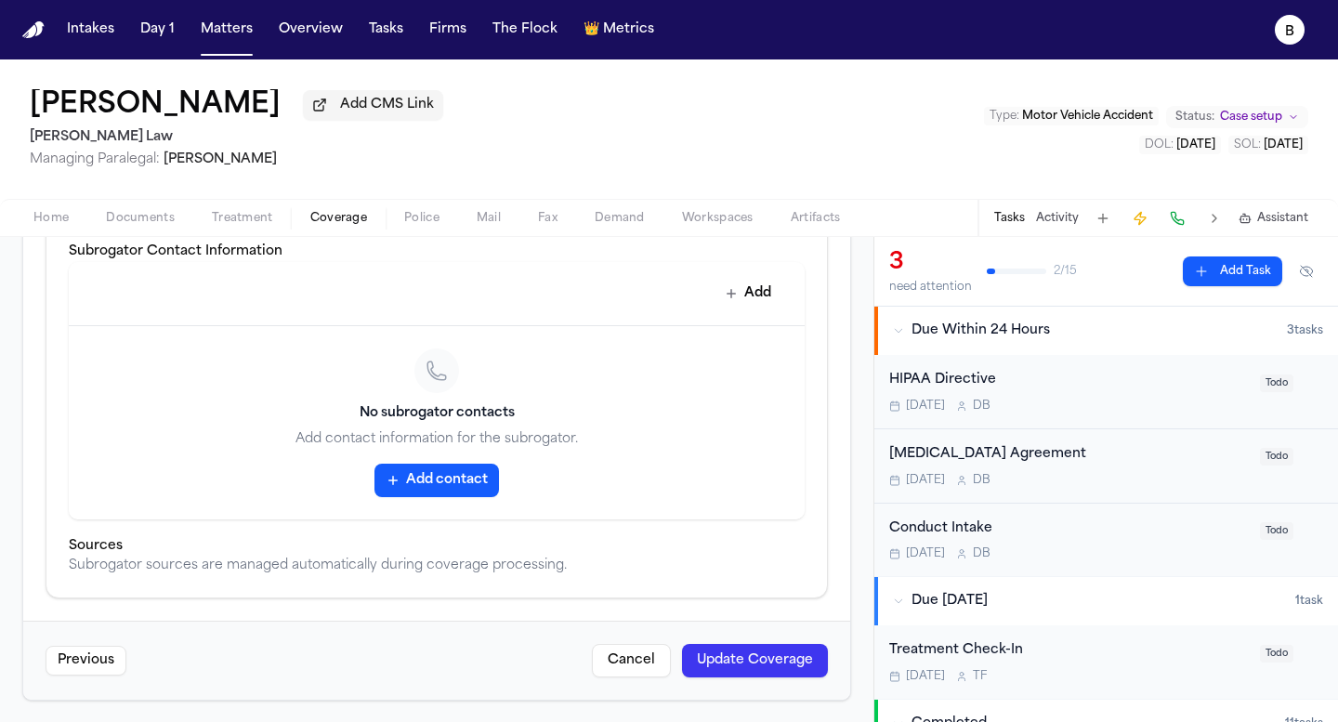
scroll to position [306, 0]
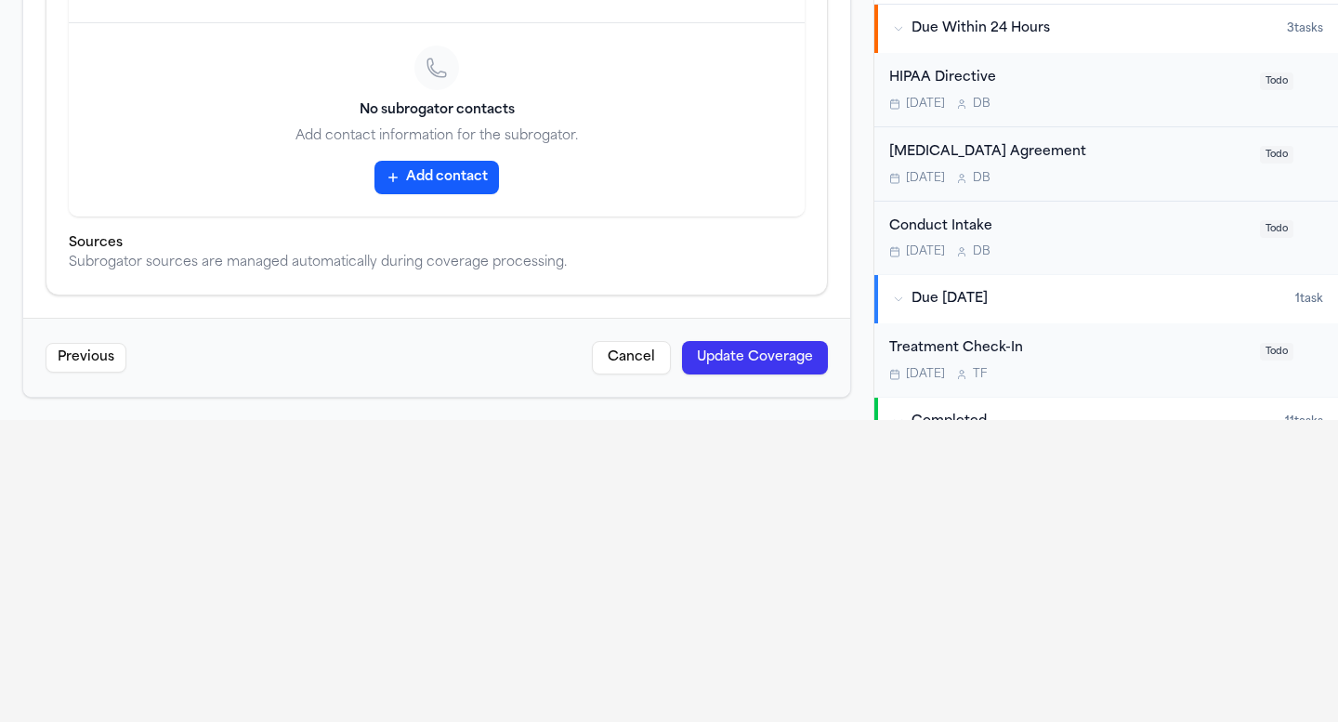
click at [792, 352] on button "Update Coverage" at bounding box center [755, 357] width 146 height 33
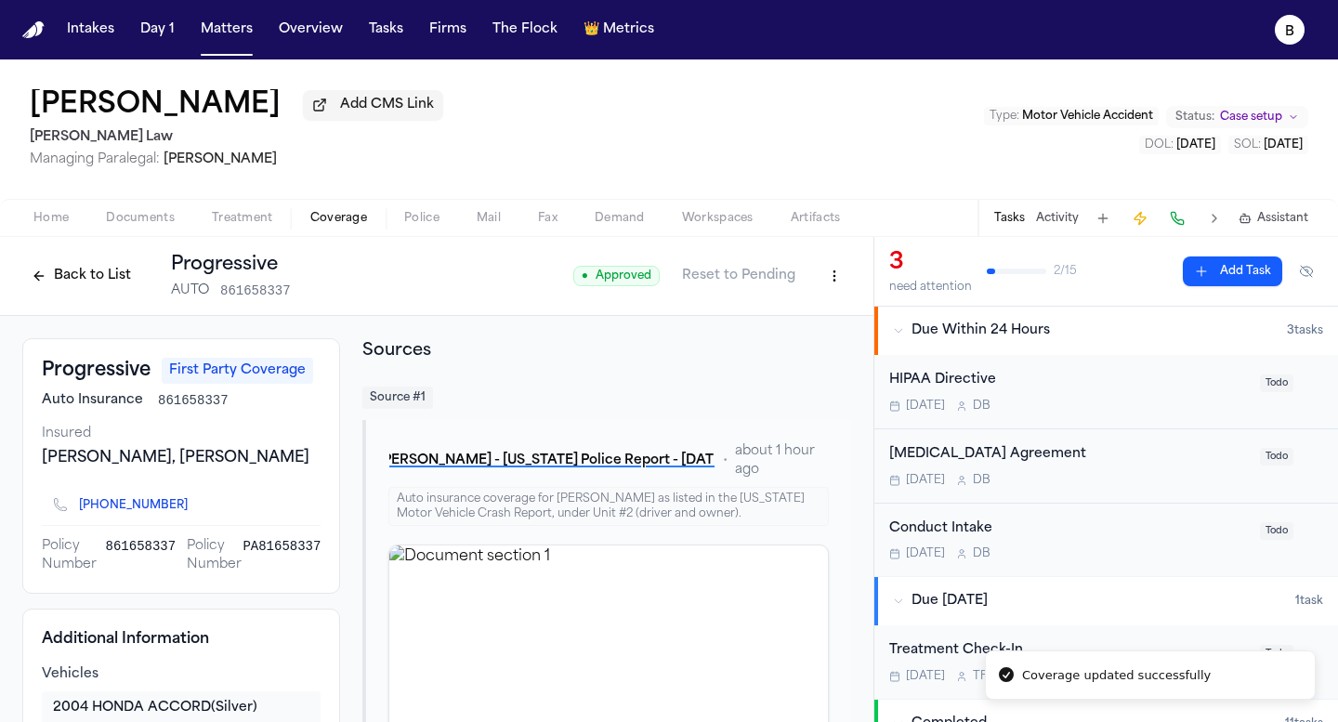
click at [49, 226] on span "Home" at bounding box center [50, 218] width 35 height 15
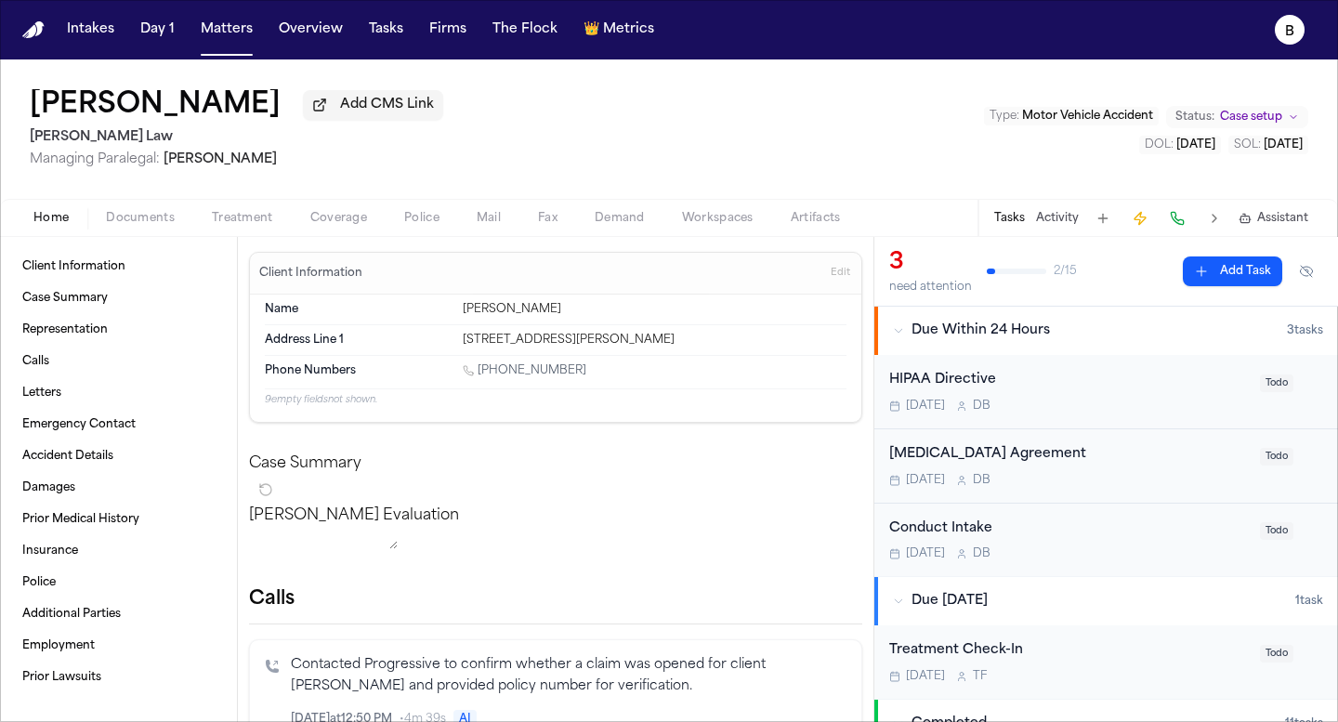
click at [326, 225] on span "Coverage" at bounding box center [338, 218] width 57 height 15
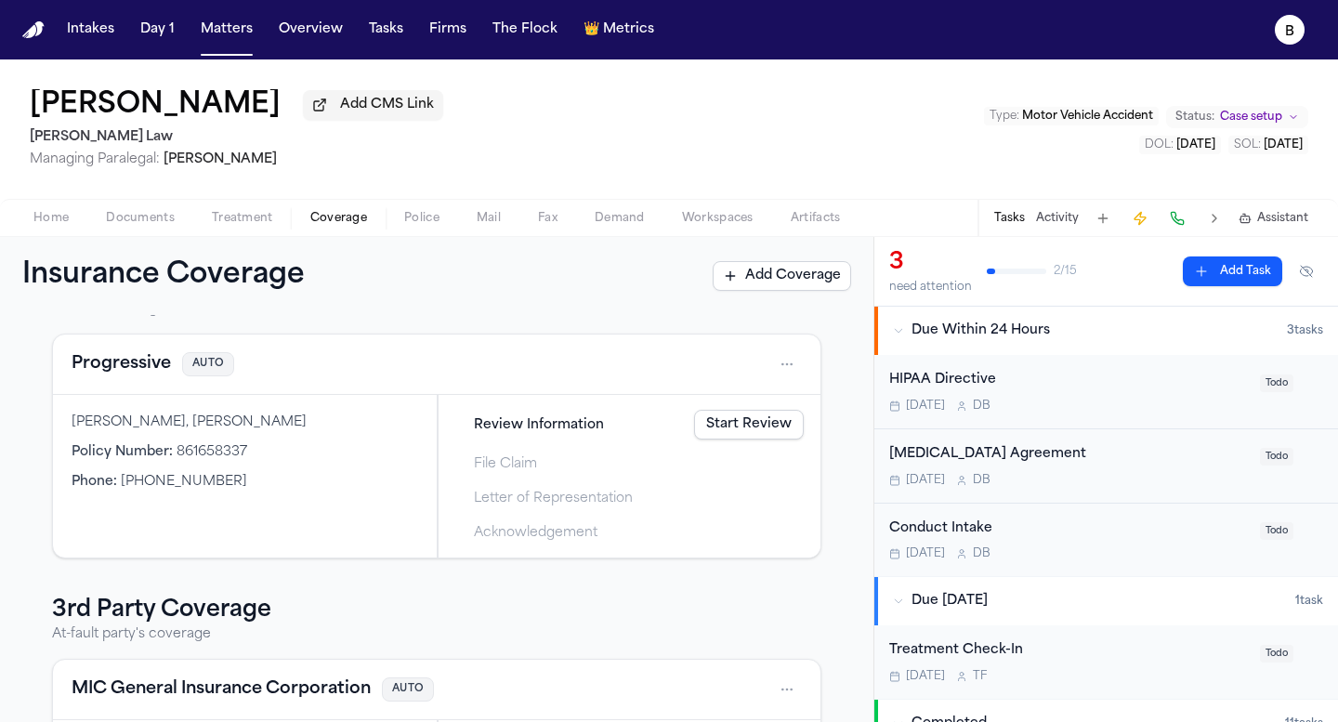
scroll to position [68, 0]
click at [784, 443] on div "Review Information Start Review" at bounding box center [629, 423] width 363 height 41
click at [783, 435] on link "Start Review" at bounding box center [749, 424] width 110 height 30
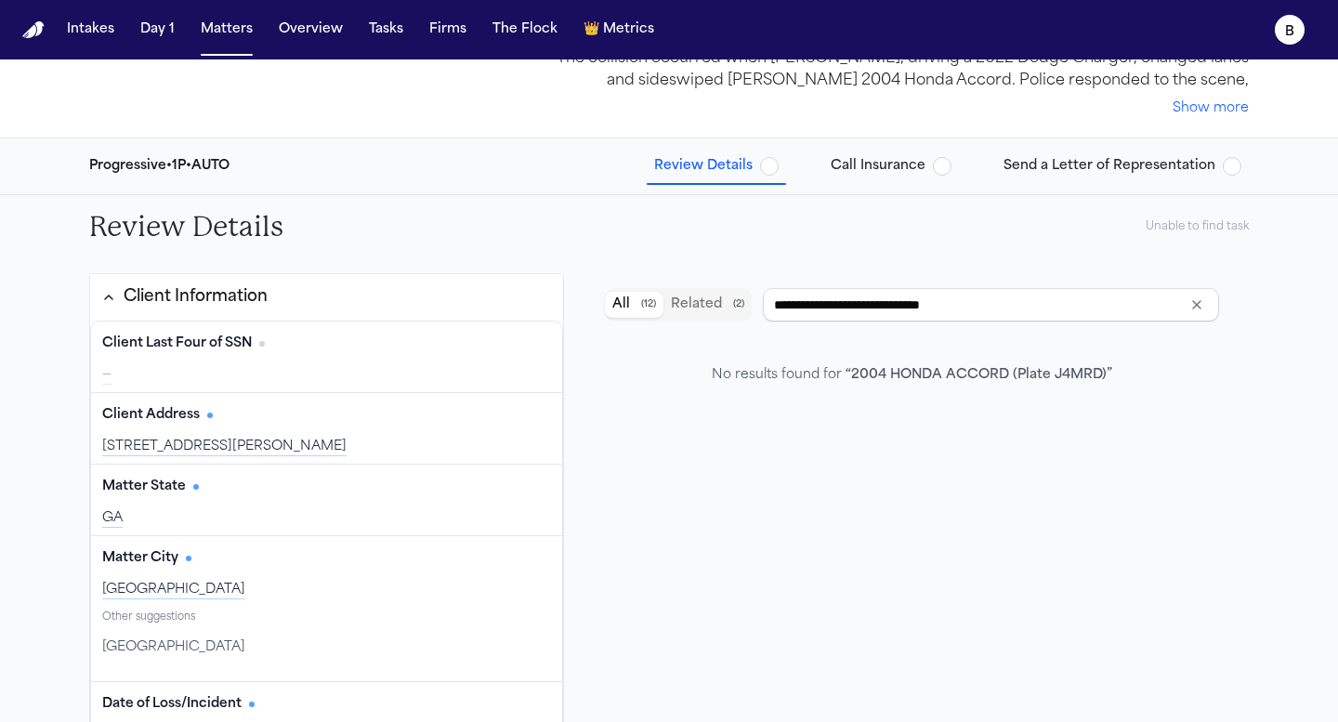
scroll to position [100, 0]
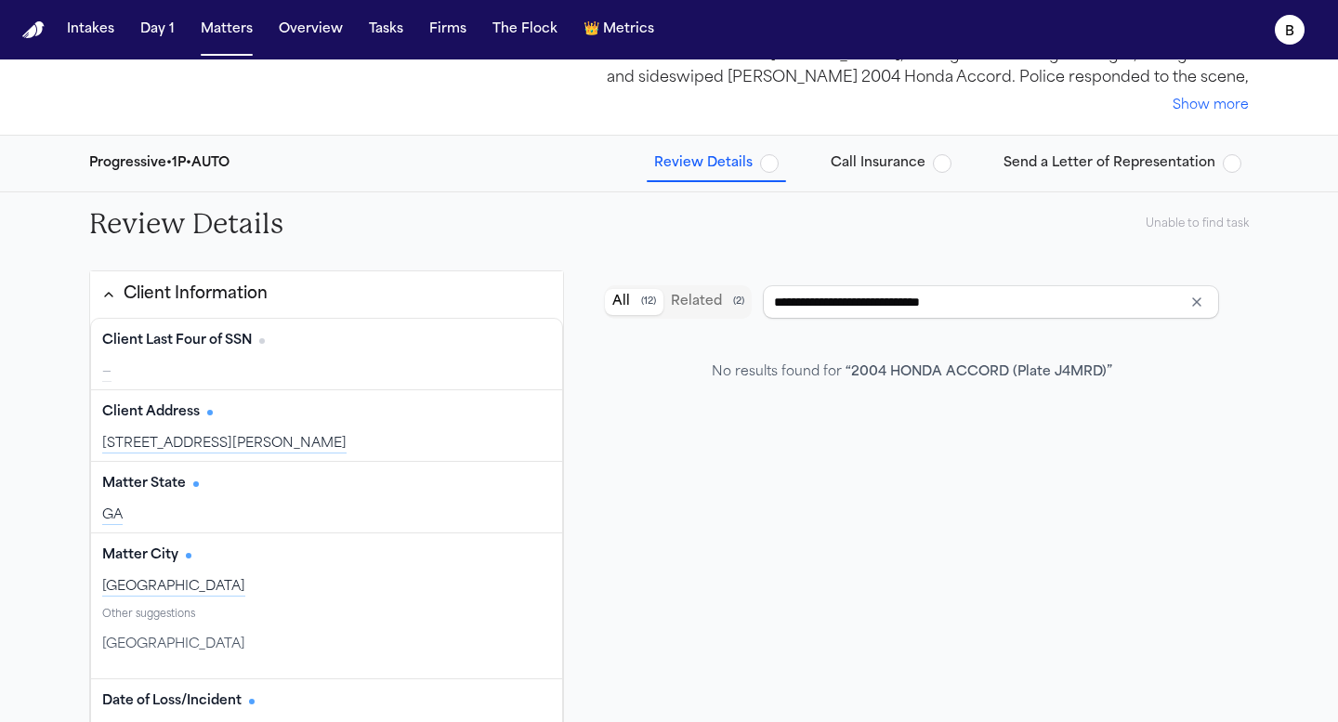
click at [925, 167] on span "Call Insurance" at bounding box center [878, 163] width 95 height 19
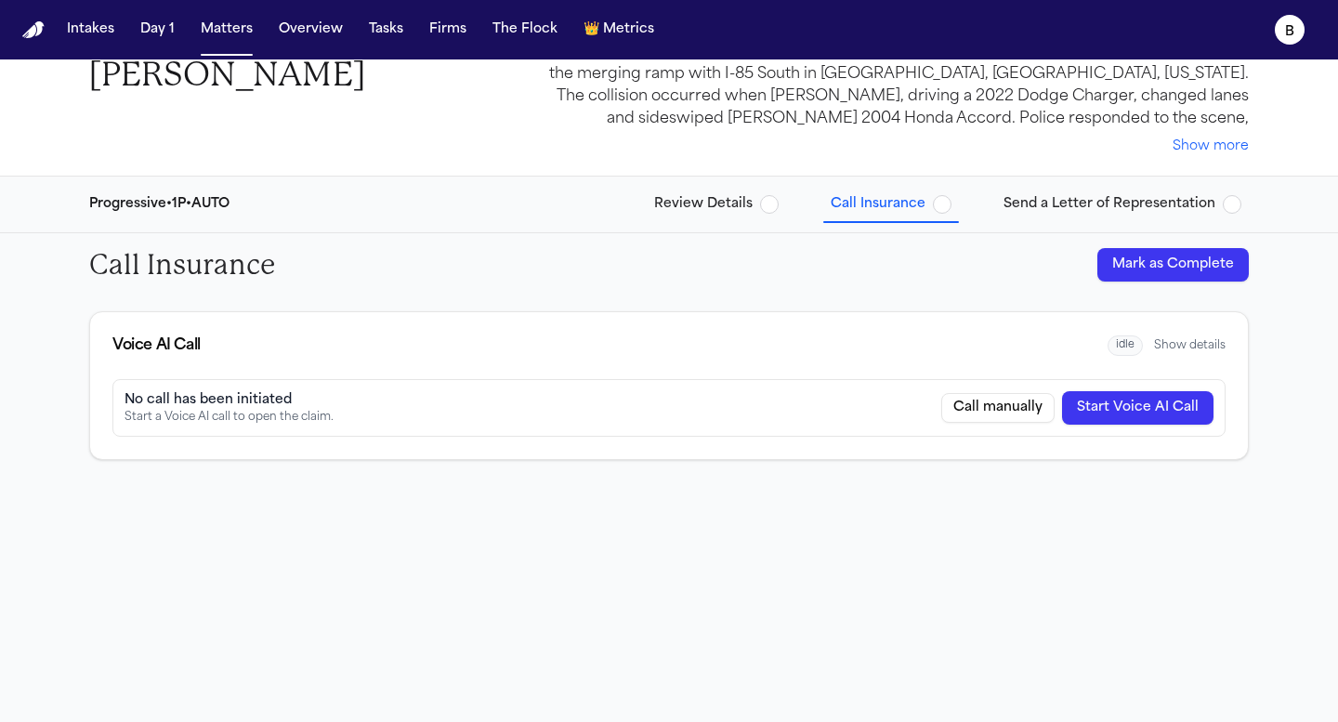
scroll to position [100, 0]
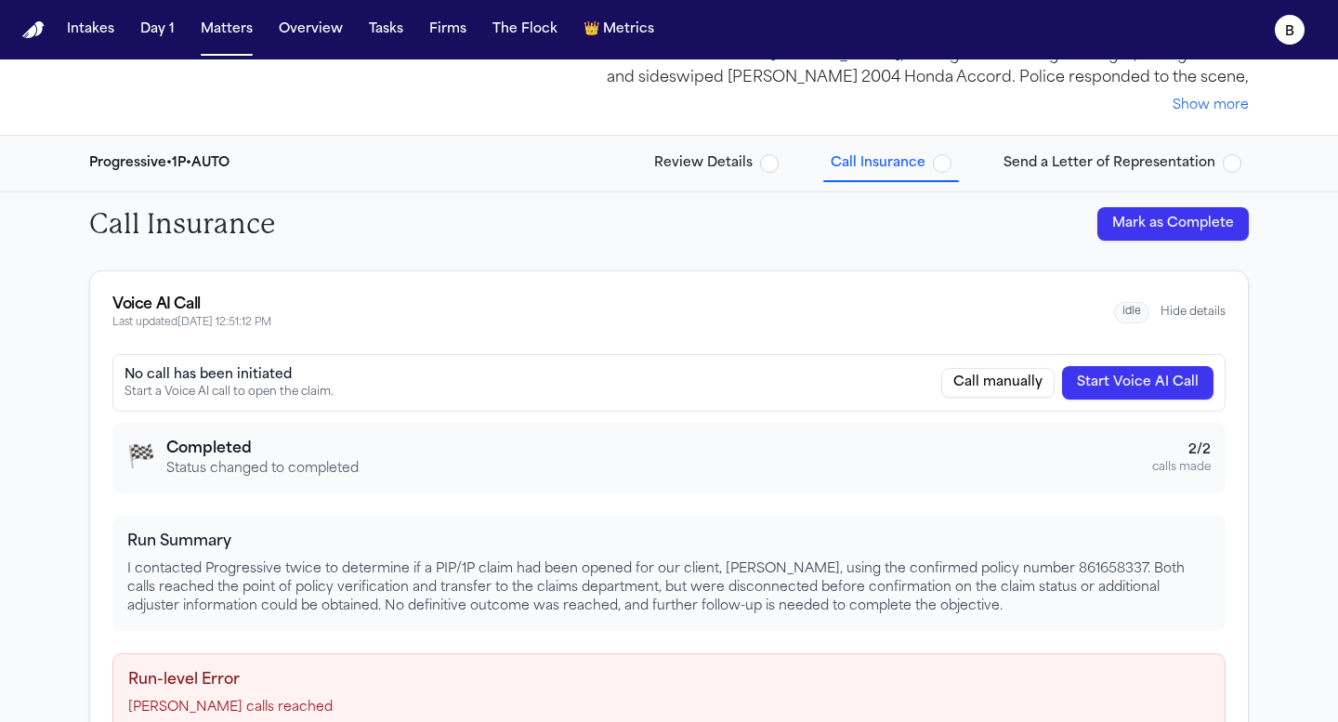
click at [1171, 212] on button "Mark as Complete" at bounding box center [1172, 223] width 151 height 33
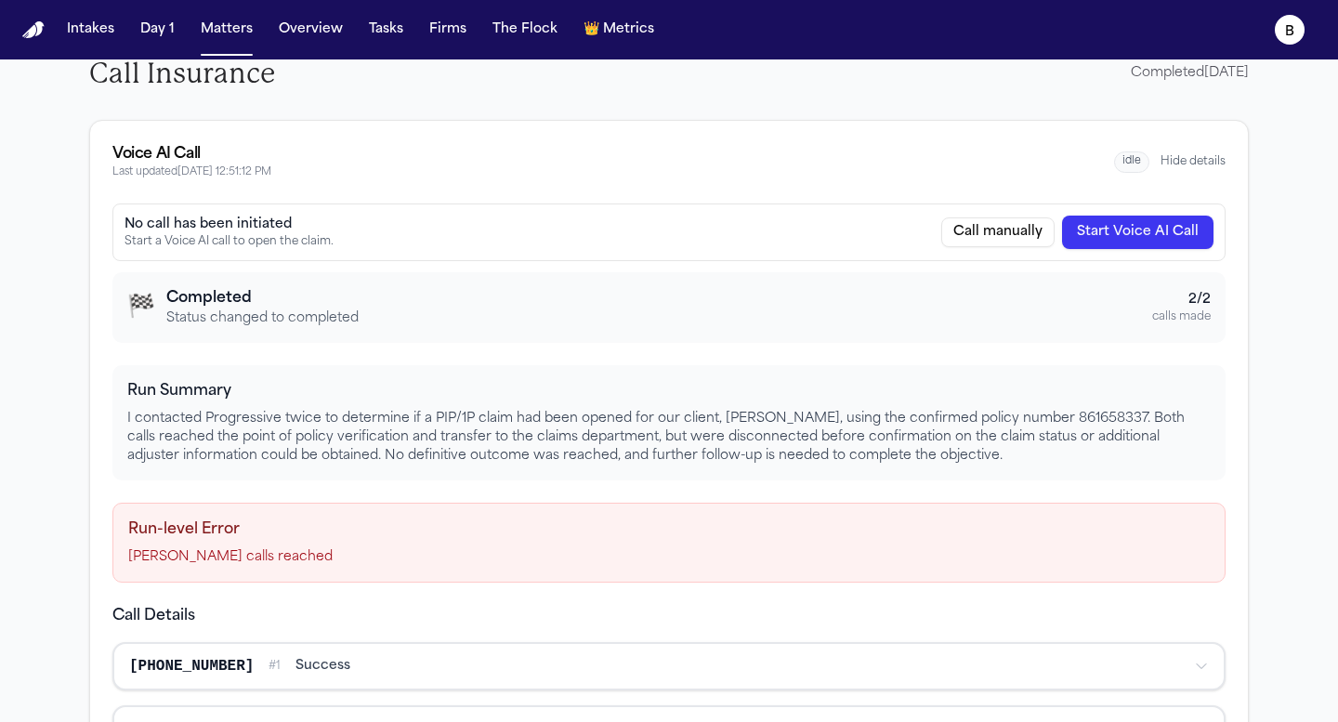
scroll to position [172, 0]
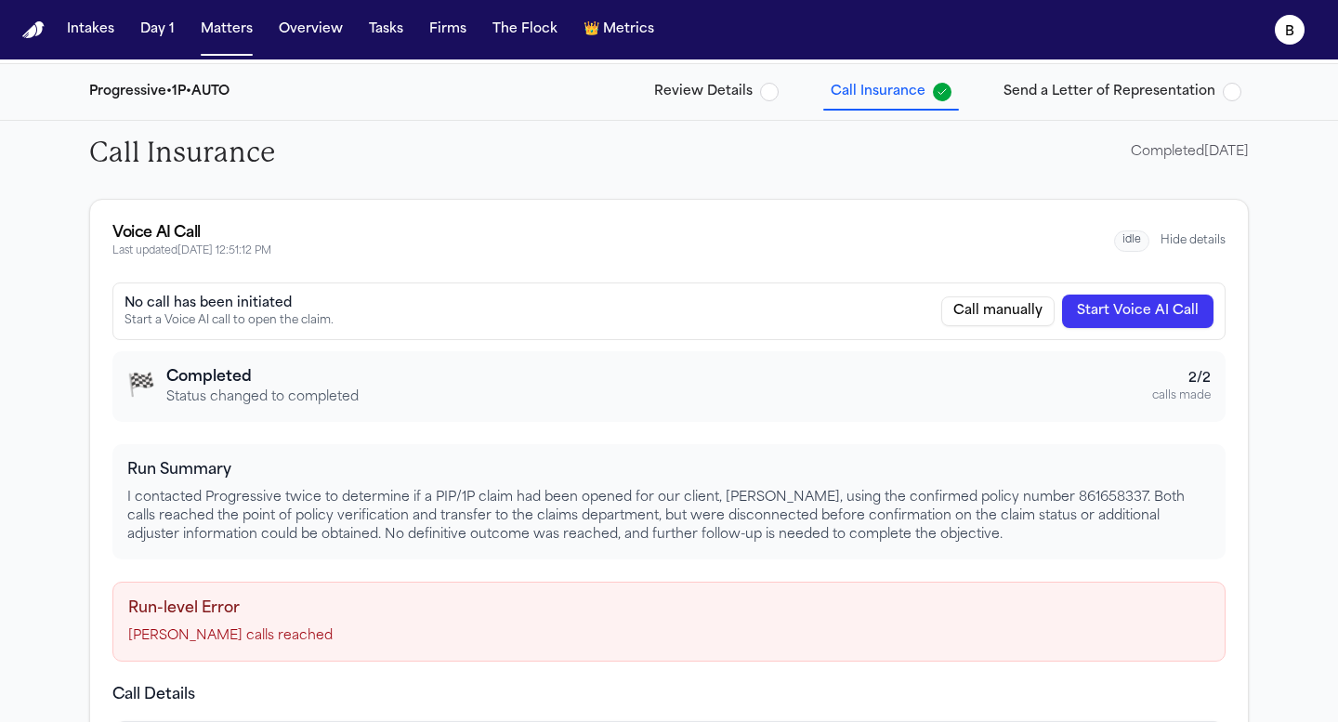
click at [977, 481] on div "Run Summary I contacted Progressive twice to determine if a PIP/1P claim had be…" at bounding box center [668, 501] width 1113 height 115
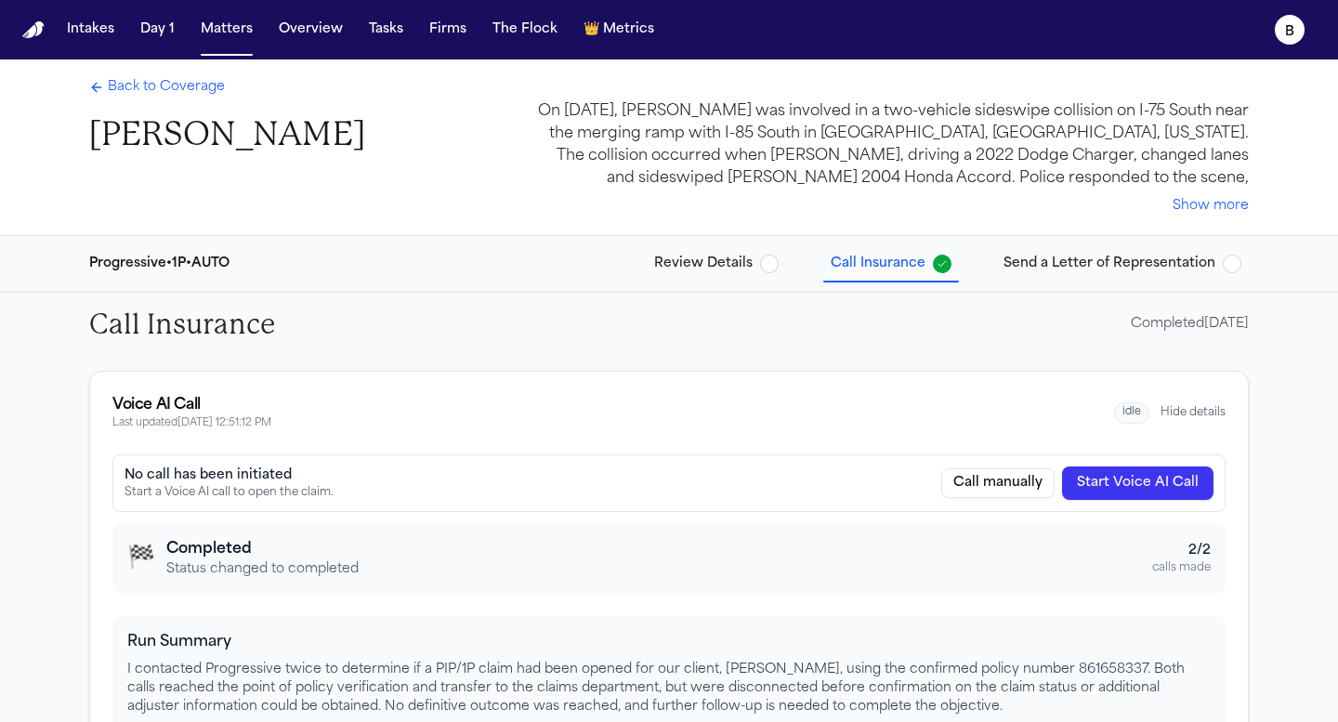
scroll to position [3, 0]
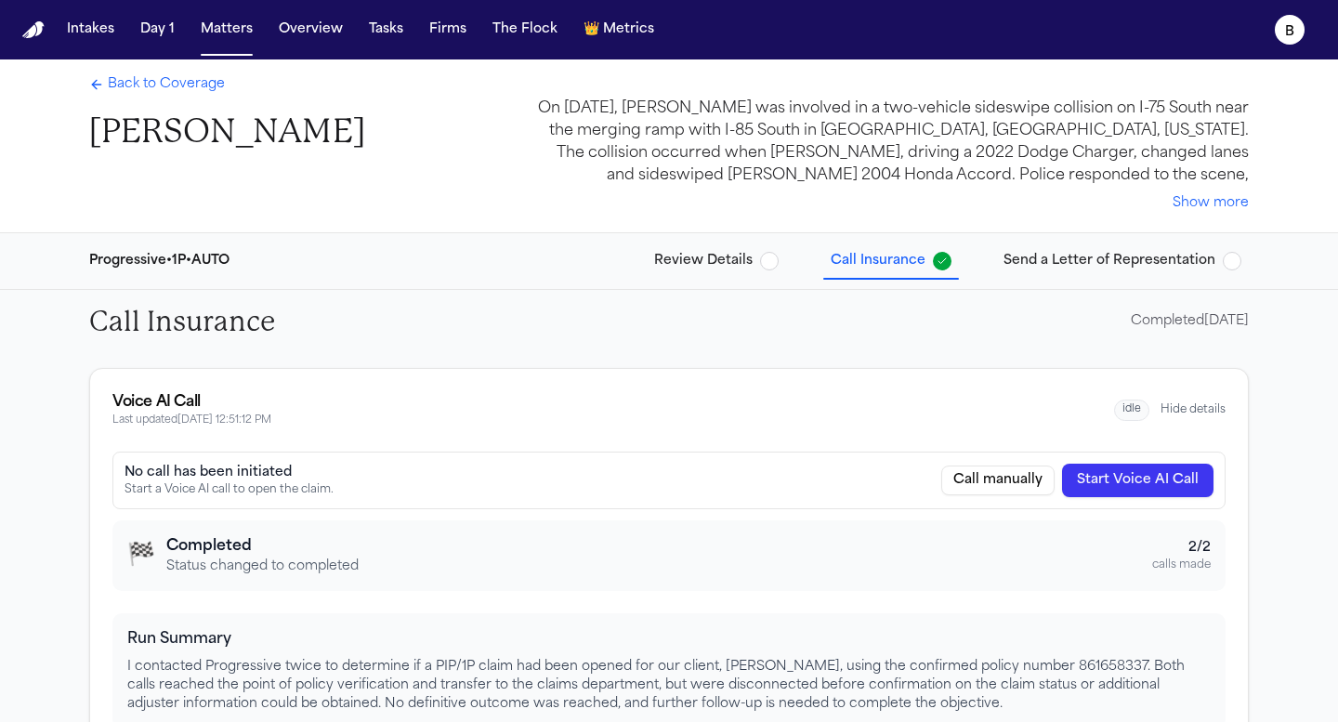
click at [150, 76] on span "Back to Coverage" at bounding box center [166, 84] width 117 height 19
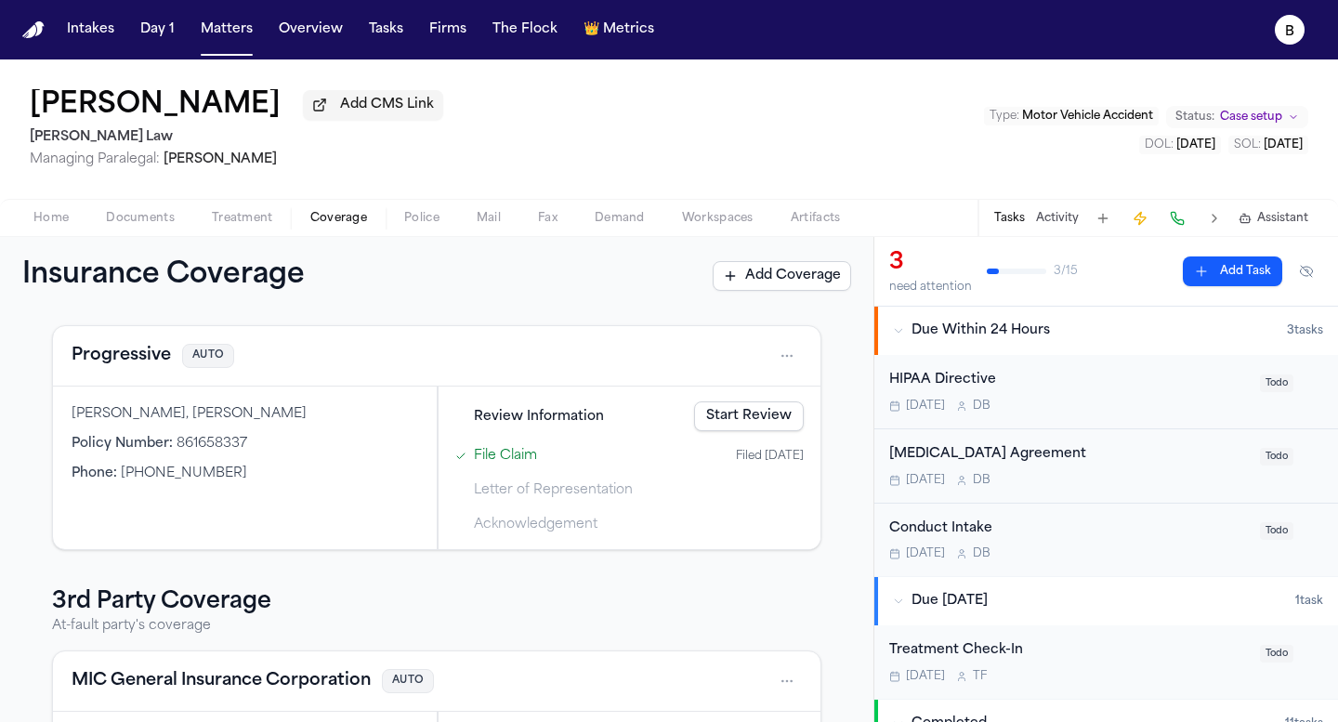
scroll to position [98, 0]
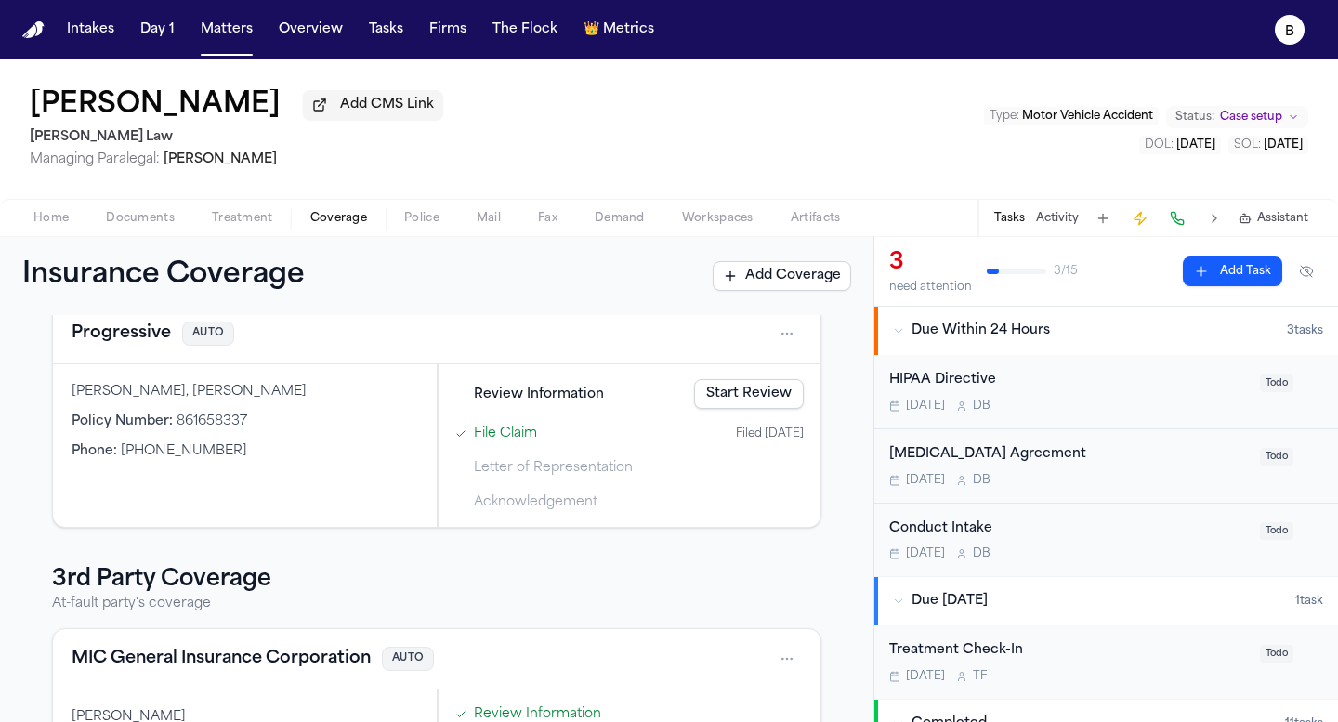
click at [511, 476] on span "Letter of Representation" at bounding box center [553, 468] width 159 height 20
drag, startPoint x: 461, startPoint y: 478, endPoint x: 704, endPoint y: 472, distance: 243.5
click at [704, 472] on div "Letter of Representation" at bounding box center [629, 467] width 363 height 31
click at [61, 208] on div "Home Documents Treatment Coverage Police Mail Fax Demand Workspaces Artifacts T…" at bounding box center [669, 217] width 1338 height 37
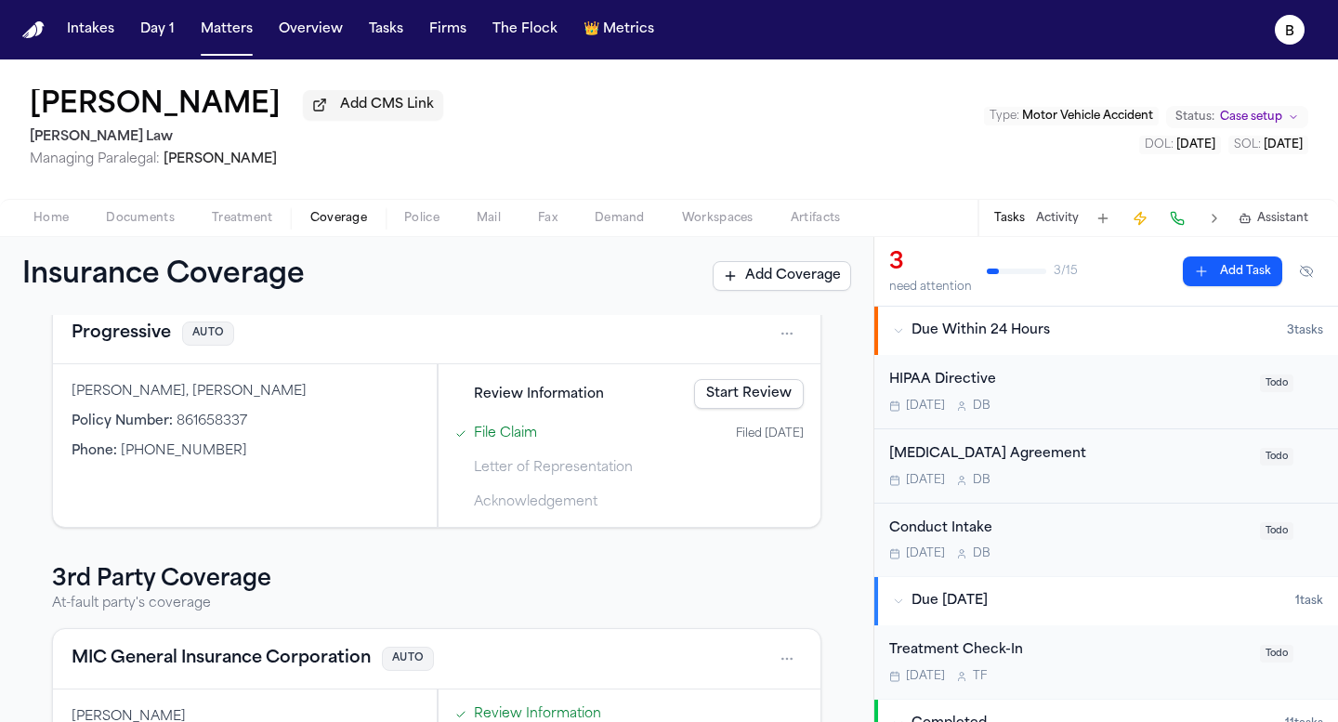
click at [58, 223] on span "Home" at bounding box center [50, 218] width 35 height 15
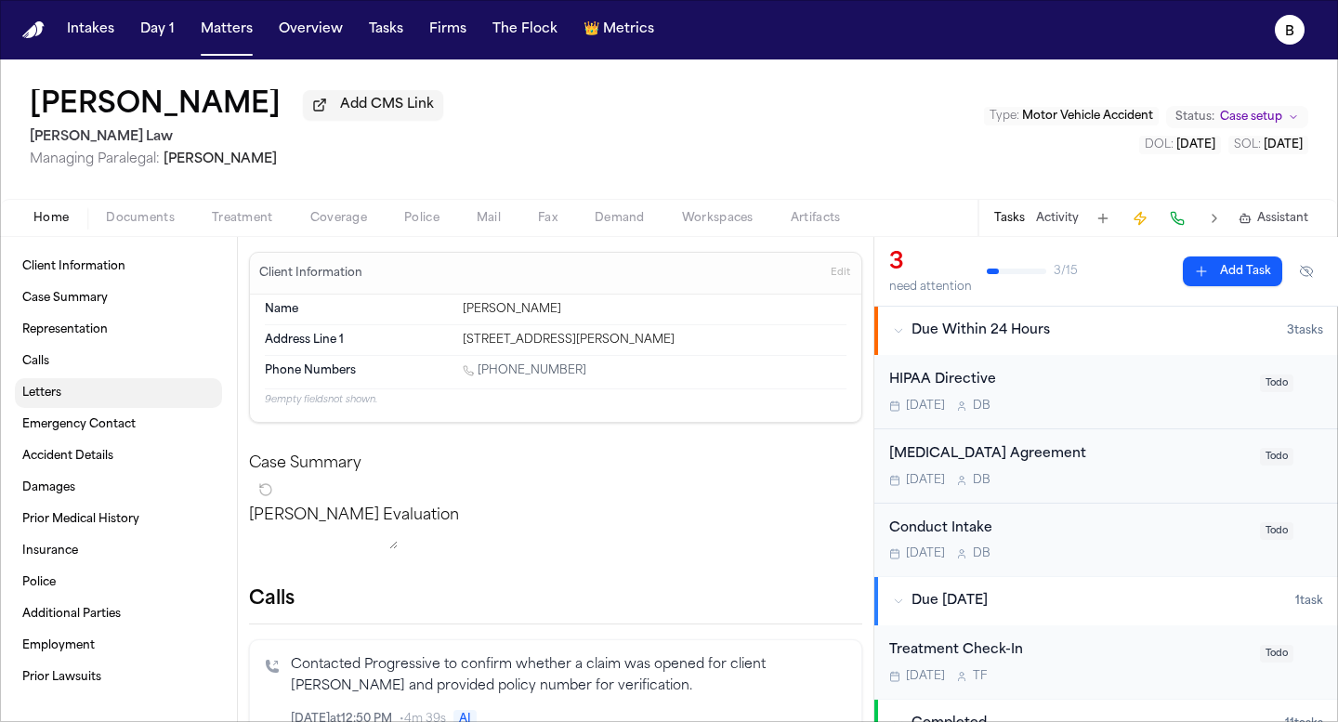
click at [79, 408] on link "Letters" at bounding box center [118, 393] width 207 height 30
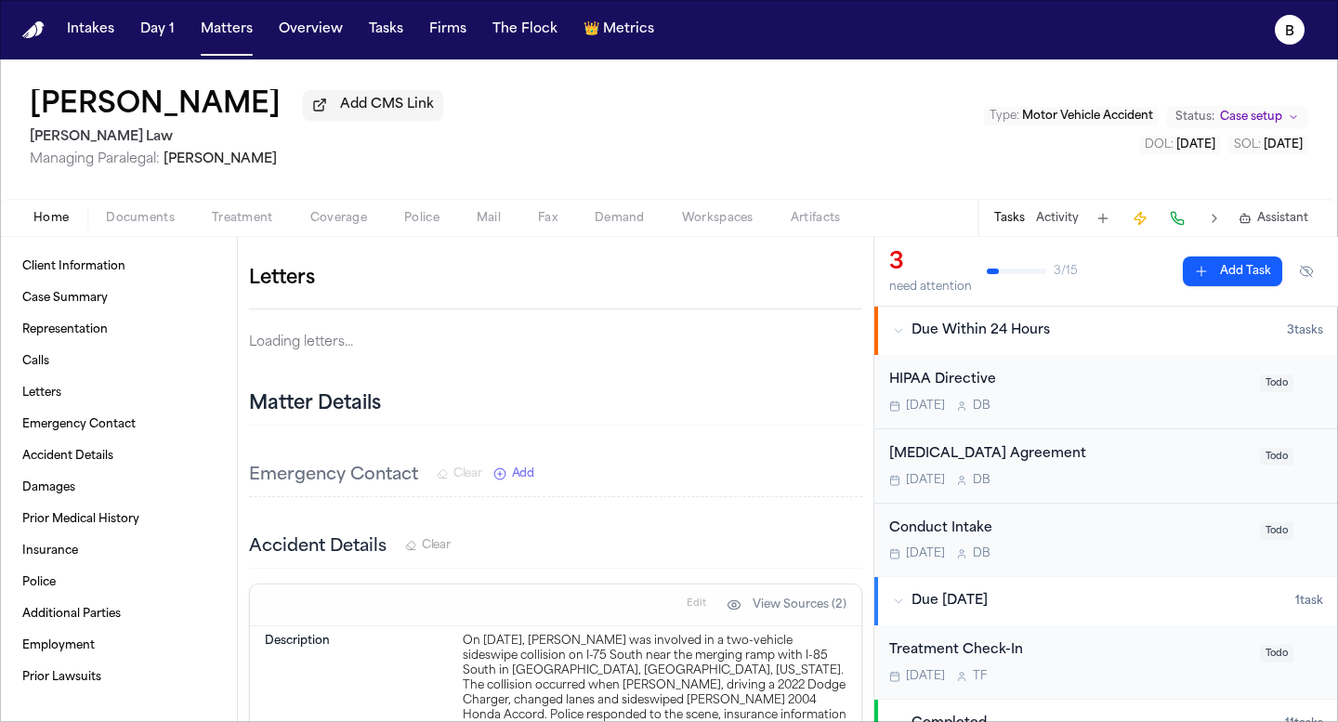
scroll to position [932, 0]
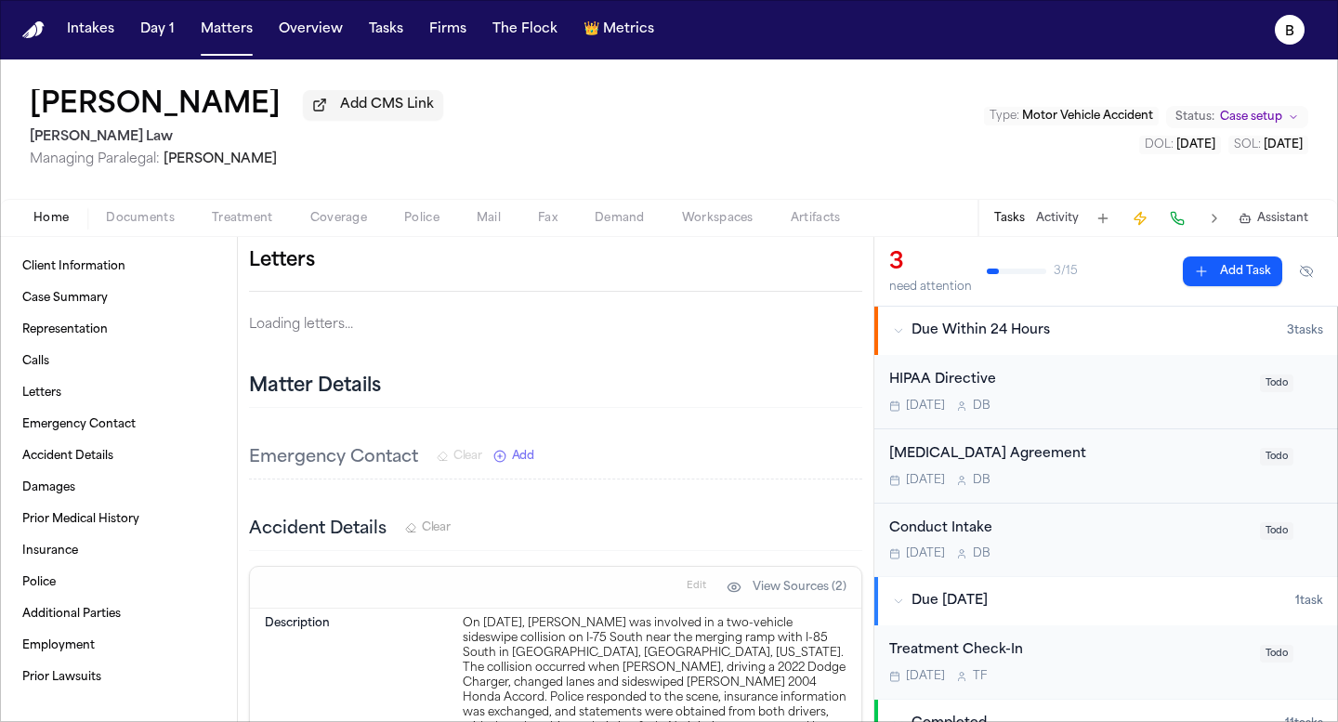
click at [274, 336] on div "Letters Loading letters..." at bounding box center [555, 291] width 613 height 90
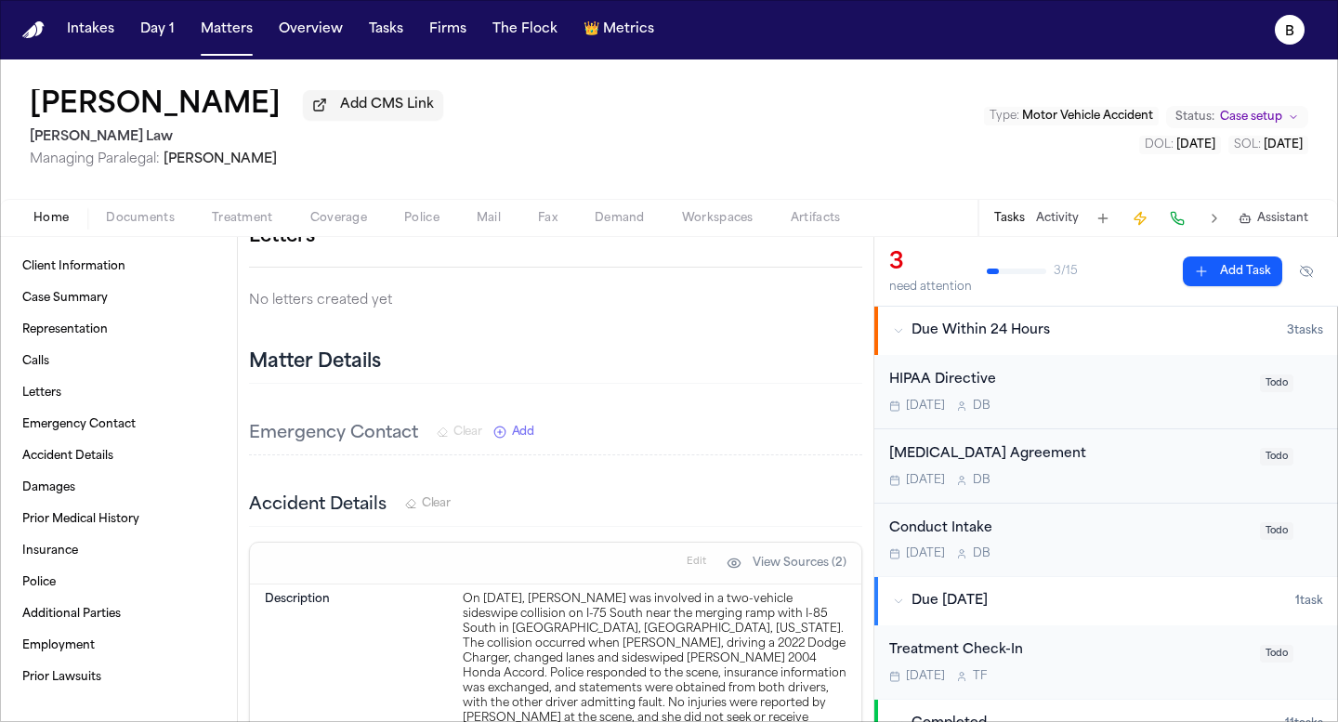
scroll to position [962, 0]
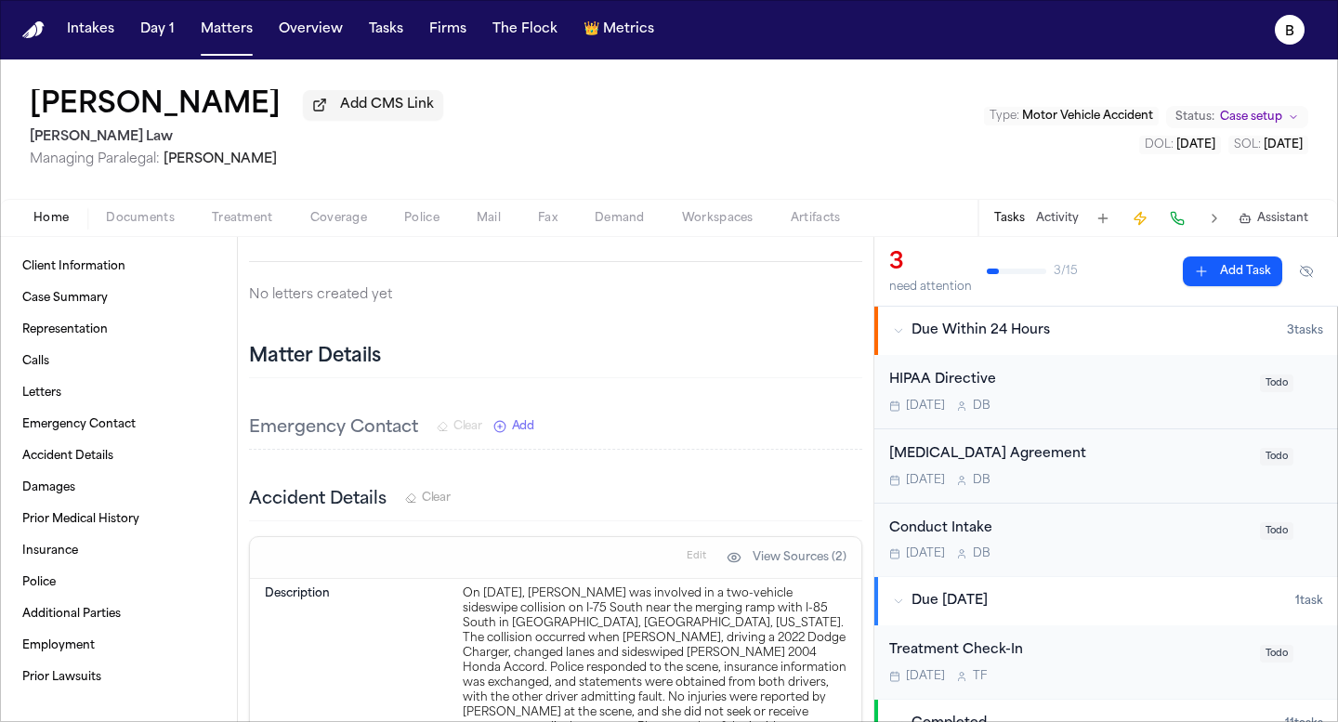
drag, startPoint x: 276, startPoint y: 321, endPoint x: 422, endPoint y: 321, distance: 145.9
click at [422, 307] on p "No letters created yet" at bounding box center [555, 295] width 613 height 22
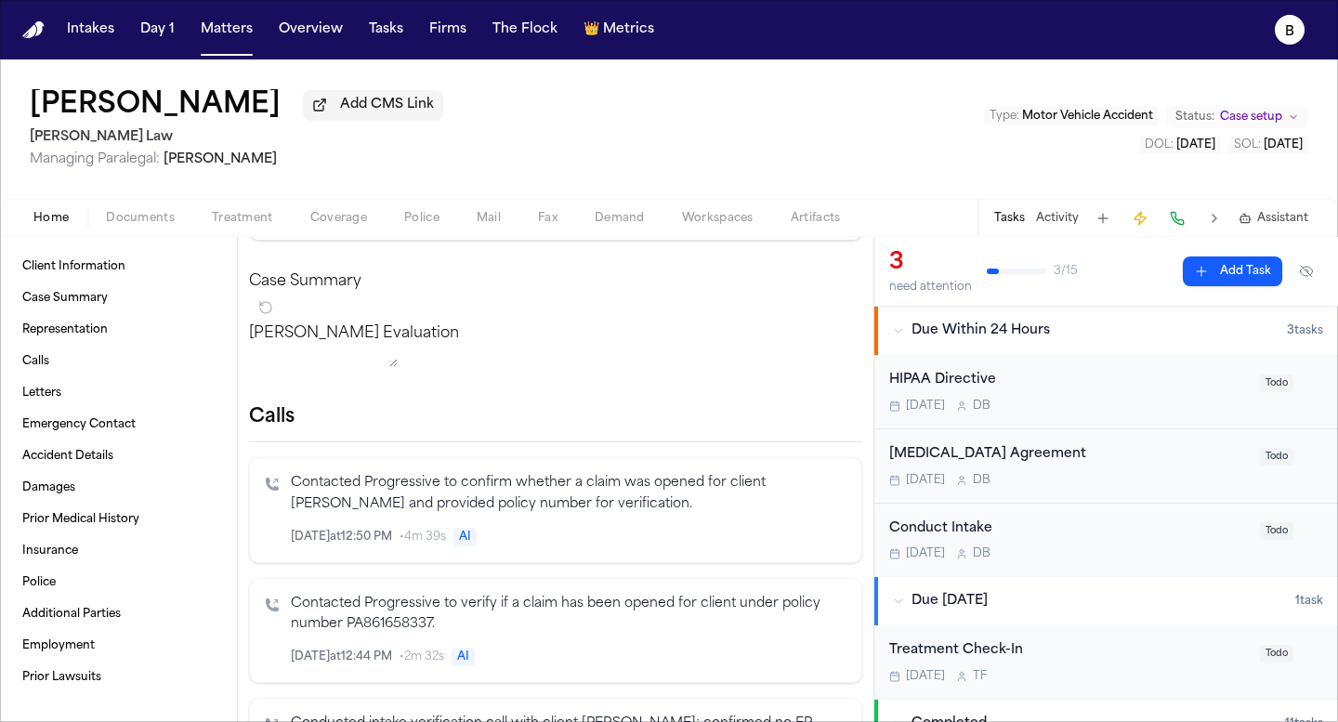
scroll to position [0, 0]
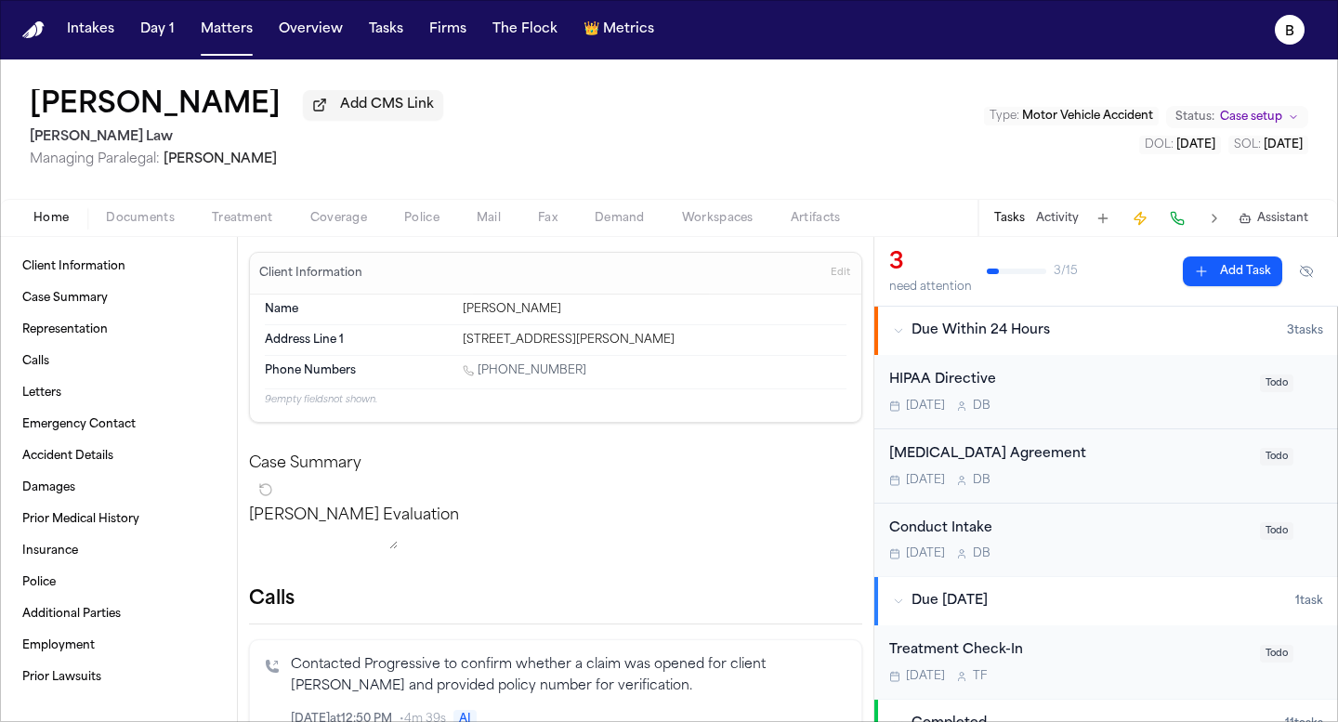
click at [364, 229] on span "button" at bounding box center [338, 229] width 79 height 2
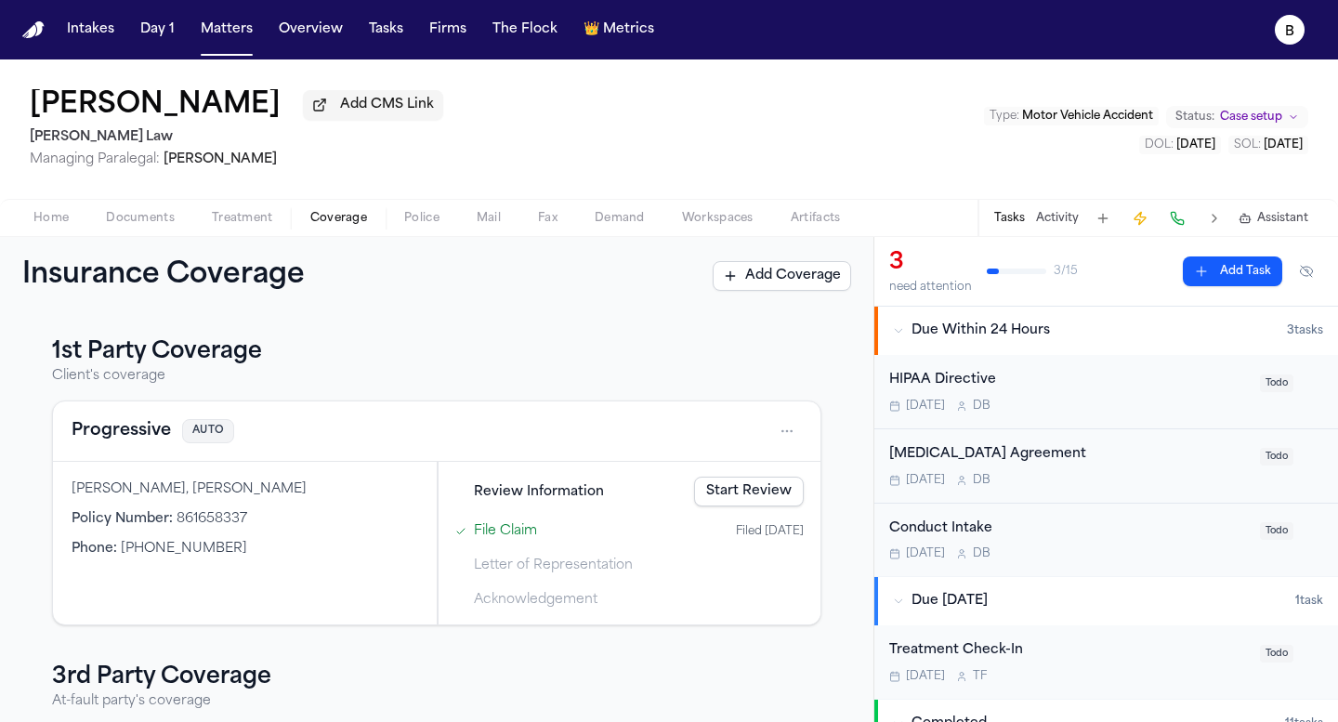
scroll to position [255, 0]
